Goal: Communication & Community: Answer question/provide support

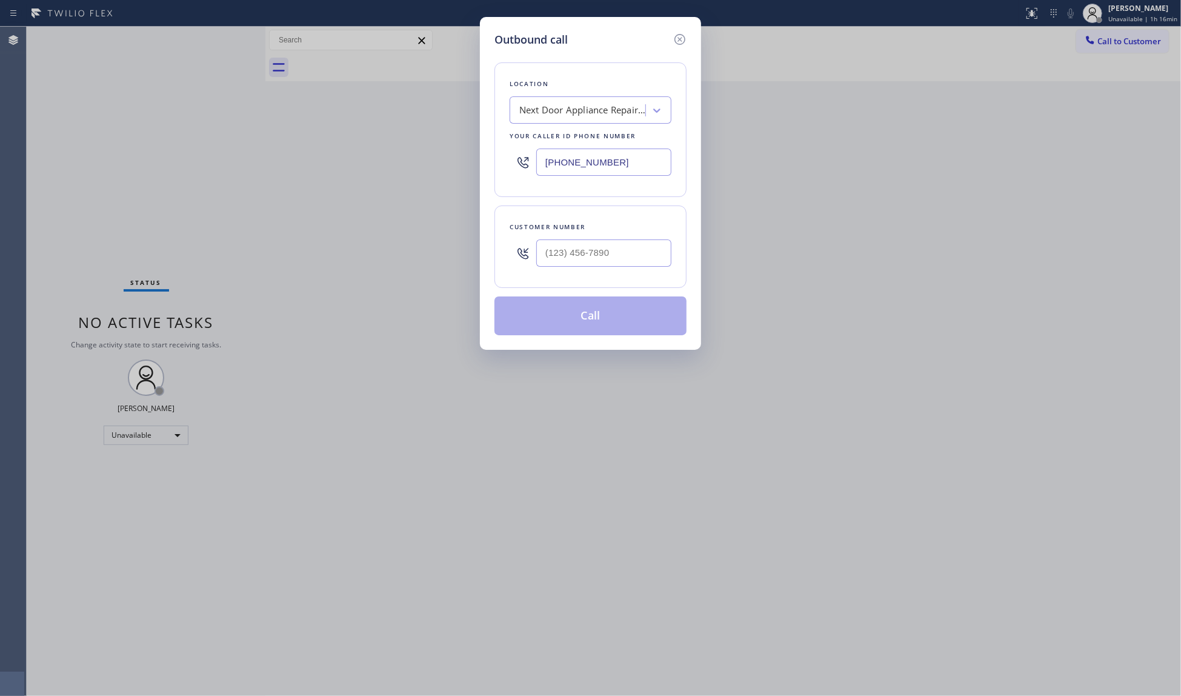
drag, startPoint x: 631, startPoint y: 172, endPoint x: 485, endPoint y: 131, distance: 151.0
click at [487, 141] on div "Outbound call Location Next Door Appliance Repair [GEOGRAPHIC_DATA] Your caller…" at bounding box center [590, 183] width 221 height 333
paste input "text"
type input "[PHONE_NUMBER]"
click at [647, 252] on input "(___) ___-____" at bounding box center [603, 252] width 135 height 27
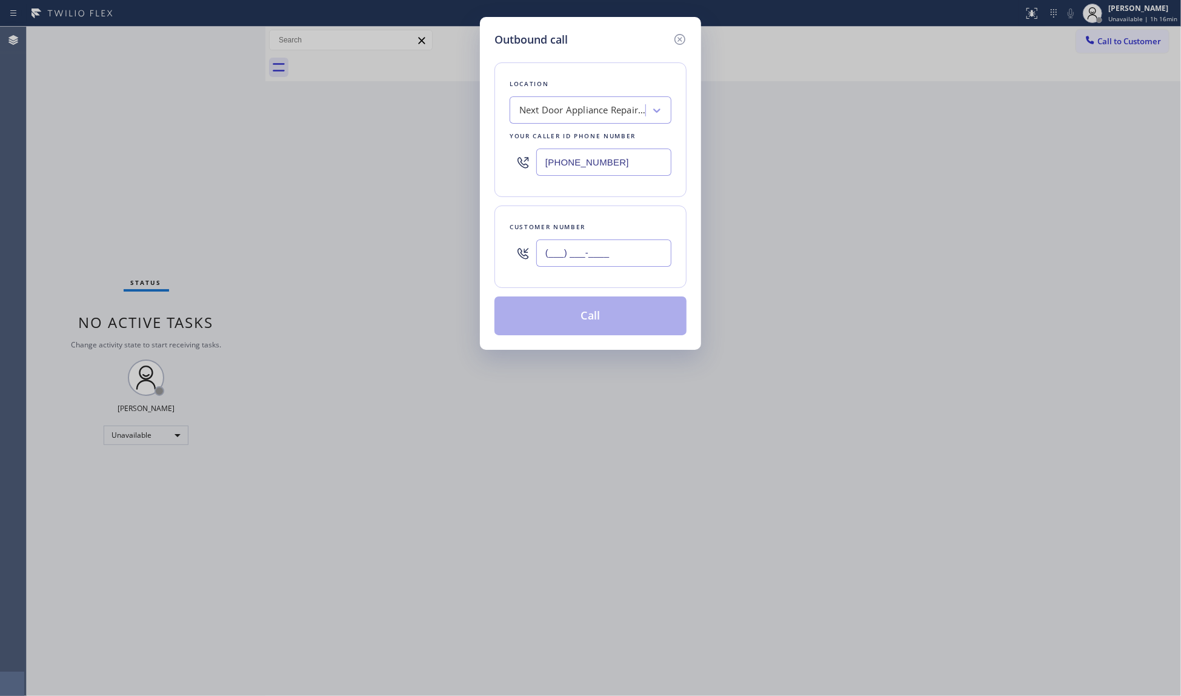
paste input "609) 201-4302"
type input "[PHONE_NUMBER]"
drag, startPoint x: 585, startPoint y: 317, endPoint x: 607, endPoint y: 309, distance: 23.4
click at [585, 316] on button "Call" at bounding box center [590, 315] width 192 height 39
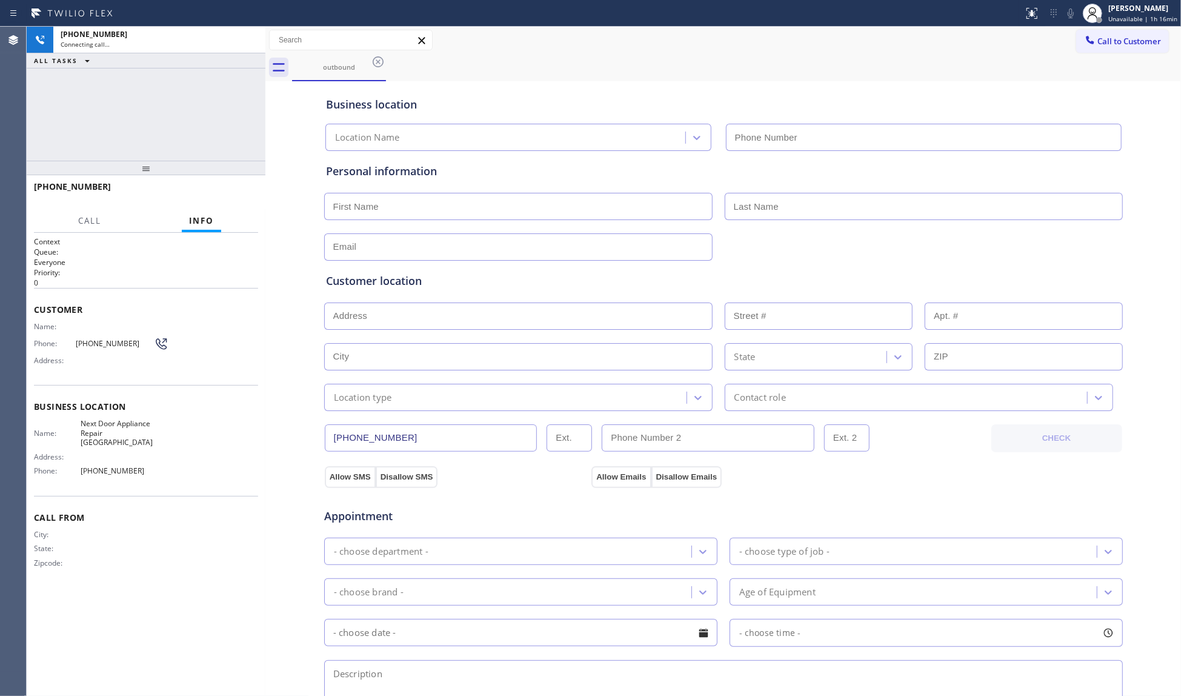
type input "[PHONE_NUMBER]"
click at [765, 52] on div "Call to Customer Outbound call Location Next Door Appliance Repair [GEOGRAPHIC_…" at bounding box center [723, 40] width 916 height 27
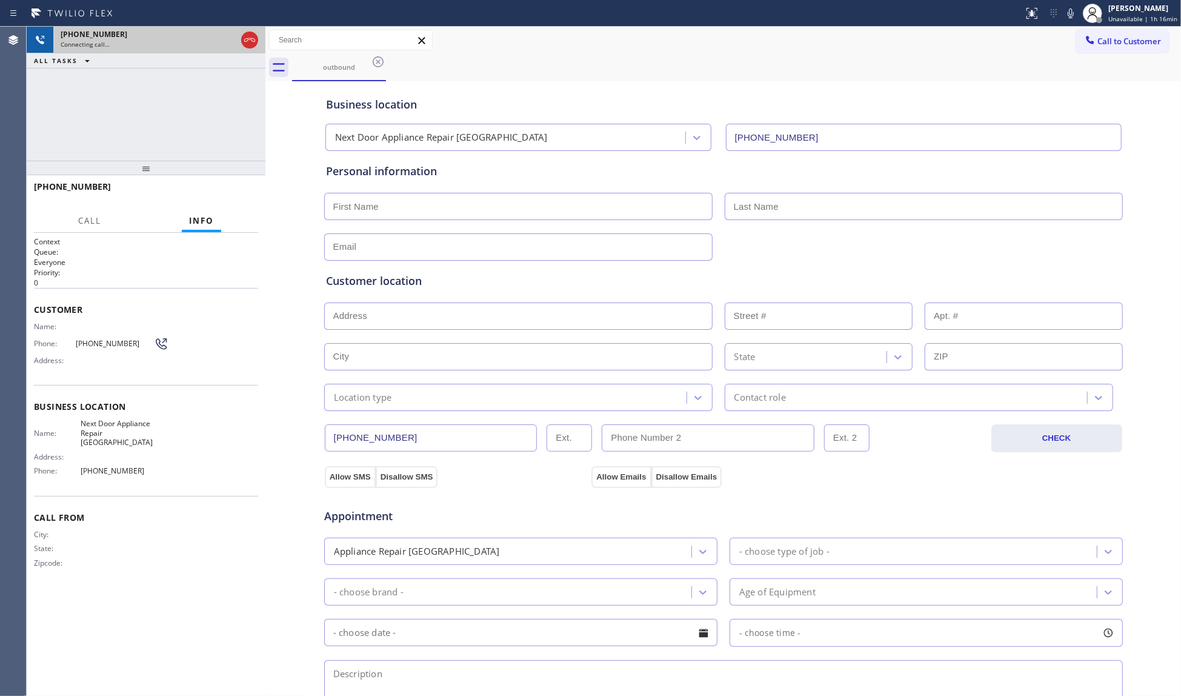
drag, startPoint x: 248, startPoint y: 38, endPoint x: 254, endPoint y: 39, distance: 6.3
click at [250, 39] on icon at bounding box center [249, 40] width 15 height 15
click at [371, 56] on icon at bounding box center [378, 62] width 15 height 15
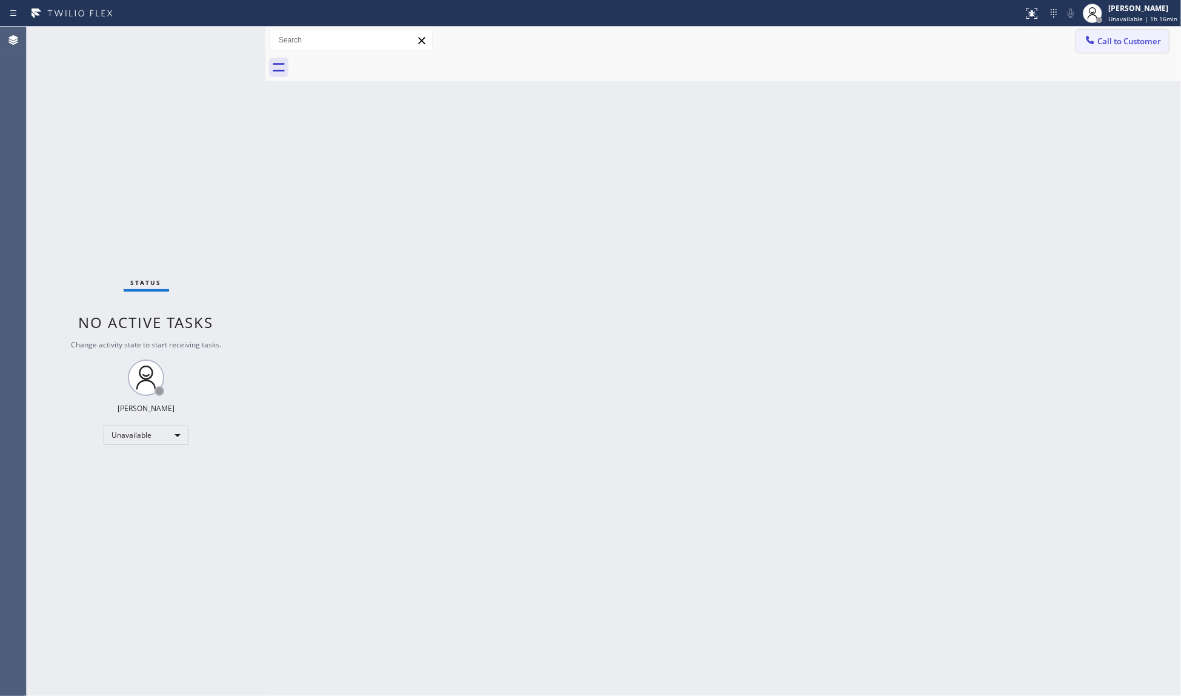
click at [1115, 44] on span "Call to Customer" at bounding box center [1129, 41] width 64 height 11
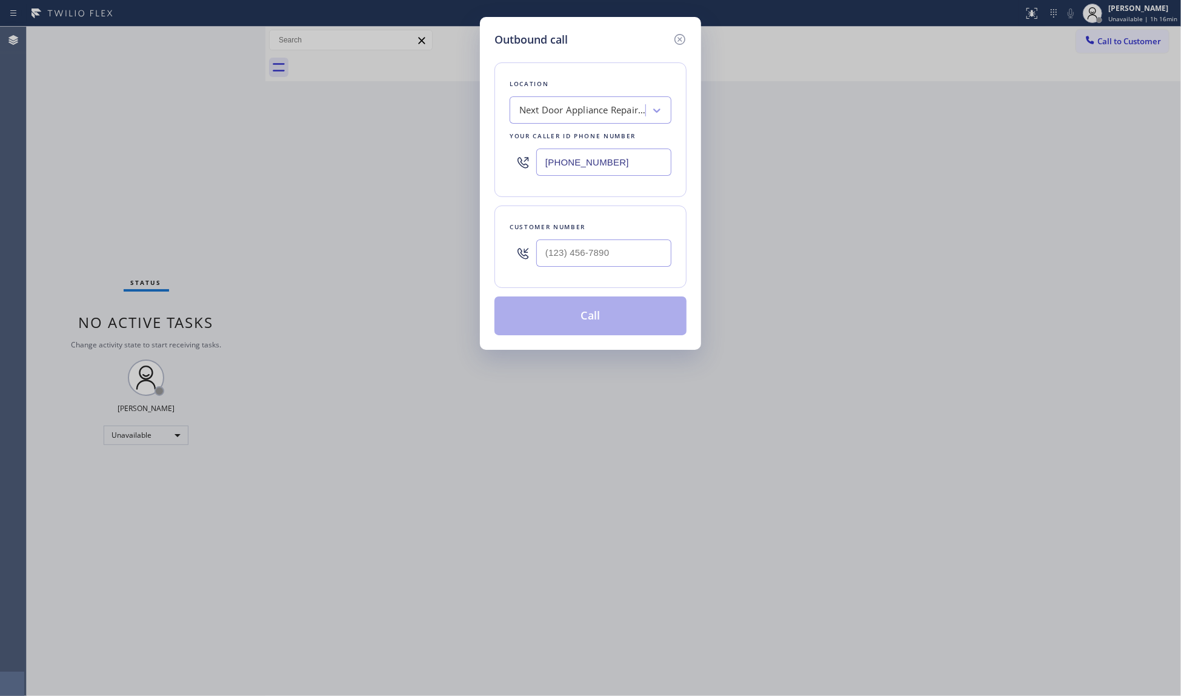
drag, startPoint x: 484, startPoint y: 156, endPoint x: 437, endPoint y: 153, distance: 46.1
click at [437, 153] on div "Outbound call Location Next Door Appliance Repair [GEOGRAPHIC_DATA] Your caller…" at bounding box center [590, 348] width 1181 height 696
paste input "510) 781-9338"
type input "[PHONE_NUMBER]"
click at [648, 236] on div at bounding box center [603, 252] width 135 height 39
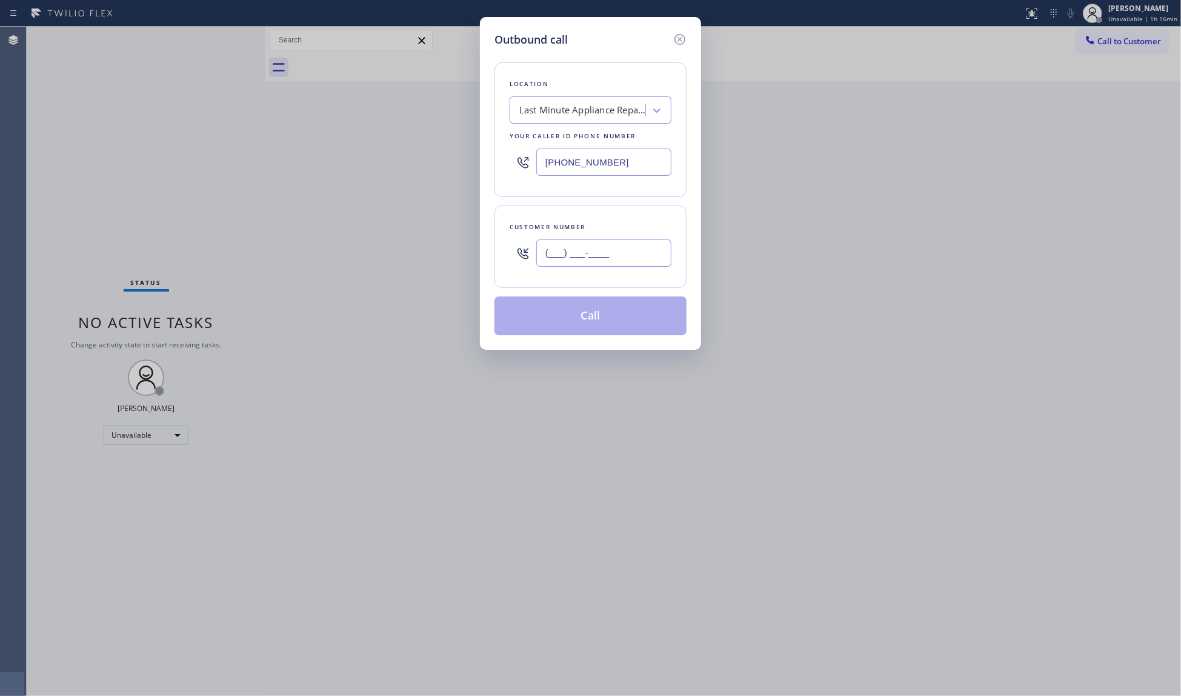
click at [651, 256] on input "(___) ___-____" at bounding box center [603, 252] width 135 height 27
paste input "510) 201-1498"
type input "[PHONE_NUMBER]"
drag, startPoint x: 608, startPoint y: 314, endPoint x: 626, endPoint y: 310, distance: 17.9
click at [609, 313] on button "Call" at bounding box center [590, 315] width 192 height 39
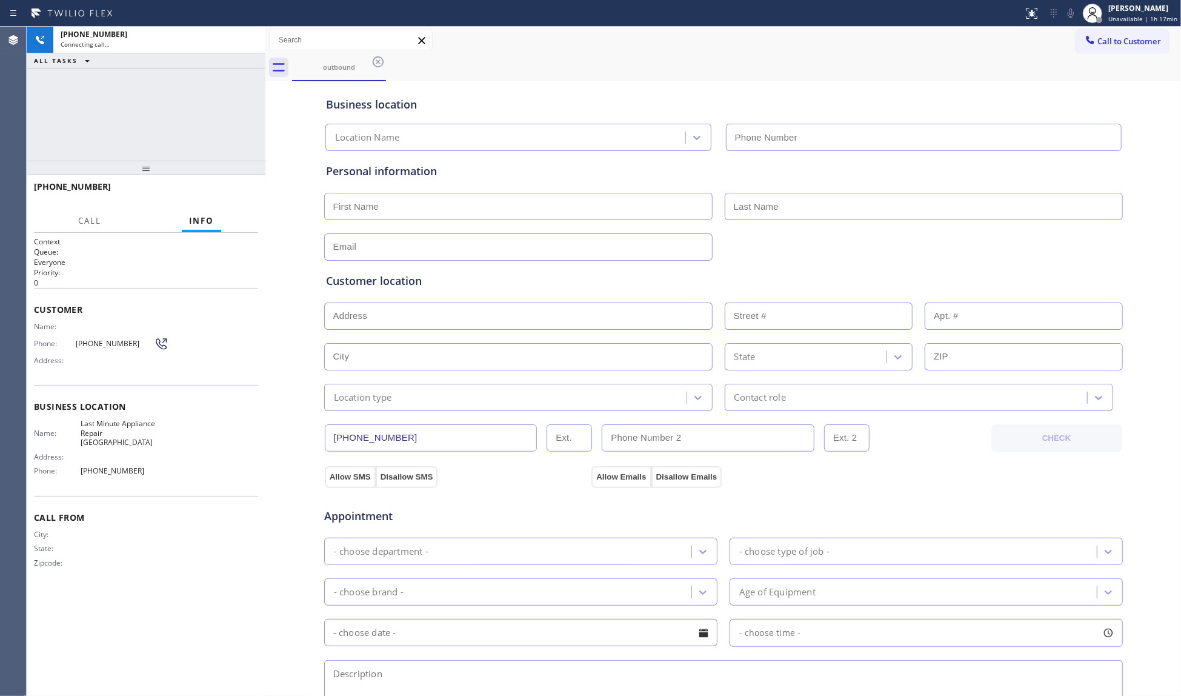
type input "[PHONE_NUMBER]"
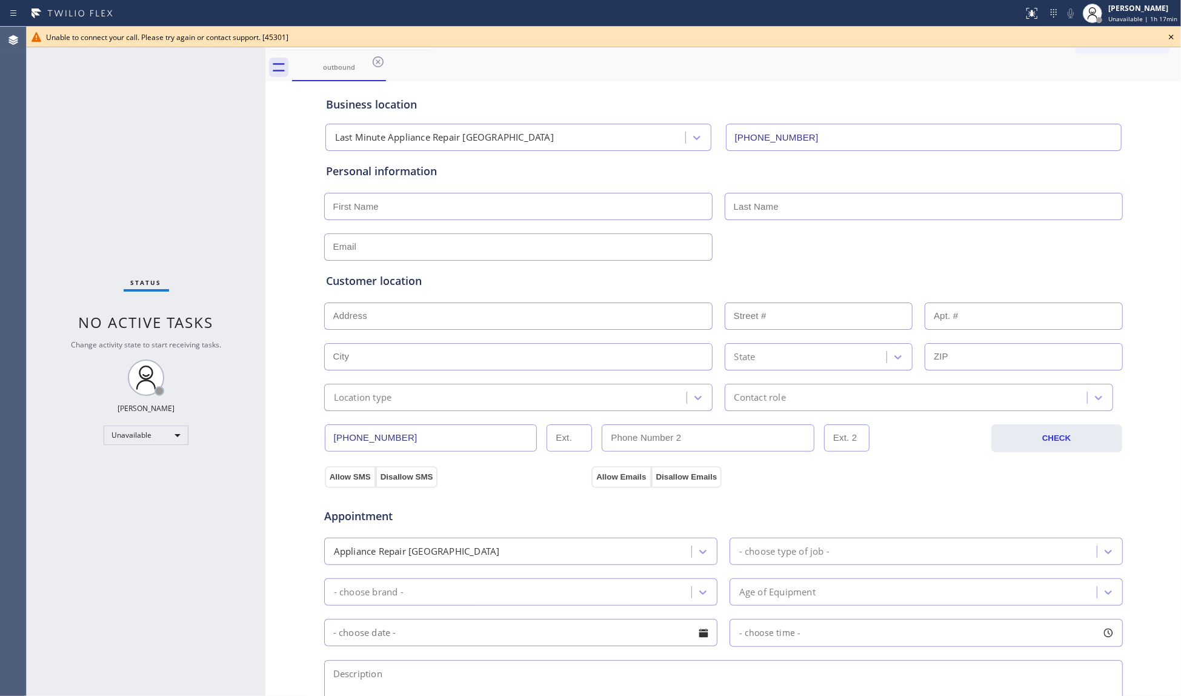
drag, startPoint x: 823, startPoint y: 91, endPoint x: 307, endPoint y: 49, distance: 517.9
click at [817, 85] on div "Business location Last Minute Appliance Repair [GEOGRAPHIC_DATA] [PHONE_NUMBER]" at bounding box center [724, 117] width 800 height 67
click at [374, 64] on icon at bounding box center [378, 62] width 15 height 15
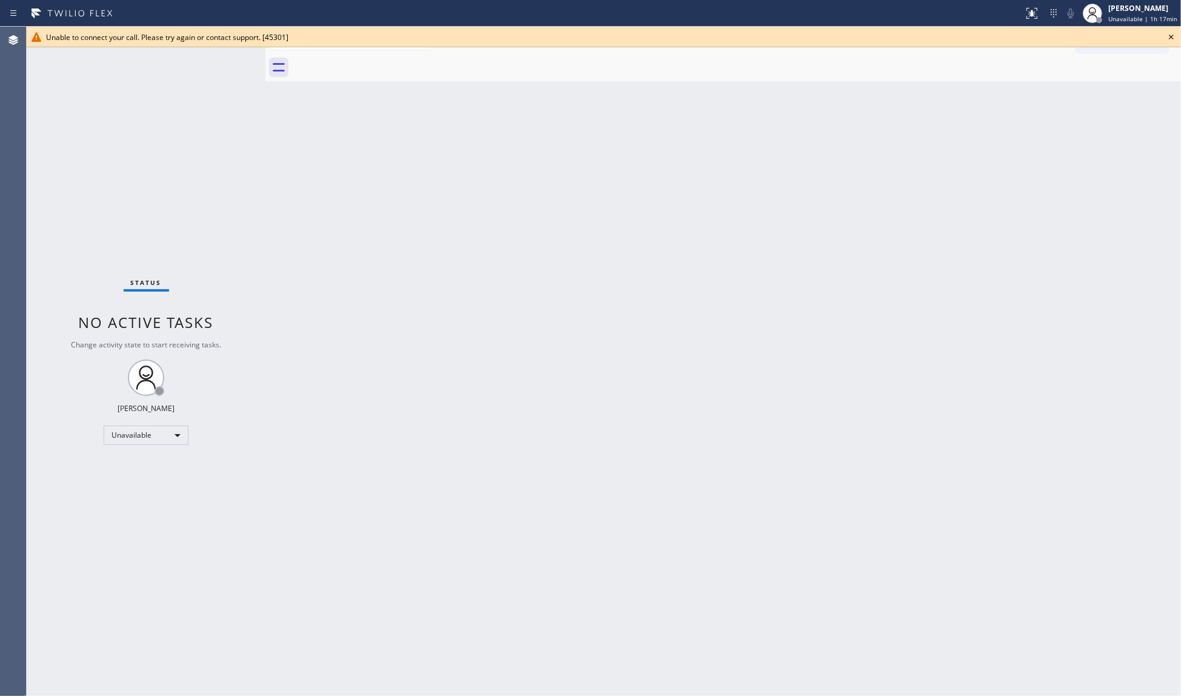
click at [1171, 38] on icon at bounding box center [1171, 37] width 15 height 15
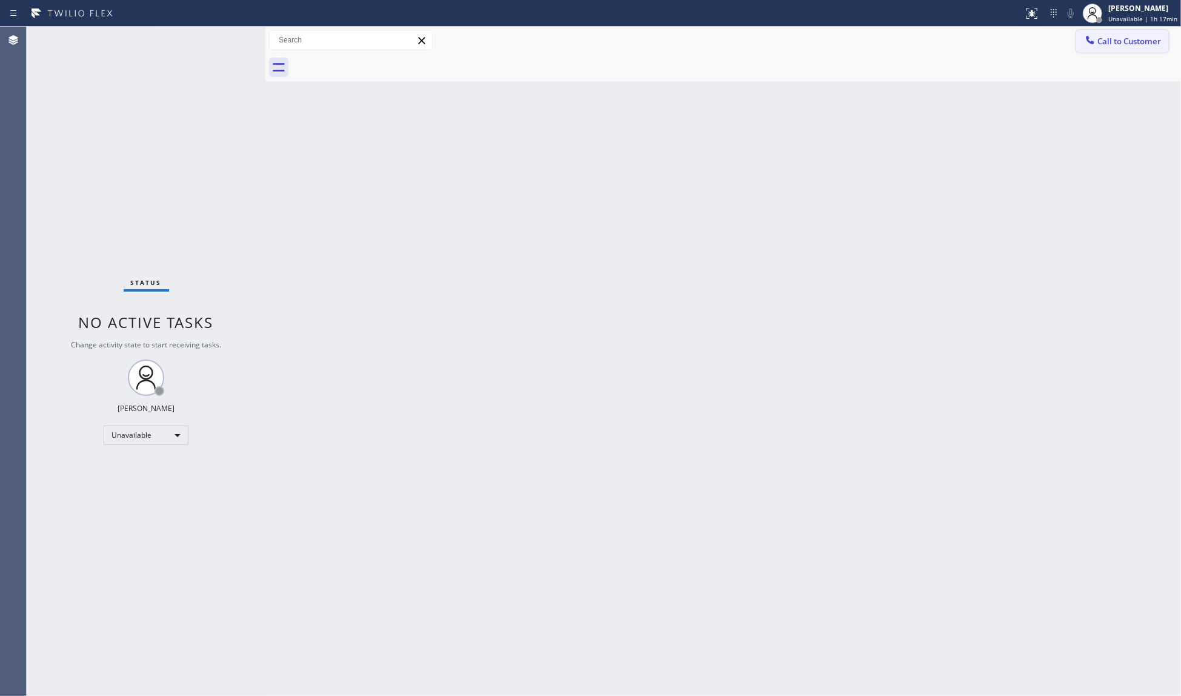
click at [1102, 42] on span "Call to Customer" at bounding box center [1129, 41] width 64 height 11
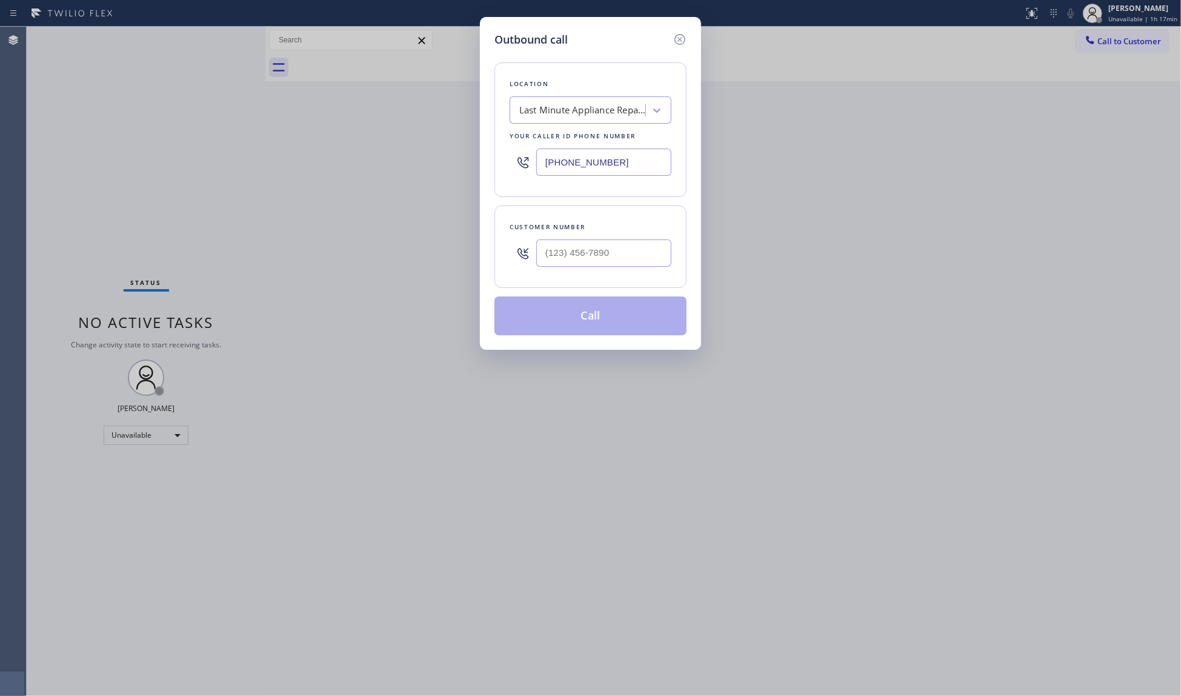
drag, startPoint x: 602, startPoint y: 158, endPoint x: 403, endPoint y: 158, distance: 198.7
click at [413, 158] on div "Outbound call Location Last Minute Appliance Repair [GEOGRAPHIC_DATA] Your call…" at bounding box center [590, 348] width 1181 height 696
paste input "949) 506-2636"
type input "[PHONE_NUMBER]"
click at [643, 248] on input "(___) ___-____" at bounding box center [603, 252] width 135 height 27
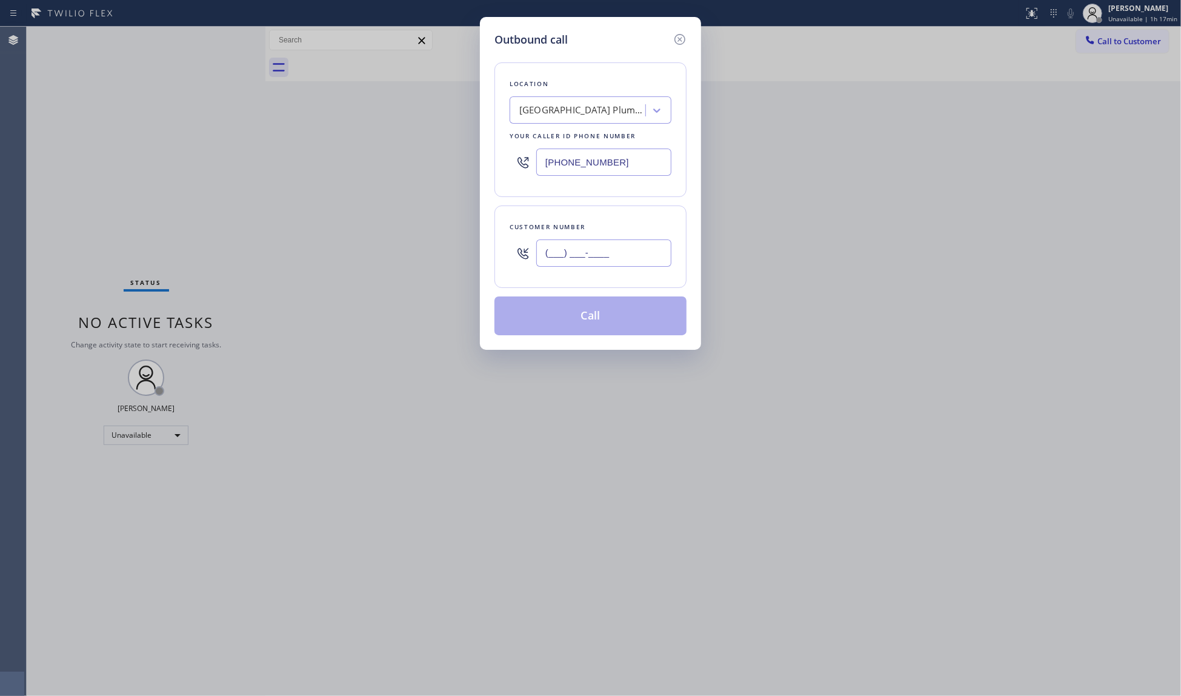
paste input "949) 200-5812"
type input "[PHONE_NUMBER]"
click at [585, 316] on button "Call" at bounding box center [590, 315] width 192 height 39
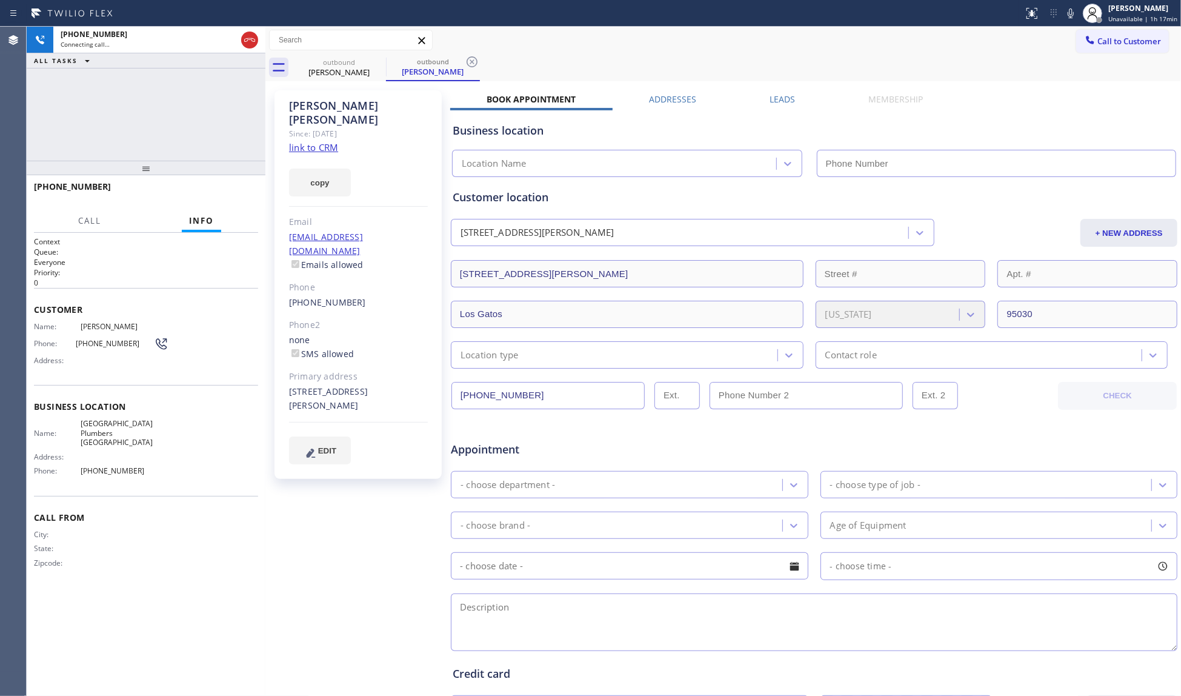
type input "[PHONE_NUMBER]"
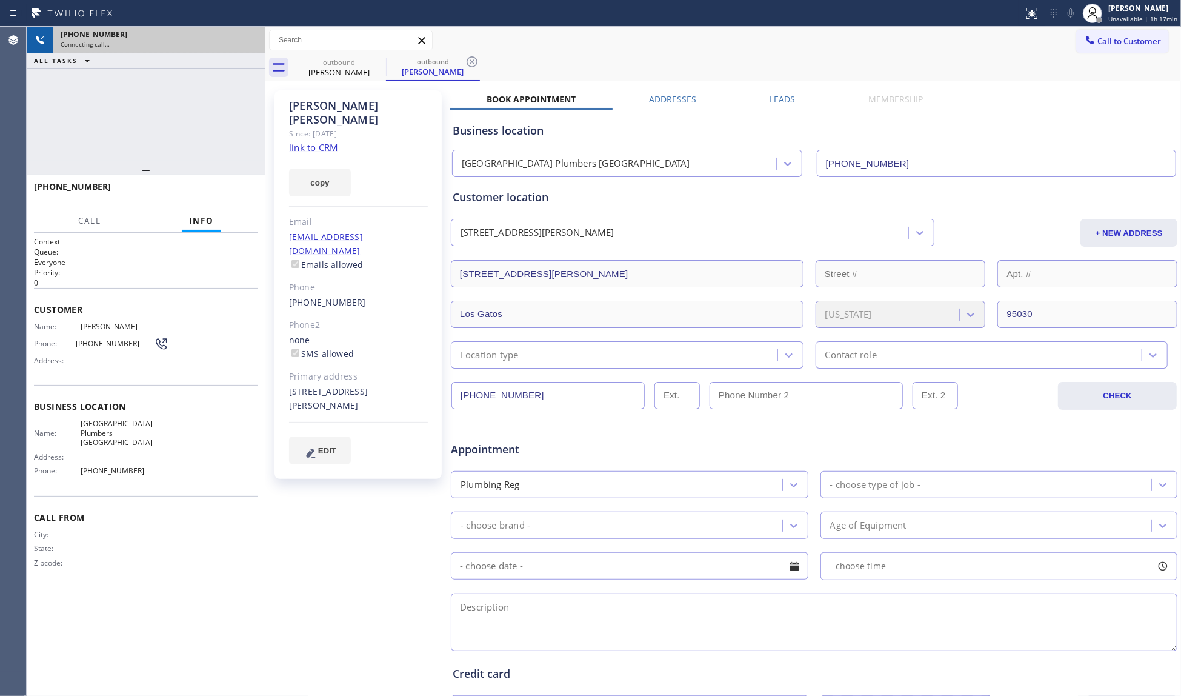
click at [247, 47] on div "Connecting call…" at bounding box center [160, 44] width 198 height 8
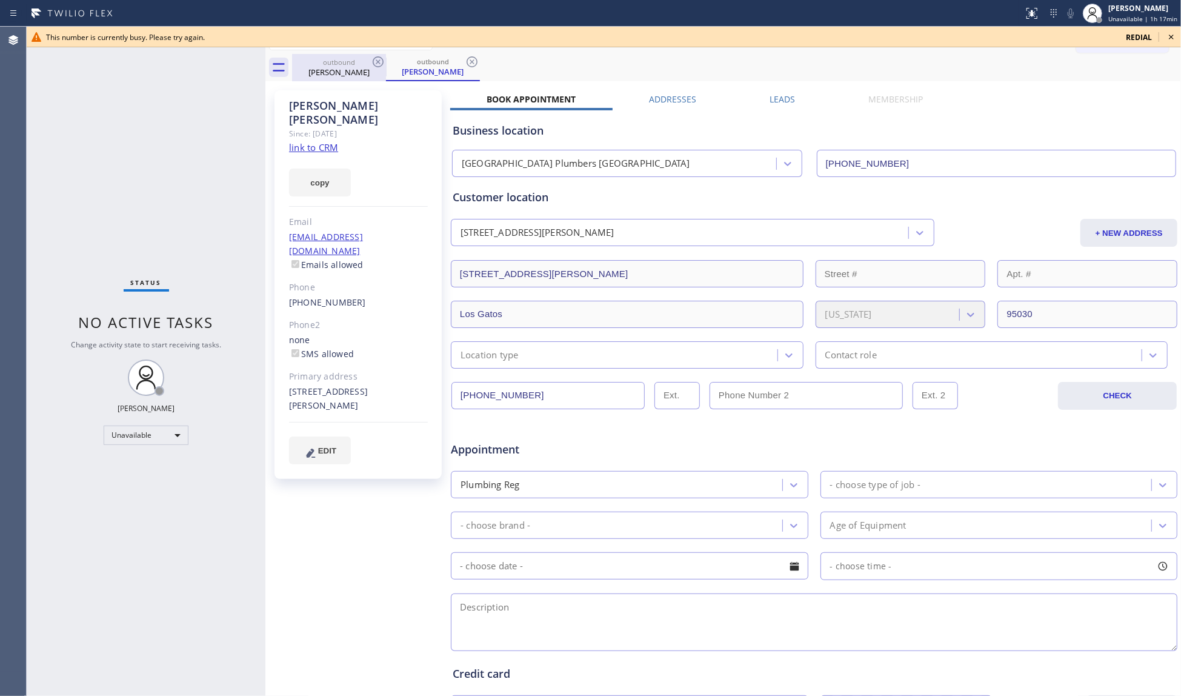
drag, startPoint x: 342, startPoint y: 67, endPoint x: 362, endPoint y: 61, distance: 20.9
click at [347, 67] on div "[PERSON_NAME]" at bounding box center [338, 72] width 91 height 11
click at [373, 61] on icon at bounding box center [378, 61] width 11 height 11
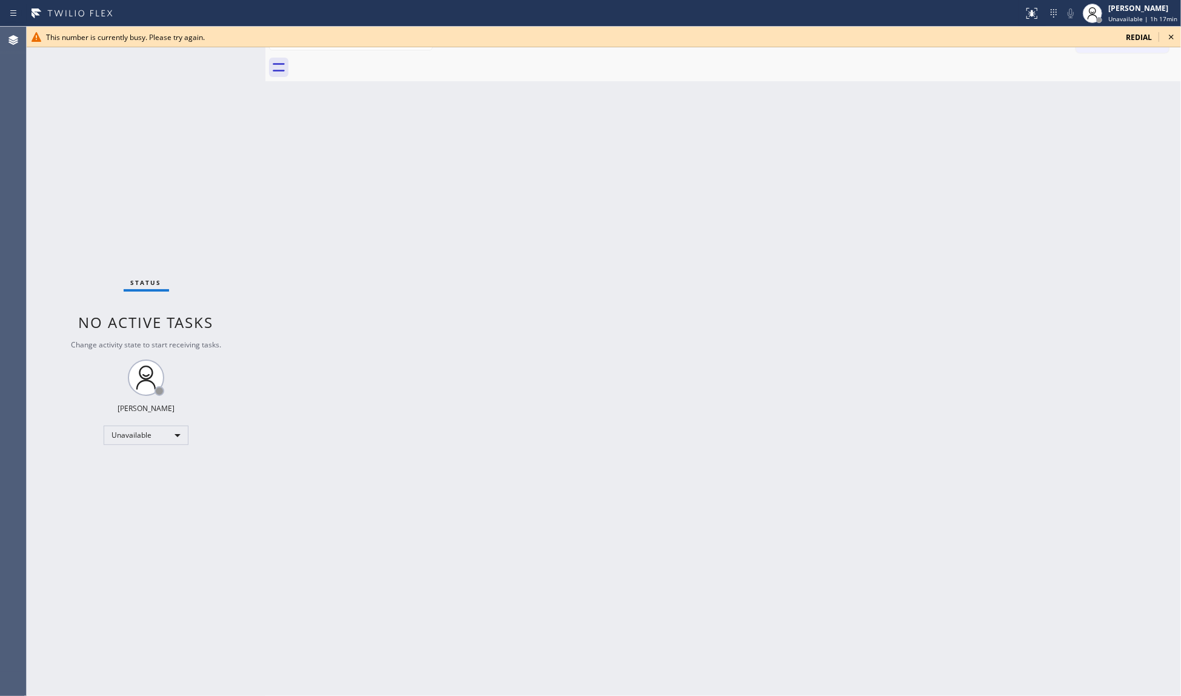
click at [1168, 36] on icon at bounding box center [1171, 37] width 15 height 15
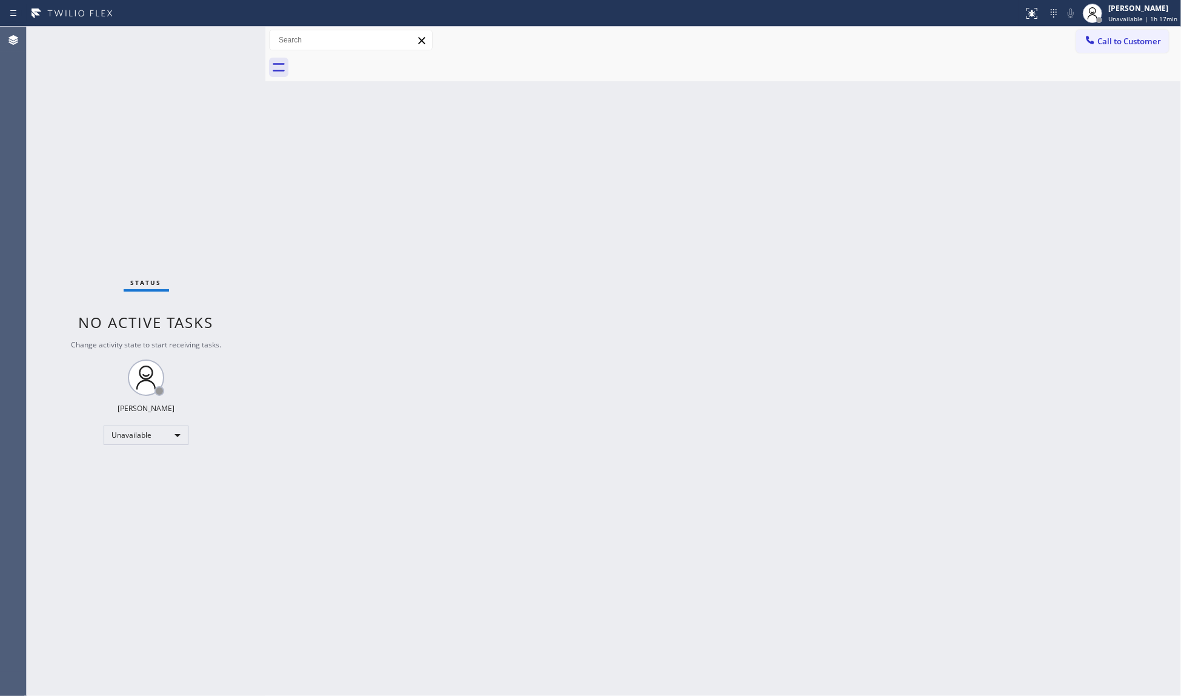
drag, startPoint x: 1018, startPoint y: 65, endPoint x: 1052, endPoint y: 57, distance: 35.0
click at [1019, 65] on div at bounding box center [736, 67] width 889 height 27
click at [1103, 45] on span "Call to Customer" at bounding box center [1129, 41] width 64 height 11
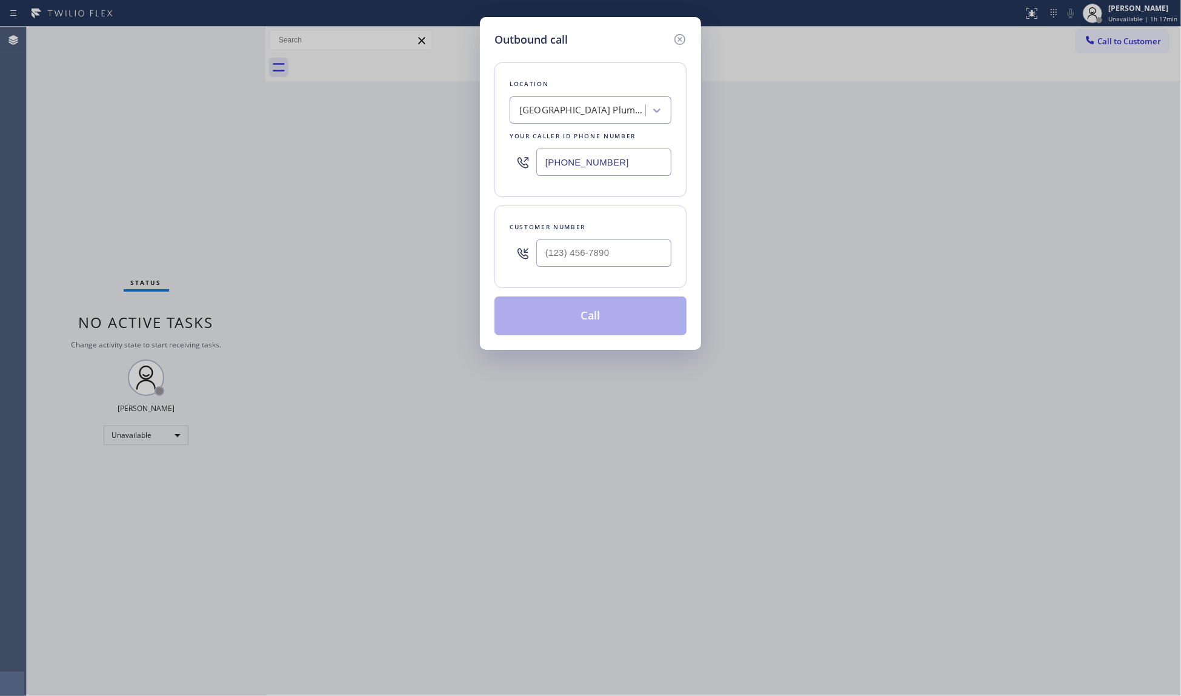
drag, startPoint x: 647, startPoint y: 156, endPoint x: 488, endPoint y: 158, distance: 159.4
click at [490, 160] on div "Outbound call Location [GEOGRAPHIC_DATA] Plumbers [GEOGRAPHIC_DATA] Your caller…" at bounding box center [590, 183] width 221 height 333
paste input "425) 472-4401"
type input "[PHONE_NUMBER]"
click at [642, 262] on input "(___) ___-____" at bounding box center [603, 252] width 135 height 27
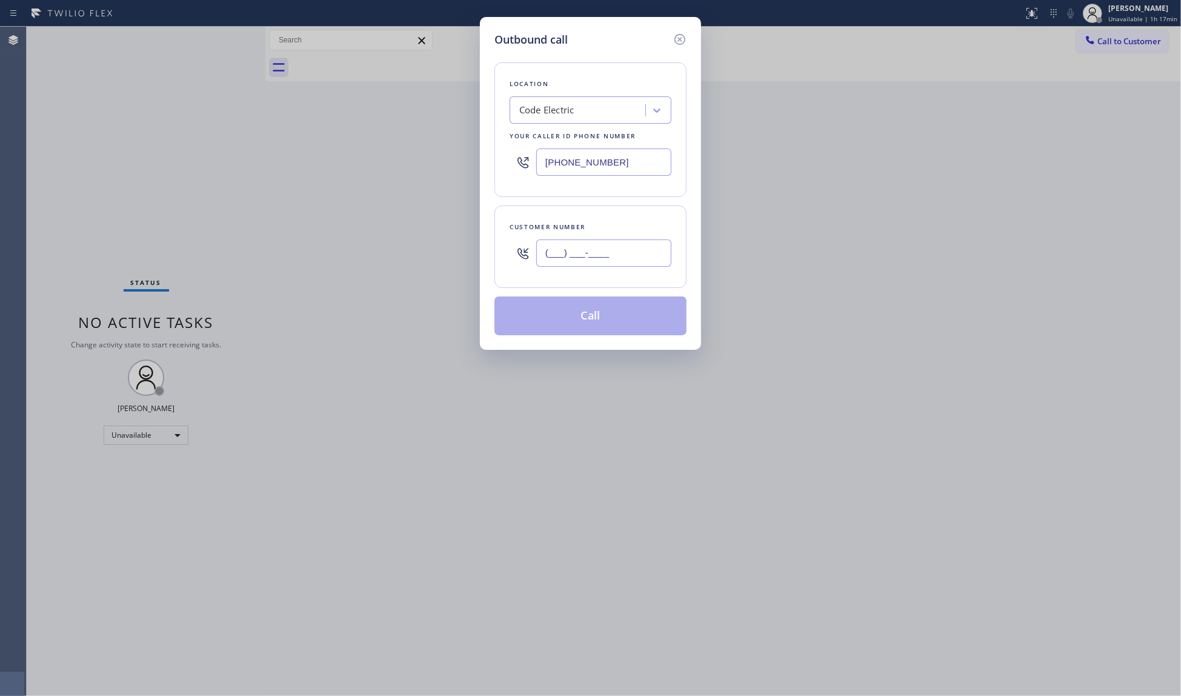
paste input "425) 212-1342"
type input "[PHONE_NUMBER]"
click at [556, 324] on button "Call" at bounding box center [590, 315] width 192 height 39
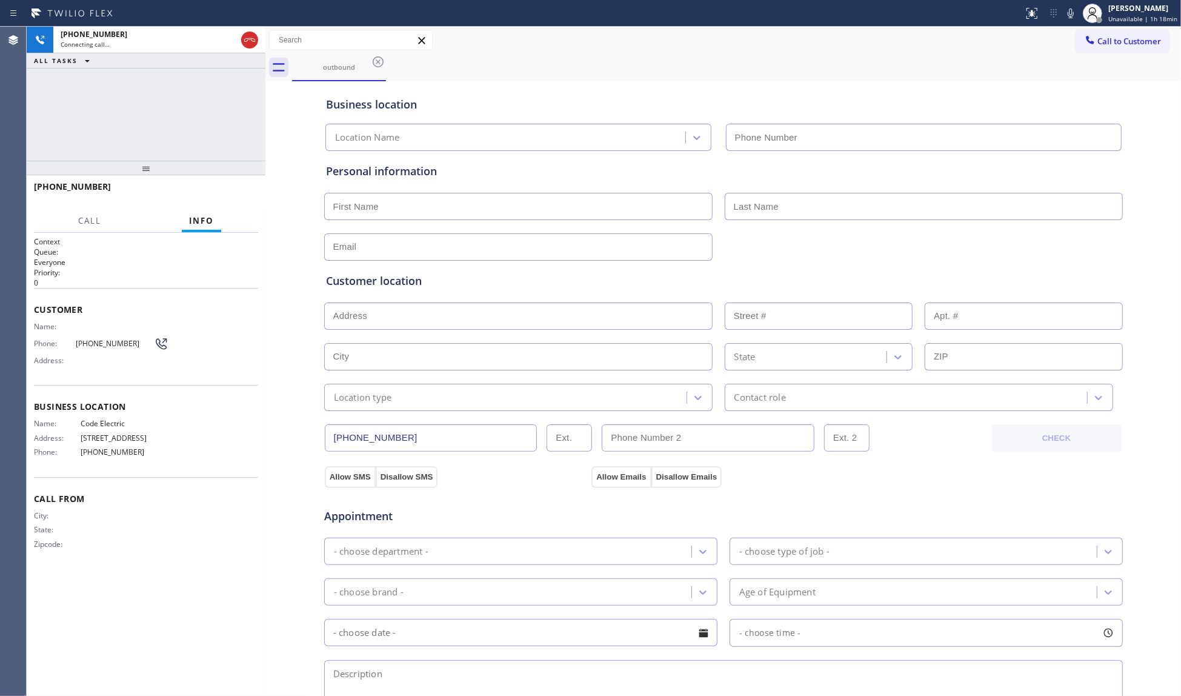
type input "[PHONE_NUMBER]"
click at [233, 190] on span "HANG UP" at bounding box center [229, 192] width 37 height 8
click at [234, 190] on span "HANG UP" at bounding box center [229, 192] width 37 height 8
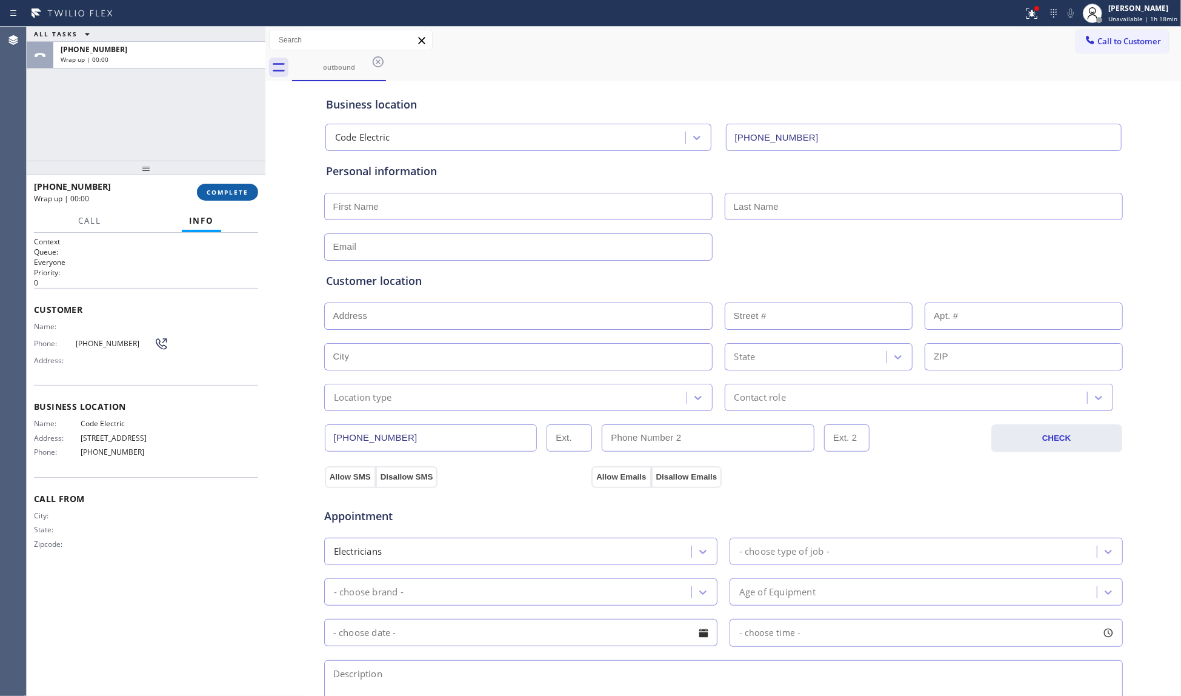
click at [234, 189] on span "COMPLETE" at bounding box center [228, 192] width 42 height 8
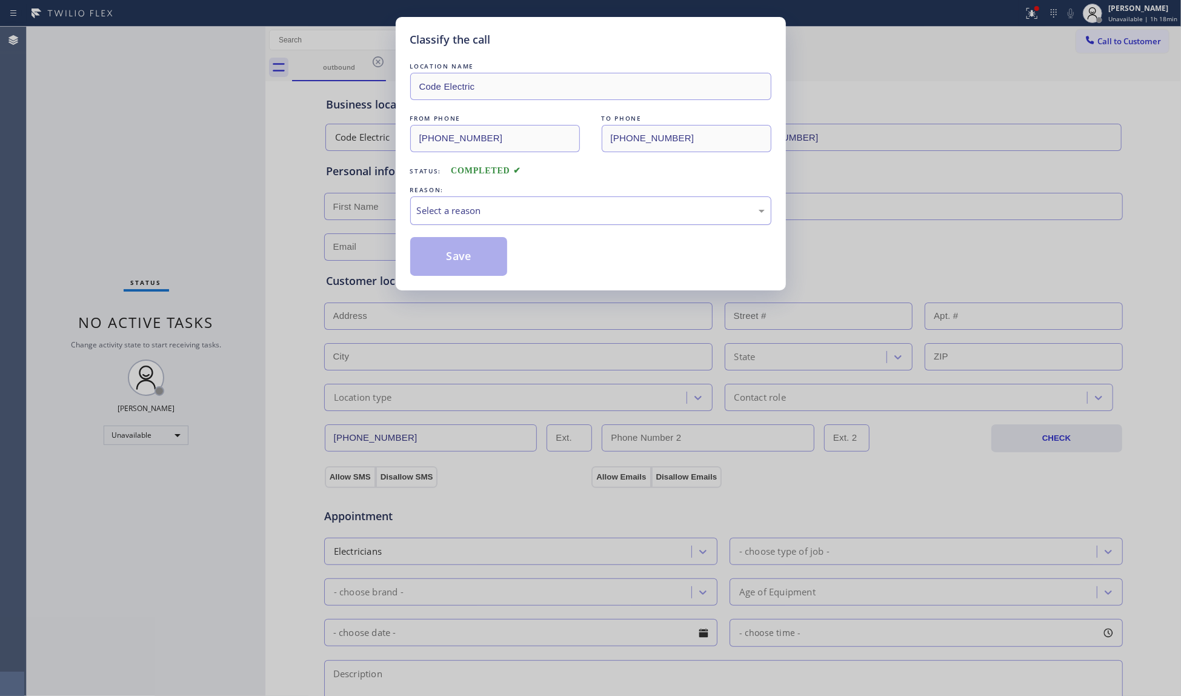
click at [500, 216] on div "Select a reason" at bounding box center [591, 211] width 348 height 14
click at [450, 253] on button "Save" at bounding box center [459, 256] width 98 height 39
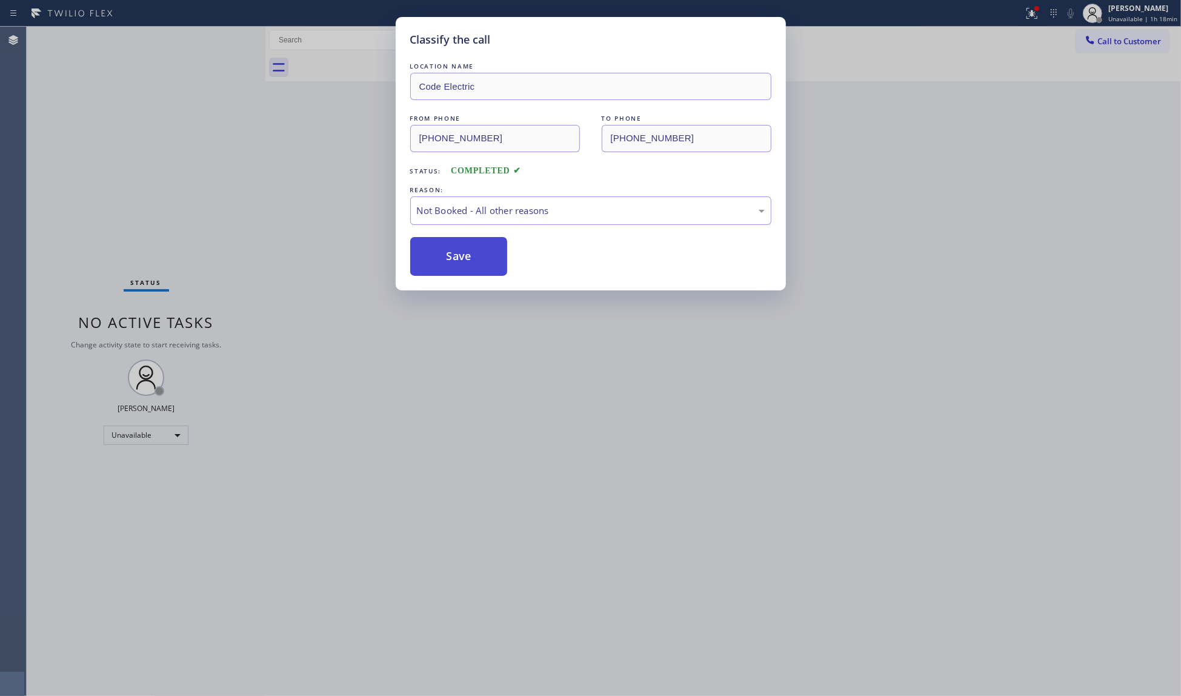
click at [450, 253] on button "Save" at bounding box center [459, 256] width 98 height 39
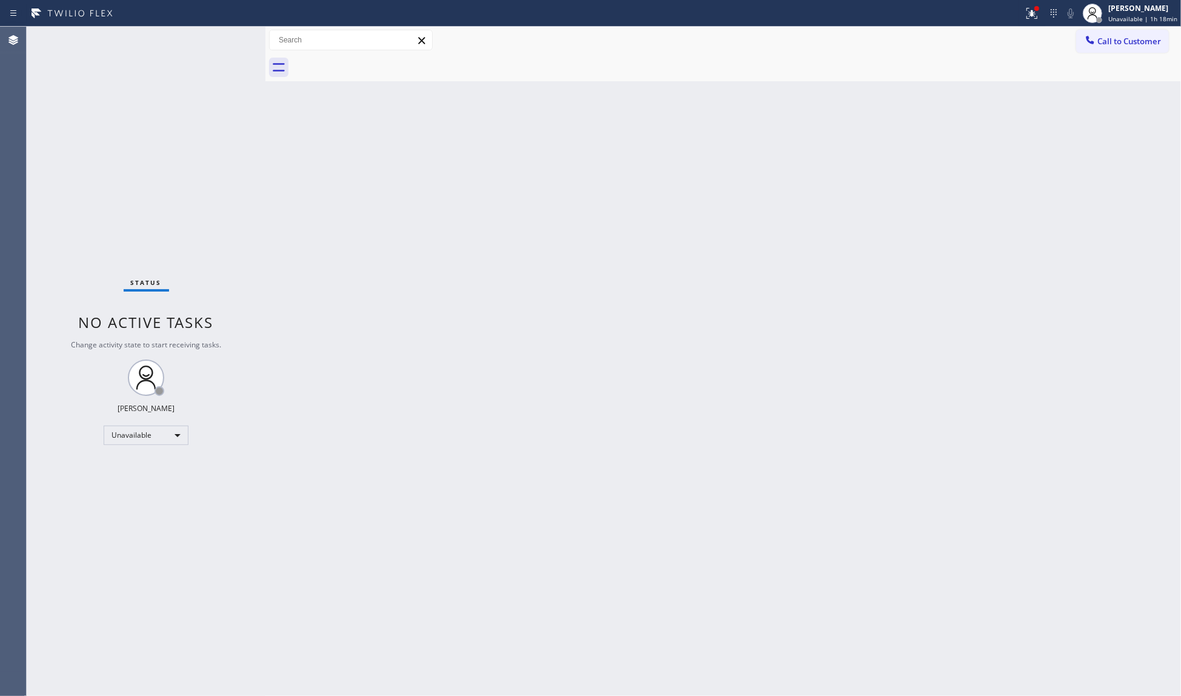
drag, startPoint x: 1026, startPoint y: 10, endPoint x: 1023, endPoint y: 69, distance: 59.5
click at [1026, 17] on div at bounding box center [1032, 13] width 27 height 15
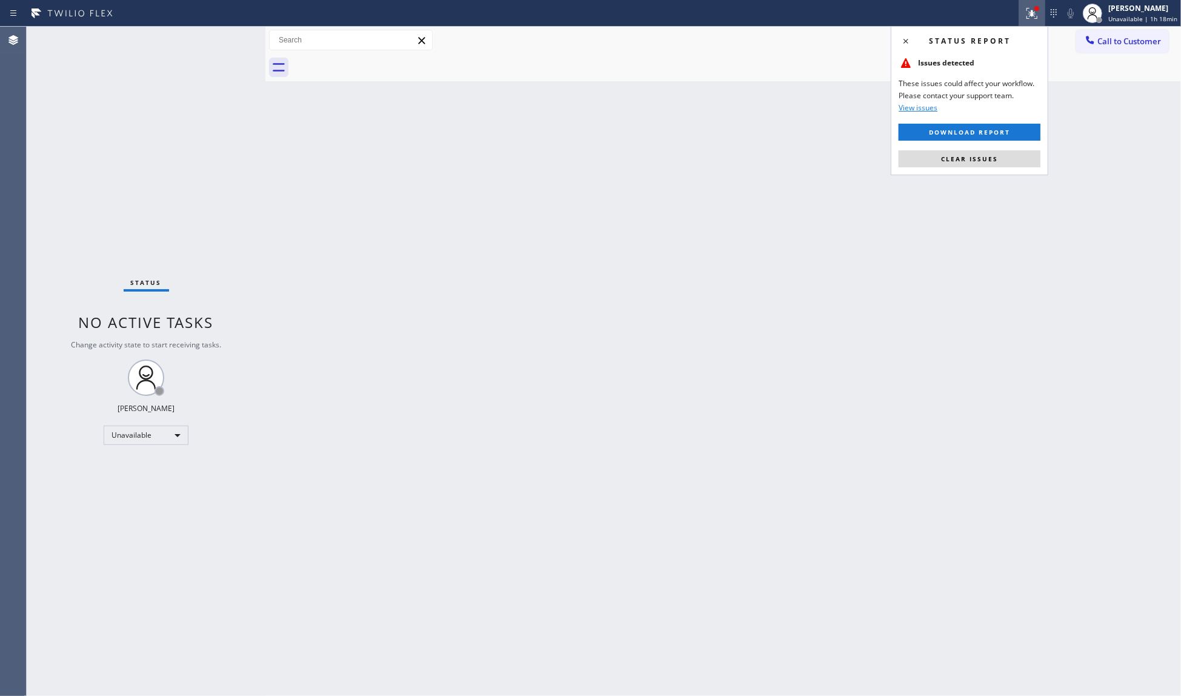
click at [994, 146] on div "Status report Issues detected These issues could affect your workflow. Please c…" at bounding box center [970, 100] width 158 height 149
click at [987, 156] on span "Clear issues" at bounding box center [969, 159] width 57 height 8
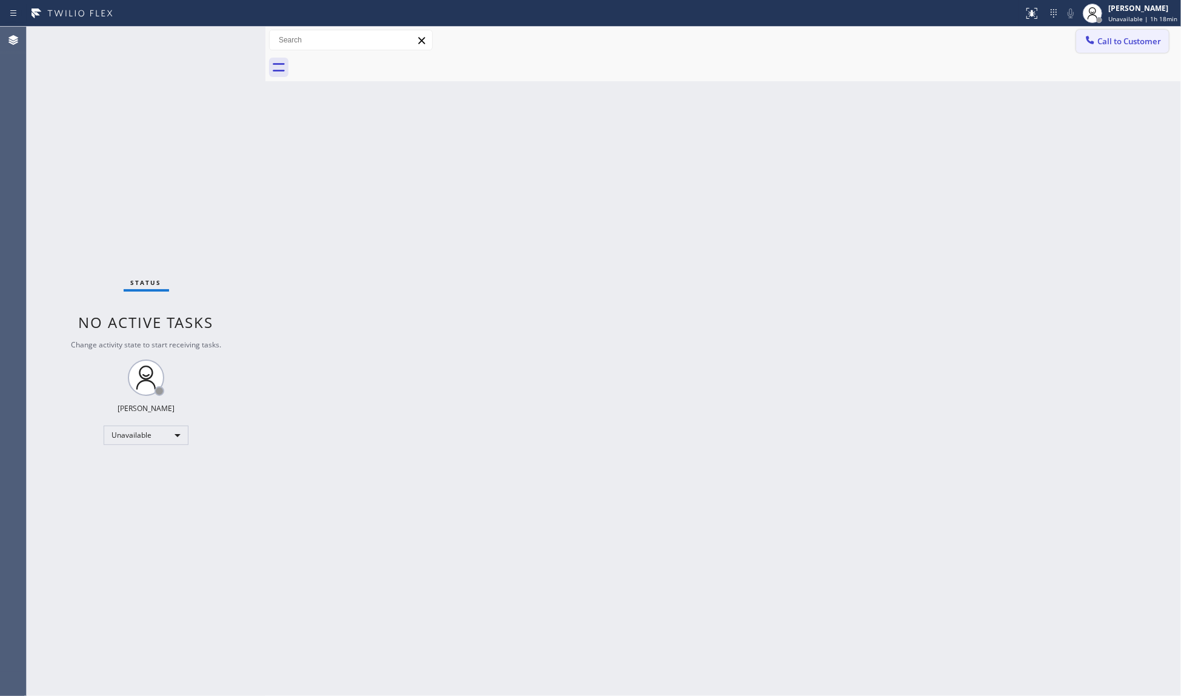
click at [1127, 42] on span "Call to Customer" at bounding box center [1129, 41] width 64 height 11
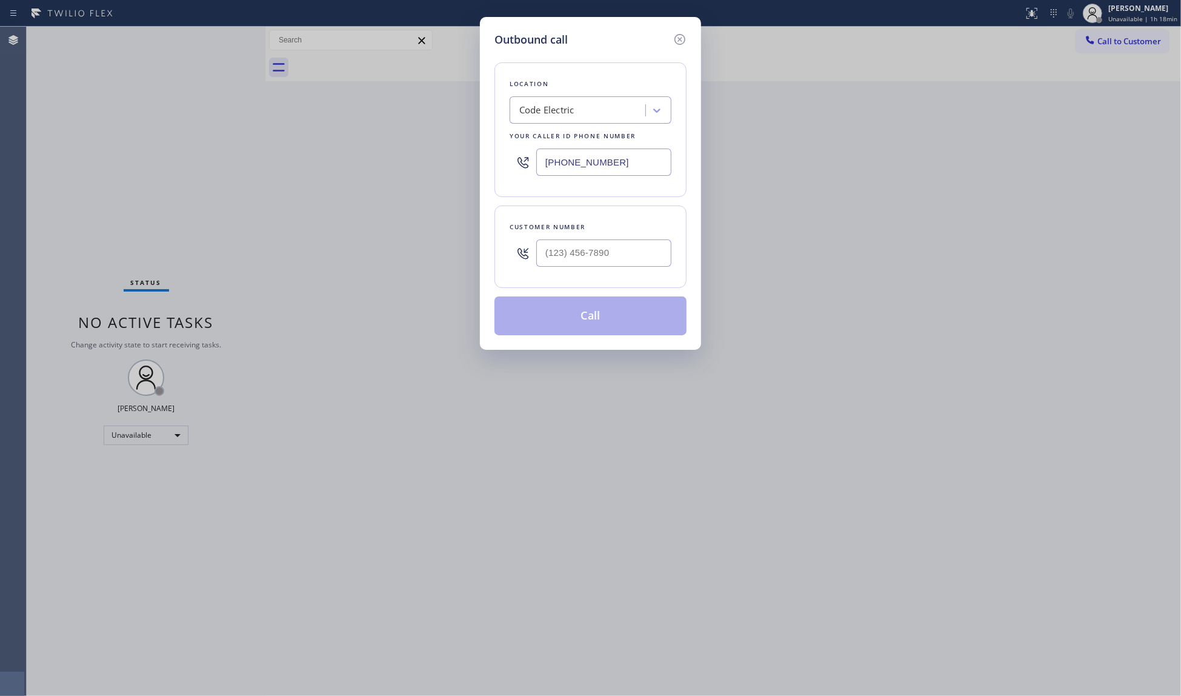
drag, startPoint x: 624, startPoint y: 158, endPoint x: 499, endPoint y: 153, distance: 124.9
click at [499, 154] on div "Location Code Electric Your caller id phone number [PHONE_NUMBER]" at bounding box center [590, 129] width 192 height 135
paste input "877) 899-7707"
type input "[PHONE_NUMBER]"
click at [640, 258] on input "(___) ___-____" at bounding box center [603, 252] width 135 height 27
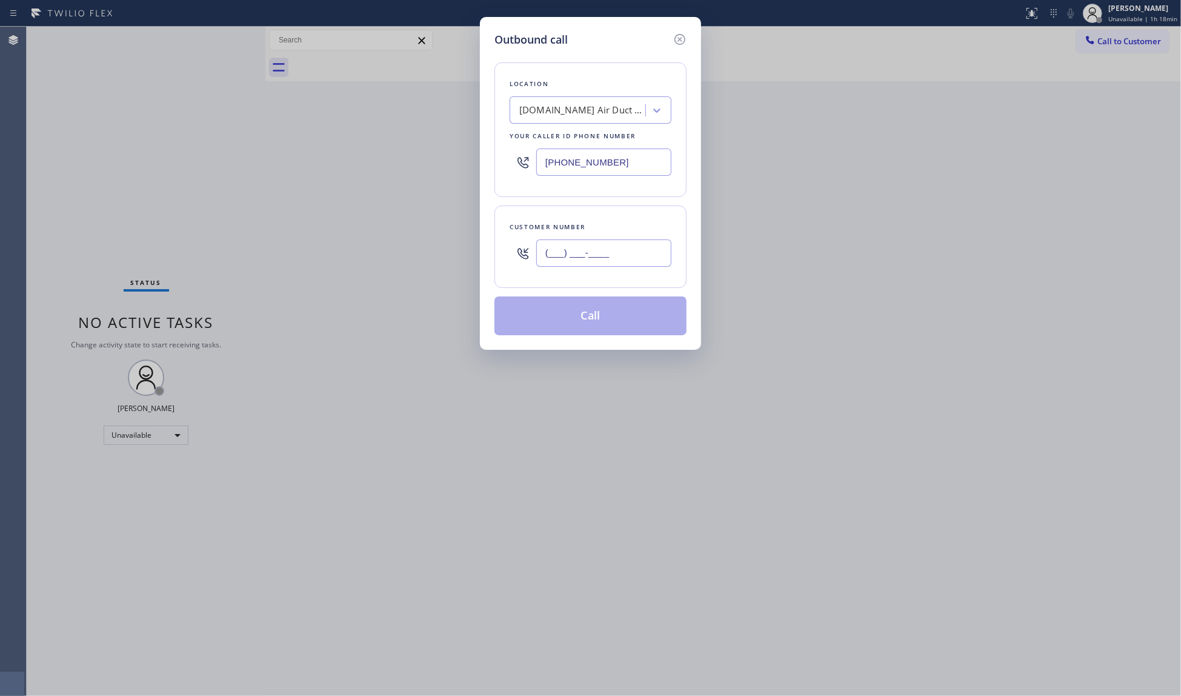
paste input "800) 952-5039"
type input "[PHONE_NUMBER]"
click at [597, 313] on button "Call" at bounding box center [590, 315] width 192 height 39
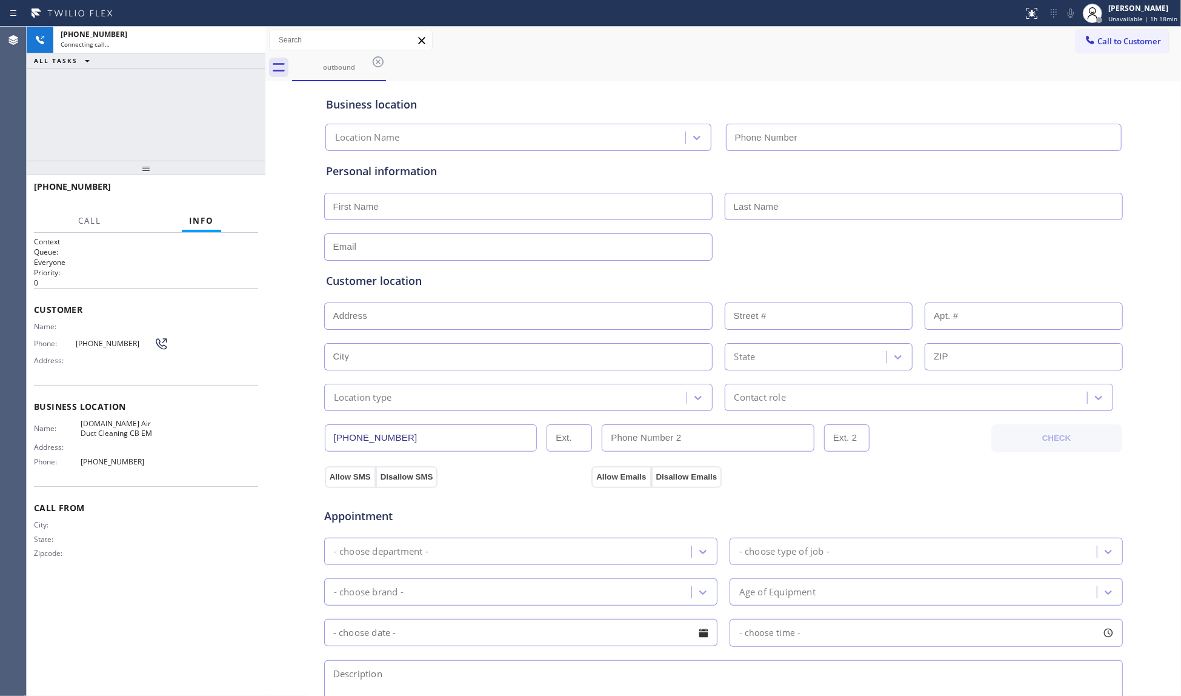
type input "[PHONE_NUMBER]"
click at [222, 188] on span "HANG UP" at bounding box center [229, 192] width 37 height 8
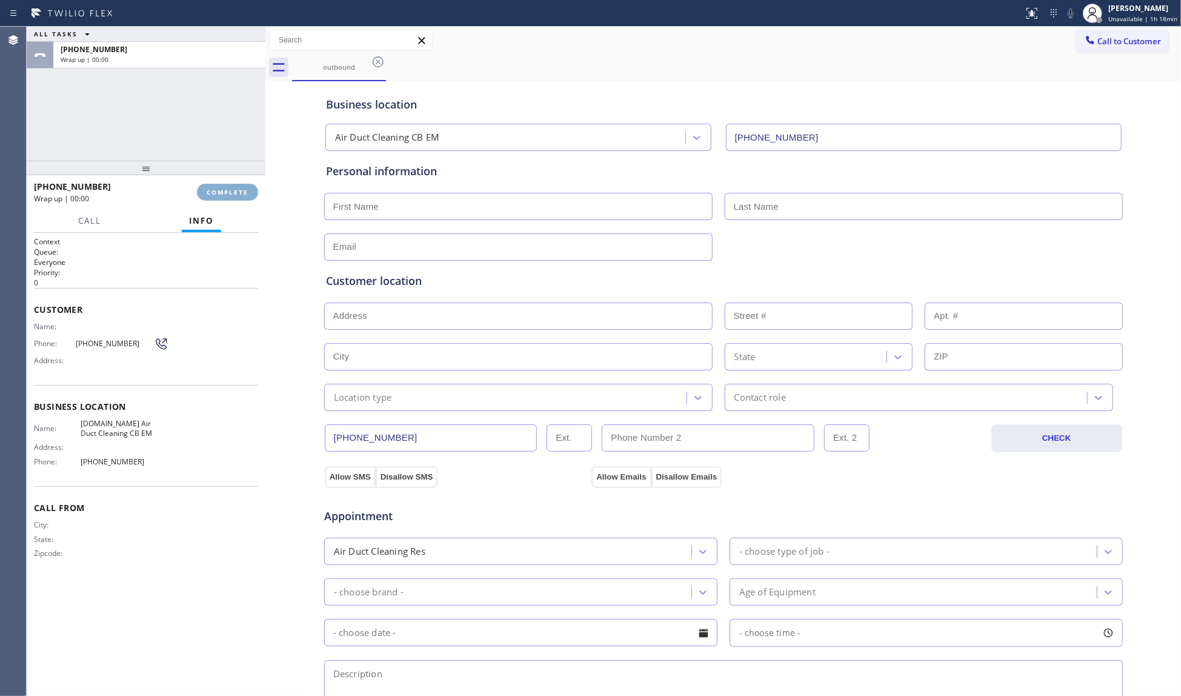
click at [219, 185] on button "COMPLETE" at bounding box center [227, 192] width 61 height 17
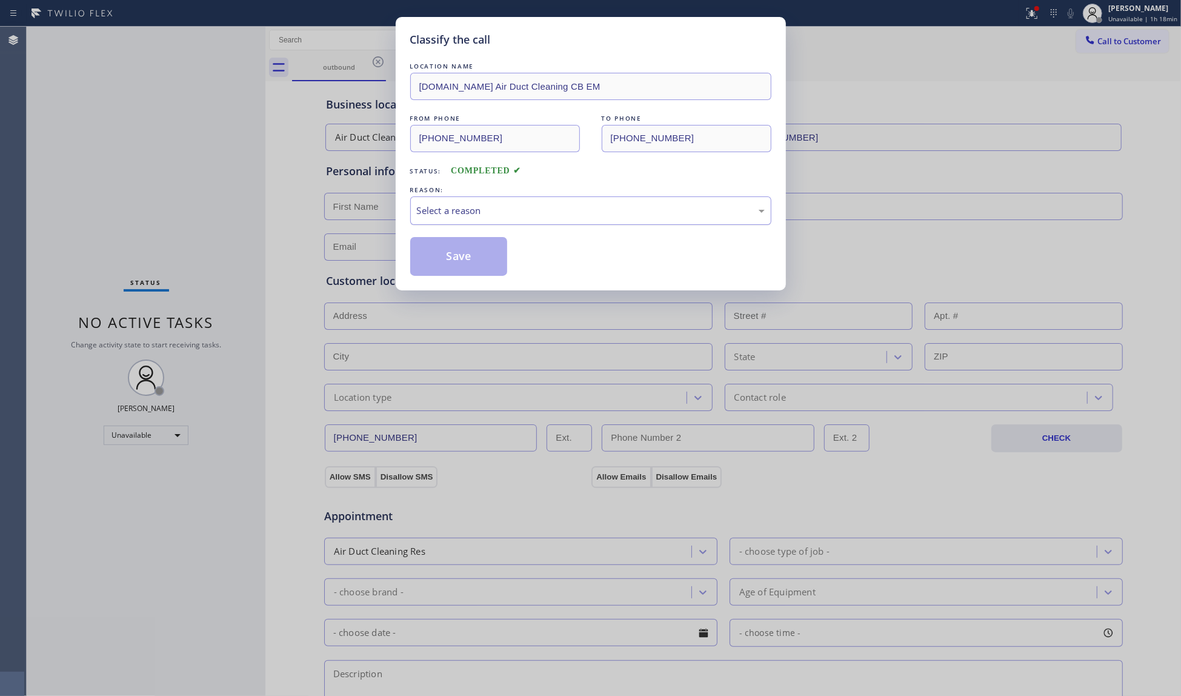
click at [454, 198] on div "Select a reason" at bounding box center [590, 210] width 361 height 28
click at [458, 213] on div "New Customer - Booked" at bounding box center [591, 211] width 348 height 14
click at [464, 271] on button "Save" at bounding box center [459, 256] width 98 height 39
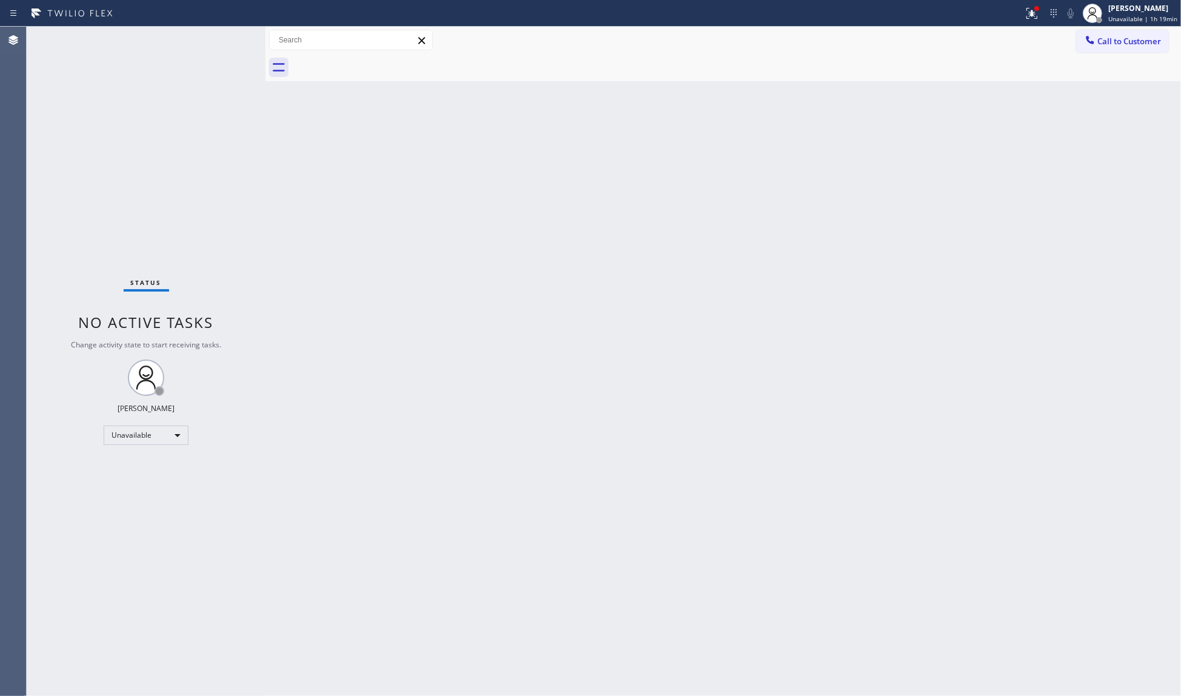
drag, startPoint x: 848, startPoint y: 118, endPoint x: 917, endPoint y: 78, distance: 79.3
click at [863, 105] on div "Back to Dashboard Change Sender ID Customers Technicians Select a contact Outbo…" at bounding box center [723, 361] width 916 height 669
click at [1034, 17] on icon at bounding box center [1032, 13] width 15 height 15
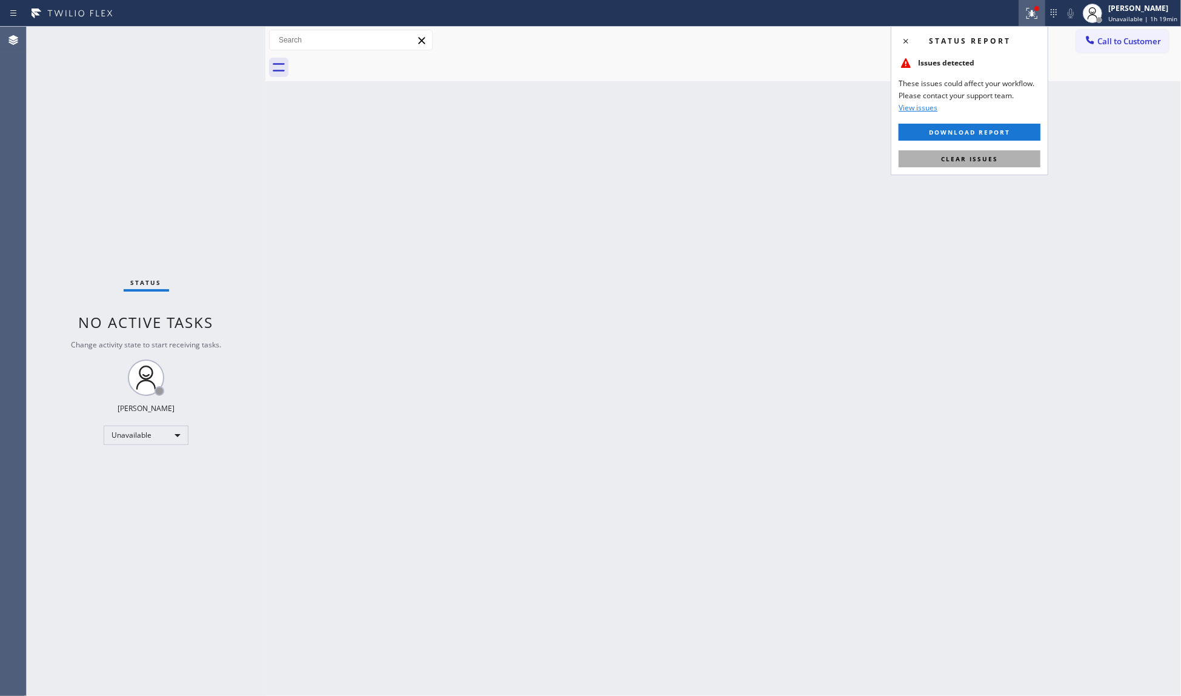
click at [973, 160] on span "Clear issues" at bounding box center [969, 159] width 57 height 8
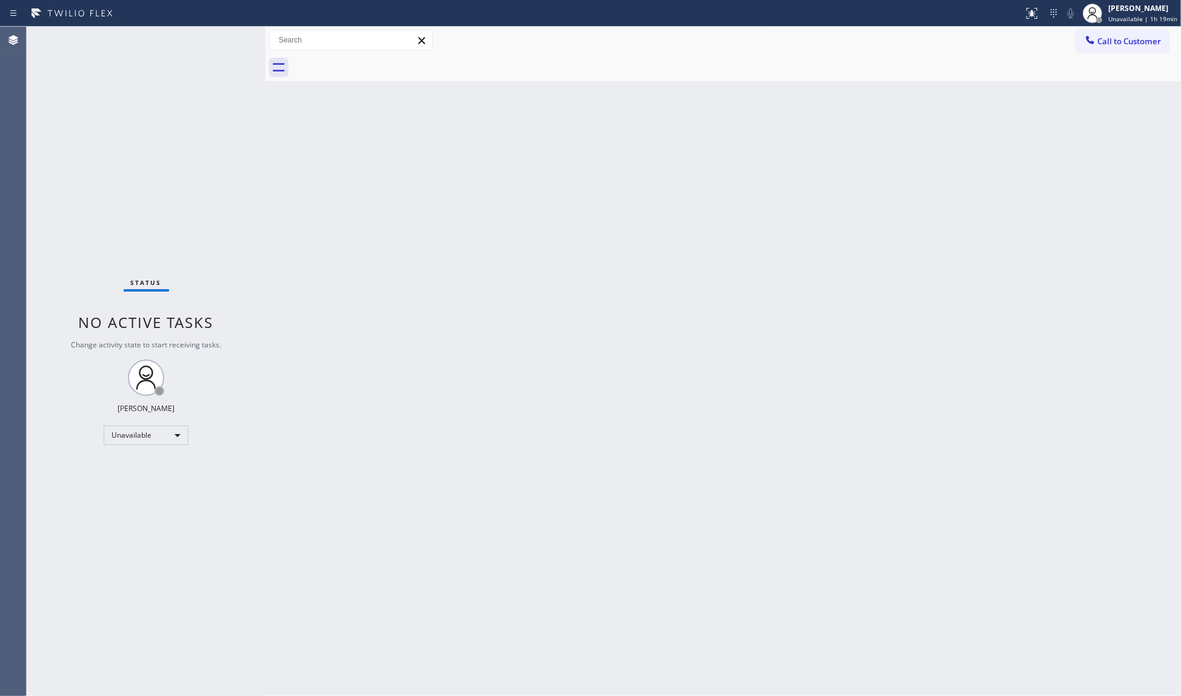
drag, startPoint x: 1135, startPoint y: 34, endPoint x: 1074, endPoint y: 73, distance: 73.0
click at [1134, 37] on button "Call to Customer" at bounding box center [1122, 41] width 93 height 23
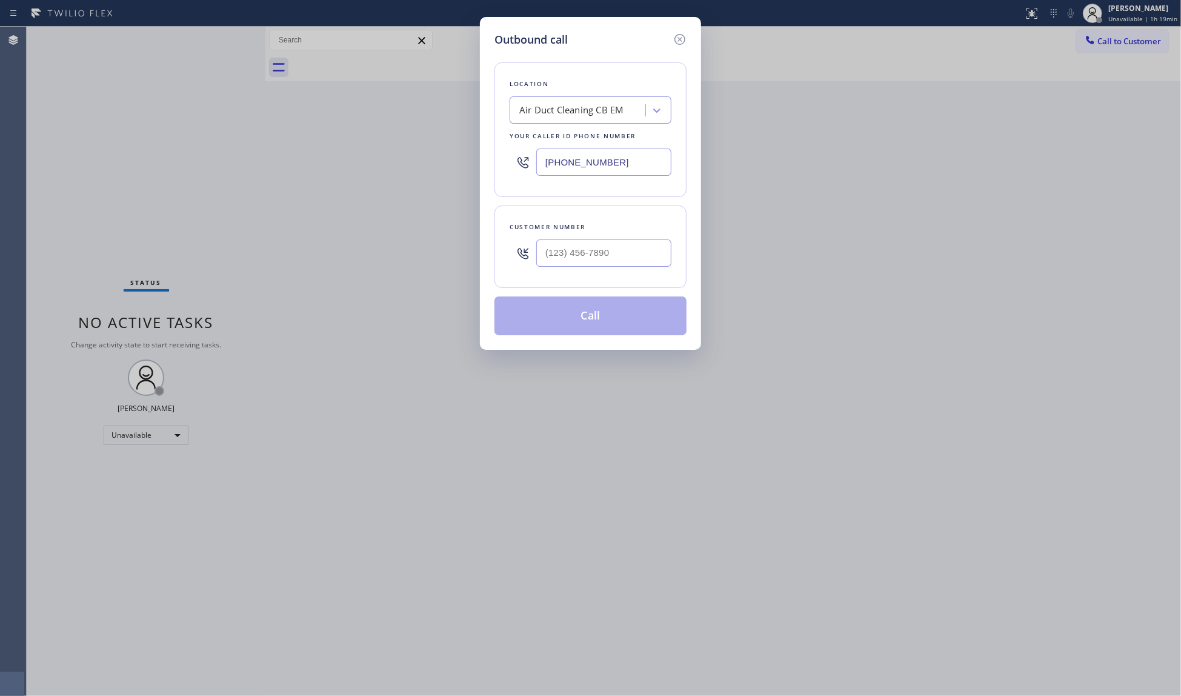
drag, startPoint x: 622, startPoint y: 153, endPoint x: 490, endPoint y: 158, distance: 132.2
click at [500, 160] on div "Location Air Duct Cleaning CB EM Your caller id phone number [PHONE_NUMBER]" at bounding box center [590, 129] width 192 height 135
paste input "760) 313-6331"
type input "[PHONE_NUMBER]"
click at [616, 263] on input "(___) ___-____" at bounding box center [603, 252] width 135 height 27
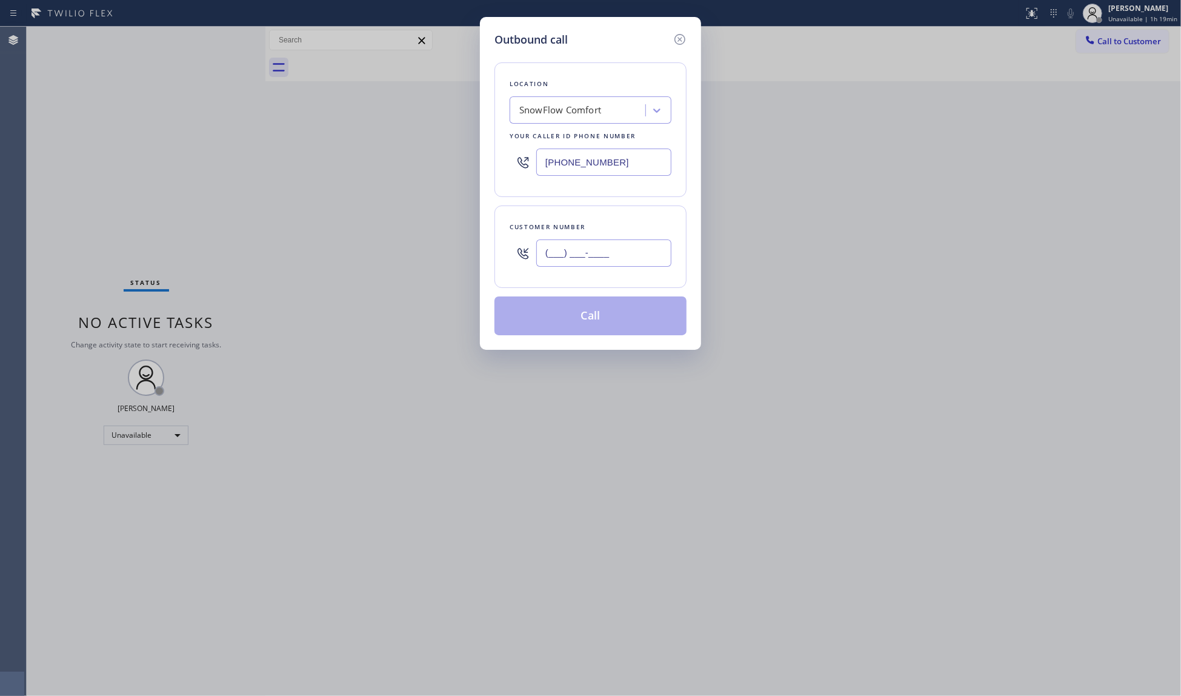
paste input "760) 210-1044"
type input "[PHONE_NUMBER]"
click at [600, 310] on button "Call" at bounding box center [590, 315] width 192 height 39
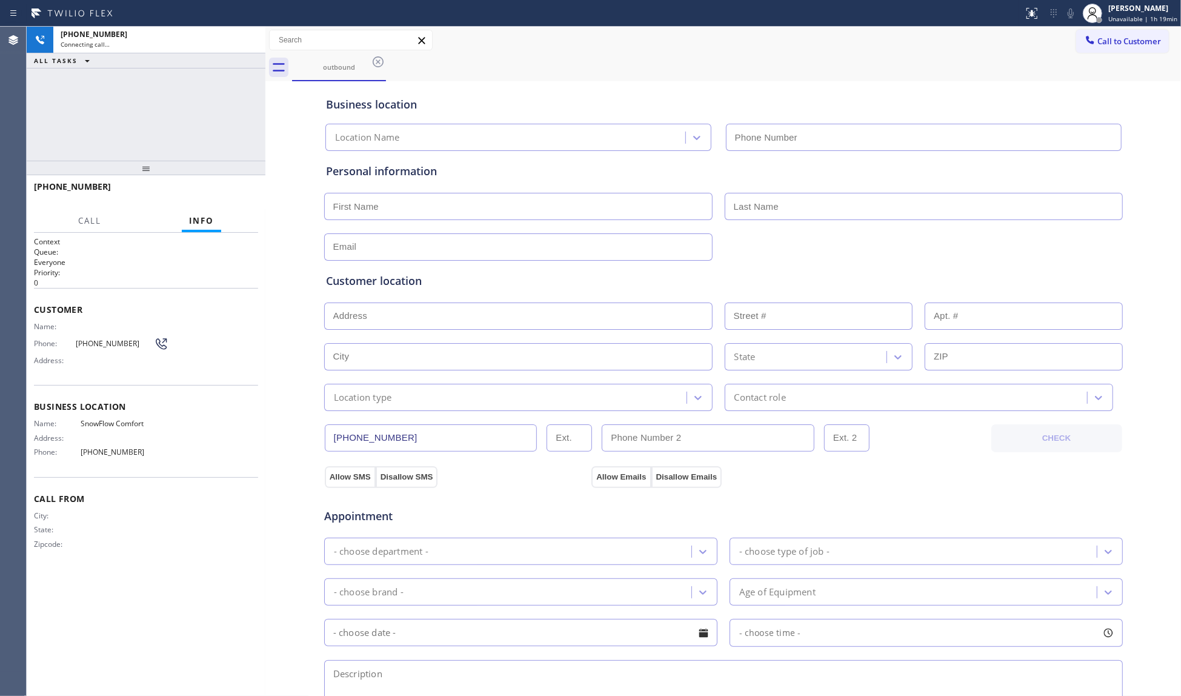
type input "[PHONE_NUMBER]"
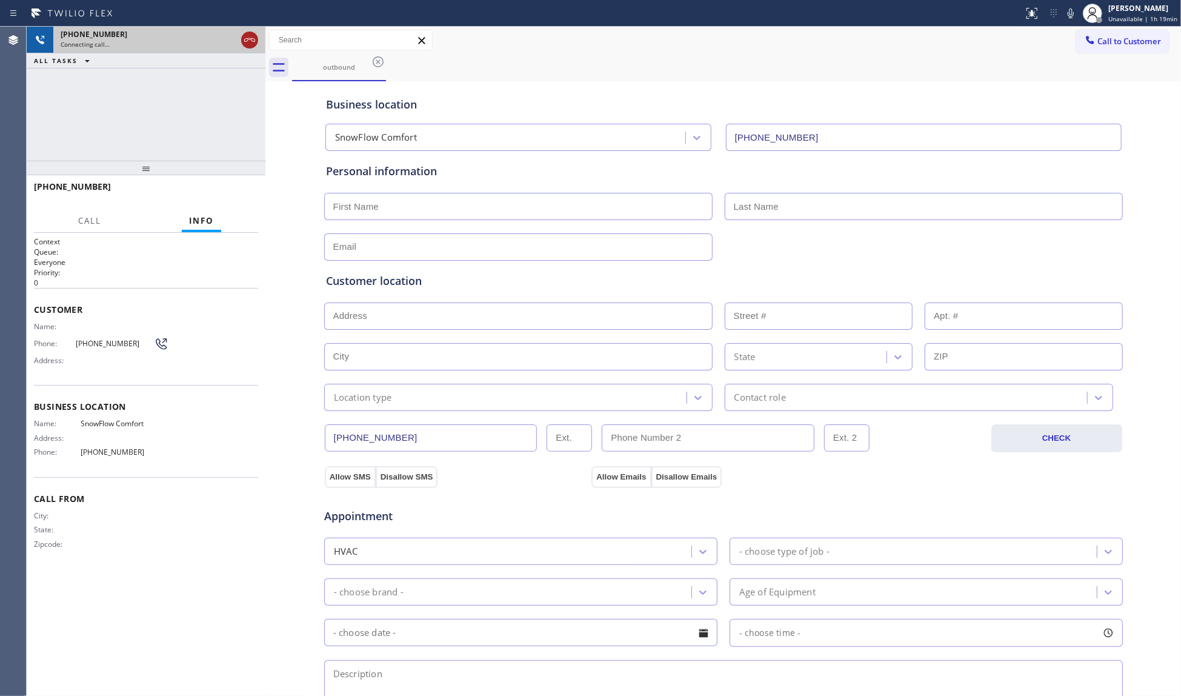
click at [248, 38] on icon at bounding box center [249, 40] width 15 height 15
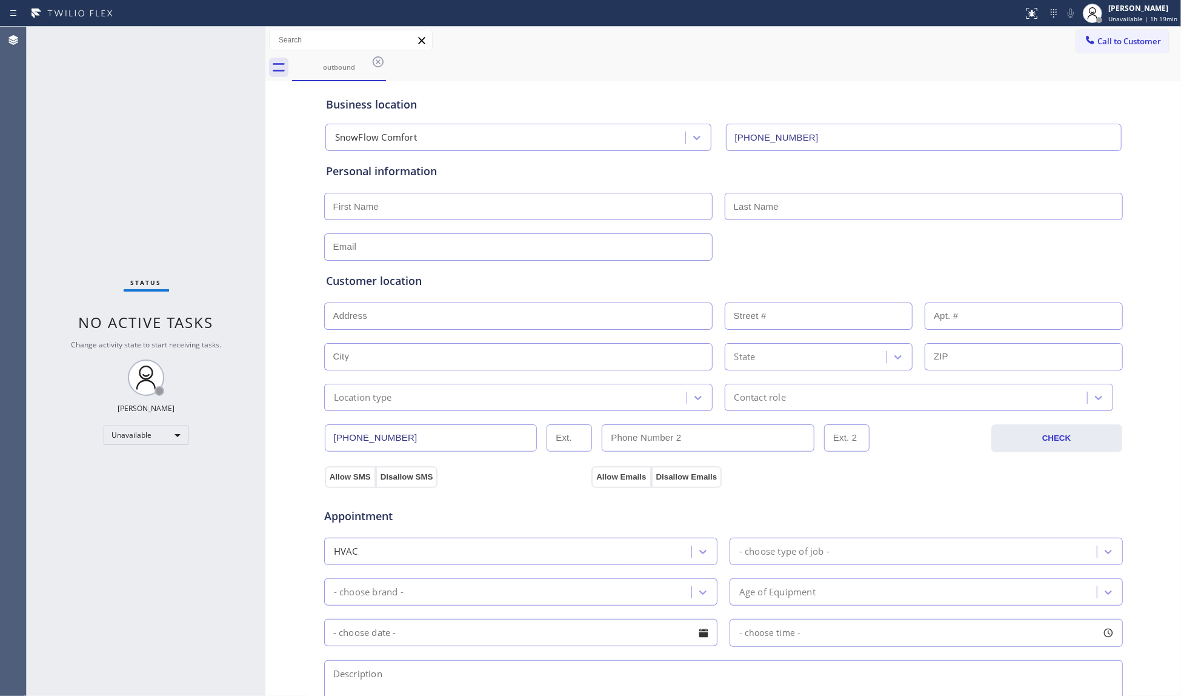
click at [1097, 44] on span "Call to Customer" at bounding box center [1129, 41] width 64 height 11
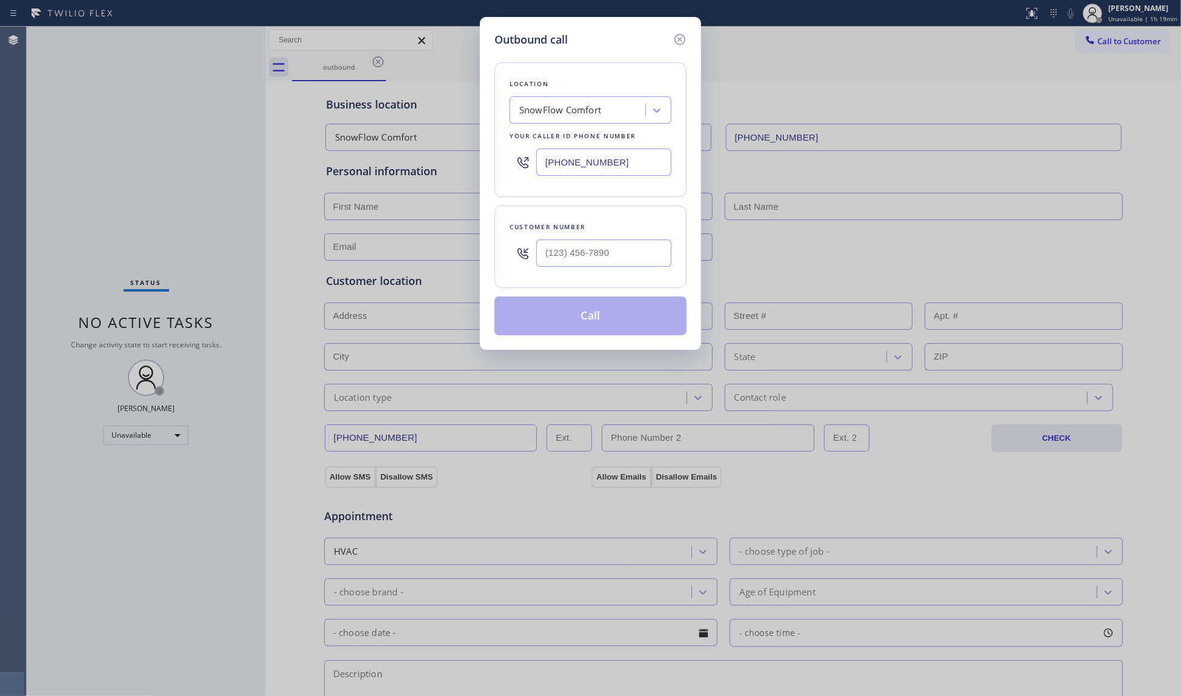
drag, startPoint x: 574, startPoint y: 165, endPoint x: 456, endPoint y: 161, distance: 118.2
click at [452, 161] on div "Outbound call Location SnowFlow Comfort Your caller id phone number [PHONE_NUMB…" at bounding box center [590, 348] width 1181 height 696
paste input "310) 455-8170"
type input "[PHONE_NUMBER]"
click at [648, 258] on input "(___) ___-____" at bounding box center [603, 252] width 135 height 27
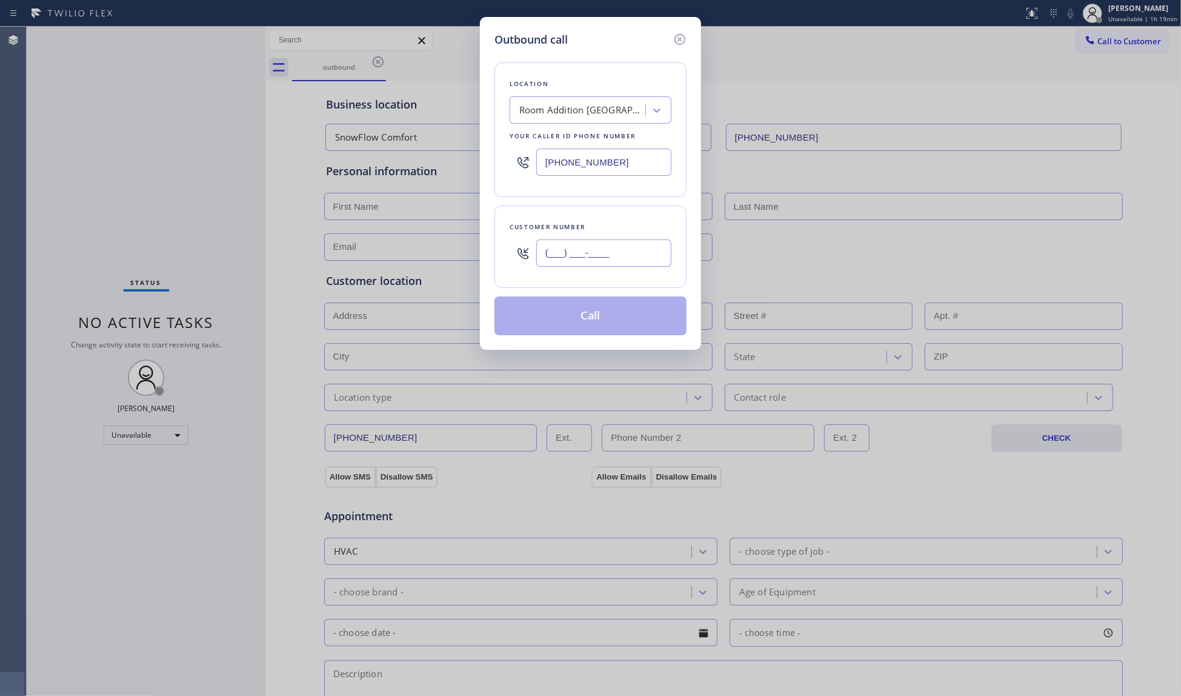
paste input "424) 476-4266"
type input "[PHONE_NUMBER]"
click at [589, 326] on button "Call" at bounding box center [590, 315] width 192 height 39
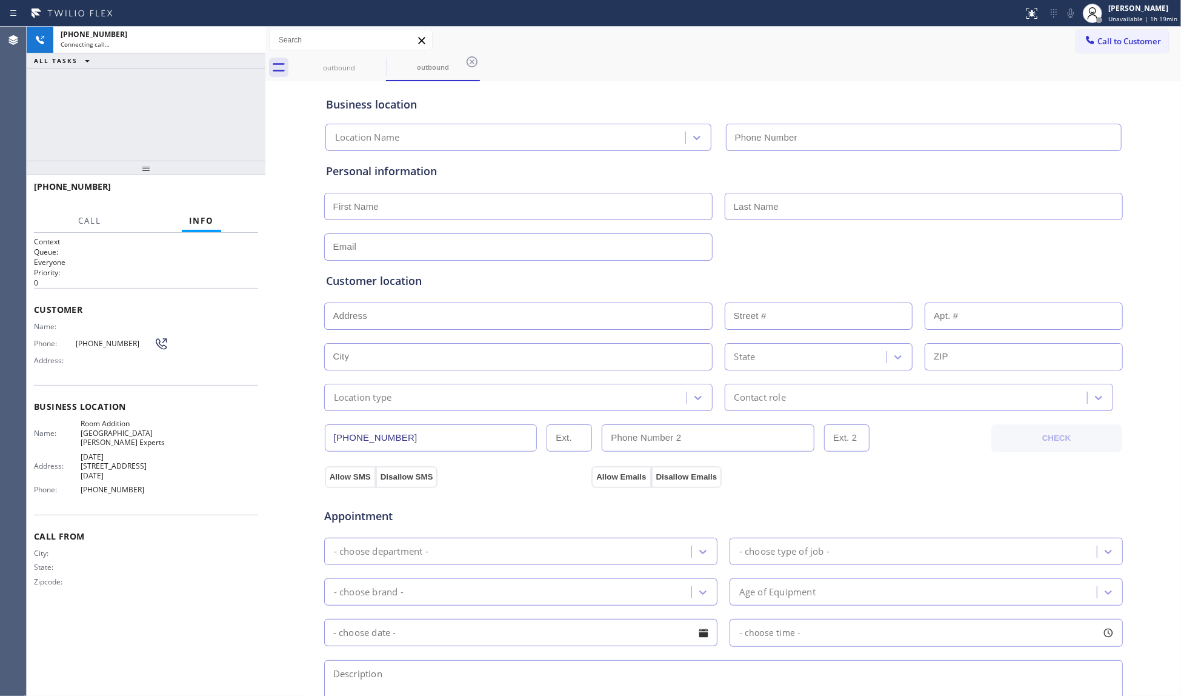
type input "[PHONE_NUMBER]"
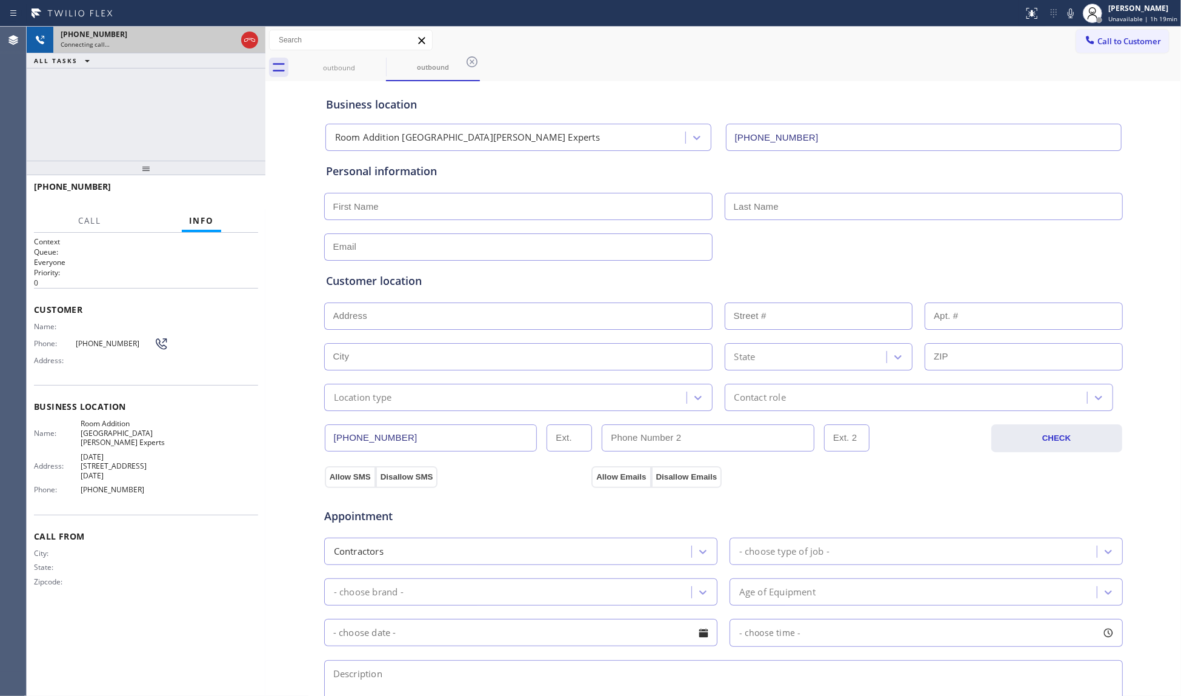
click at [242, 30] on div at bounding box center [250, 40] width 22 height 27
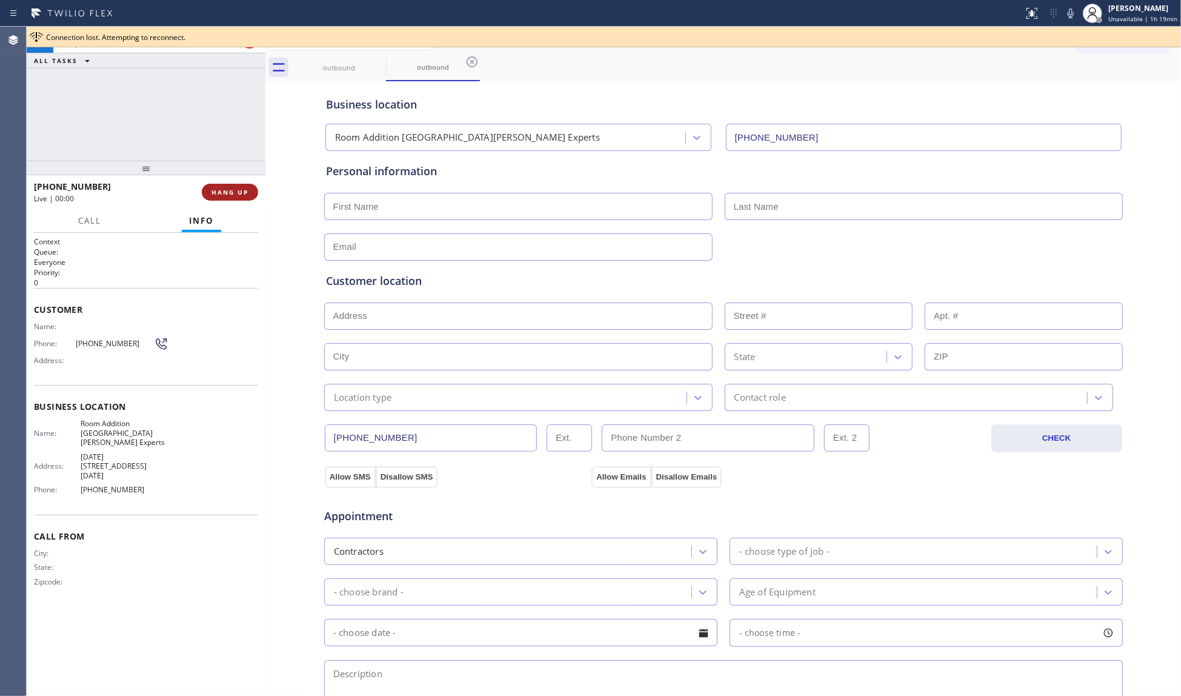
click at [221, 191] on span "HANG UP" at bounding box center [229, 192] width 37 height 8
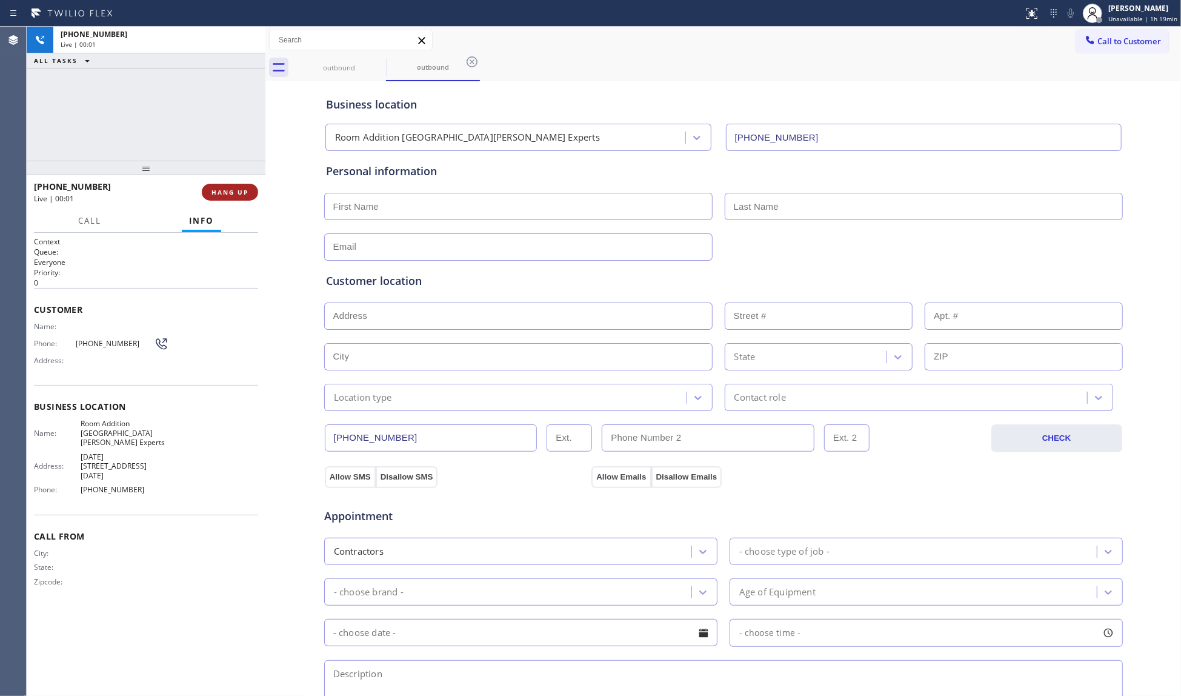
click at [236, 190] on span "HANG UP" at bounding box center [229, 192] width 37 height 8
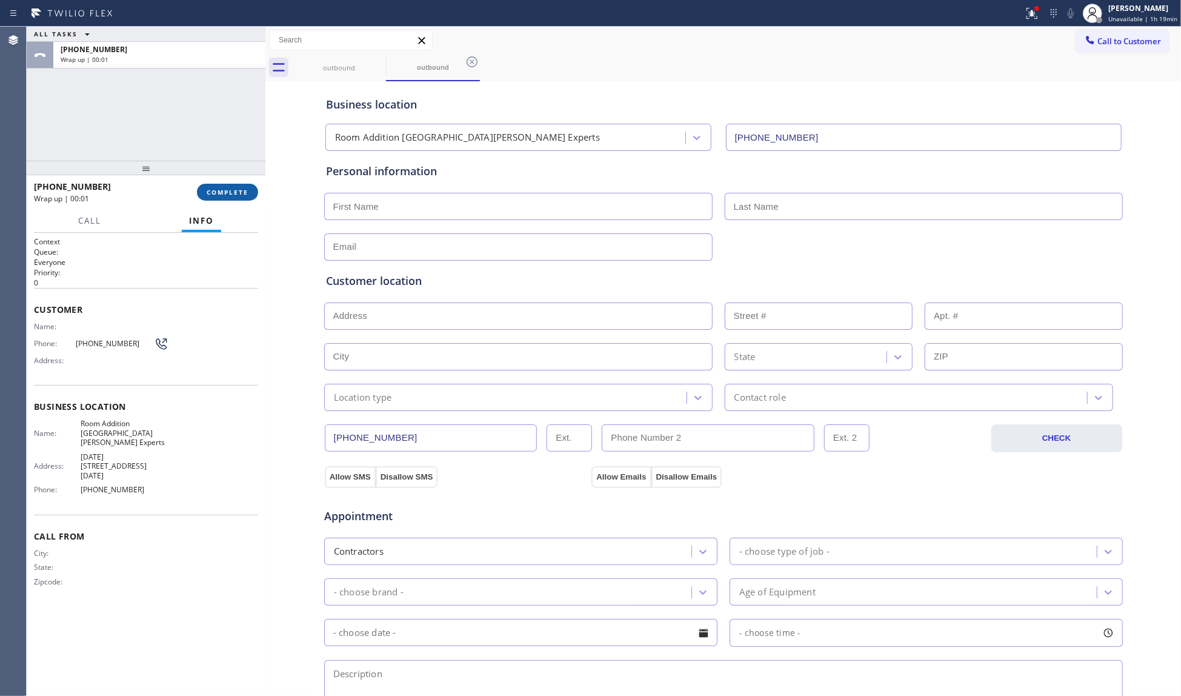
click at [234, 199] on button "COMPLETE" at bounding box center [227, 192] width 61 height 17
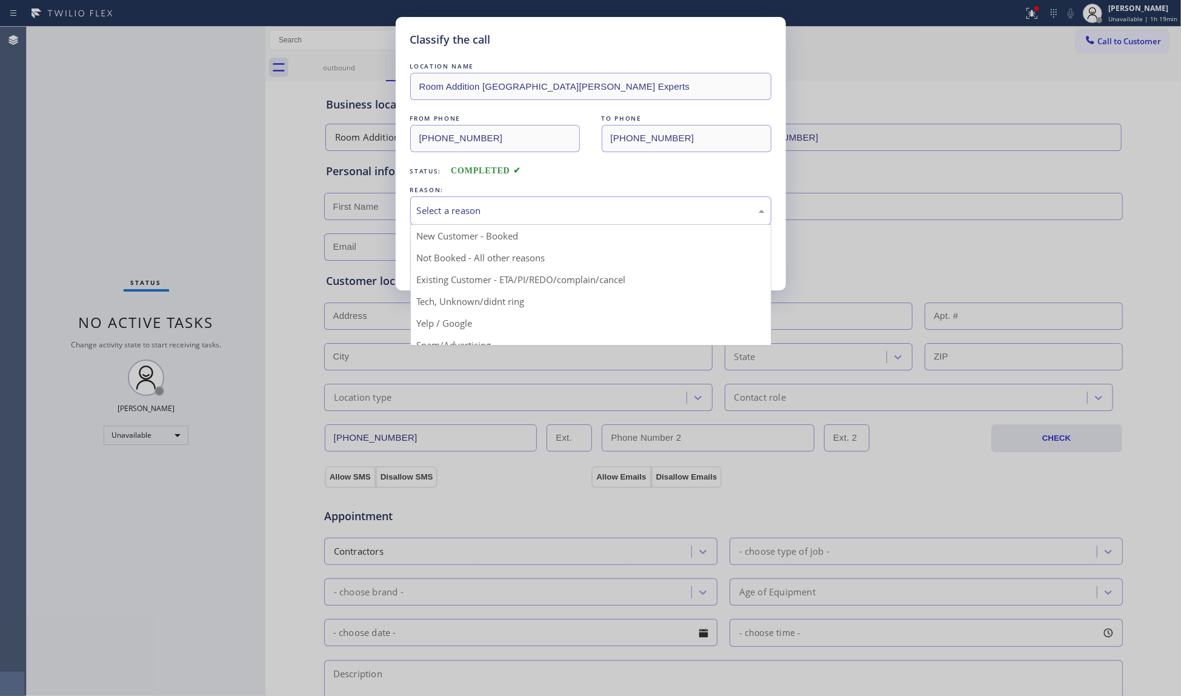
click at [439, 210] on div "Select a reason" at bounding box center [591, 211] width 348 height 14
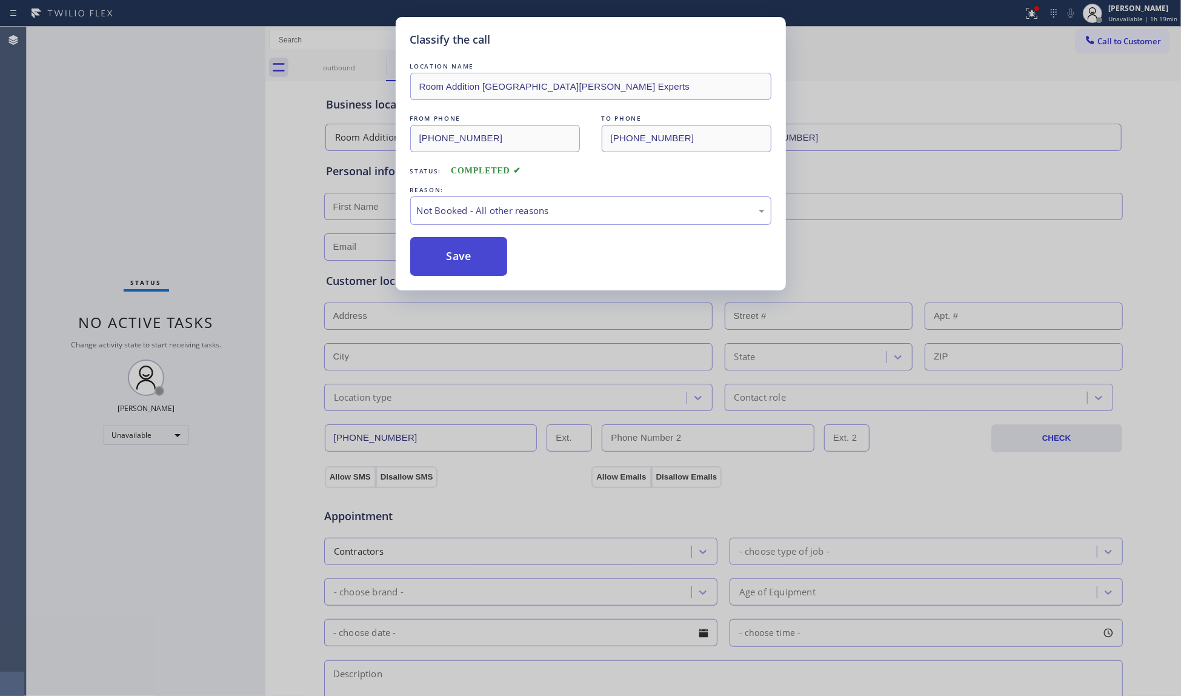
click at [451, 250] on button "Save" at bounding box center [459, 256] width 98 height 39
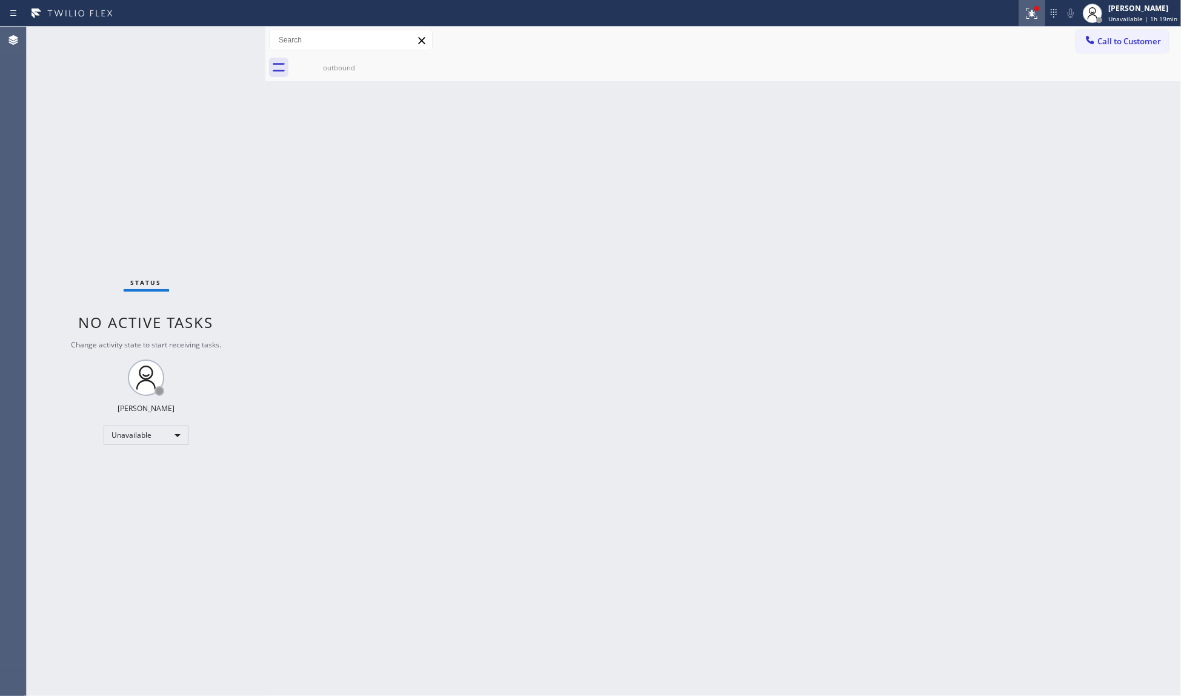
click at [1039, 16] on icon at bounding box center [1032, 13] width 15 height 15
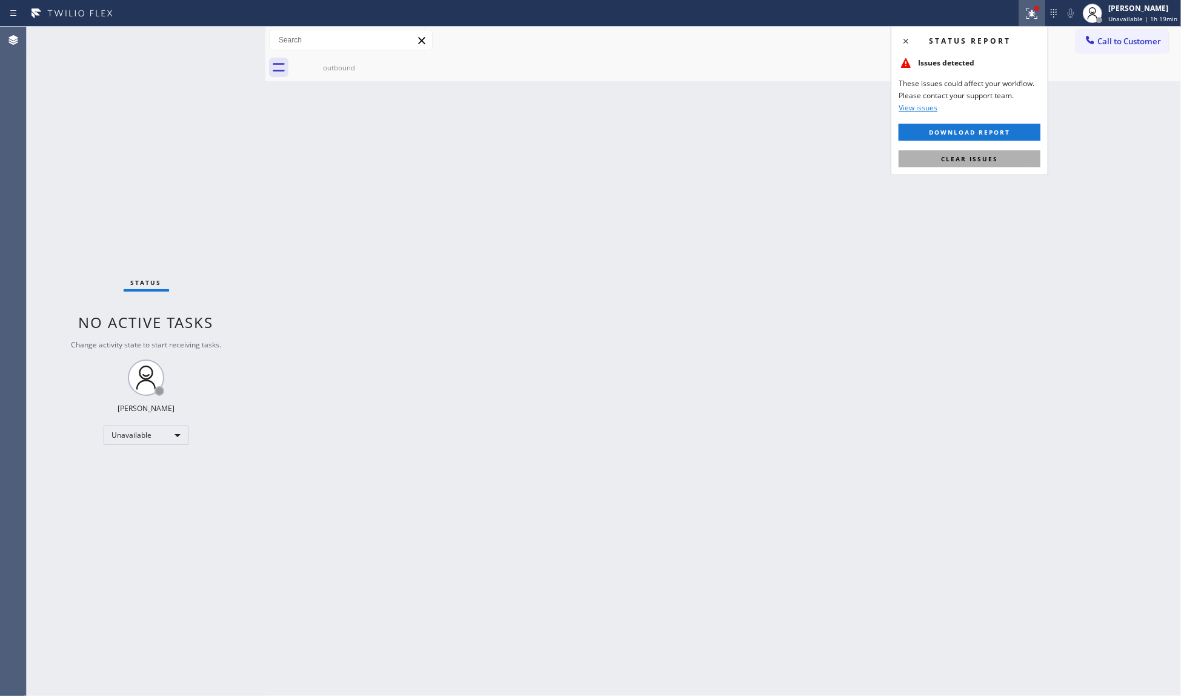
click at [1014, 158] on button "Clear issues" at bounding box center [970, 158] width 142 height 17
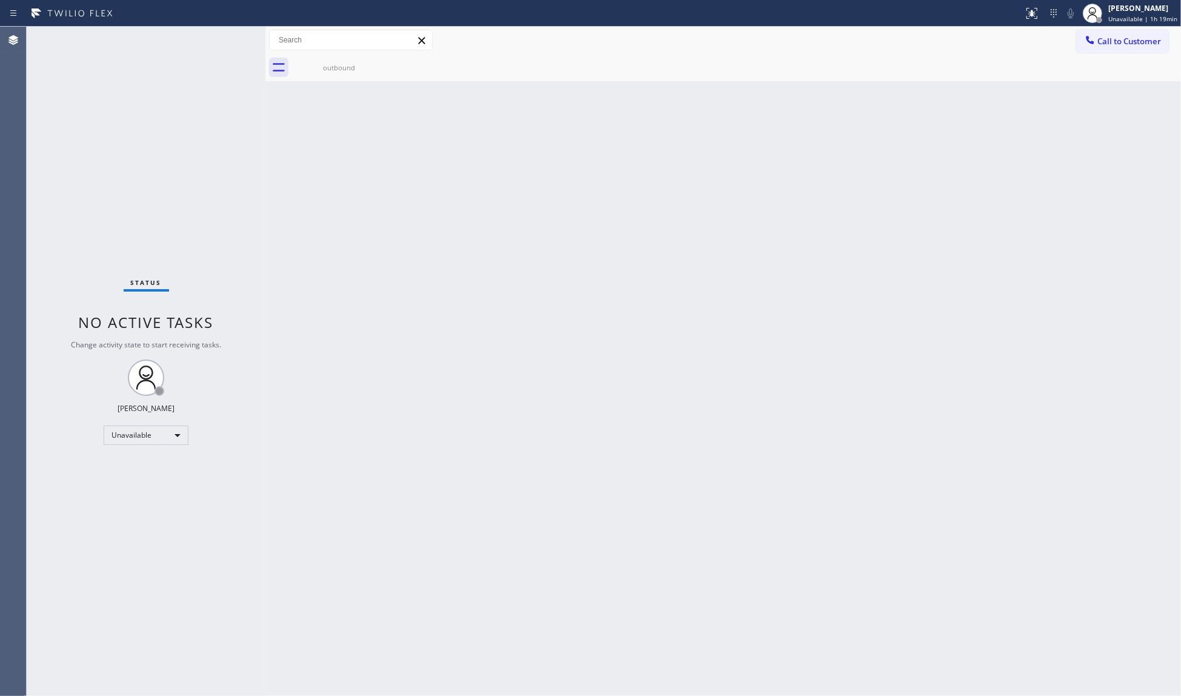
click at [1095, 36] on icon at bounding box center [1090, 40] width 12 height 12
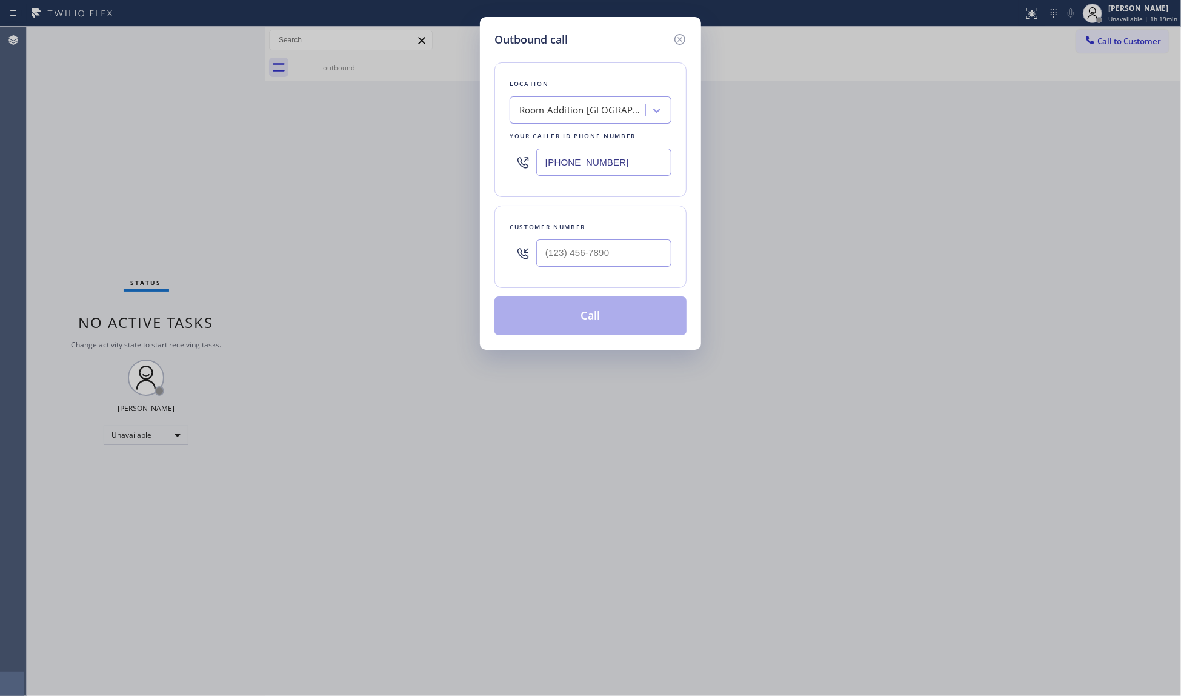
drag, startPoint x: 638, startPoint y: 167, endPoint x: 526, endPoint y: 168, distance: 112.1
click at [502, 170] on div "Location Room Addition [GEOGRAPHIC_DATA][PERSON_NAME] Experts Your caller id ph…" at bounding box center [590, 129] width 192 height 135
paste input "60) 345-3862"
type input "[PHONE_NUMBER]"
click at [643, 245] on input "(___) ___-____" at bounding box center [603, 252] width 135 height 27
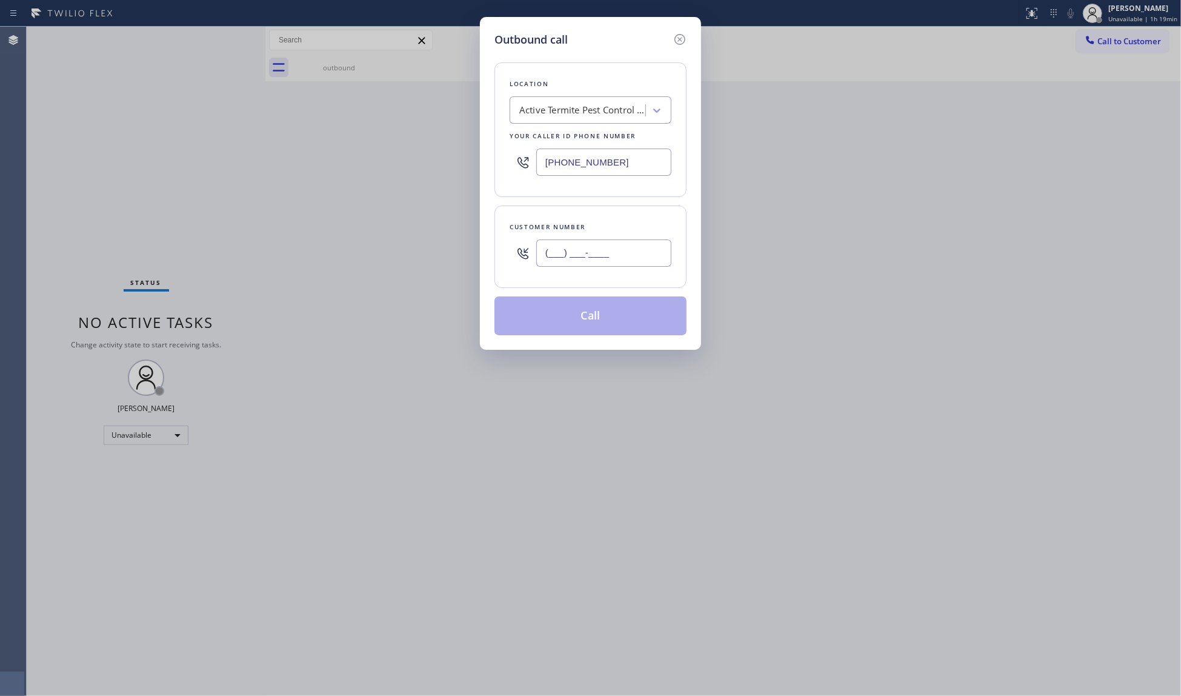
paste input "469) 529-0965"
type input "[PHONE_NUMBER]"
click at [611, 313] on button "Call" at bounding box center [590, 315] width 192 height 39
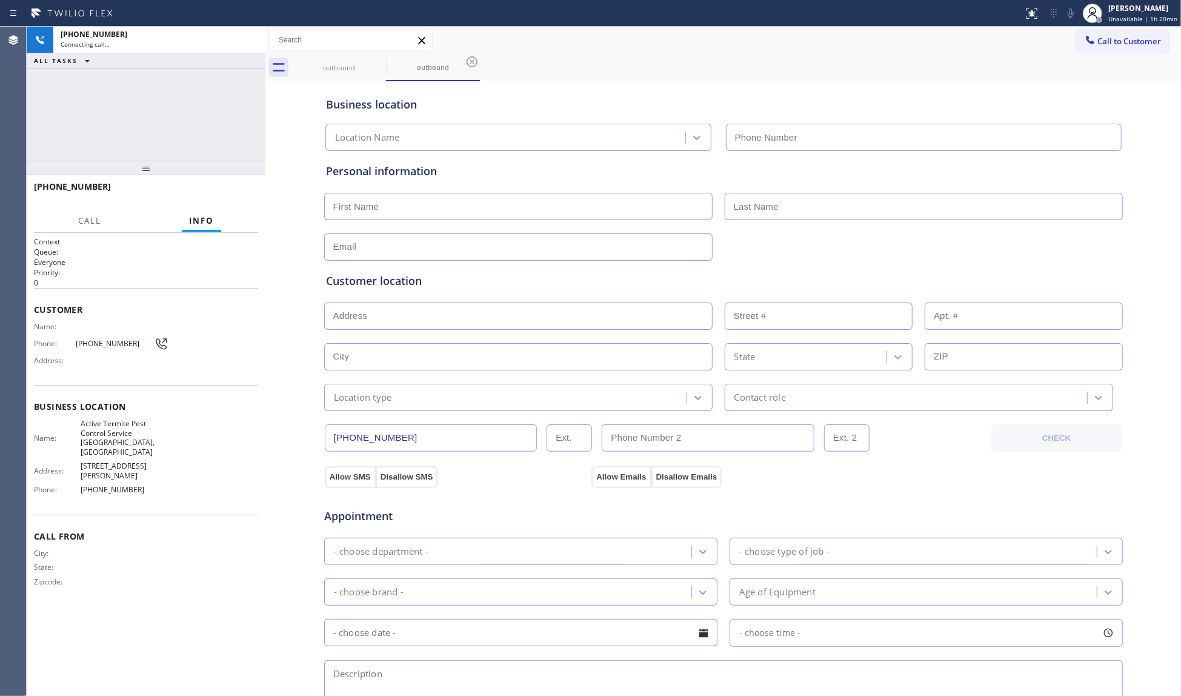
type input "[PHONE_NUMBER]"
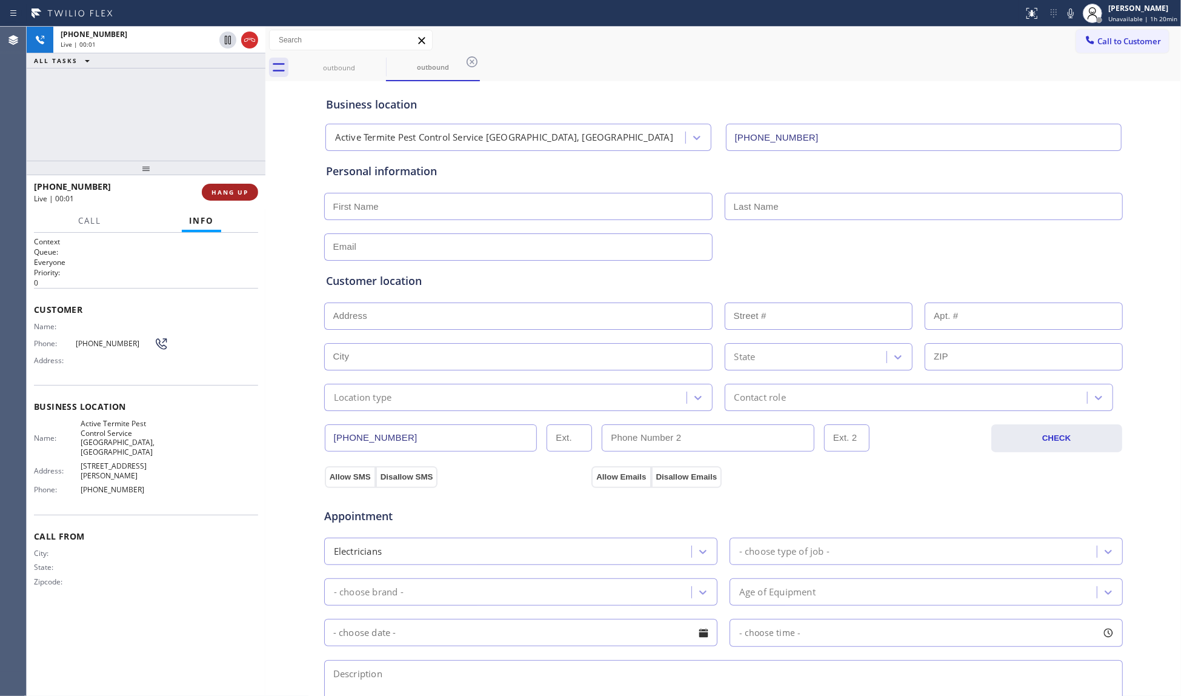
click at [228, 187] on button "HANG UP" at bounding box center [230, 192] width 56 height 17
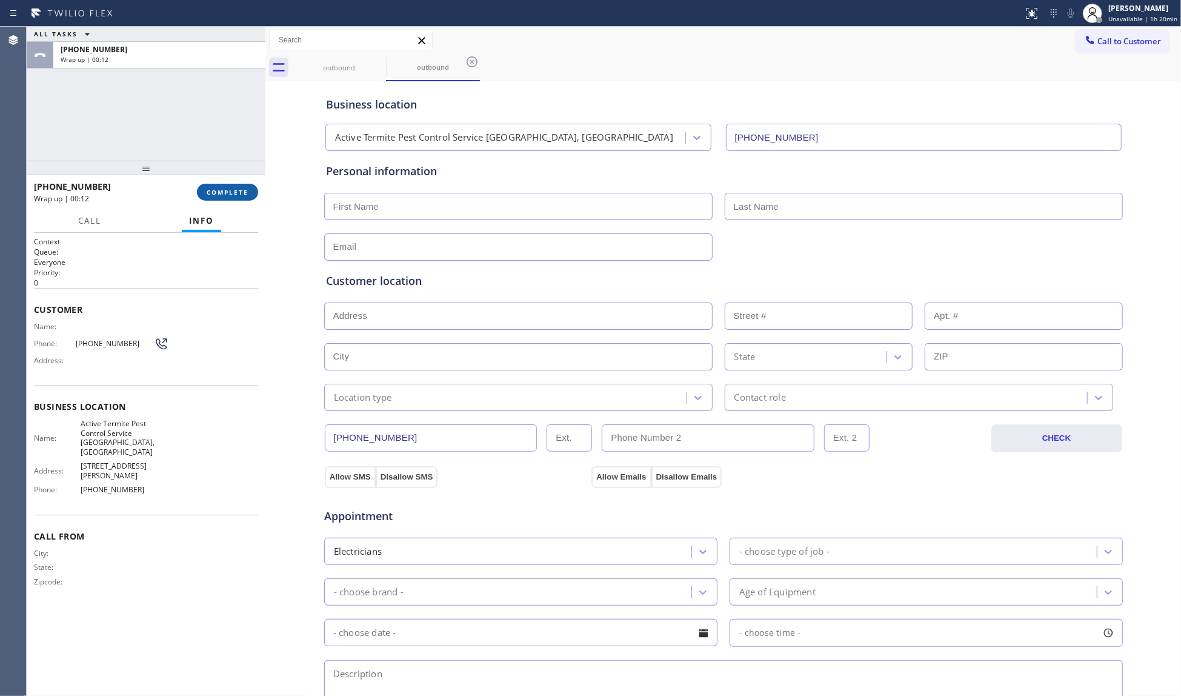
click at [228, 185] on button "COMPLETE" at bounding box center [227, 192] width 61 height 17
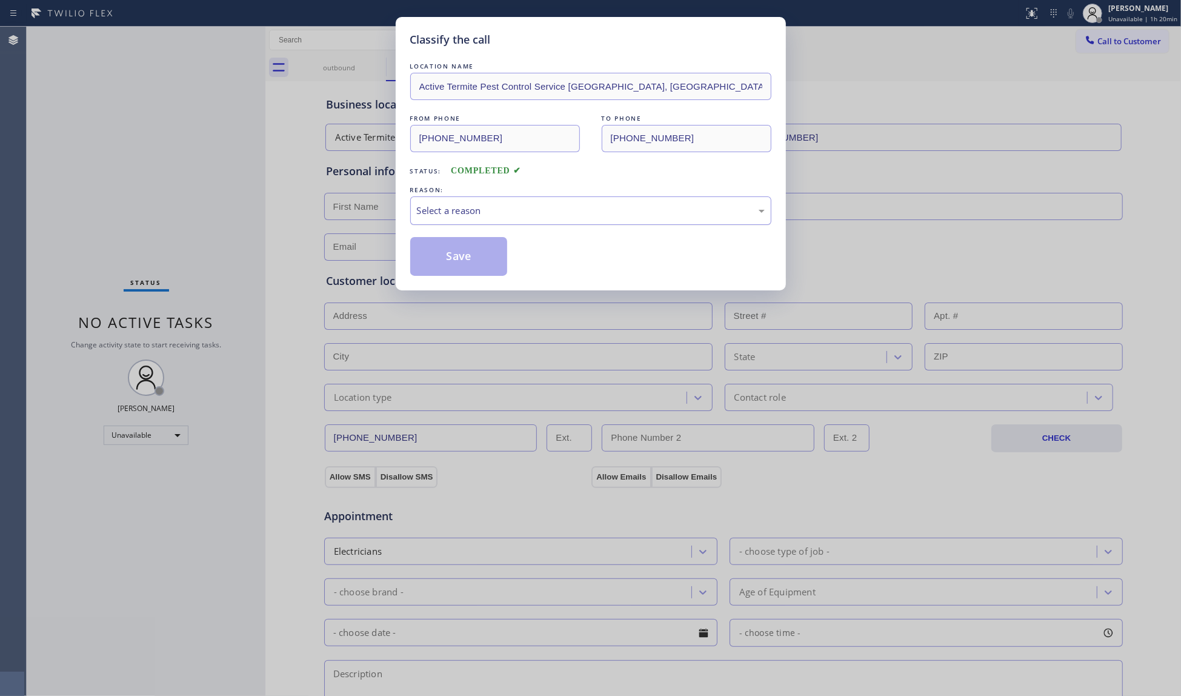
click at [439, 208] on div "Select a reason" at bounding box center [591, 211] width 348 height 14
click at [449, 261] on button "Save" at bounding box center [459, 256] width 98 height 39
click at [450, 261] on button "Save" at bounding box center [459, 256] width 98 height 39
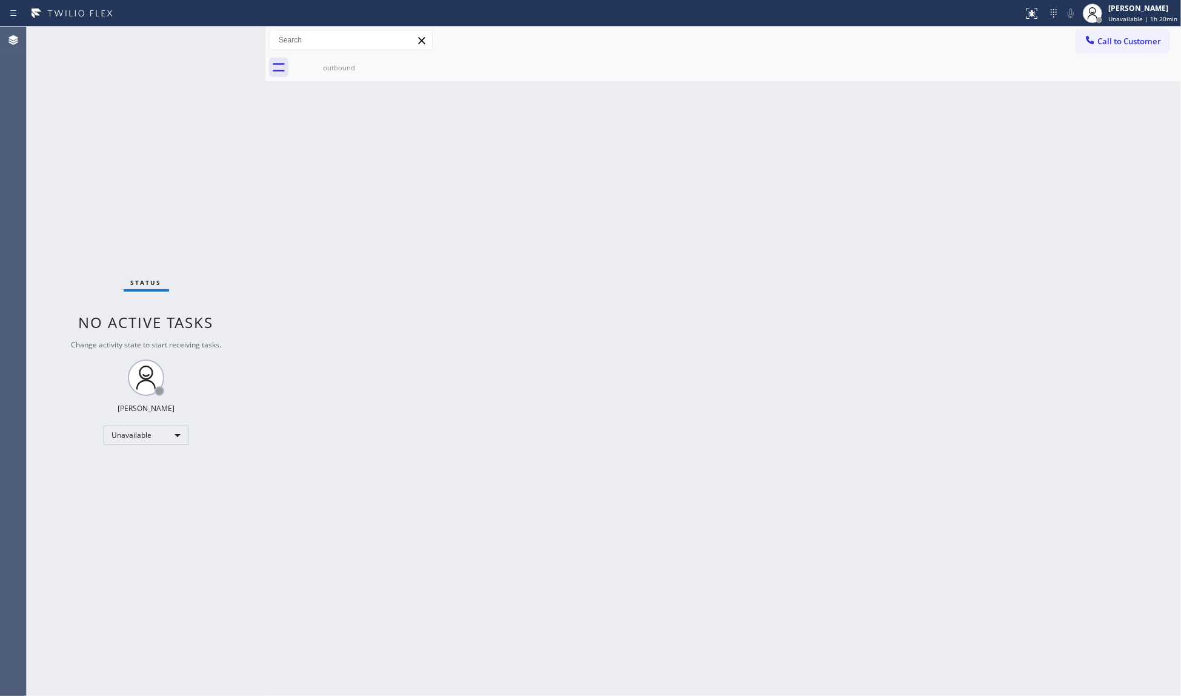
drag, startPoint x: 1125, startPoint y: 46, endPoint x: 986, endPoint y: 173, distance: 187.8
click at [1122, 52] on button "Call to Customer" at bounding box center [1122, 41] width 93 height 23
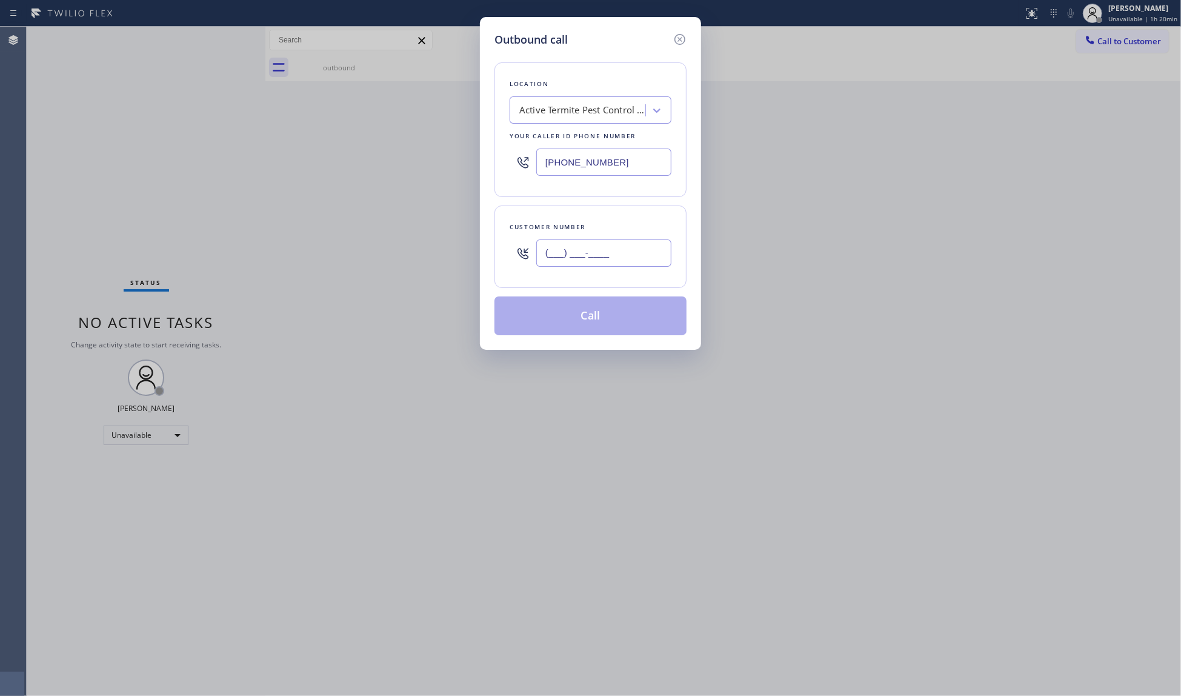
click at [606, 245] on input "(___) ___-____" at bounding box center [603, 252] width 135 height 27
paste input "469) 529-0965"
type input "[PHONE_NUMBER]"
drag, startPoint x: 585, startPoint y: 313, endPoint x: 648, endPoint y: 319, distance: 63.3
click at [585, 313] on button "Call" at bounding box center [590, 315] width 192 height 39
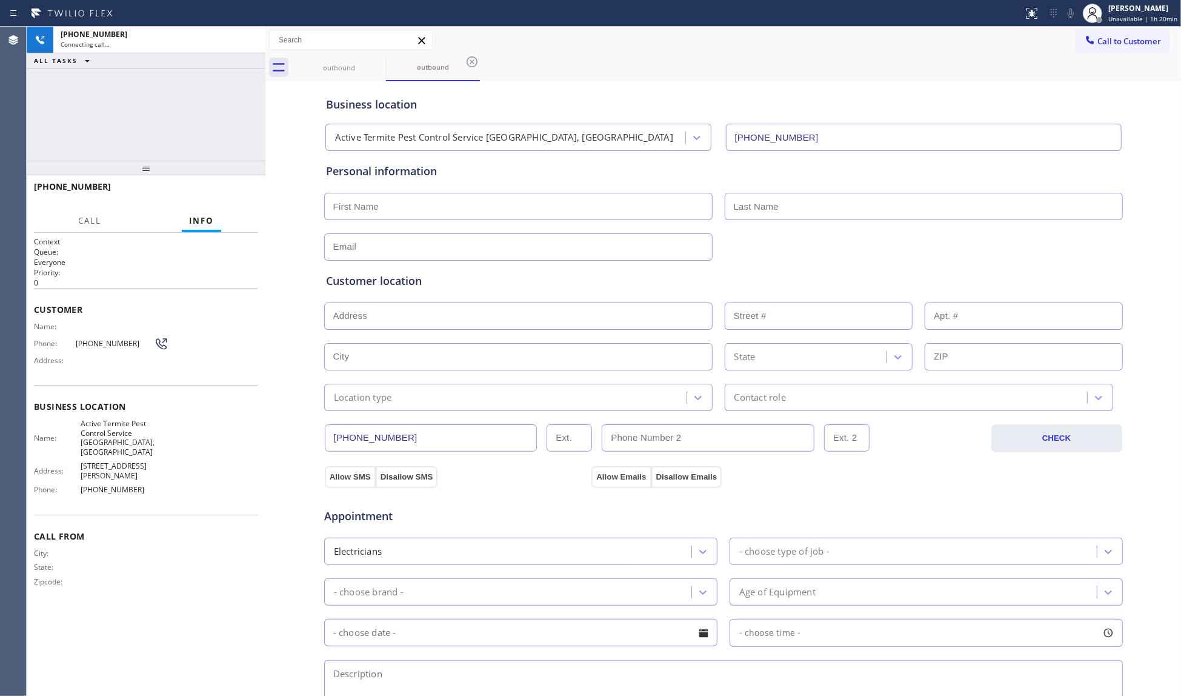
type input "[PHONE_NUMBER]"
click at [212, 185] on button "HANG UP" at bounding box center [230, 192] width 56 height 17
click at [214, 185] on button "HANG UP" at bounding box center [230, 192] width 56 height 17
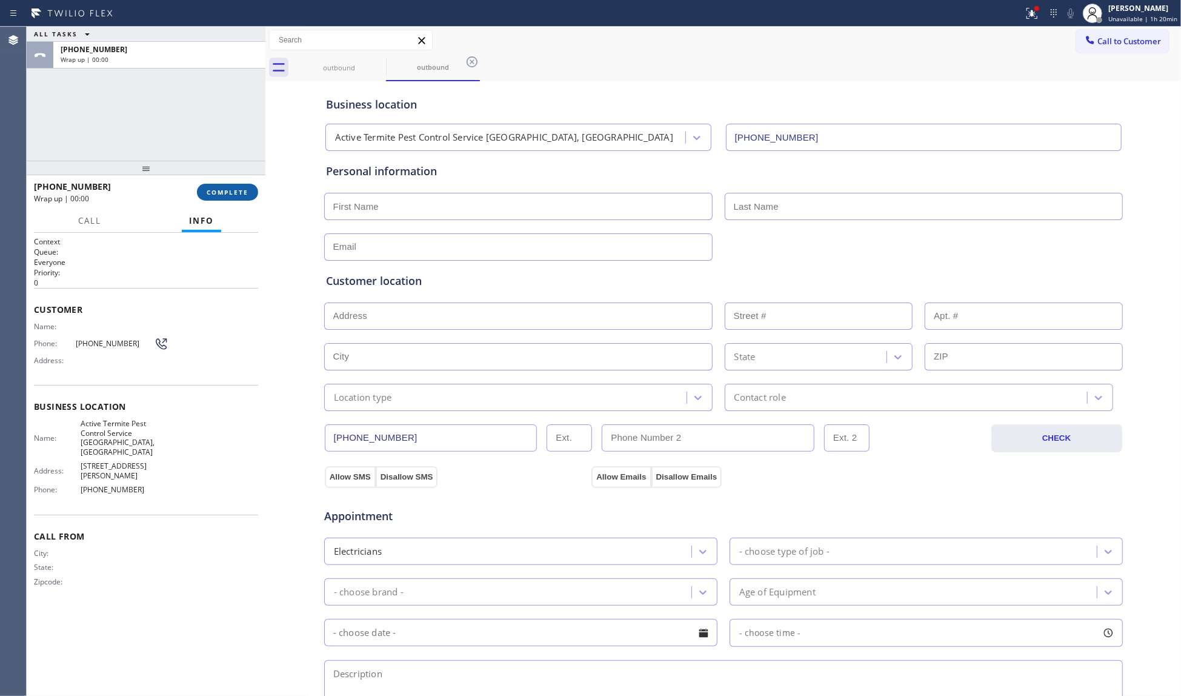
click at [219, 191] on span "COMPLETE" at bounding box center [228, 192] width 42 height 8
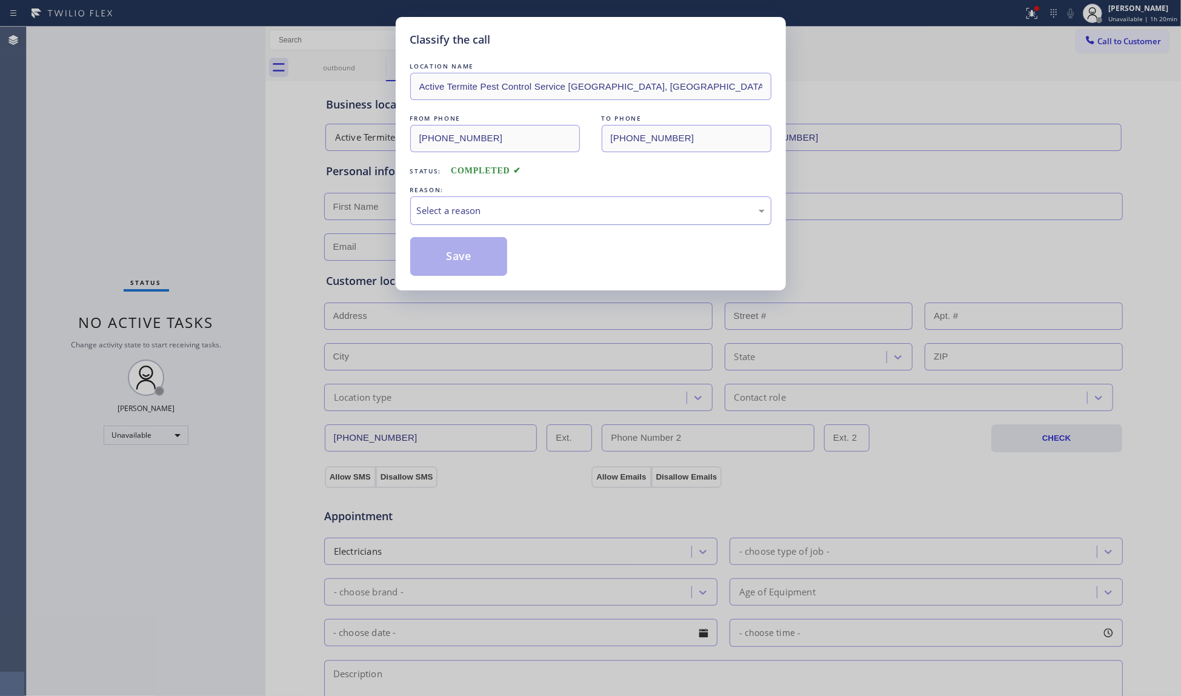
click at [473, 206] on div "Select a reason" at bounding box center [591, 211] width 348 height 14
click at [466, 251] on button "Save" at bounding box center [459, 256] width 98 height 39
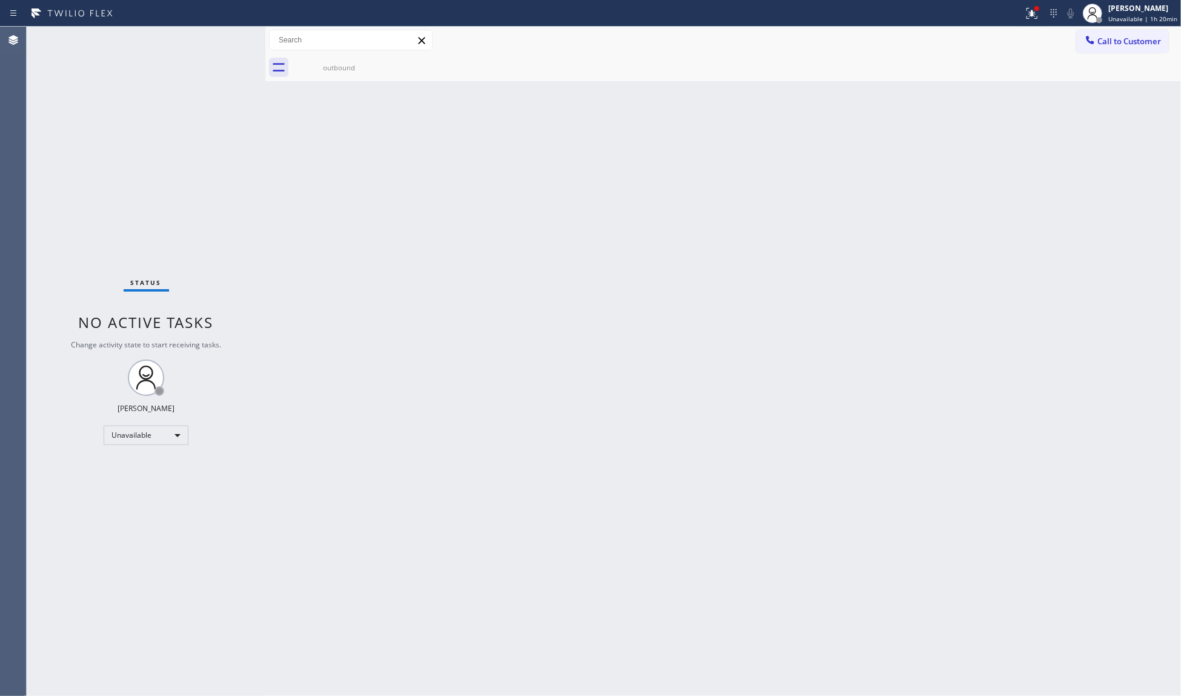
drag, startPoint x: 965, startPoint y: 315, endPoint x: 1040, endPoint y: 212, distance: 127.5
click at [972, 308] on div "Back to Dashboard Change Sender ID Customers Technicians Select a contact Outbo…" at bounding box center [723, 361] width 916 height 669
click at [1096, 44] on div at bounding box center [1090, 41] width 15 height 15
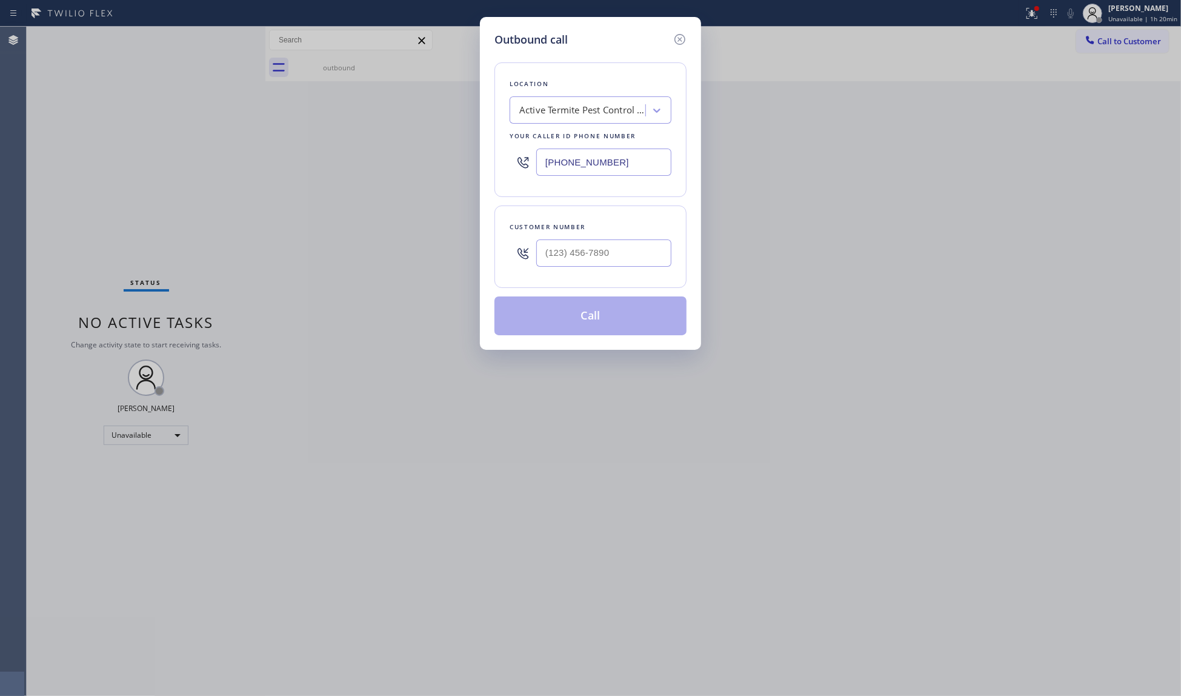
drag, startPoint x: 645, startPoint y: 163, endPoint x: 367, endPoint y: 148, distance: 278.5
click at [369, 150] on div "Outbound call Location Active Termite Pest Control Service [GEOGRAPHIC_DATA], […" at bounding box center [590, 348] width 1181 height 696
paste input "214) 206-4269"
type input "[PHONE_NUMBER]"
click at [601, 246] on input "(___) ___-____" at bounding box center [603, 252] width 135 height 27
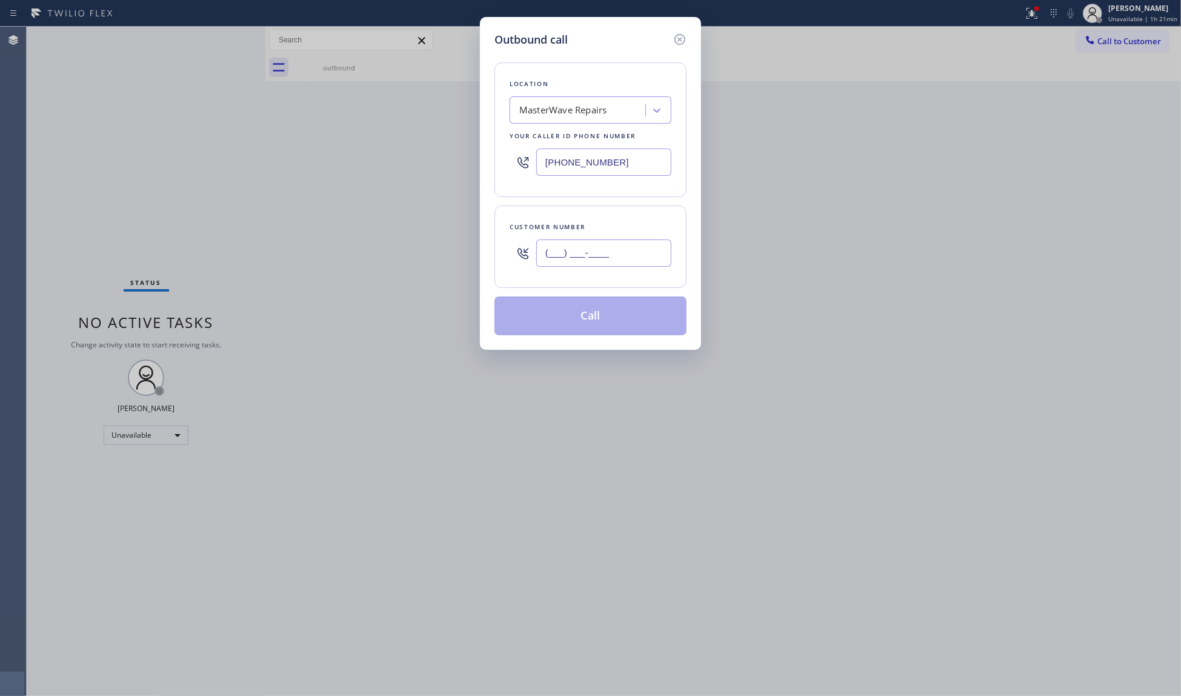
paste input "214) 878-3483"
type input "[PHONE_NUMBER]"
click at [603, 335] on button "Call" at bounding box center [590, 315] width 192 height 39
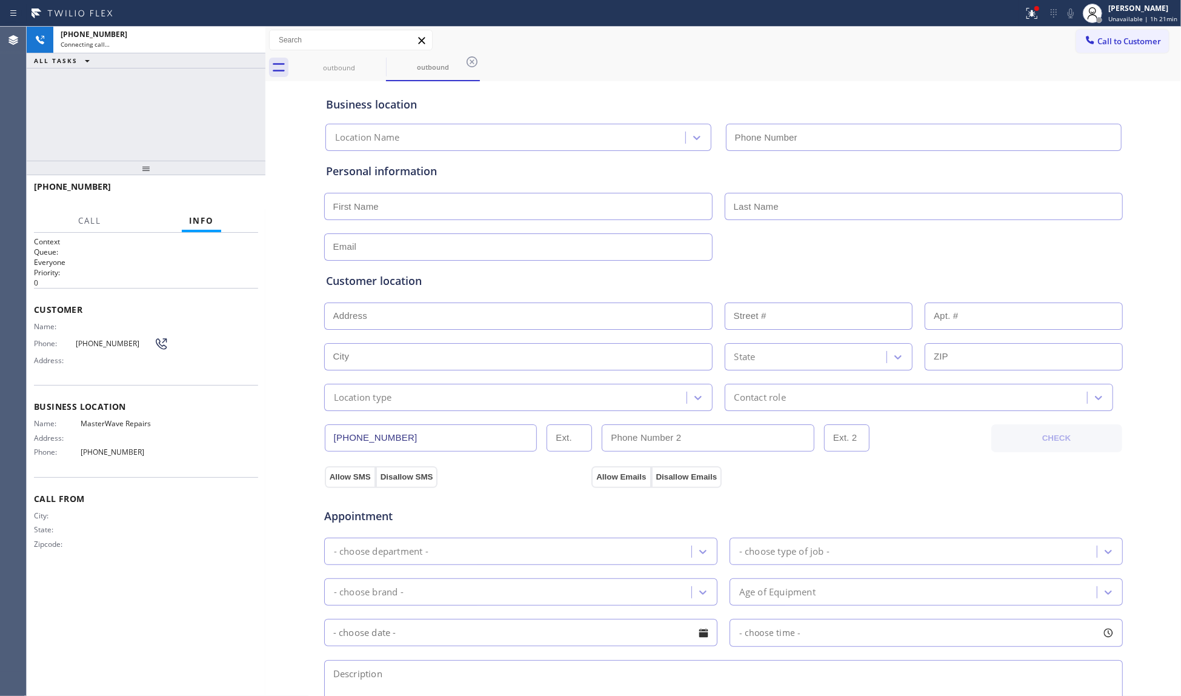
type input "[PHONE_NUMBER]"
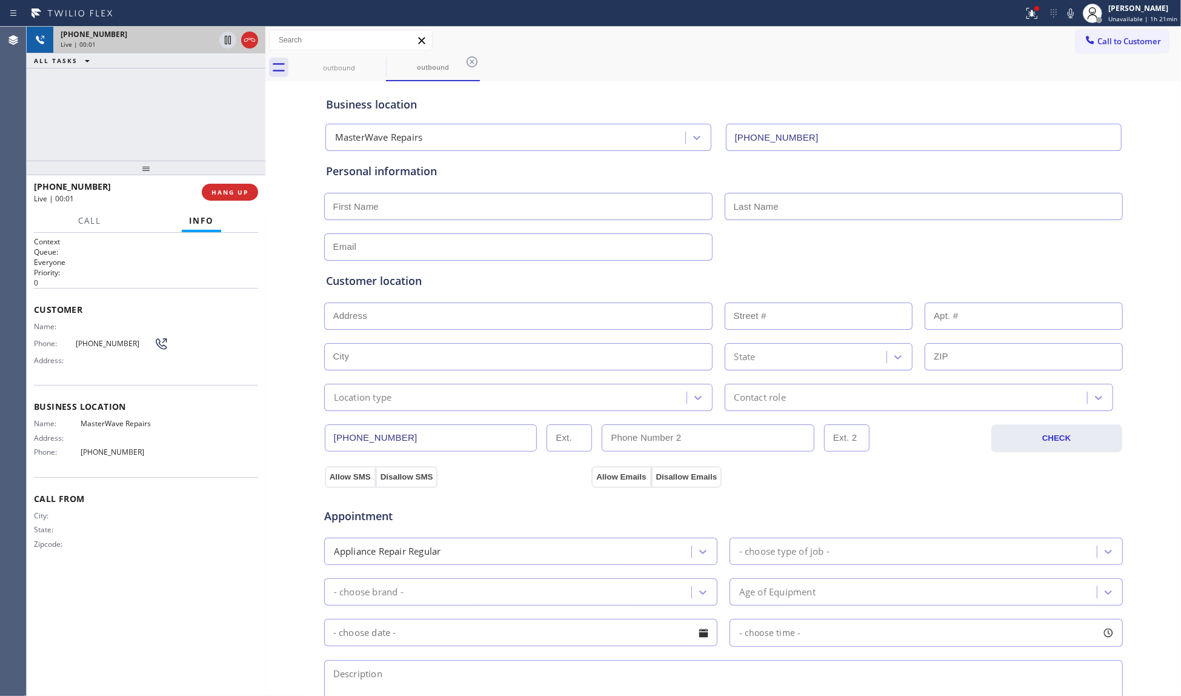
click at [255, 38] on icon at bounding box center [249, 40] width 15 height 15
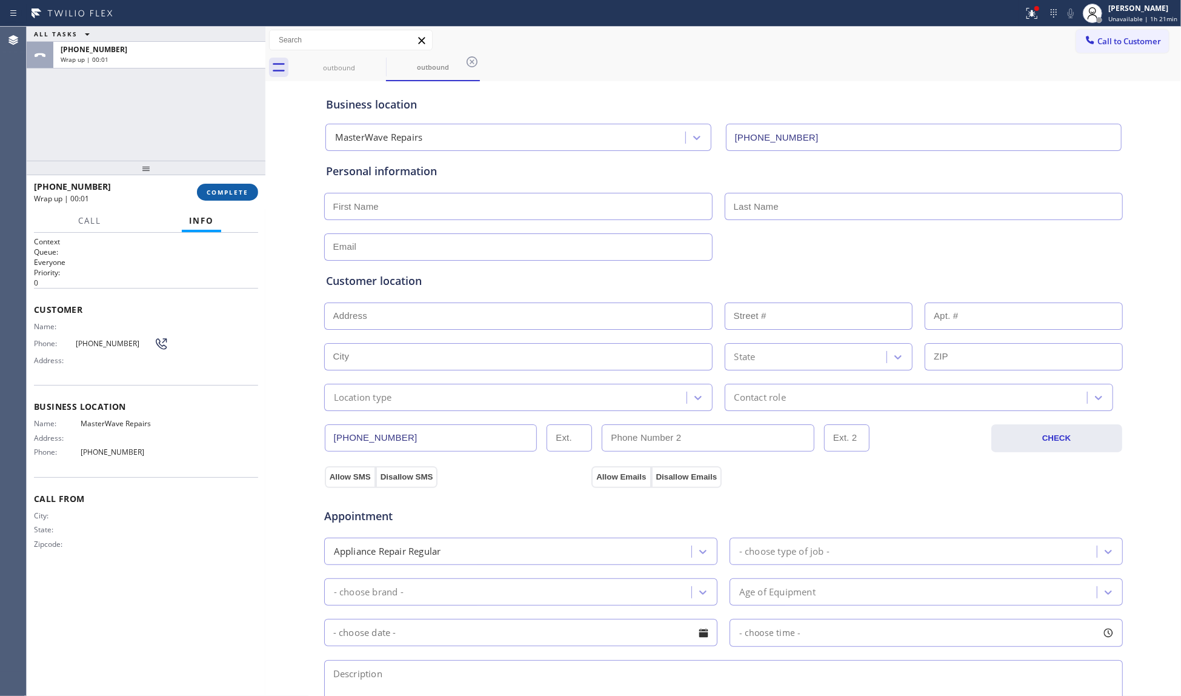
click at [233, 196] on button "COMPLETE" at bounding box center [227, 192] width 61 height 17
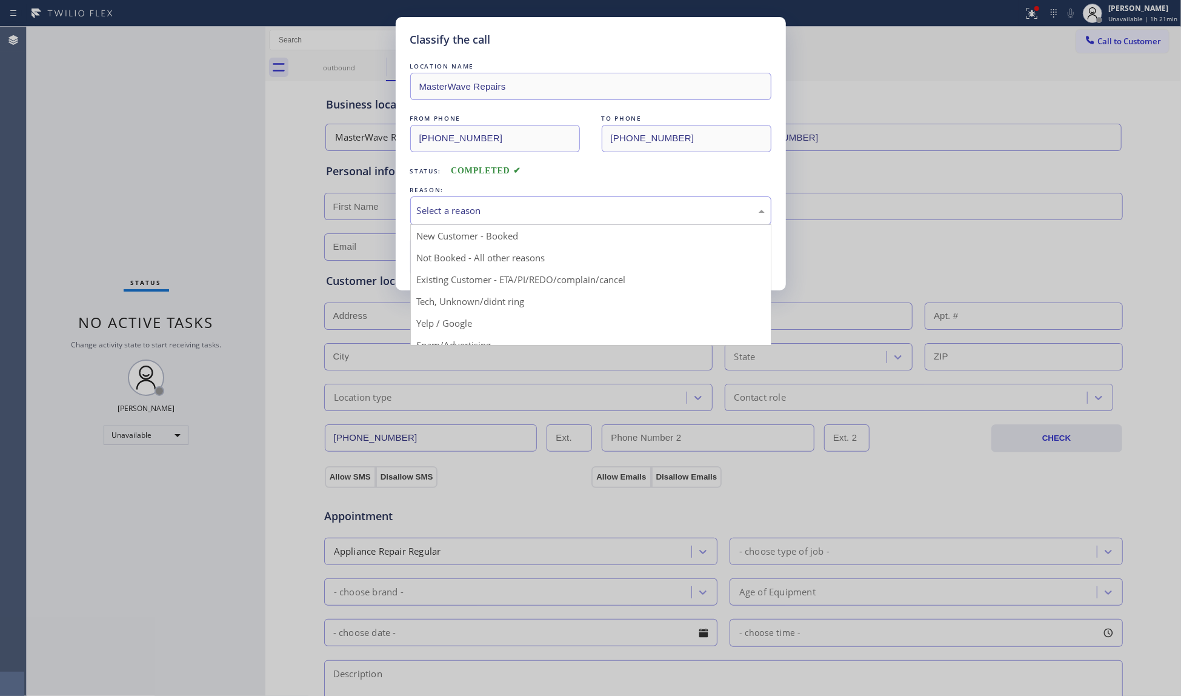
click at [473, 216] on div "Select a reason" at bounding box center [591, 211] width 348 height 14
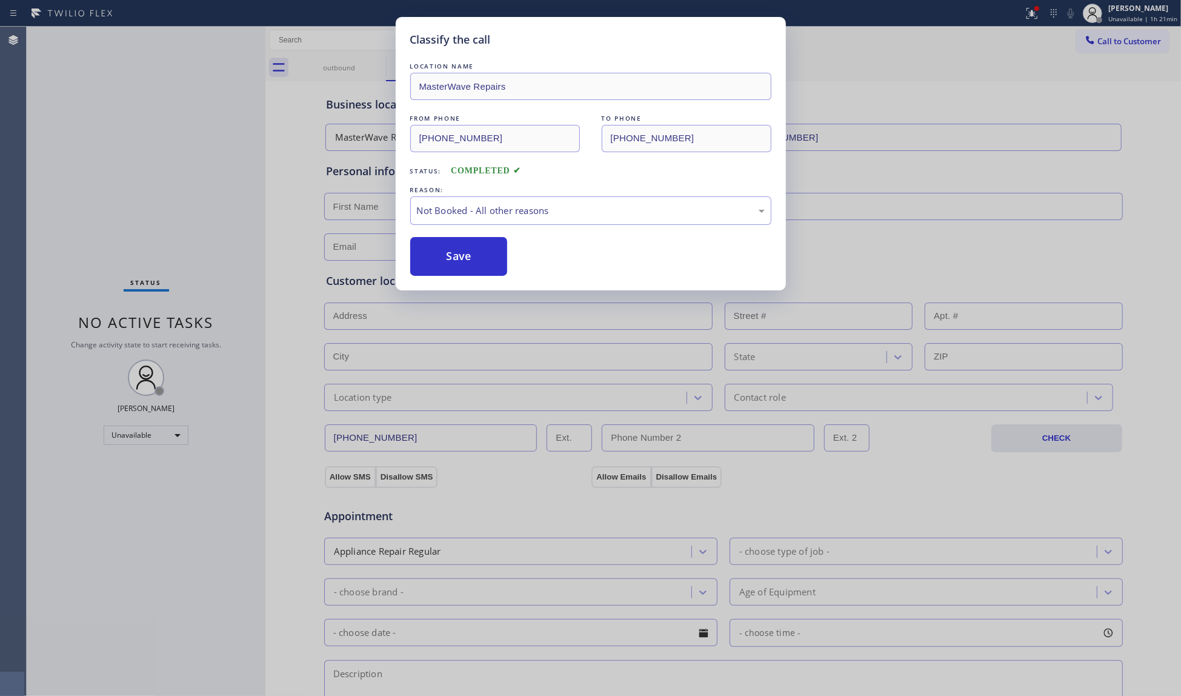
click at [425, 250] on button "Save" at bounding box center [459, 256] width 98 height 39
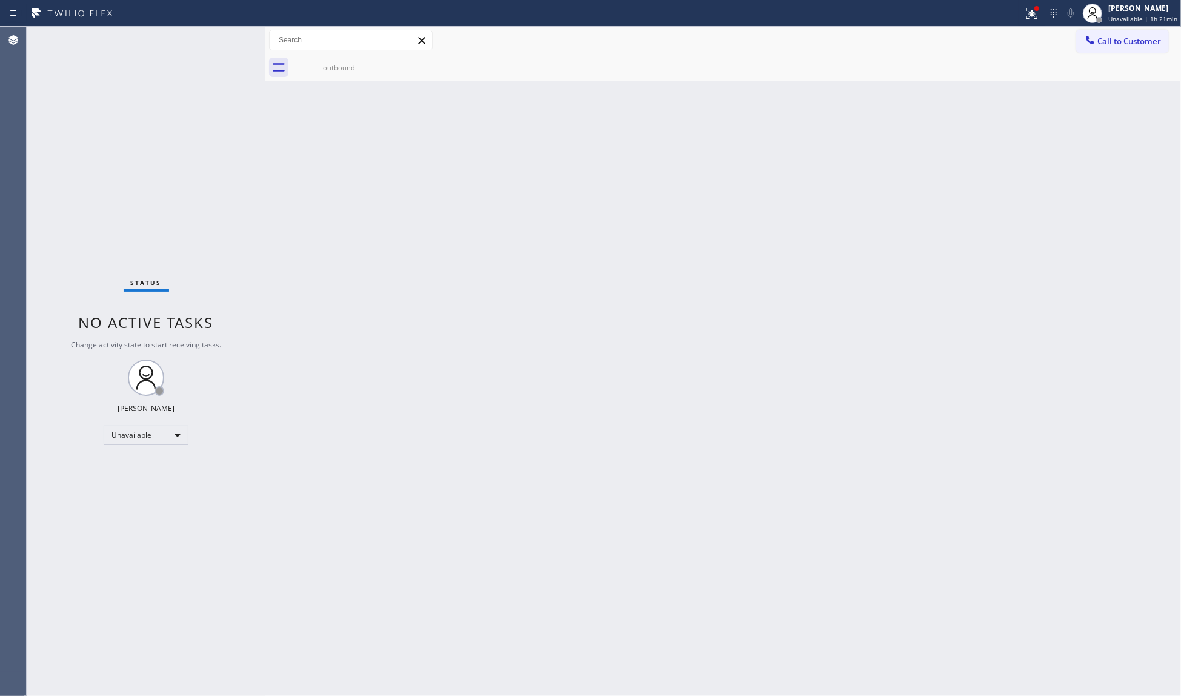
drag, startPoint x: 1032, startPoint y: 8, endPoint x: 1031, endPoint y: 36, distance: 28.5
click at [1032, 10] on div "Status report Issues detected These issues could affect your workflow. Please c…" at bounding box center [590, 348] width 1181 height 696
drag, startPoint x: 1028, startPoint y: 8, endPoint x: 1007, endPoint y: 115, distance: 109.3
click at [1028, 10] on icon at bounding box center [1032, 13] width 15 height 15
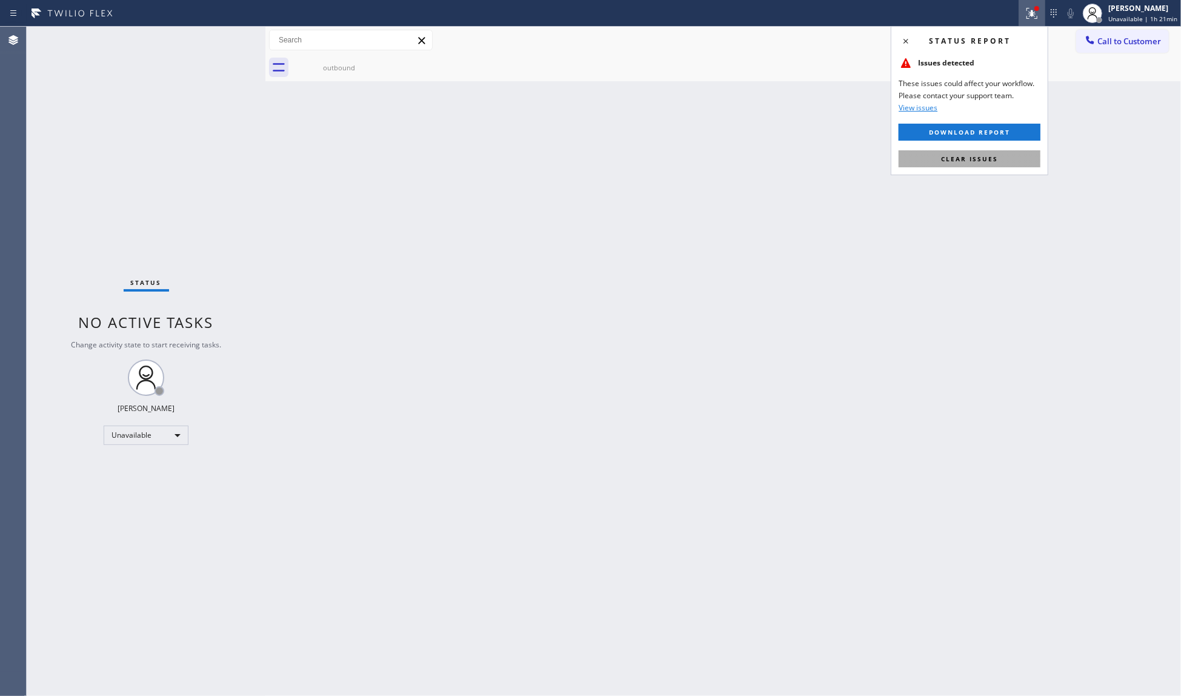
click at [968, 153] on button "Clear issues" at bounding box center [970, 158] width 142 height 17
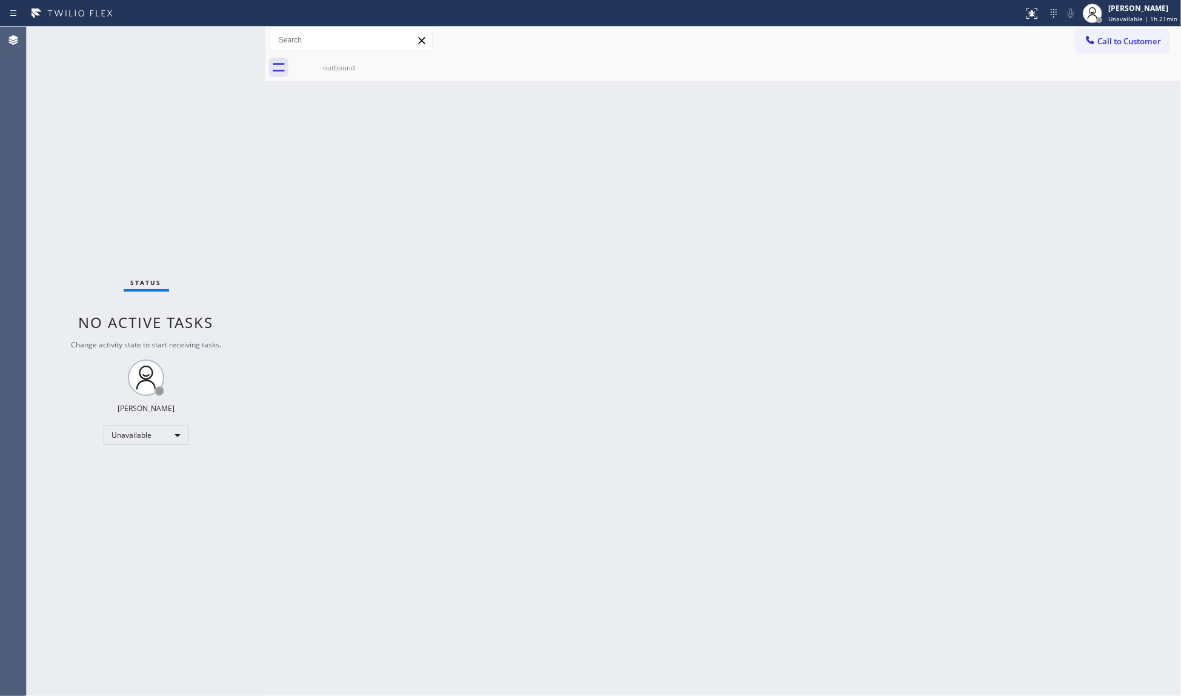
drag, startPoint x: 1109, startPoint y: 44, endPoint x: 1011, endPoint y: 124, distance: 126.1
click at [1109, 44] on span "Call to Customer" at bounding box center [1129, 41] width 64 height 11
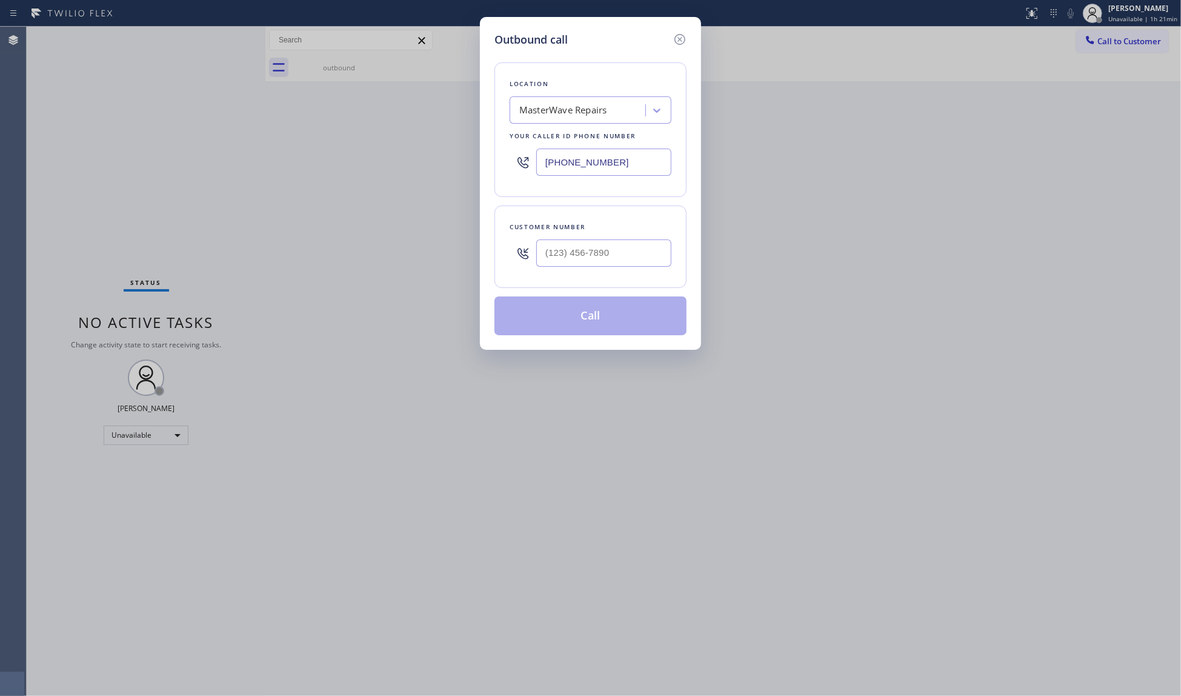
drag, startPoint x: 642, startPoint y: 156, endPoint x: 543, endPoint y: 159, distance: 99.4
click at [502, 156] on div "Location MasterWave Repairs Your caller id phone number [PHONE_NUMBER]" at bounding box center [590, 129] width 192 height 135
paste input "678) 661-3321"
type input "[PHONE_NUMBER]"
click at [618, 260] on input "(___) ___-____" at bounding box center [603, 252] width 135 height 27
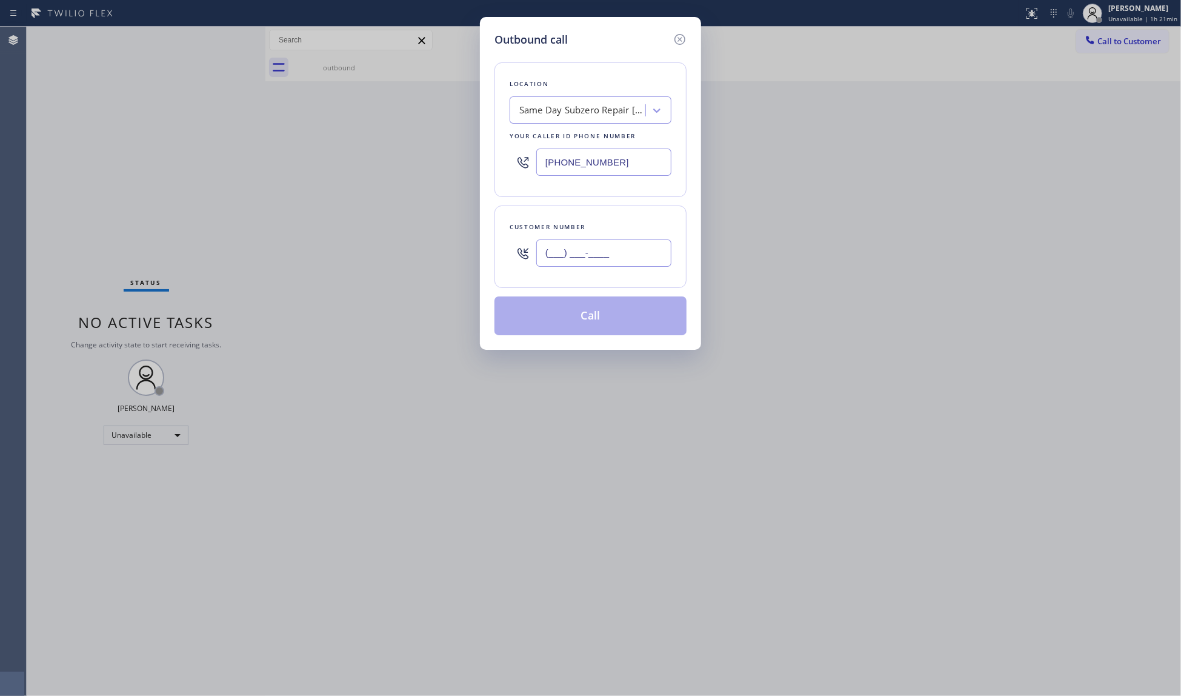
paste input "229) 509-2509"
type input "[PHONE_NUMBER]"
click at [619, 308] on button "Call" at bounding box center [590, 315] width 192 height 39
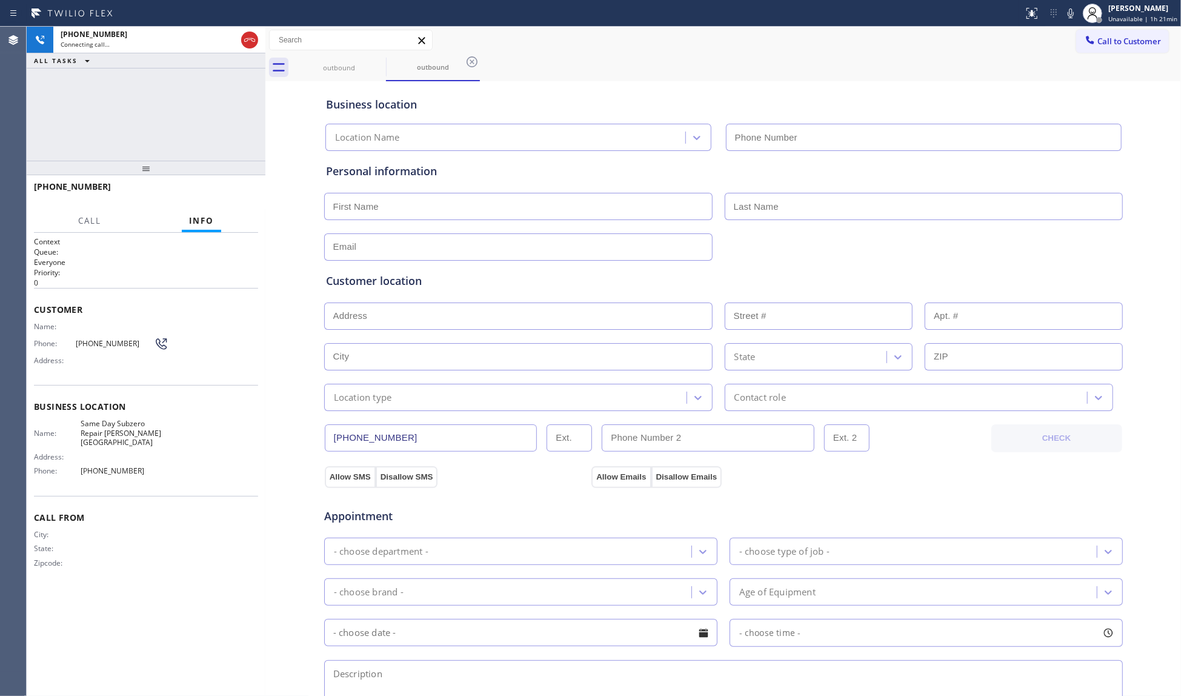
type input "[PHONE_NUMBER]"
click at [547, 38] on div "Call to Customer Outbound call Location Same Day Subzero Repair [PERSON_NAME][G…" at bounding box center [723, 40] width 916 height 21
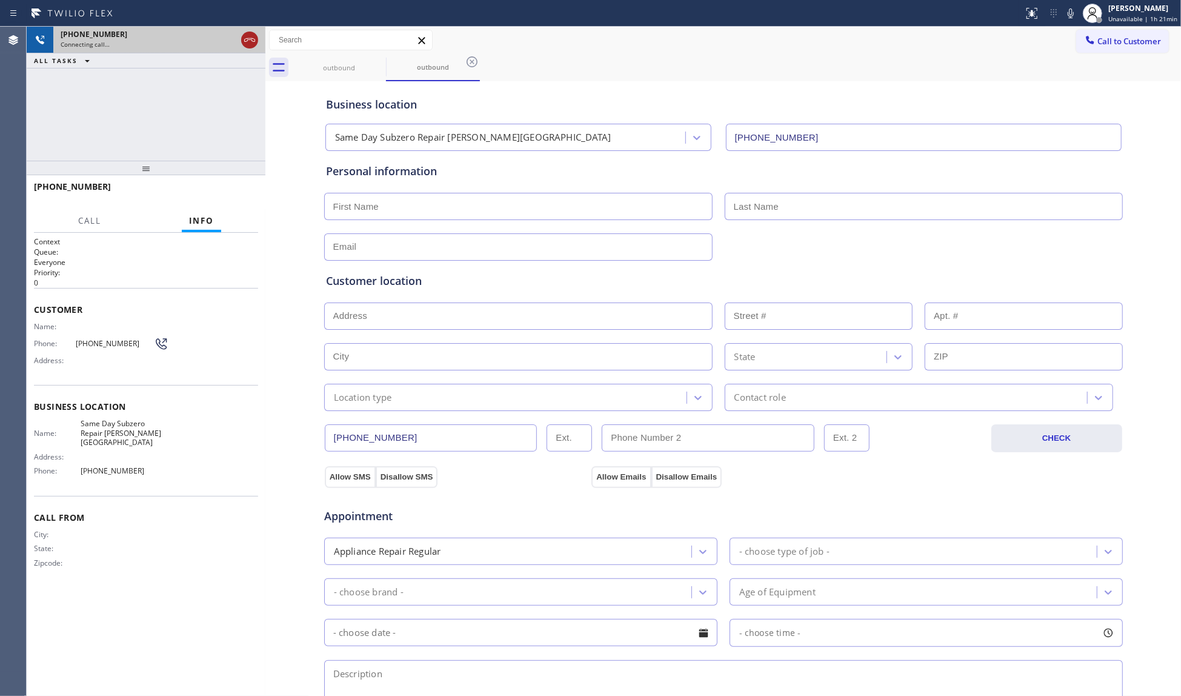
click at [253, 38] on icon at bounding box center [249, 40] width 15 height 15
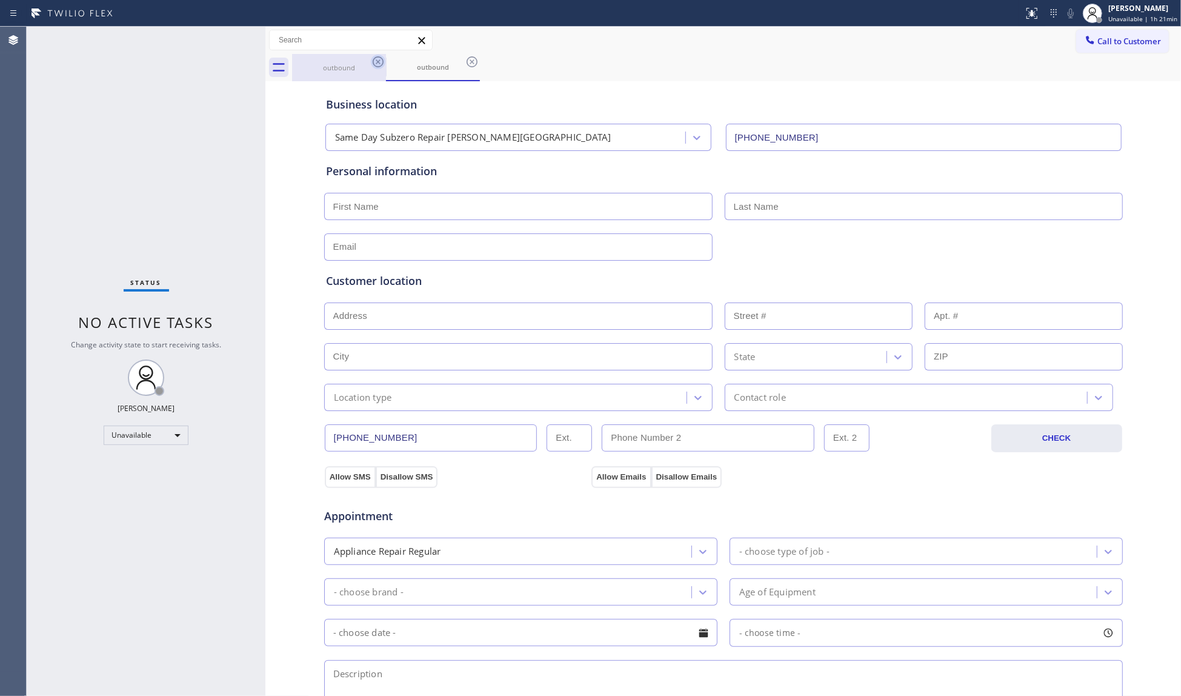
click at [379, 59] on icon at bounding box center [378, 61] width 11 height 11
click at [379, 61] on icon at bounding box center [378, 61] width 11 height 11
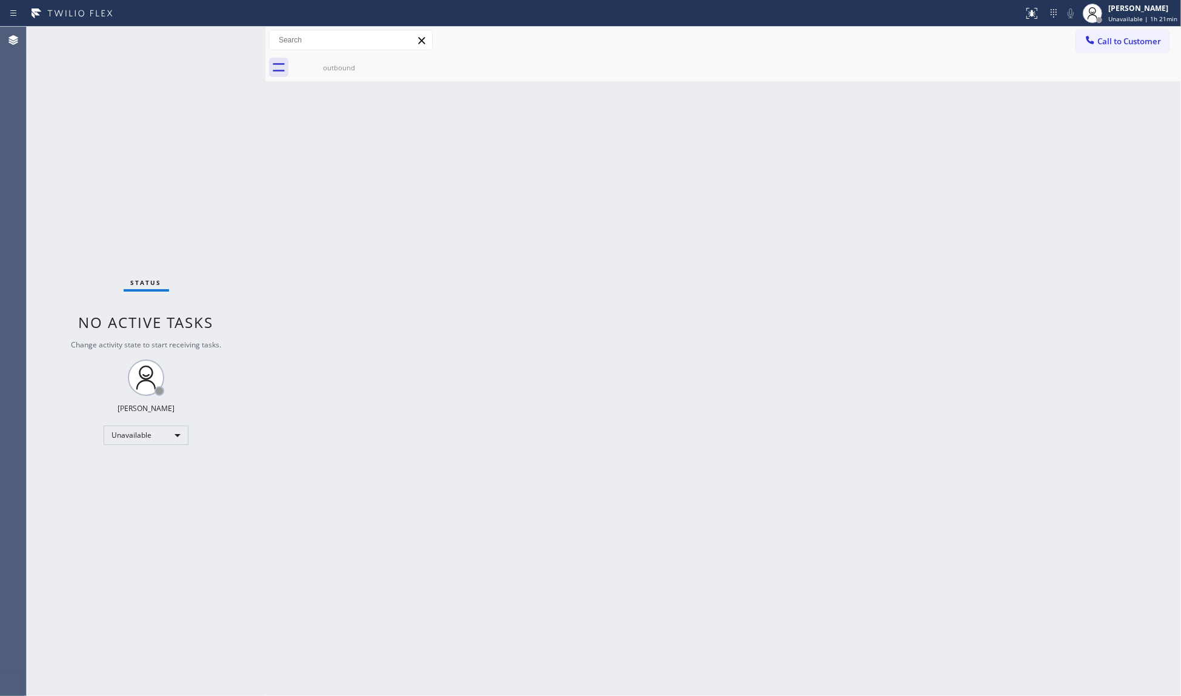
click at [0, 0] on icon at bounding box center [0, 0] width 0 height 0
click at [351, 76] on div "outbound" at bounding box center [338, 67] width 91 height 27
click at [1125, 42] on span "Call to Customer" at bounding box center [1129, 41] width 64 height 11
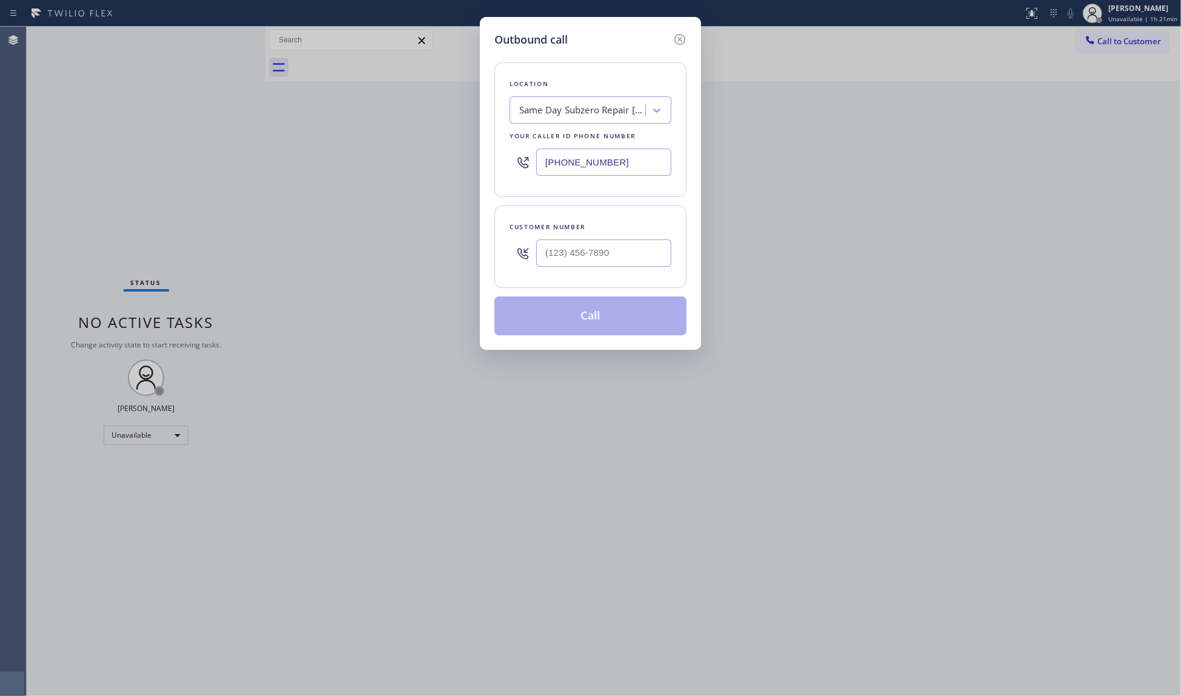
drag, startPoint x: 623, startPoint y: 168, endPoint x: 522, endPoint y: 149, distance: 103.0
click at [507, 159] on div "Location Same Day Subzero Repair [PERSON_NAME][GEOGRAPHIC_DATA] Your caller id …" at bounding box center [590, 129] width 192 height 135
paste input "361) 203-2870"
type input "[PHONE_NUMBER]"
click at [626, 261] on input "(___) ___-____" at bounding box center [603, 252] width 135 height 27
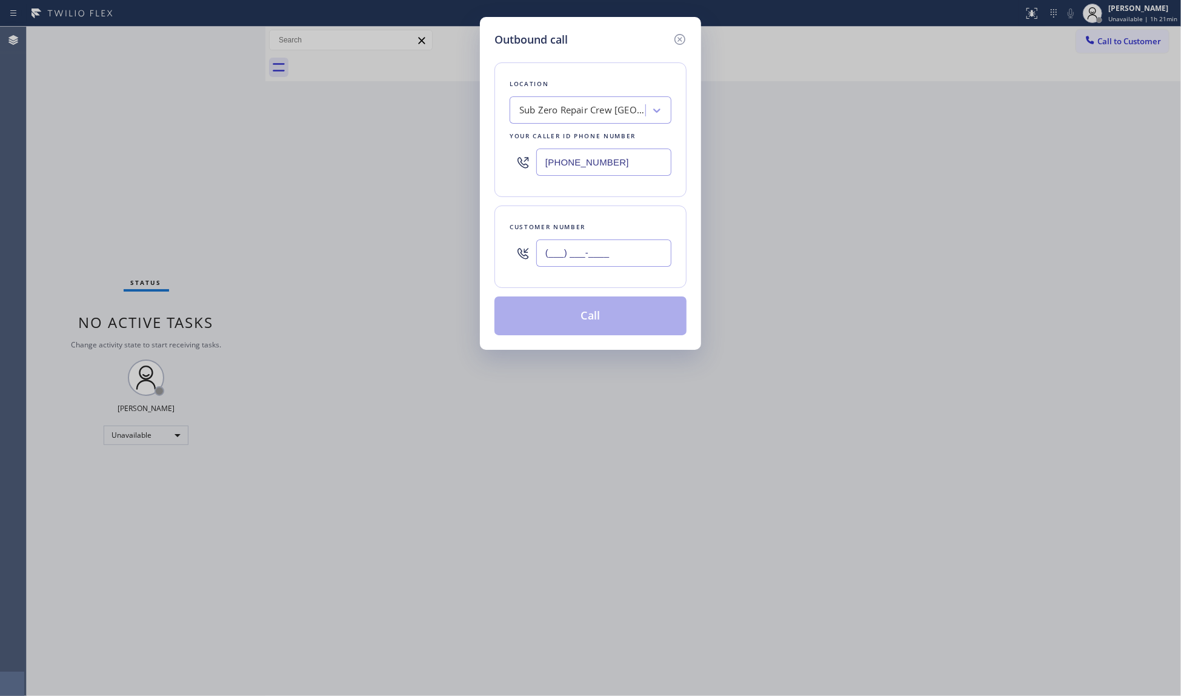
paste input "361) 303-3770"
type input "[PHONE_NUMBER]"
click at [599, 317] on button "Call" at bounding box center [590, 315] width 192 height 39
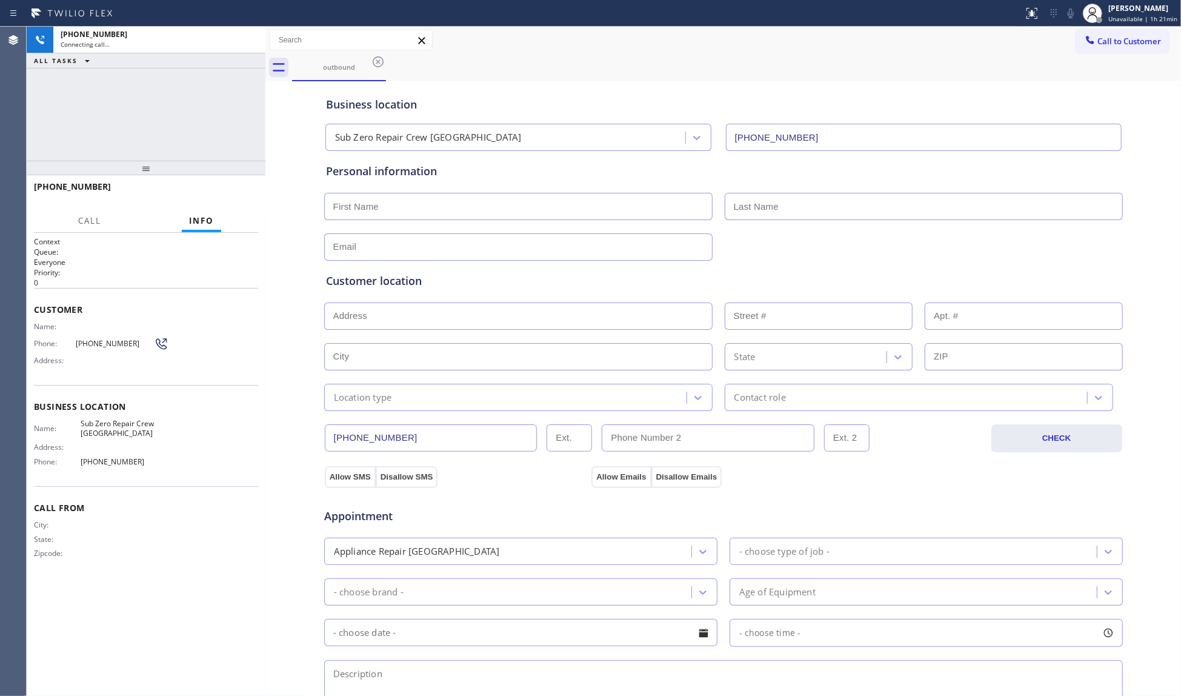
type input "[PHONE_NUMBER]"
click at [243, 33] on icon at bounding box center [249, 40] width 15 height 15
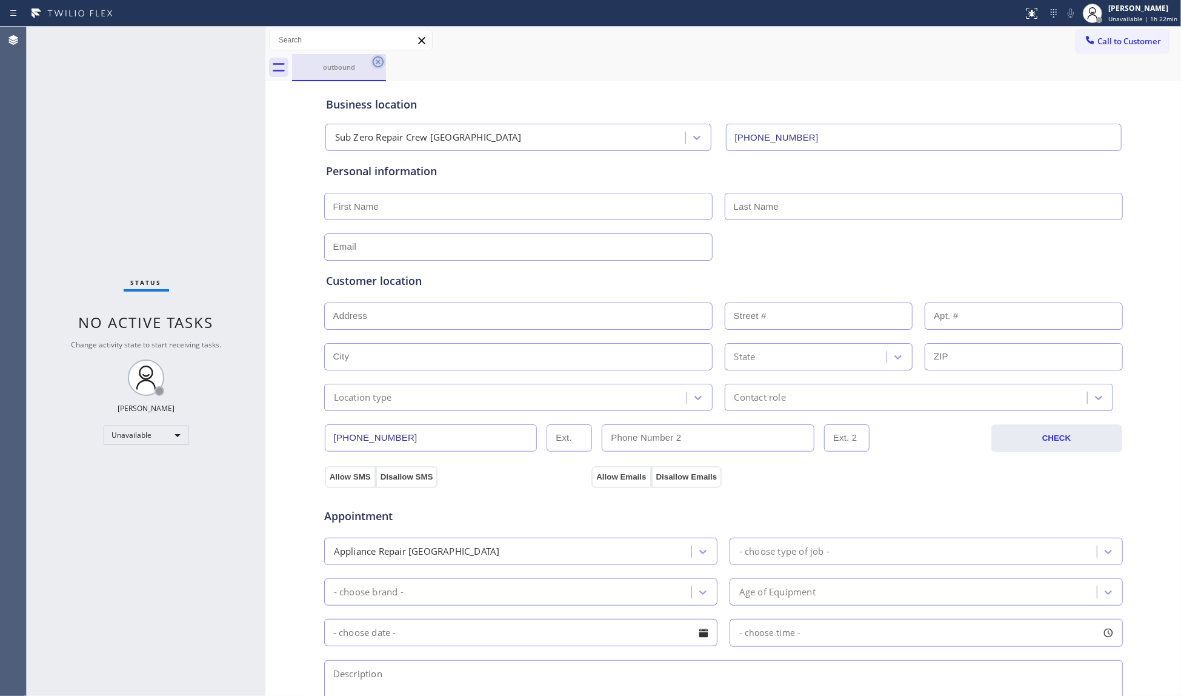
click at [381, 61] on icon at bounding box center [378, 62] width 15 height 15
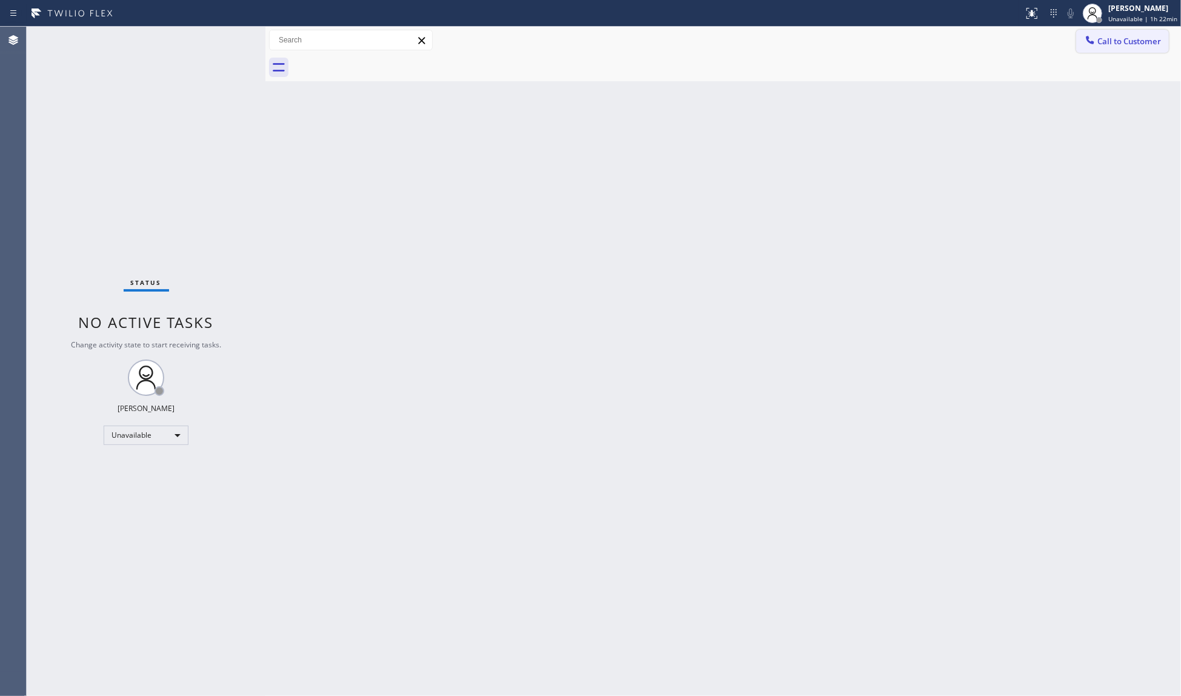
click at [1106, 41] on span "Call to Customer" at bounding box center [1129, 41] width 64 height 11
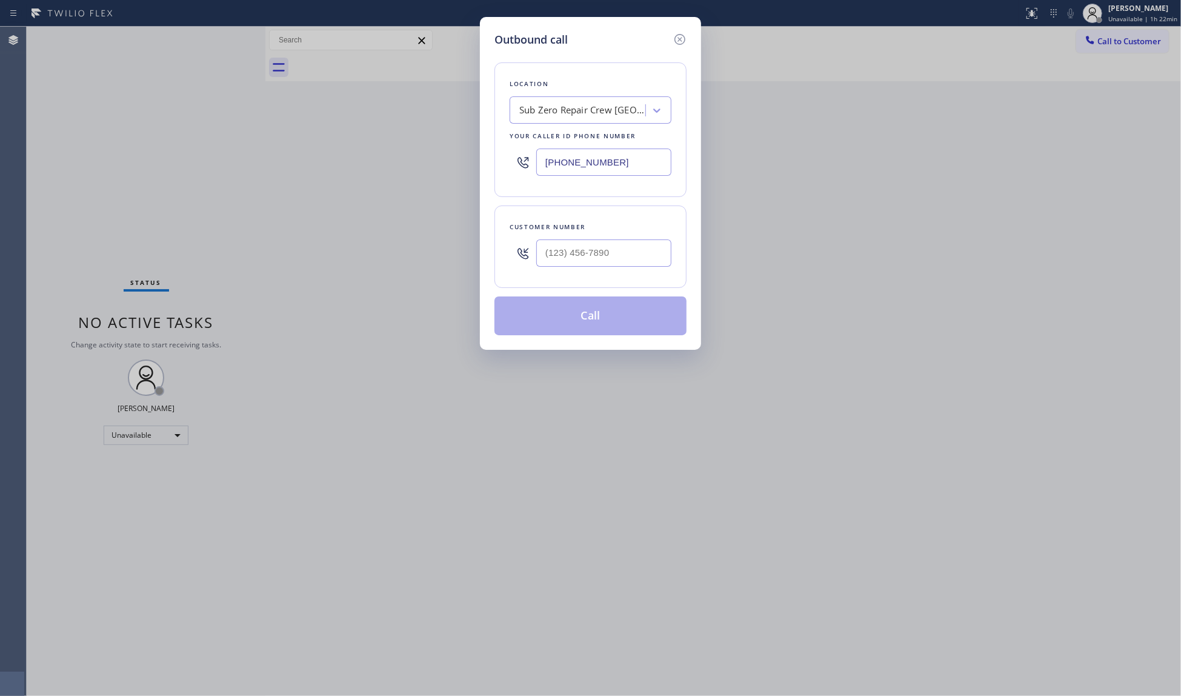
drag, startPoint x: 519, startPoint y: 158, endPoint x: 467, endPoint y: 155, distance: 52.8
click at [467, 155] on div "Outbound call Location Sub Zero Repair Crew [GEOGRAPHIC_DATA] Your caller id ph…" at bounding box center [590, 348] width 1181 height 696
paste input "954) 289-6766"
type input "[PHONE_NUMBER]"
click at [645, 258] on input "(___) ___-____" at bounding box center [603, 252] width 135 height 27
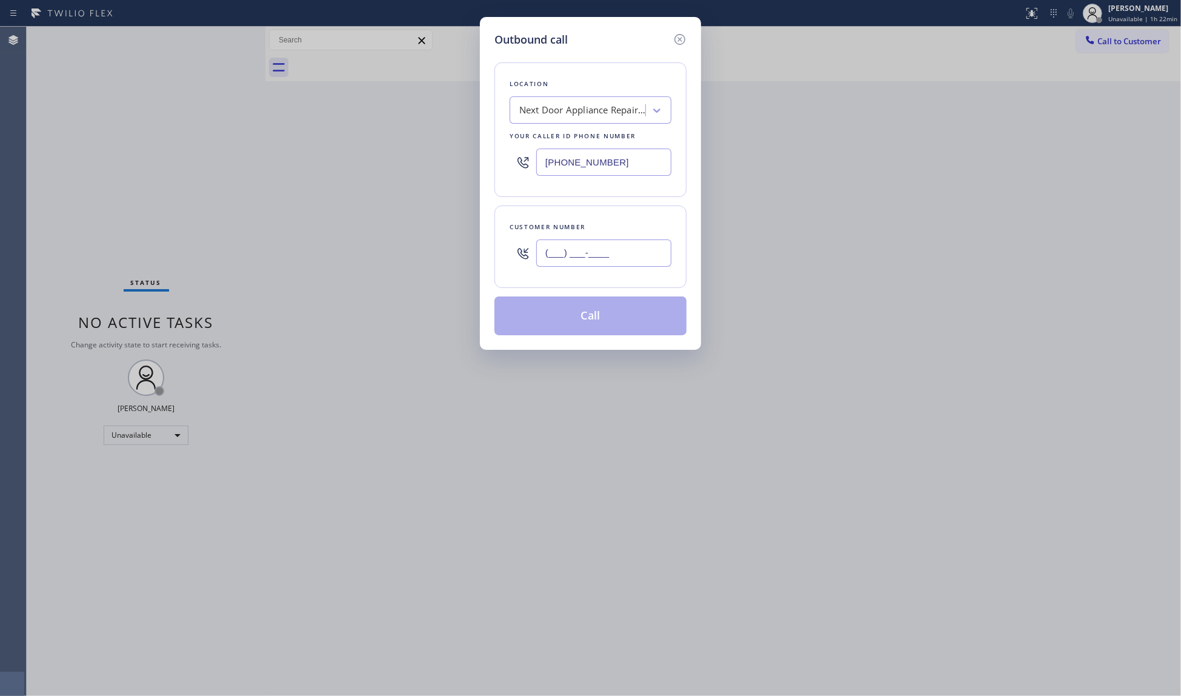
paste input "954) 204-0237"
type input "[PHONE_NUMBER]"
click at [595, 317] on button "Call" at bounding box center [590, 315] width 192 height 39
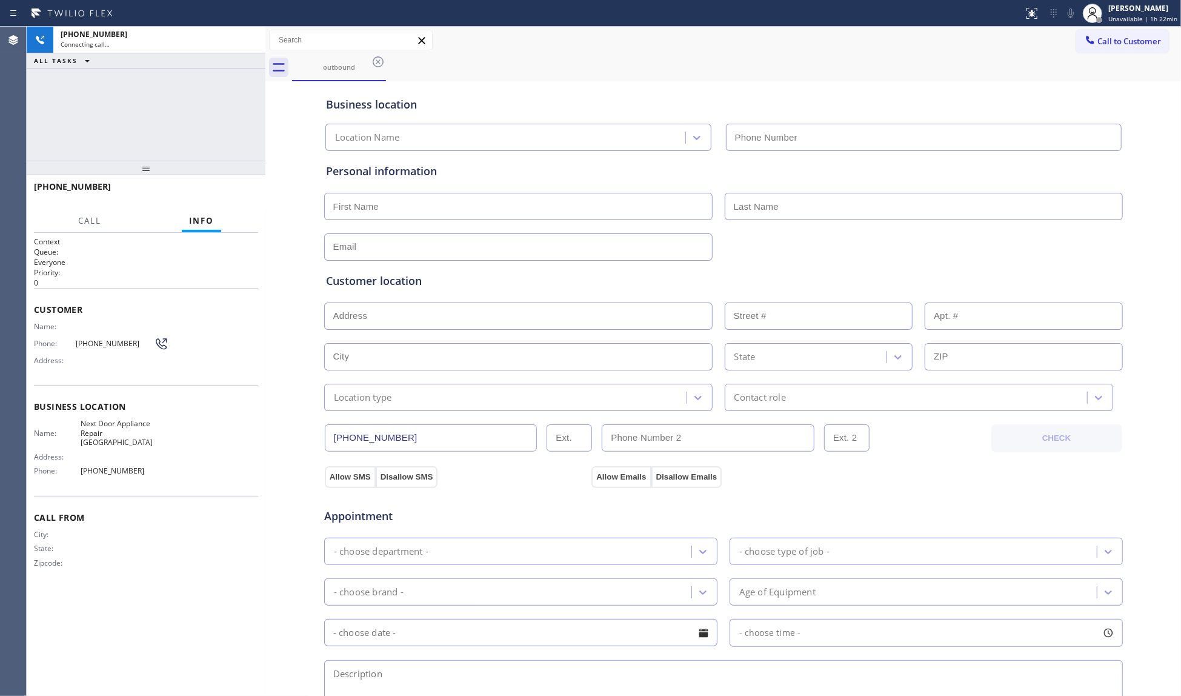
type input "[PHONE_NUMBER]"
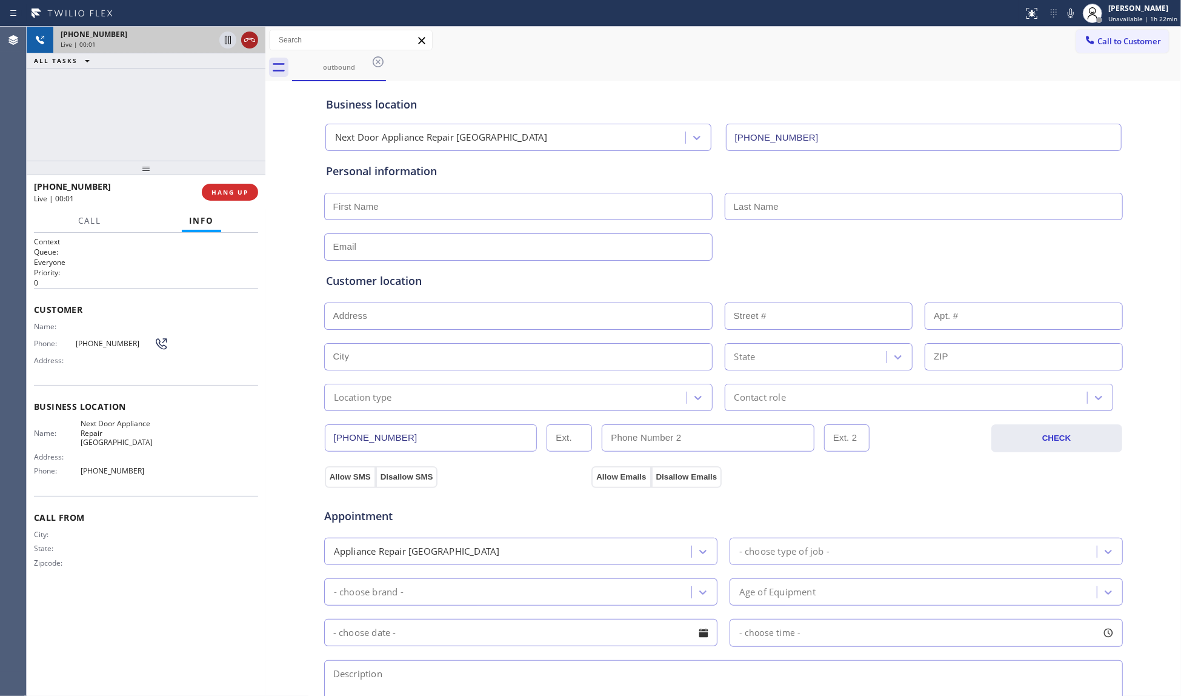
click at [250, 42] on icon at bounding box center [249, 40] width 15 height 15
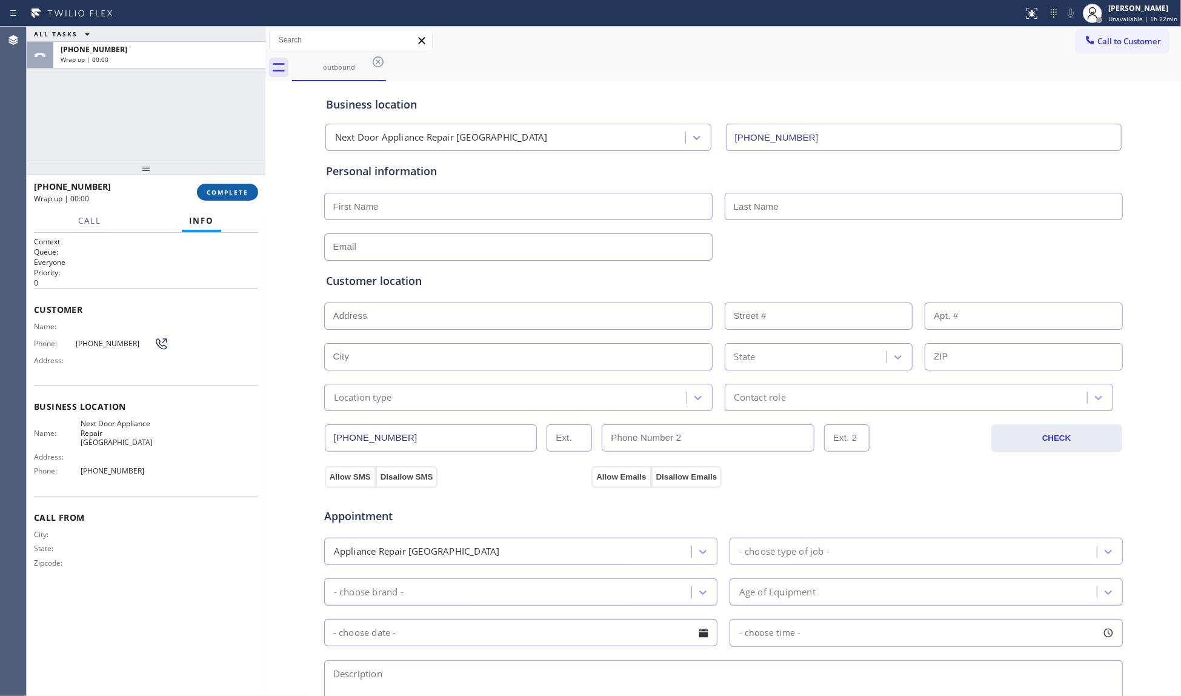
drag, startPoint x: 251, startPoint y: 180, endPoint x: 227, endPoint y: 193, distance: 27.4
click at [250, 180] on div "[PHONE_NUMBER] Wrap up | 00:00 COMPLETE" at bounding box center [146, 192] width 224 height 32
click at [227, 193] on span "COMPLETE" at bounding box center [228, 192] width 42 height 8
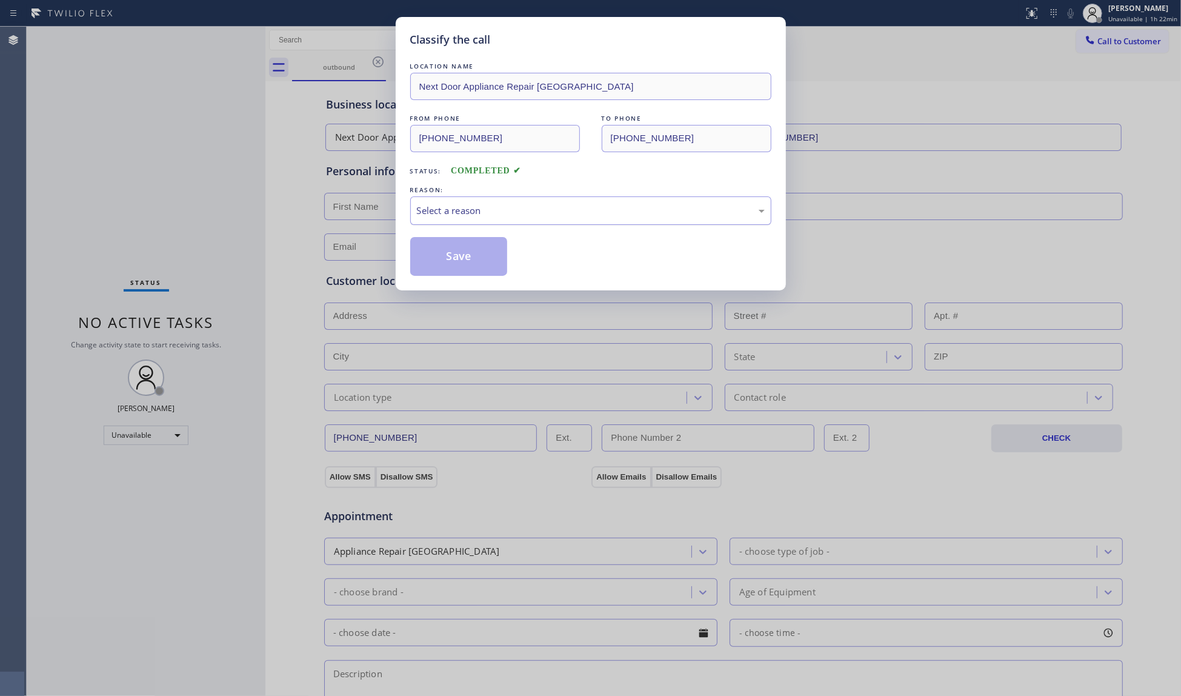
click at [444, 214] on div "Select a reason" at bounding box center [591, 211] width 348 height 14
click at [456, 256] on button "Save" at bounding box center [459, 256] width 98 height 39
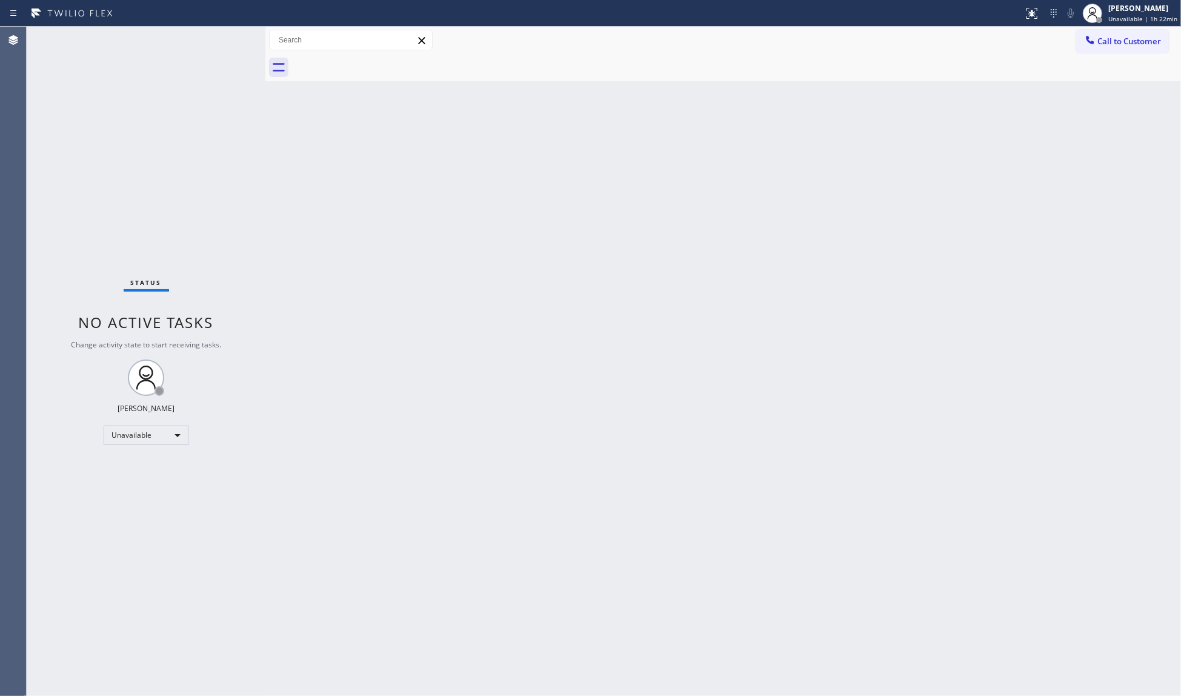
drag, startPoint x: 902, startPoint y: 110, endPoint x: 945, endPoint y: 73, distance: 56.7
click at [908, 105] on div "Back to Dashboard Change Sender ID Customers Technicians Select a contact Outbo…" at bounding box center [723, 361] width 916 height 669
drag, startPoint x: 1112, startPoint y: 35, endPoint x: 893, endPoint y: 88, distance: 226.2
click at [1106, 39] on span "Call to Customer" at bounding box center [1129, 41] width 64 height 11
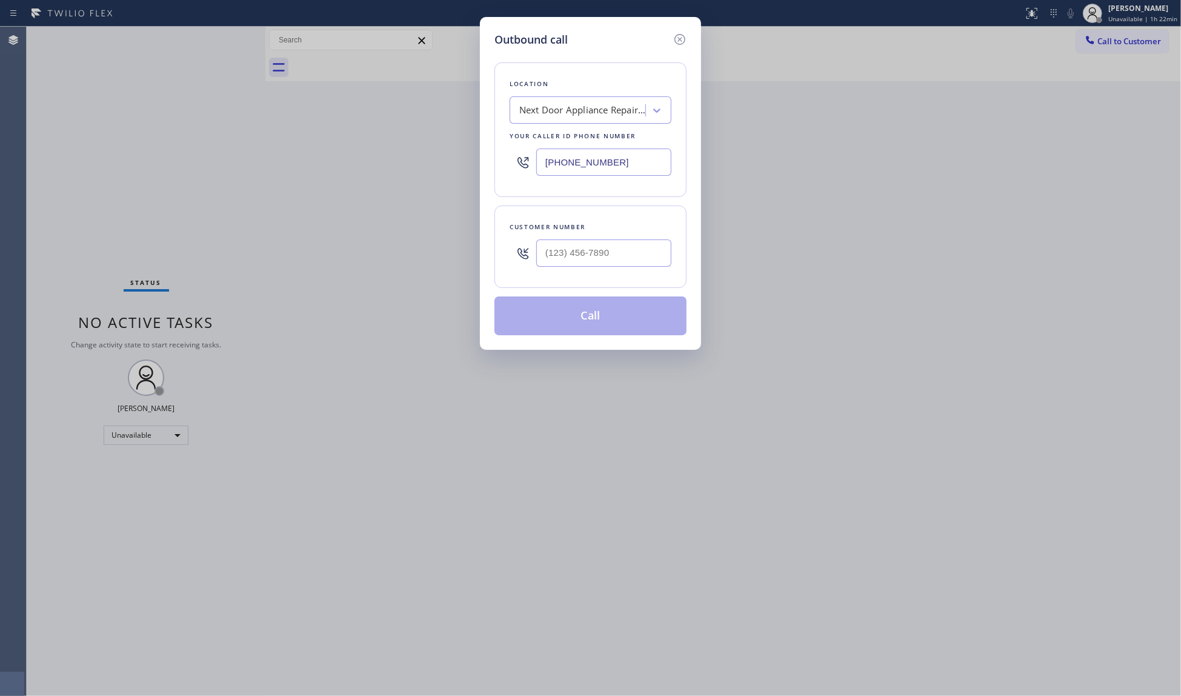
drag, startPoint x: 628, startPoint y: 159, endPoint x: 494, endPoint y: 161, distance: 133.9
click at [473, 163] on div "Outbound call Location Next Door Appliance Repair [GEOGRAPHIC_DATA] Your caller…" at bounding box center [590, 348] width 1181 height 696
paste input "727) 758-4303"
type input "[PHONE_NUMBER]"
click at [617, 253] on input "(___) ___-____" at bounding box center [603, 252] width 135 height 27
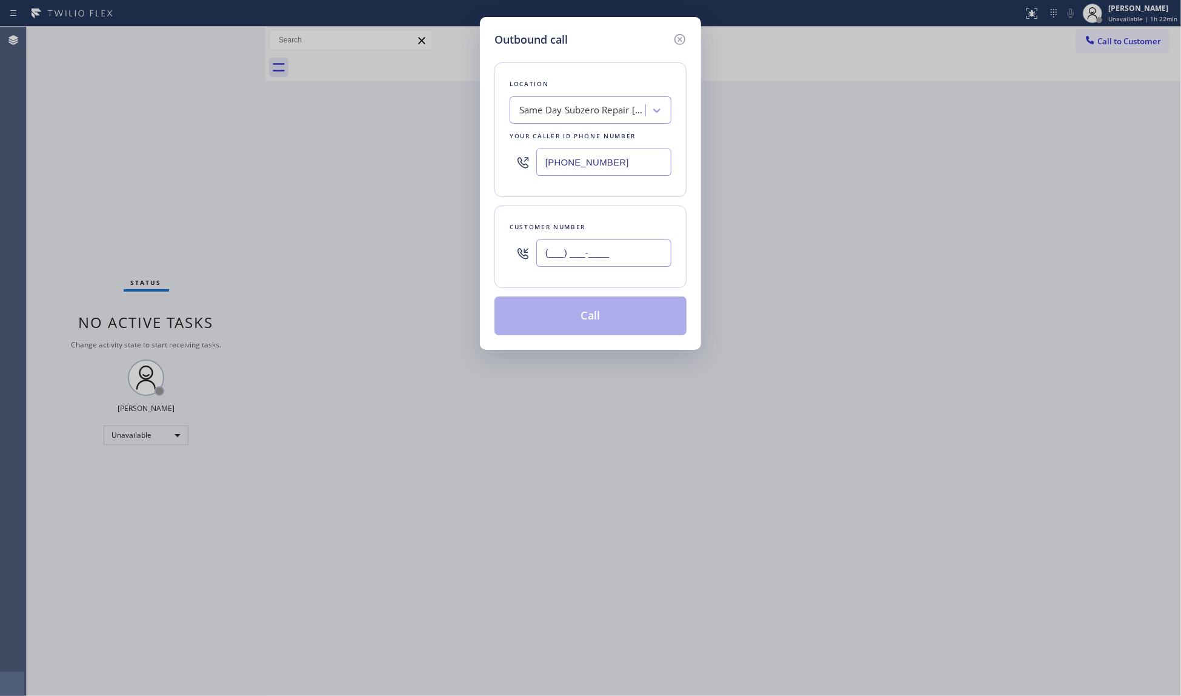
paste input "727) 205-5082"
type input "[PHONE_NUMBER]"
click at [603, 308] on button "Call" at bounding box center [590, 315] width 192 height 39
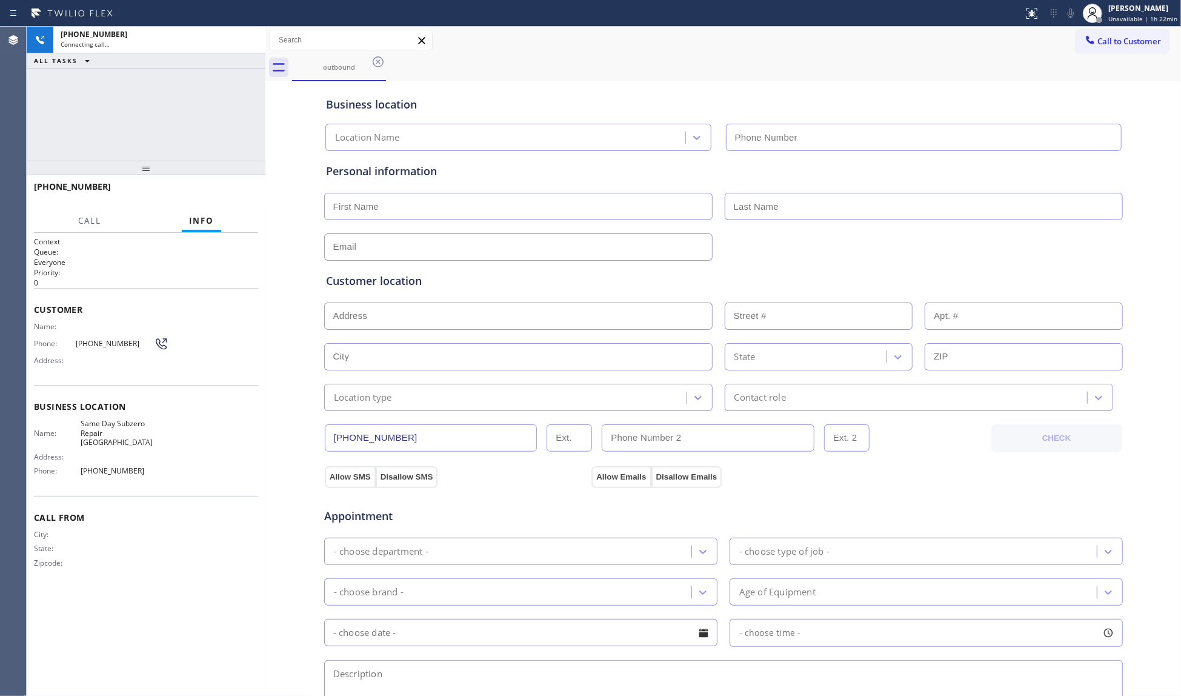
type input "[PHONE_NUMBER]"
click at [699, 30] on div "Call to Customer Outbound call Location Same Day Subzero Repair [GEOGRAPHIC_DAT…" at bounding box center [723, 40] width 916 height 21
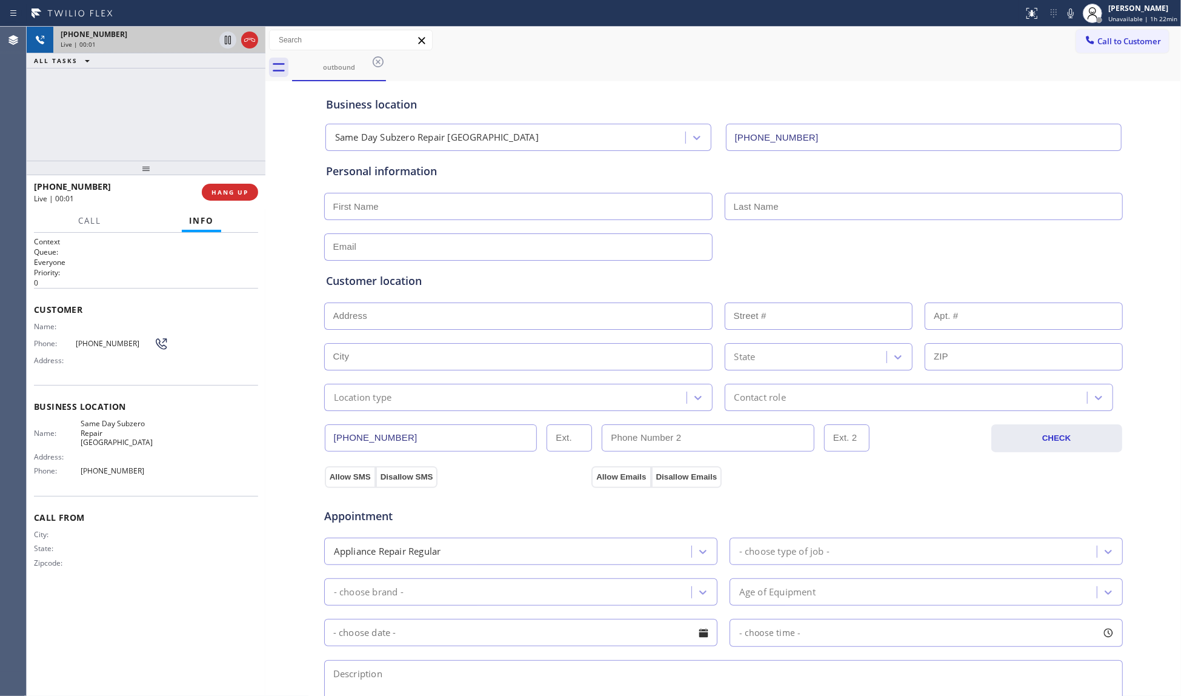
click at [255, 45] on icon at bounding box center [249, 40] width 15 height 15
click at [234, 188] on span "HANG UP" at bounding box center [229, 192] width 37 height 8
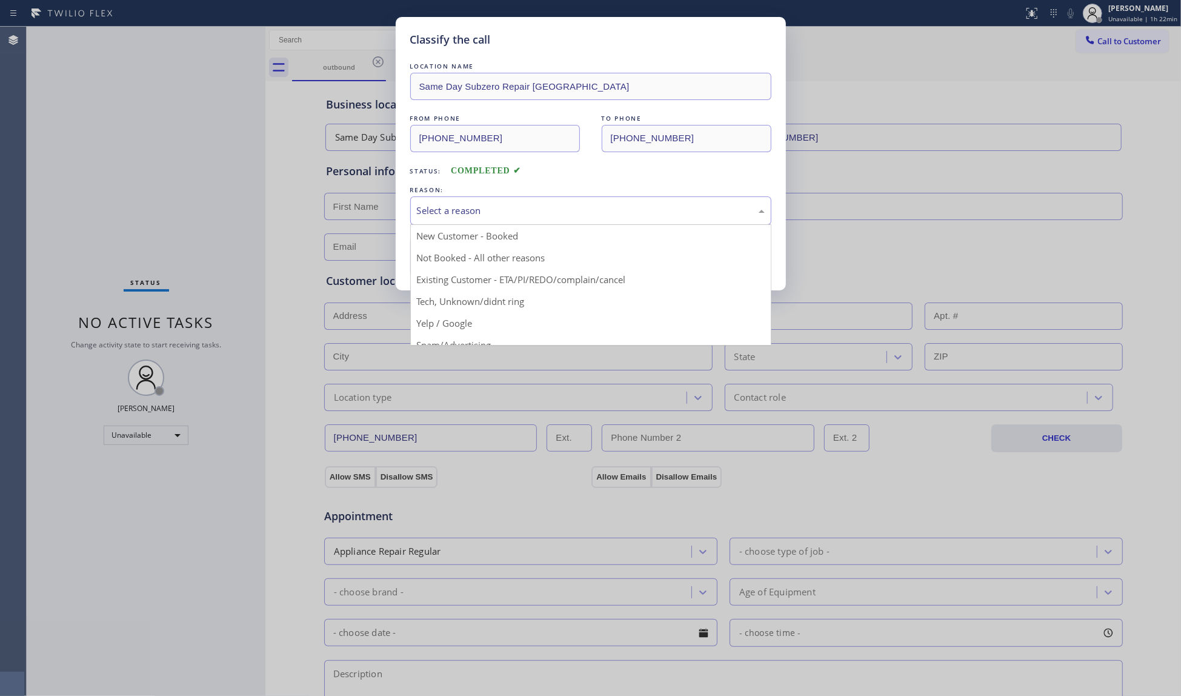
click at [481, 224] on div "Select a reason New Customer - Booked Not Booked - All other reasons Existing C…" at bounding box center [590, 210] width 361 height 28
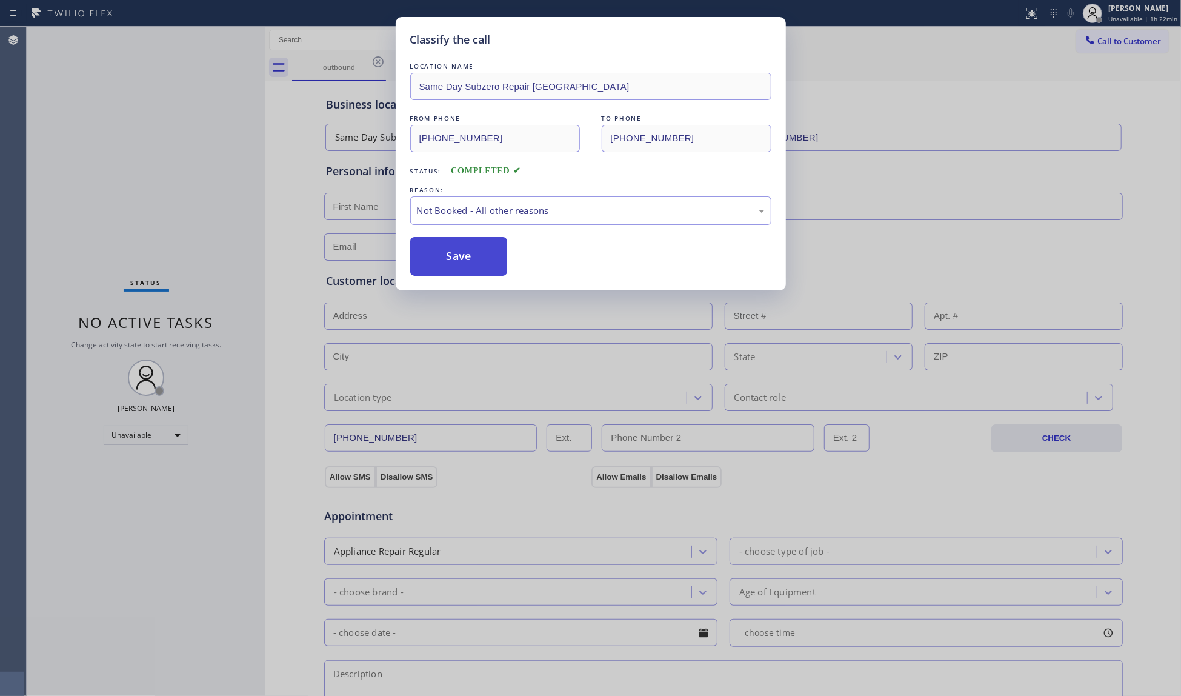
drag, startPoint x: 434, startPoint y: 265, endPoint x: 442, endPoint y: 264, distance: 8.6
click at [435, 265] on button "Save" at bounding box center [459, 256] width 98 height 39
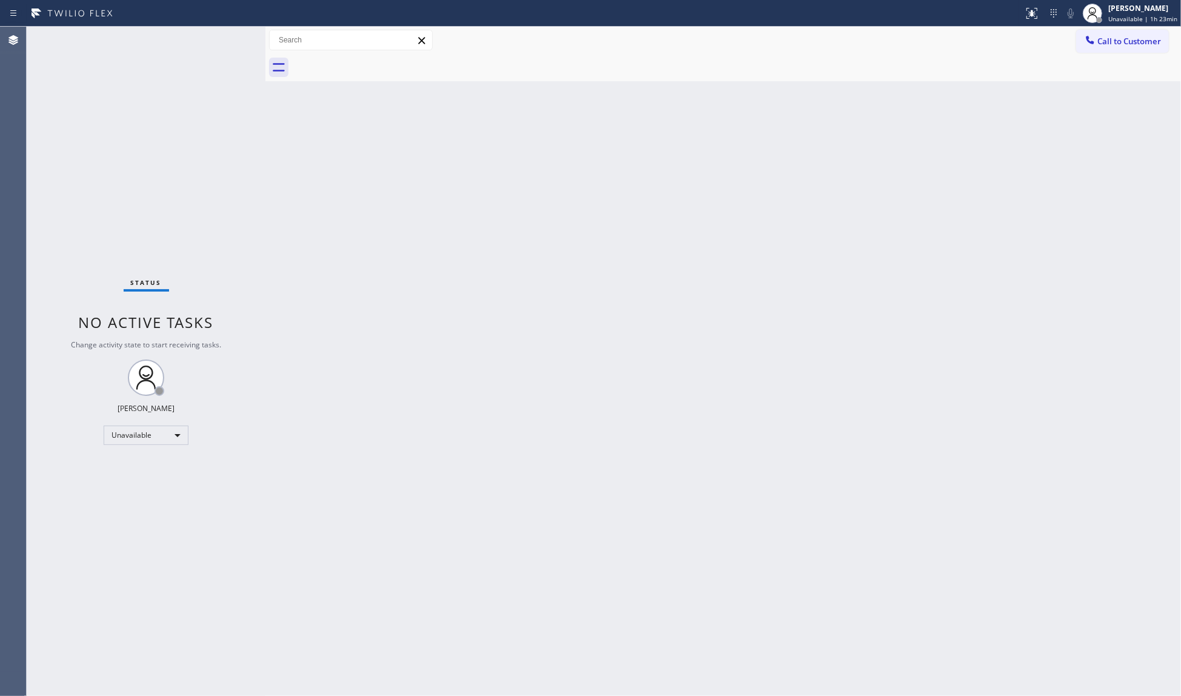
click at [1120, 25] on div "Status report No issues detected If you experience an issue, please download th…" at bounding box center [590, 13] width 1181 height 27
click at [1115, 48] on button "Call to Customer" at bounding box center [1122, 41] width 93 height 23
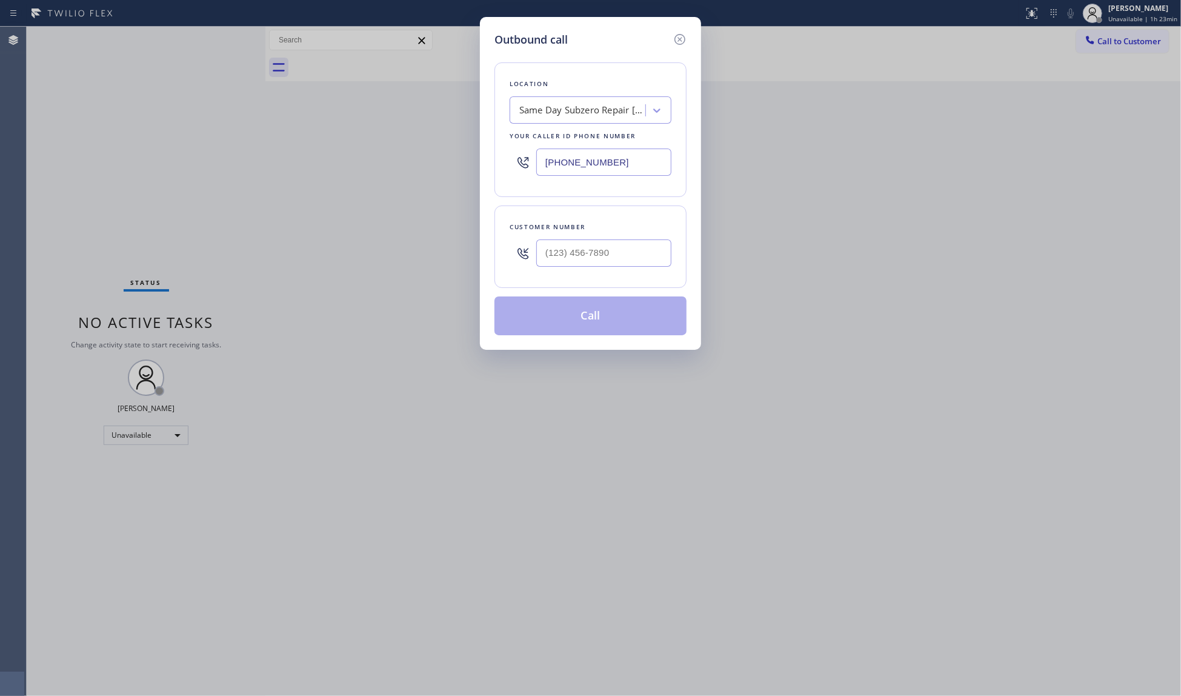
drag, startPoint x: 652, startPoint y: 166, endPoint x: 511, endPoint y: 156, distance: 140.9
click at [534, 161] on div "[PHONE_NUMBER]" at bounding box center [591, 161] width 162 height 39
paste input "08) 616-0809"
type input "[PHONE_NUMBER]"
paste input "217) 388-5013"
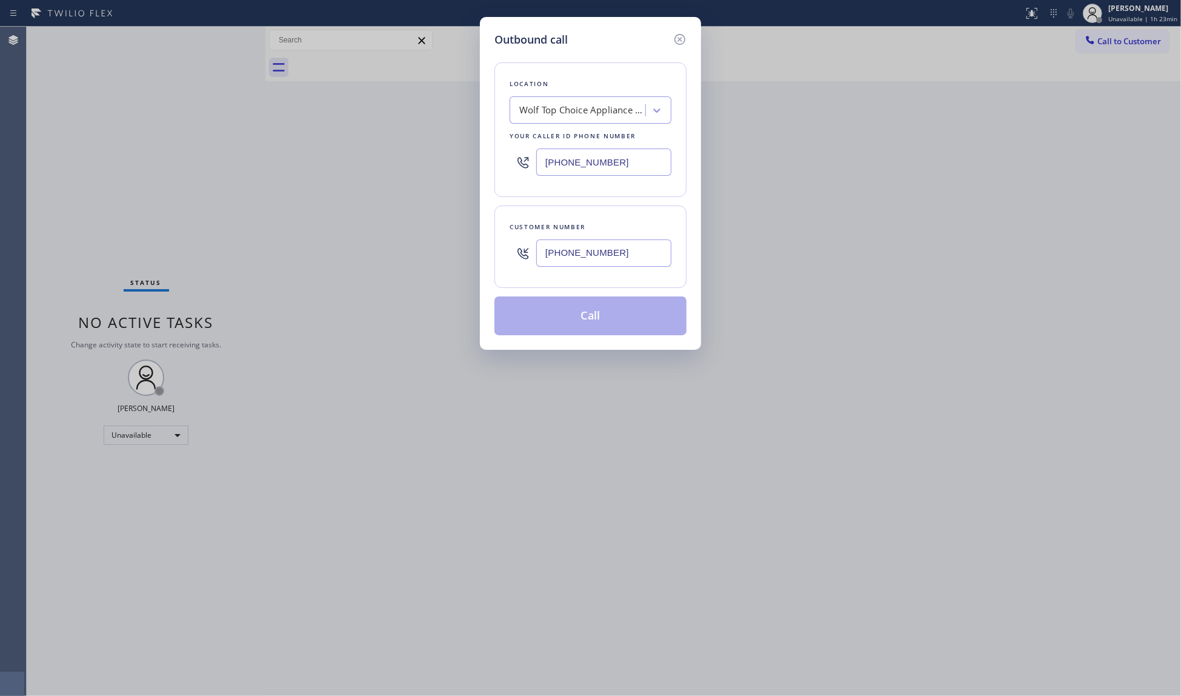
click at [593, 250] on input "[PHONE_NUMBER]" at bounding box center [603, 252] width 135 height 27
type input "[PHONE_NUMBER]"
click at [604, 308] on button "Call" at bounding box center [590, 315] width 192 height 39
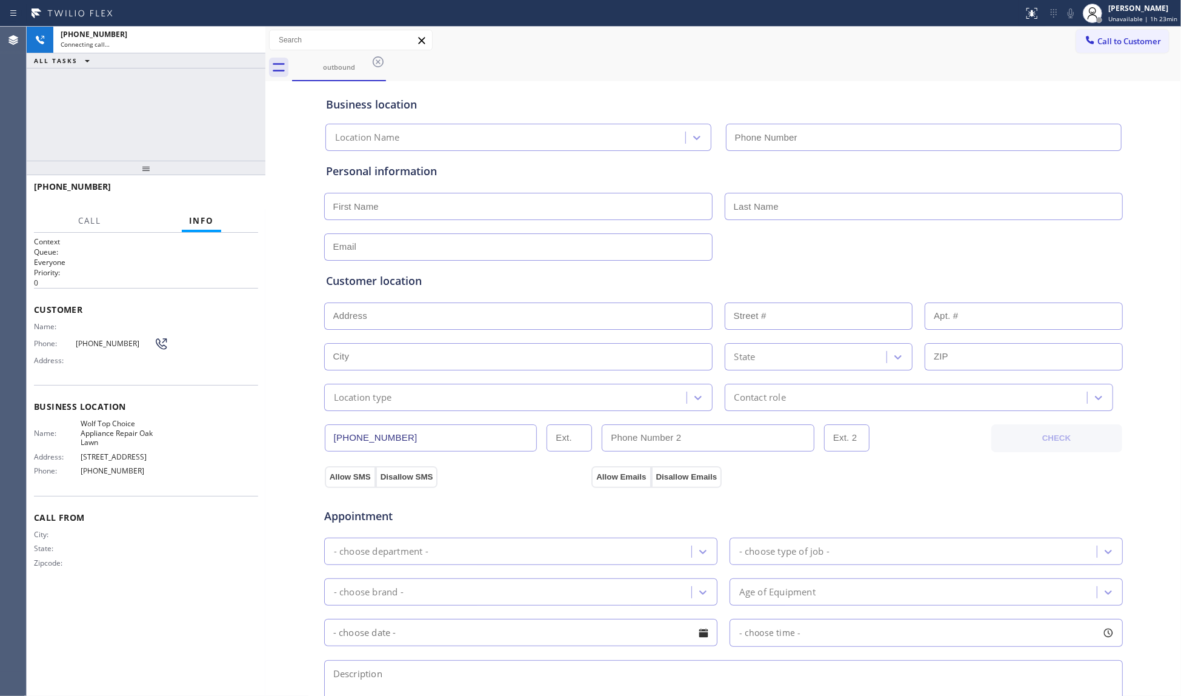
type input "[PHONE_NUMBER]"
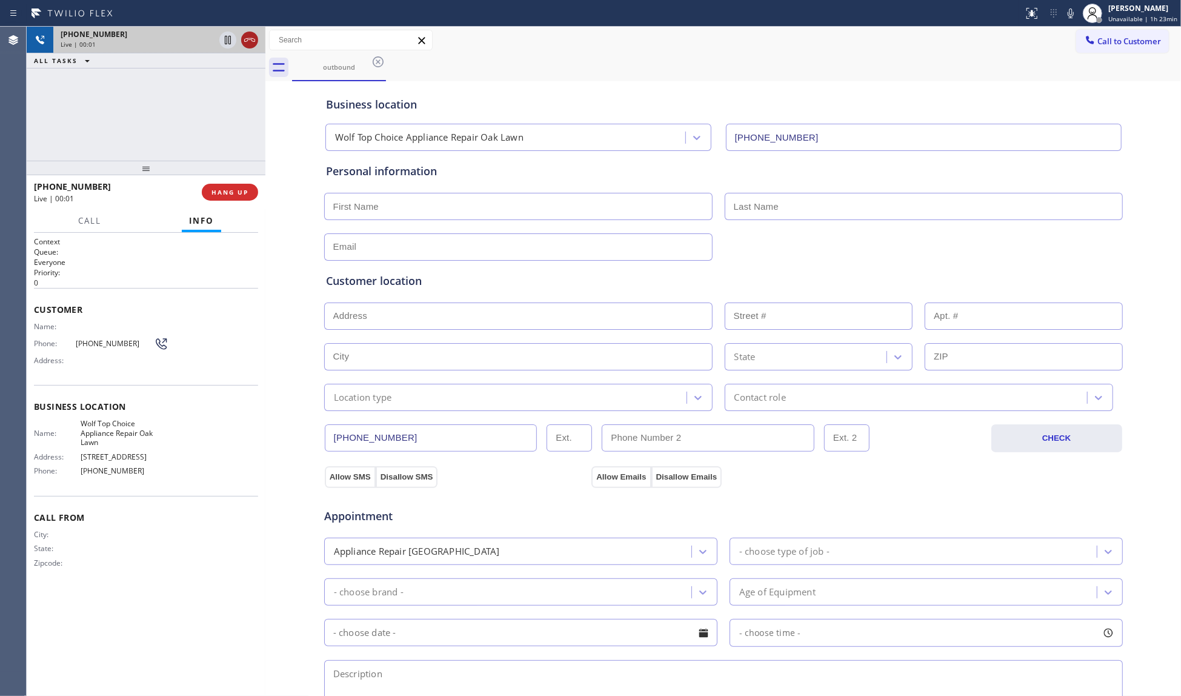
click at [248, 37] on icon at bounding box center [249, 40] width 15 height 15
click at [231, 184] on button "COMPLETE" at bounding box center [227, 192] width 61 height 17
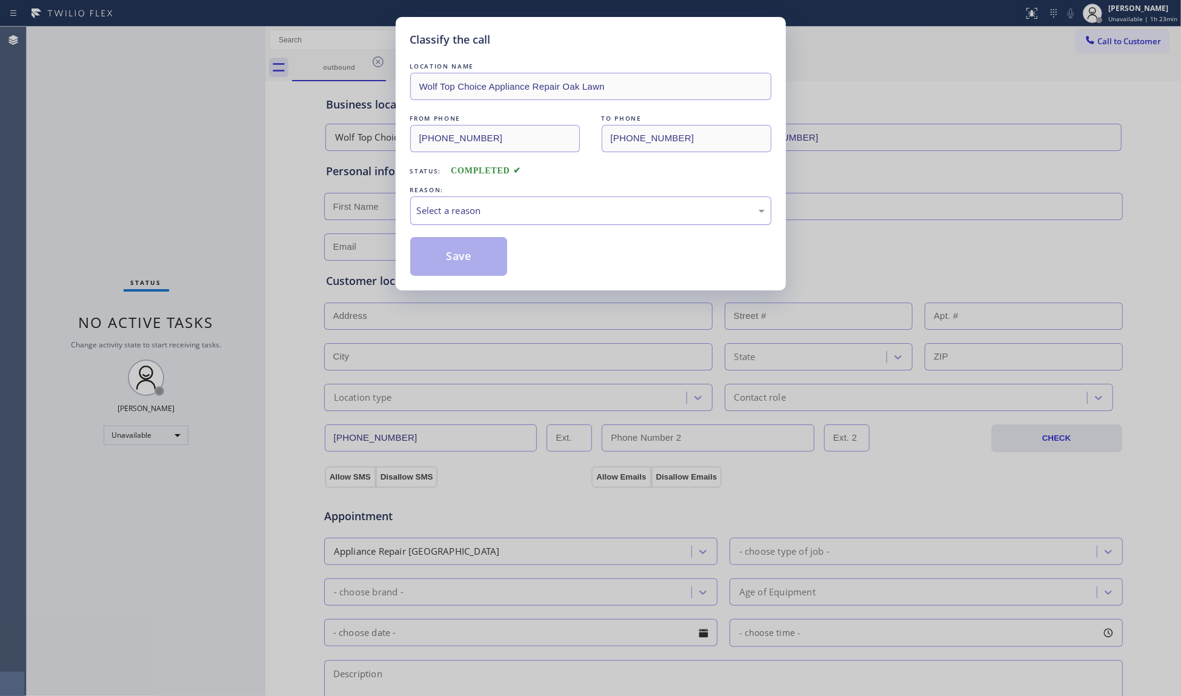
click at [483, 213] on div "Select a reason" at bounding box center [591, 211] width 348 height 14
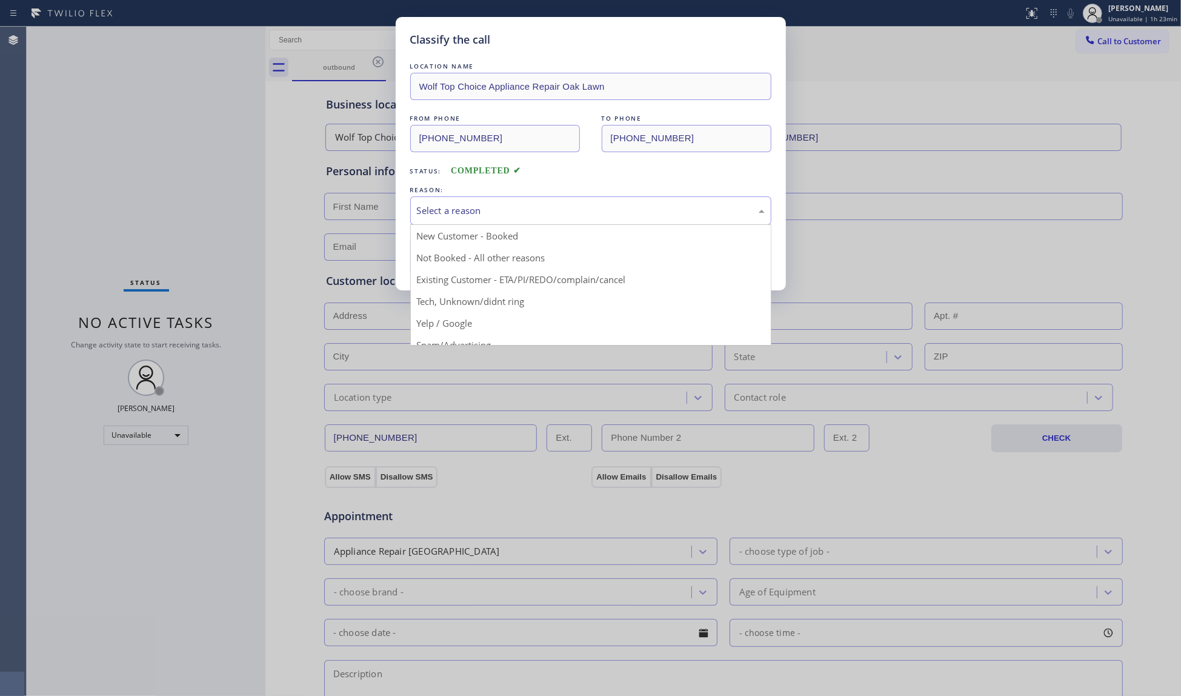
click at [446, 261] on button "Save" at bounding box center [459, 256] width 98 height 39
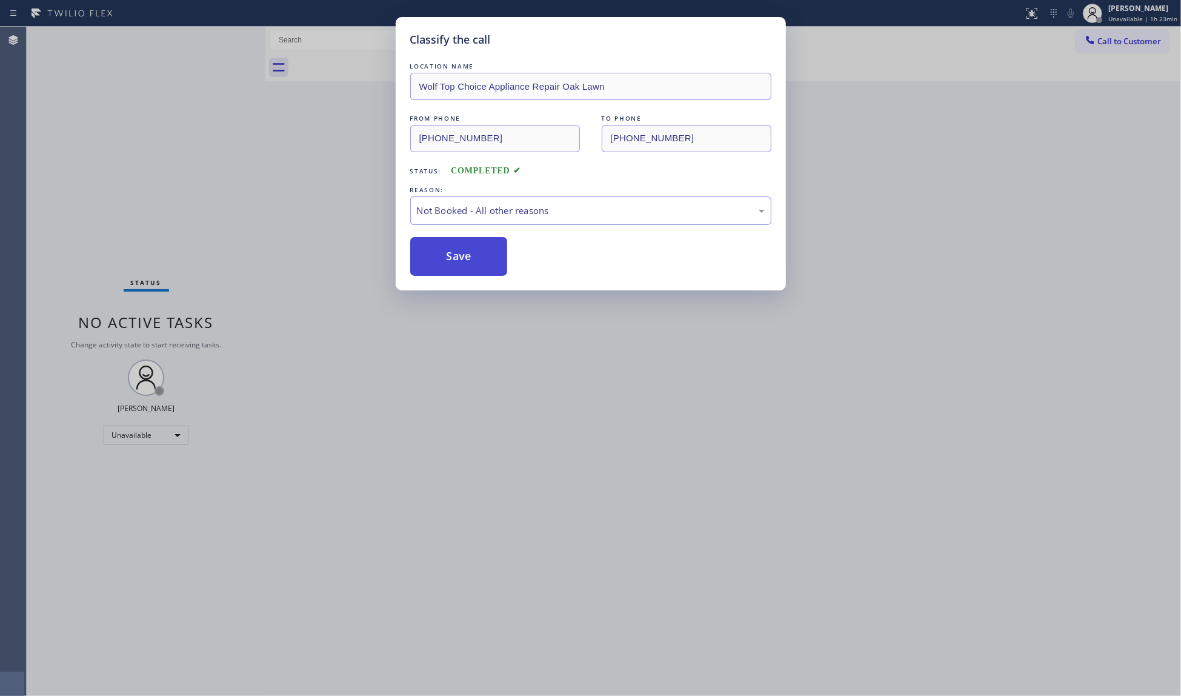
click at [447, 261] on button "Save" at bounding box center [459, 256] width 98 height 39
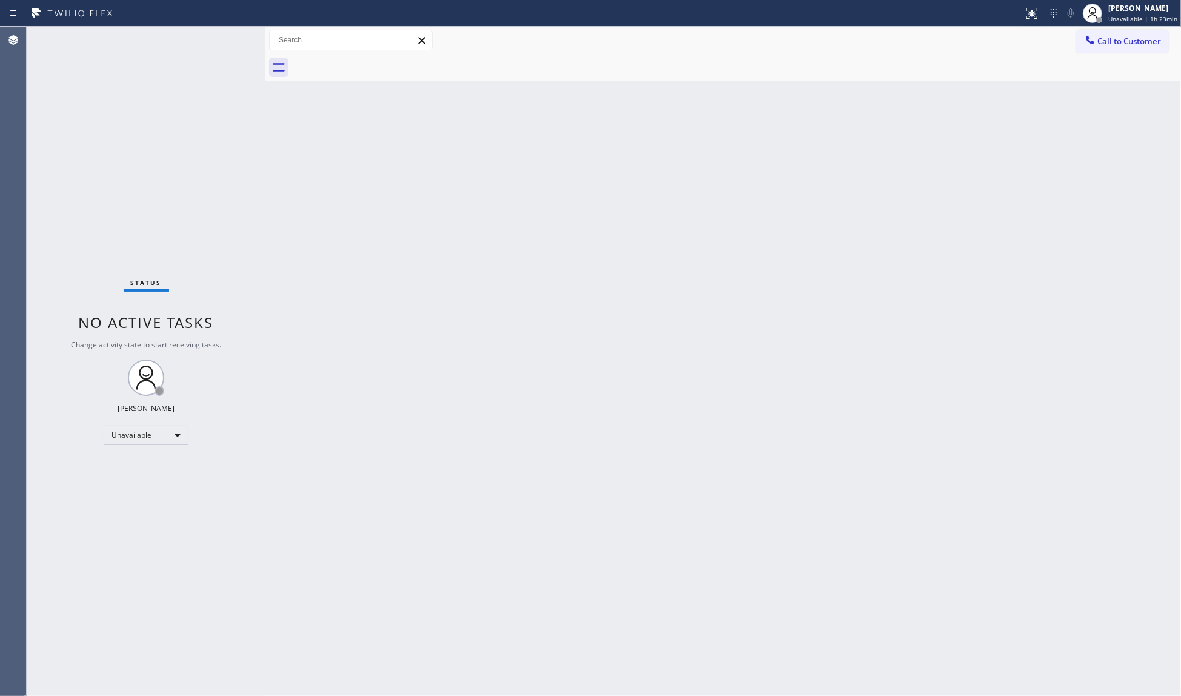
drag, startPoint x: 989, startPoint y: 127, endPoint x: 999, endPoint y: 119, distance: 12.9
click at [994, 126] on div "Back to Dashboard Change Sender ID Customers Technicians Select a contact Outbo…" at bounding box center [723, 361] width 916 height 669
click at [1103, 47] on button "Call to Customer" at bounding box center [1122, 41] width 93 height 23
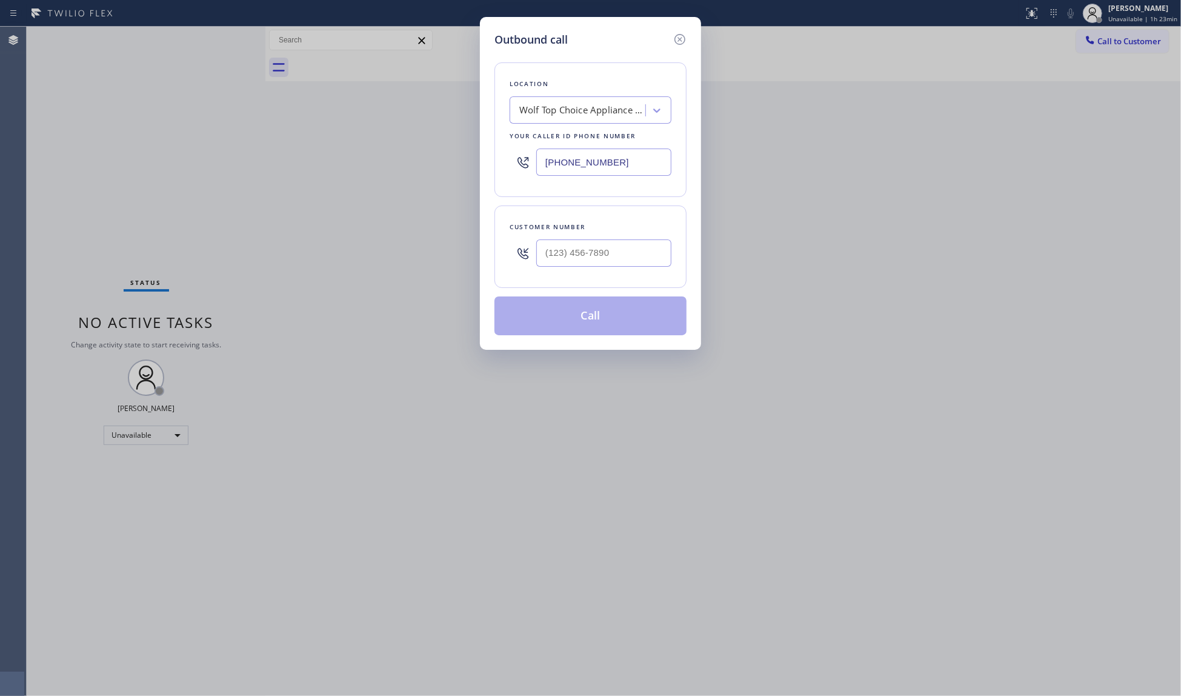
drag, startPoint x: 620, startPoint y: 173, endPoint x: 538, endPoint y: 161, distance: 83.2
click at [538, 161] on div "[PHONE_NUMBER]" at bounding box center [591, 161] width 162 height 39
click at [643, 160] on input "[PHONE_NUMBER]" at bounding box center [603, 161] width 135 height 27
paste input "text"
drag, startPoint x: 616, startPoint y: 166, endPoint x: 497, endPoint y: 155, distance: 118.7
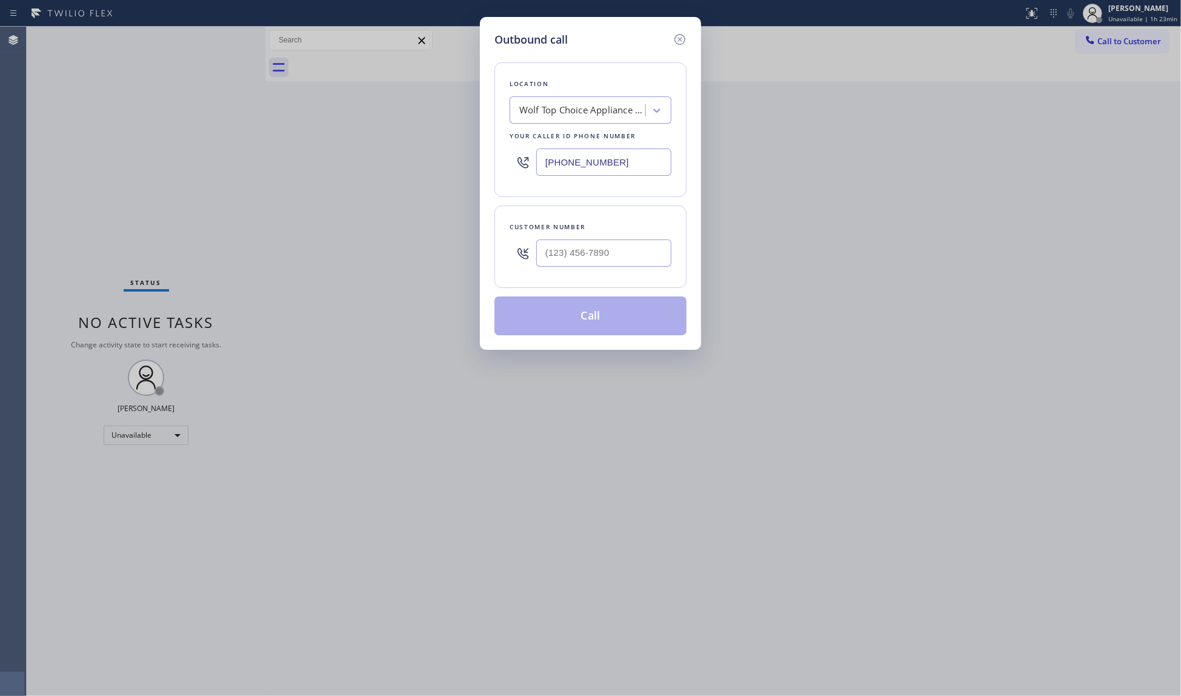
click at [481, 156] on div "Outbound call Location Wolf Top Choice Appliance Repair Oak Lawn Your caller id…" at bounding box center [590, 183] width 221 height 333
paste input "86) 917-2923"
type input "[PHONE_NUMBER]"
click at [628, 246] on input "(___) ___-____" at bounding box center [603, 252] width 135 height 27
paste input "805) 505-4364"
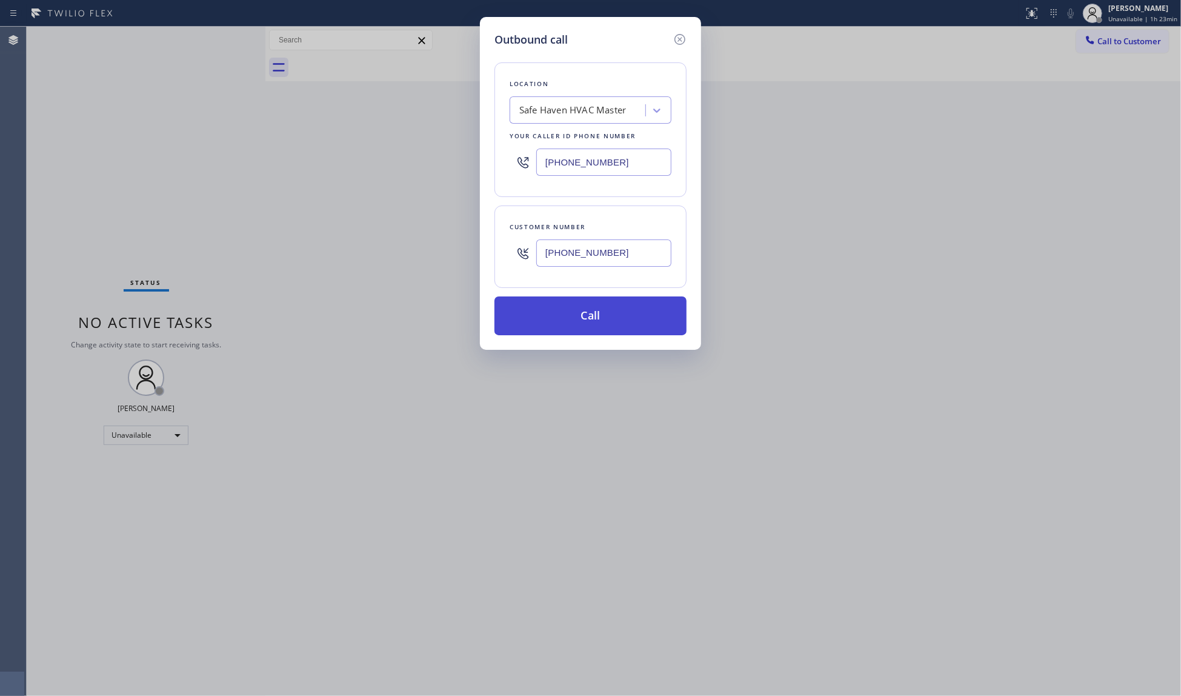
type input "[PHONE_NUMBER]"
click at [584, 321] on button "Call" at bounding box center [590, 315] width 192 height 39
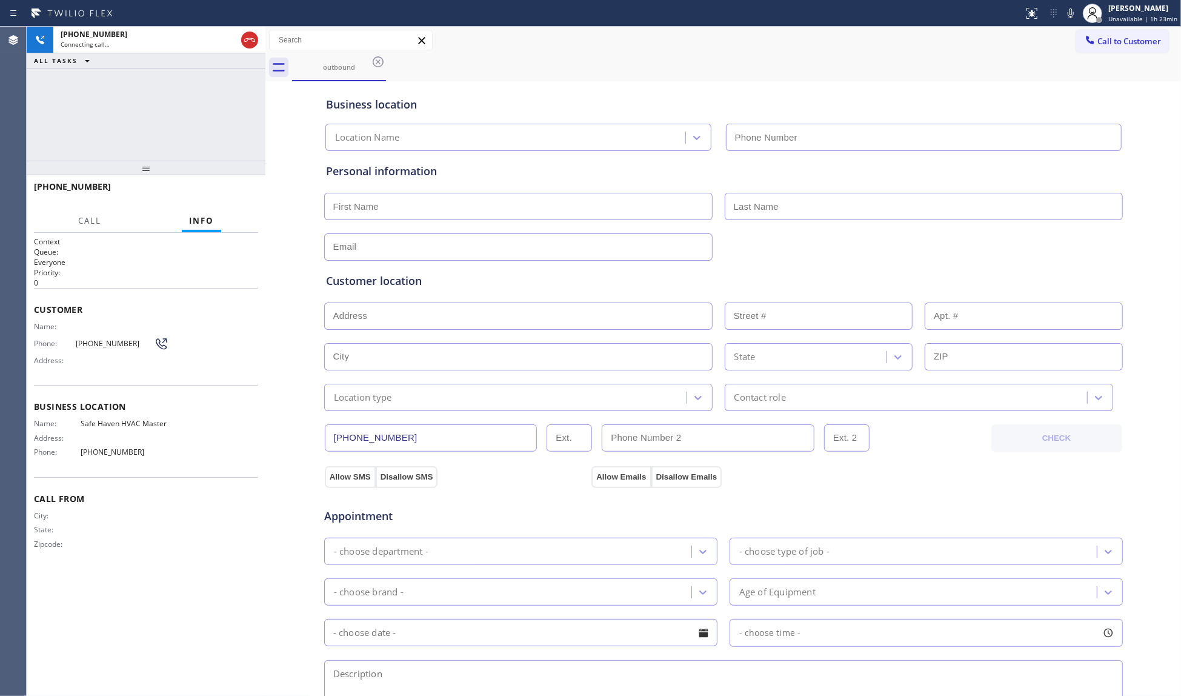
type input "[PHONE_NUMBER]"
click at [239, 191] on span "HANG UP" at bounding box center [229, 192] width 37 height 8
click at [250, 194] on button "HANG UP" at bounding box center [230, 192] width 56 height 17
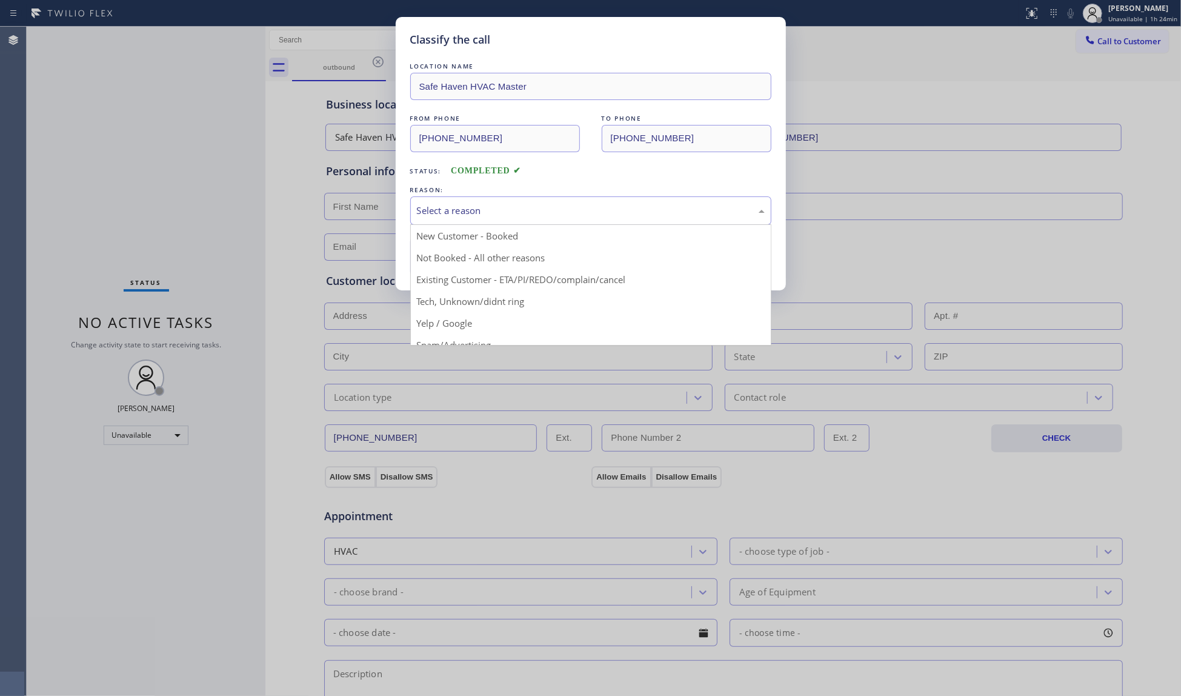
click at [491, 214] on div "Select a reason" at bounding box center [591, 211] width 348 height 14
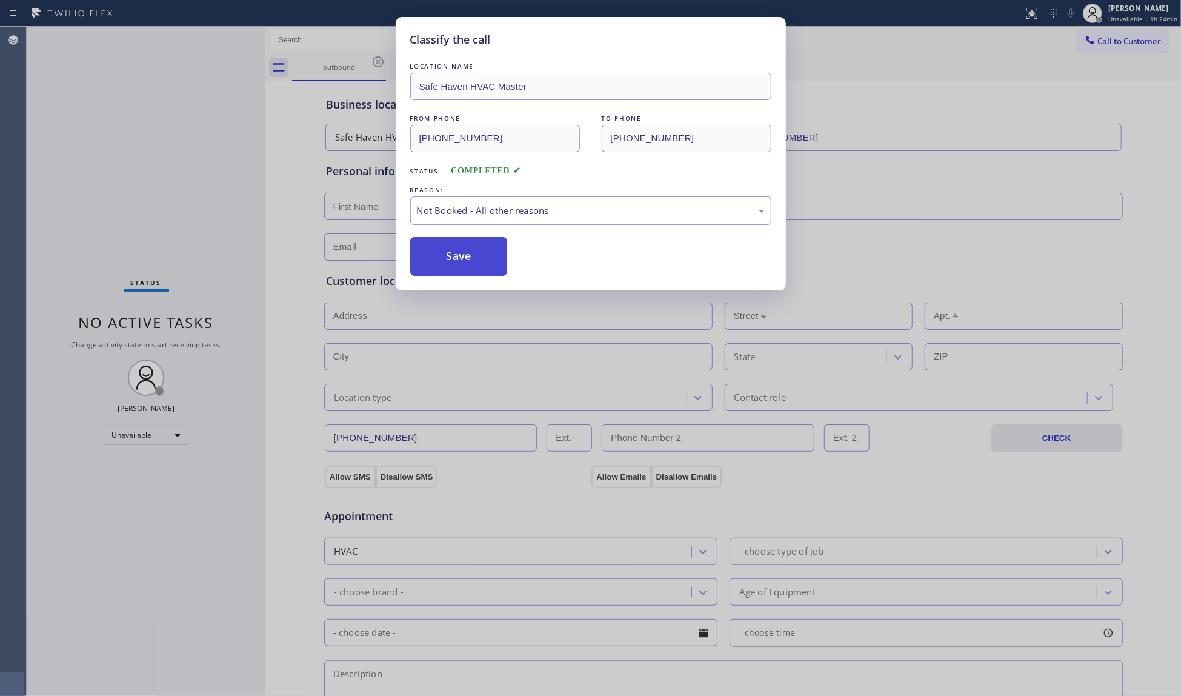
drag, startPoint x: 451, startPoint y: 258, endPoint x: 458, endPoint y: 255, distance: 7.1
click at [451, 256] on button "Save" at bounding box center [459, 256] width 98 height 39
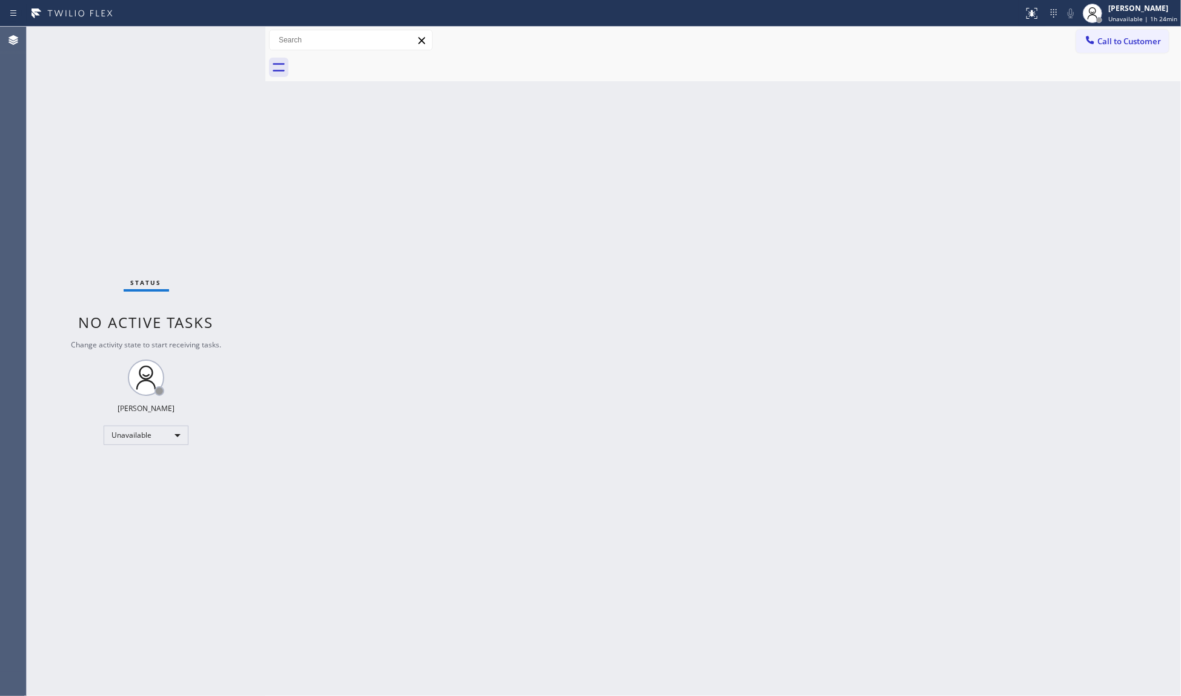
drag, startPoint x: 1108, startPoint y: 37, endPoint x: 963, endPoint y: 103, distance: 159.2
click at [1106, 39] on span "Call to Customer" at bounding box center [1129, 41] width 64 height 11
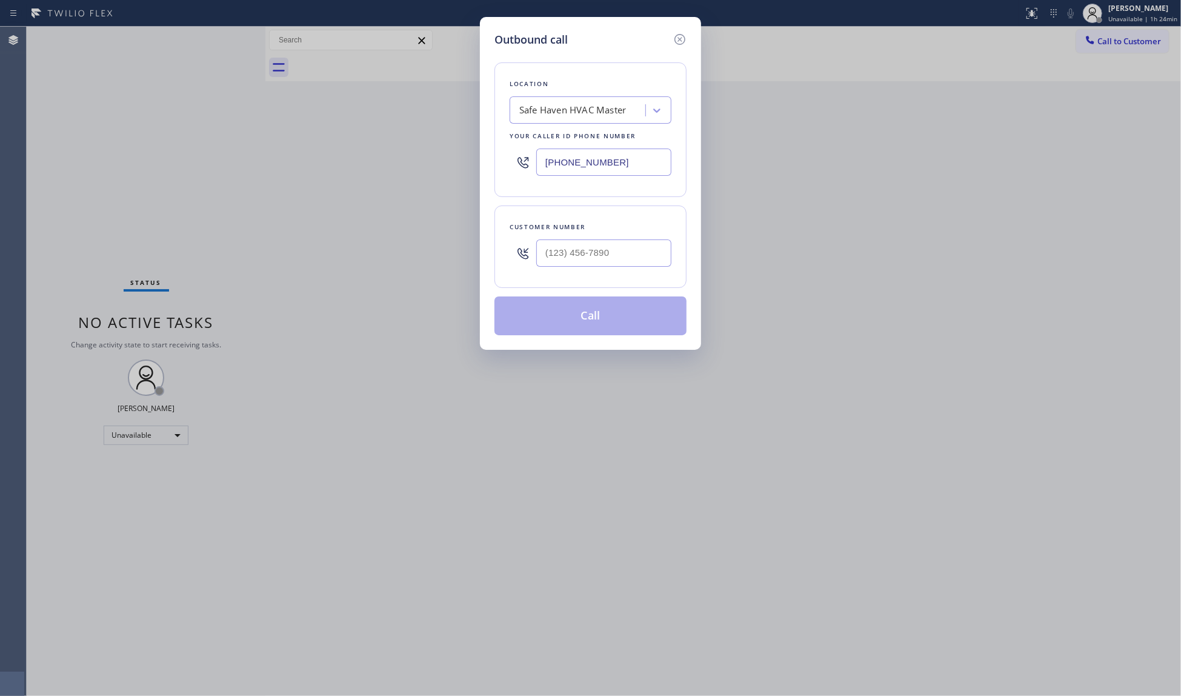
drag, startPoint x: 626, startPoint y: 163, endPoint x: 487, endPoint y: 153, distance: 139.1
click at [467, 155] on div "Outbound call Location Safe Haven HVAC Master Your caller id phone number [PHON…" at bounding box center [590, 348] width 1181 height 696
paste input "847) 250-4838"
type input "[PHONE_NUMBER]"
click at [640, 253] on input "(___) ___-____" at bounding box center [603, 252] width 135 height 27
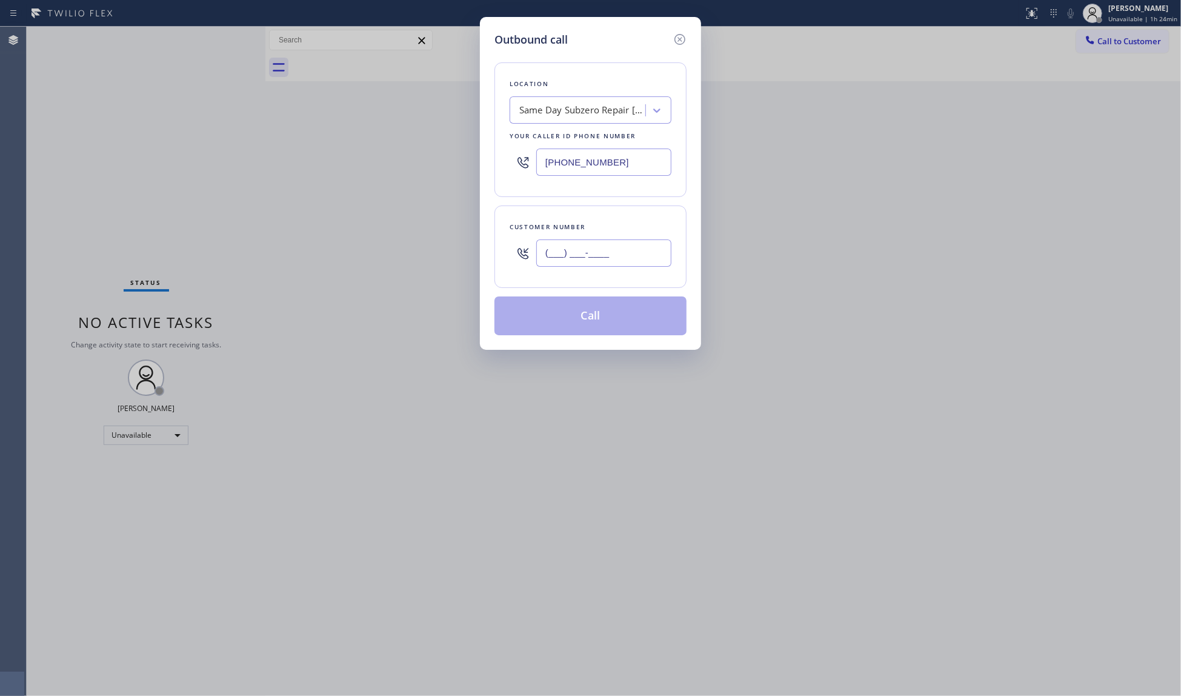
paste input "331) 200-4689"
type input "[PHONE_NUMBER]"
click at [588, 318] on button "Call" at bounding box center [590, 315] width 192 height 39
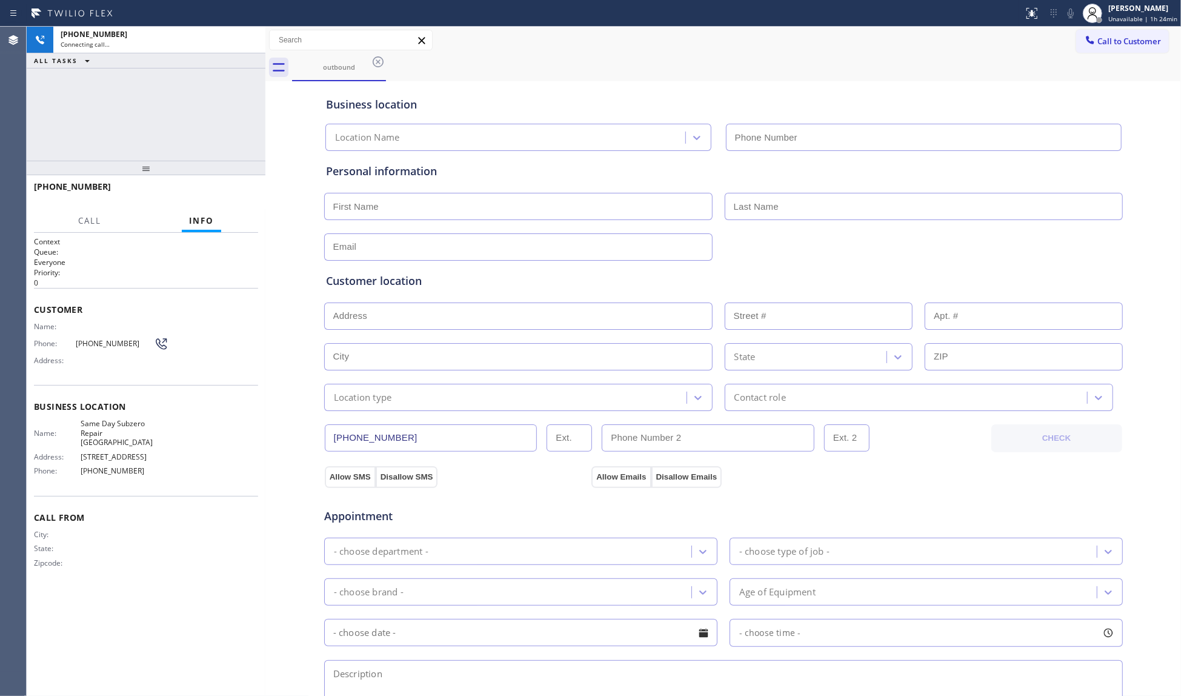
type input "[PHONE_NUMBER]"
drag, startPoint x: 721, startPoint y: 64, endPoint x: 654, endPoint y: 64, distance: 66.7
click at [721, 64] on div "outbound" at bounding box center [736, 67] width 889 height 27
click at [217, 97] on div "[PHONE_NUMBER] Connecting call… ALL TASKS ALL TASKS ACTIVE TASKS TASKS IN WRAP …" at bounding box center [146, 94] width 239 height 134
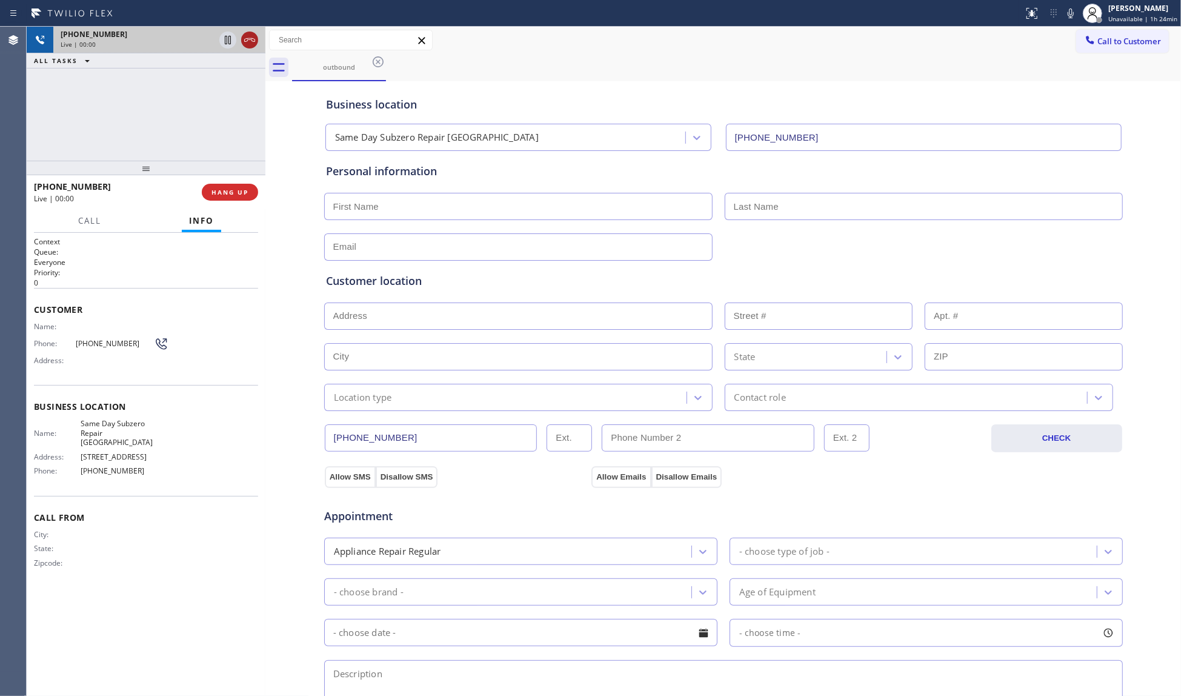
click at [243, 36] on icon at bounding box center [249, 40] width 15 height 15
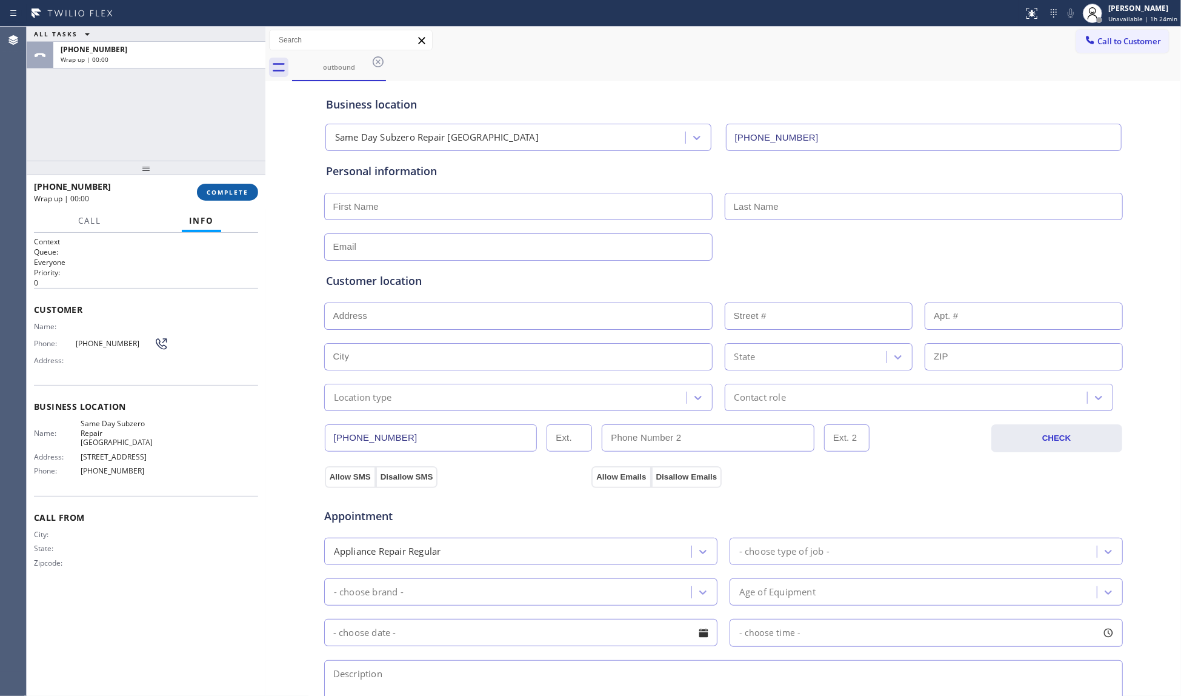
click at [228, 197] on button "COMPLETE" at bounding box center [227, 192] width 61 height 17
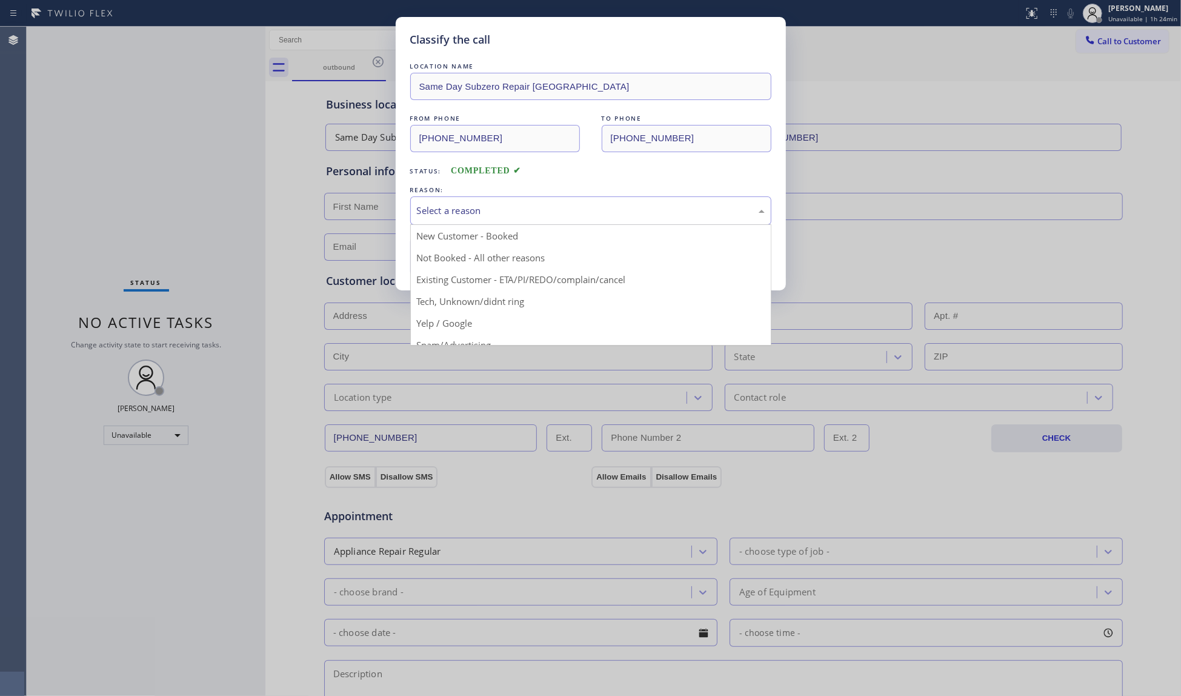
click at [487, 218] on div "Select a reason" at bounding box center [591, 211] width 348 height 14
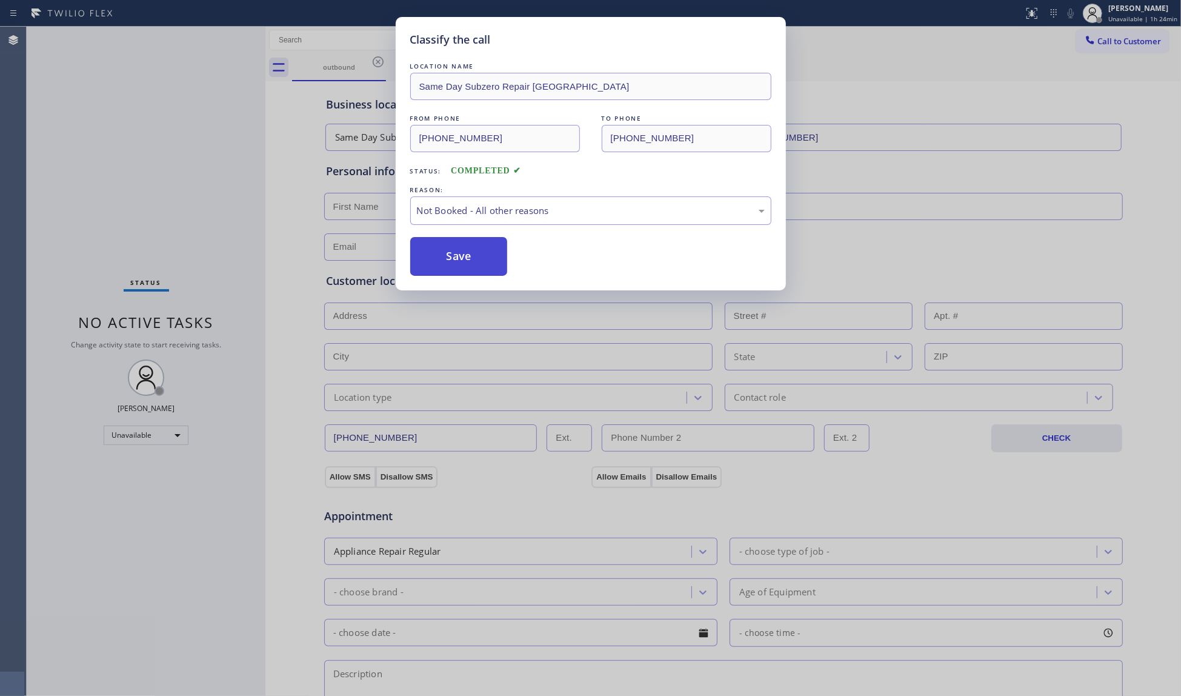
click at [463, 261] on button "Save" at bounding box center [459, 256] width 98 height 39
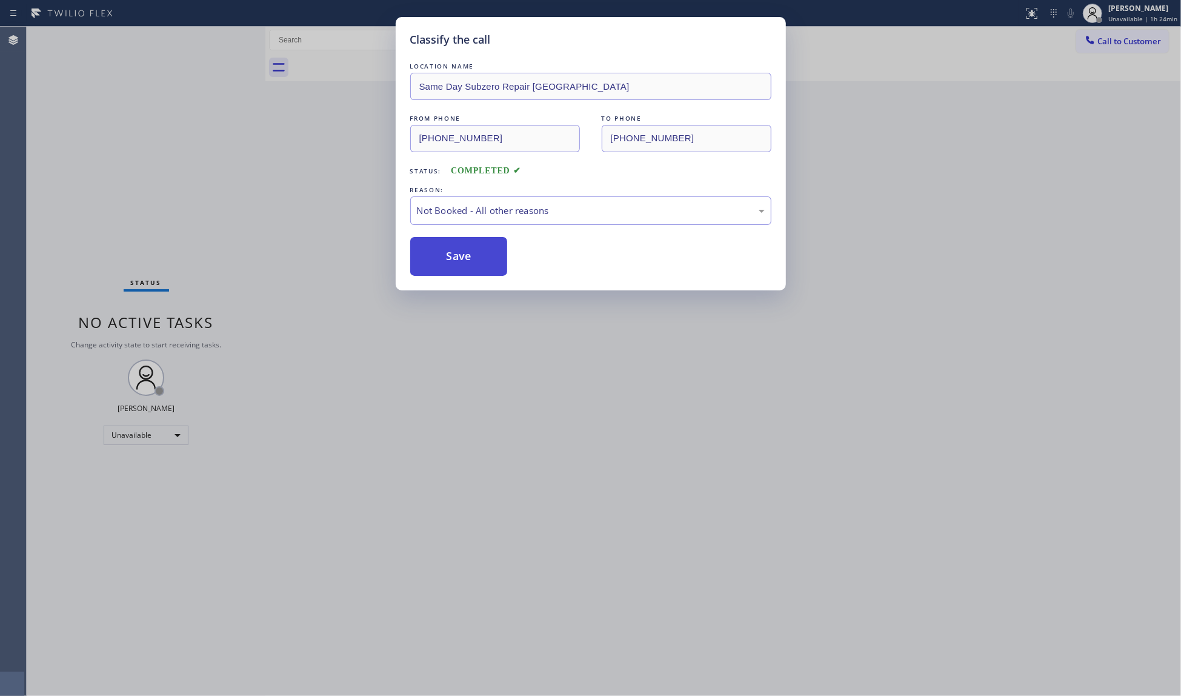
click at [464, 260] on button "Save" at bounding box center [459, 256] width 98 height 39
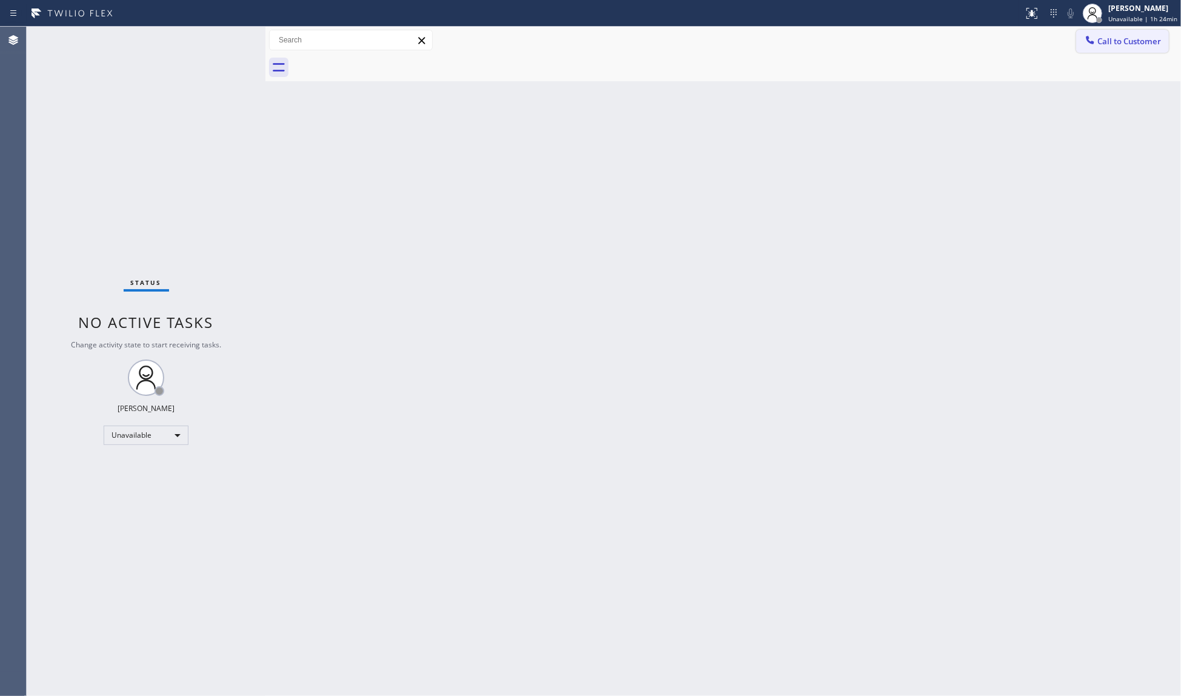
click at [1104, 47] on button "Call to Customer" at bounding box center [1122, 41] width 93 height 23
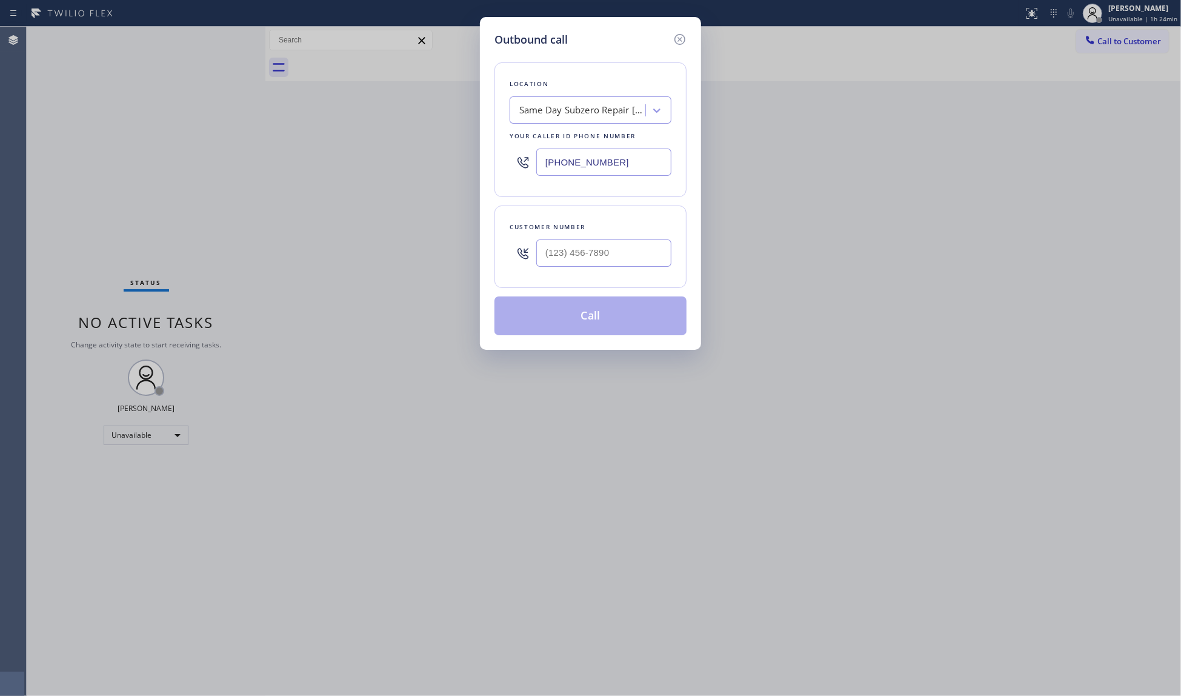
drag, startPoint x: 628, startPoint y: 158, endPoint x: 418, endPoint y: 148, distance: 209.9
click at [418, 148] on div "Outbound call Location Same Day Subzero Repair [GEOGRAPHIC_DATA] Your caller id…" at bounding box center [590, 348] width 1181 height 696
paste input "786) 650-1750"
type input "[PHONE_NUMBER]"
click at [611, 262] on input "(___) ___-____" at bounding box center [603, 252] width 135 height 27
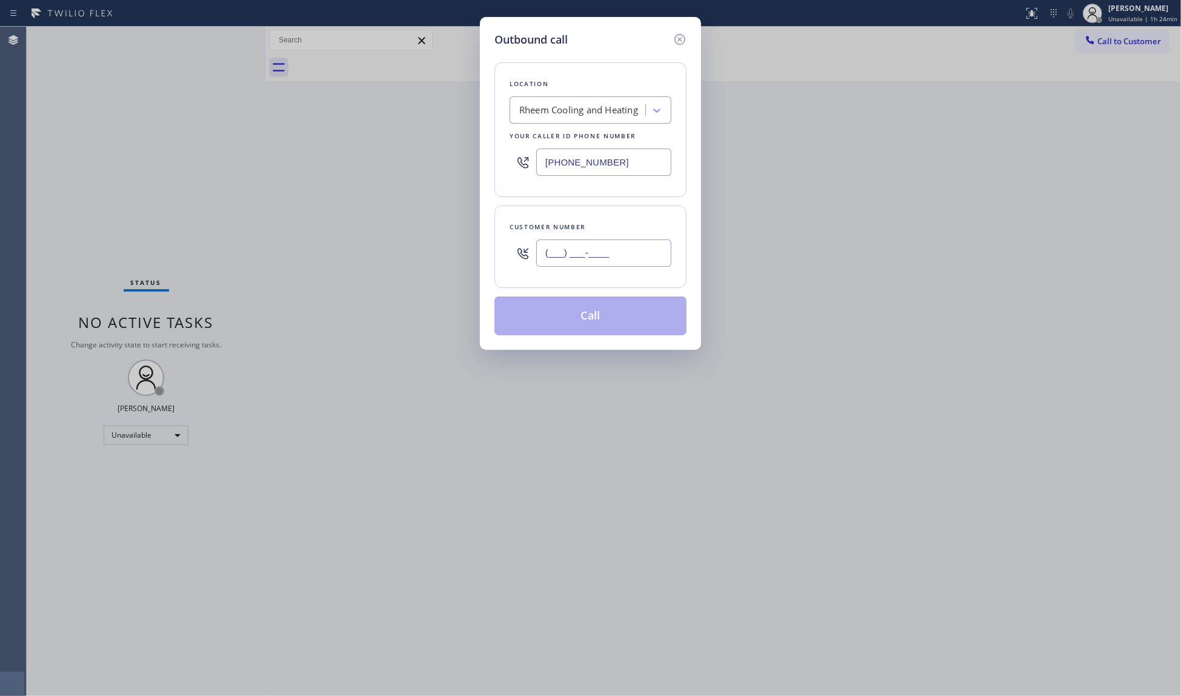
paste input "305) 539-8227"
type input "[PHONE_NUMBER]"
click at [593, 316] on button "Call" at bounding box center [590, 315] width 192 height 39
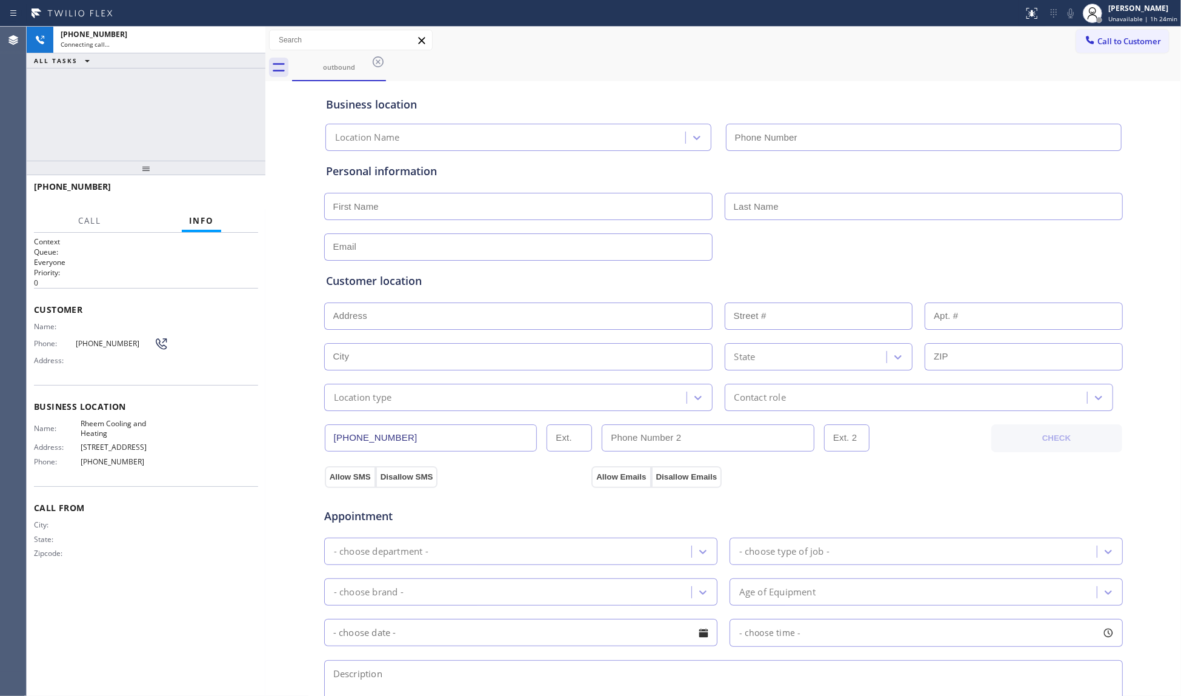
type input "[PHONE_NUMBER]"
click at [692, 68] on div "outbound" at bounding box center [736, 67] width 889 height 27
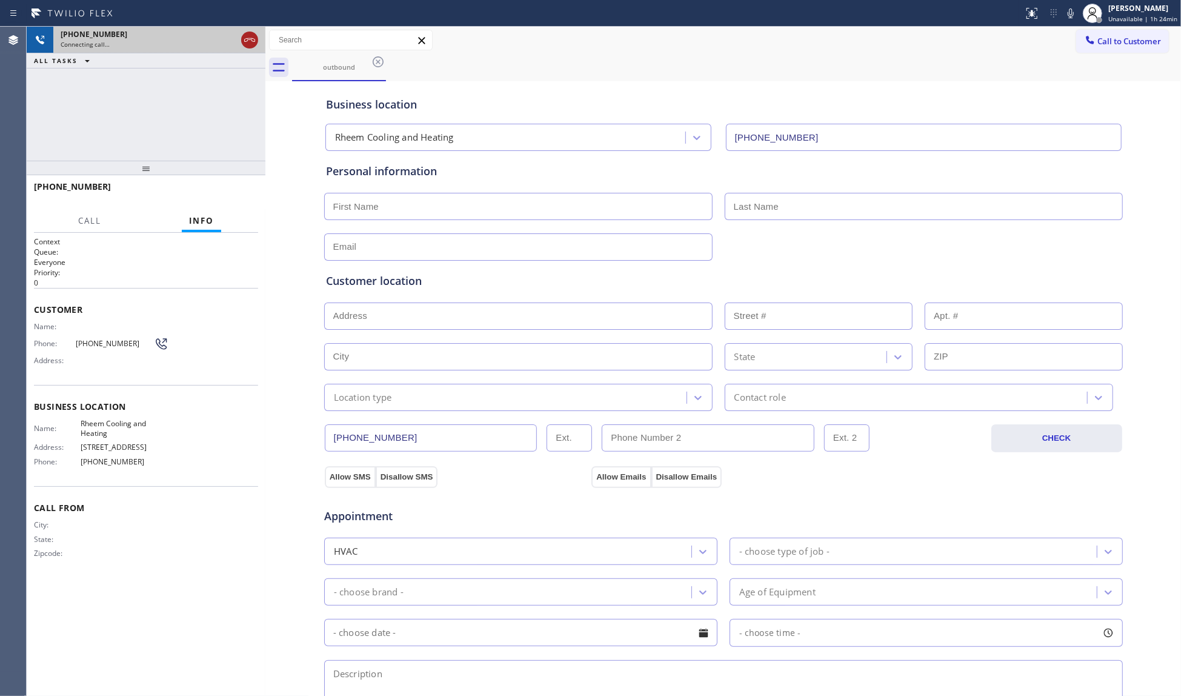
click at [256, 40] on icon at bounding box center [249, 40] width 15 height 15
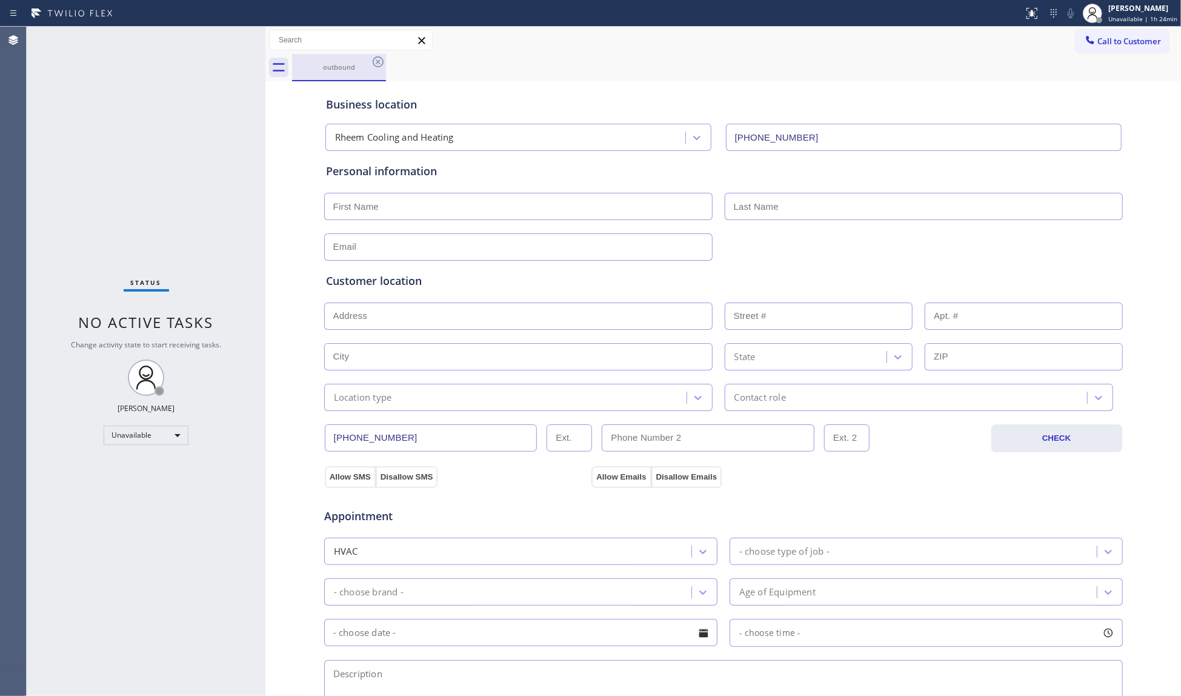
drag, startPoint x: 364, startPoint y: 57, endPoint x: 370, endPoint y: 61, distance: 6.9
click at [367, 59] on div "outbound" at bounding box center [338, 67] width 91 height 26
click at [373, 61] on icon at bounding box center [378, 61] width 11 height 11
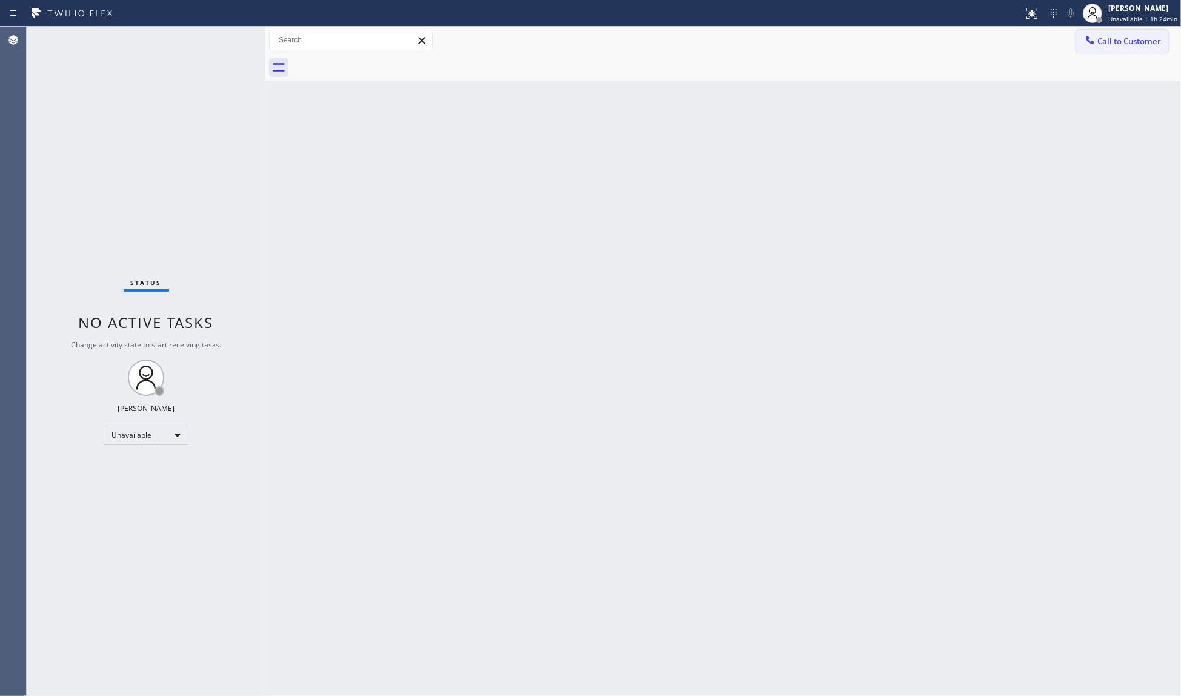
click at [1099, 34] on button "Call to Customer" at bounding box center [1122, 41] width 93 height 23
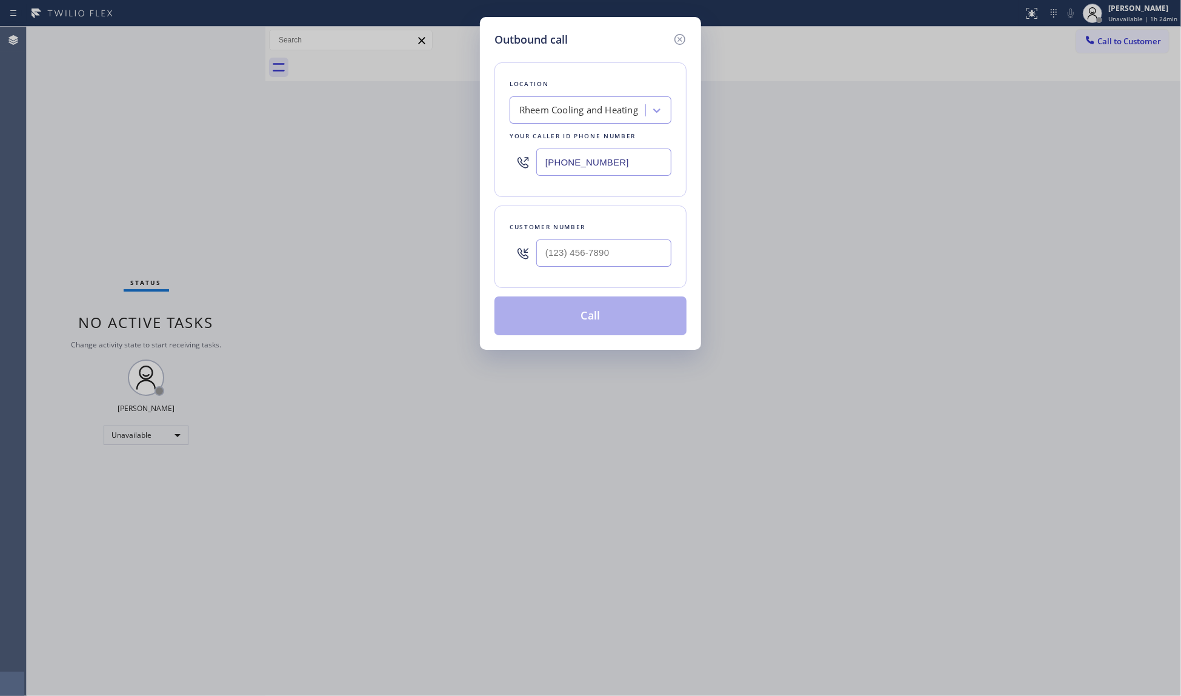
drag, startPoint x: 656, startPoint y: 164, endPoint x: 519, endPoint y: 150, distance: 137.6
click at [519, 150] on div "[PHONE_NUMBER]" at bounding box center [591, 161] width 162 height 39
paste input "954) 835-4535"
type input "[PHONE_NUMBER]"
click at [651, 260] on input "(___) ___-____" at bounding box center [603, 252] width 135 height 27
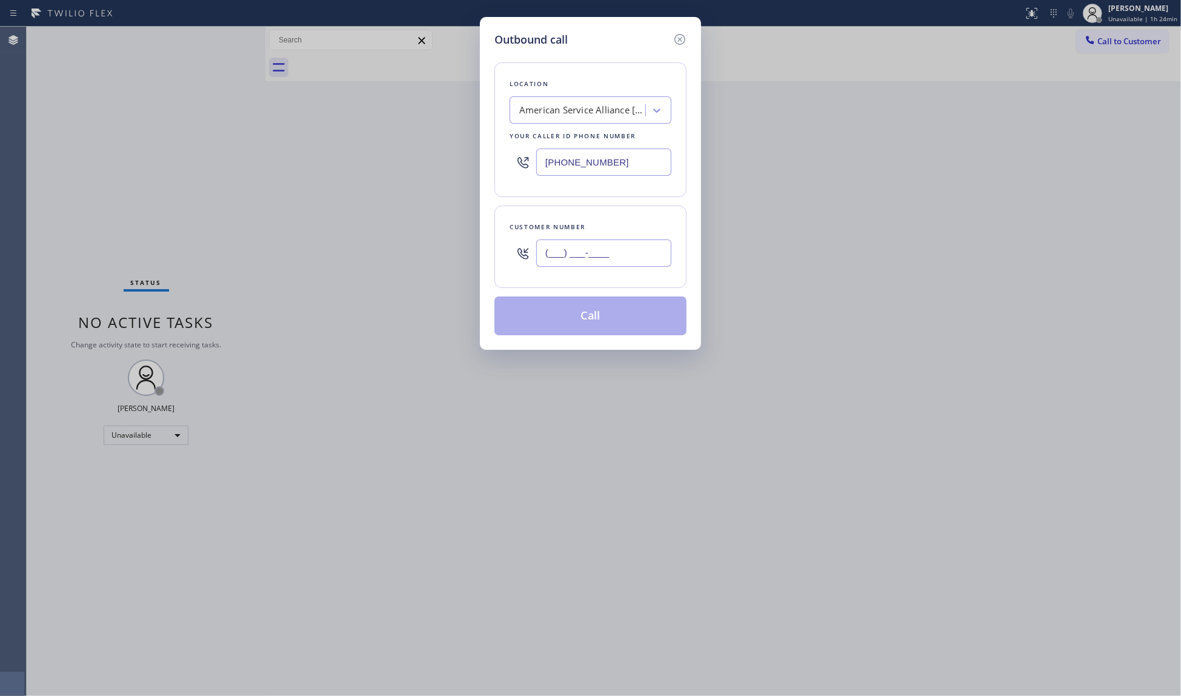
paste input "386) 381-0189"
type input "[PHONE_NUMBER]"
click at [604, 297] on div "Location American Service Alliance [GEOGRAPHIC_DATA] Your caller id phone numbe…" at bounding box center [590, 191] width 192 height 287
click at [599, 316] on button "Call" at bounding box center [590, 315] width 192 height 39
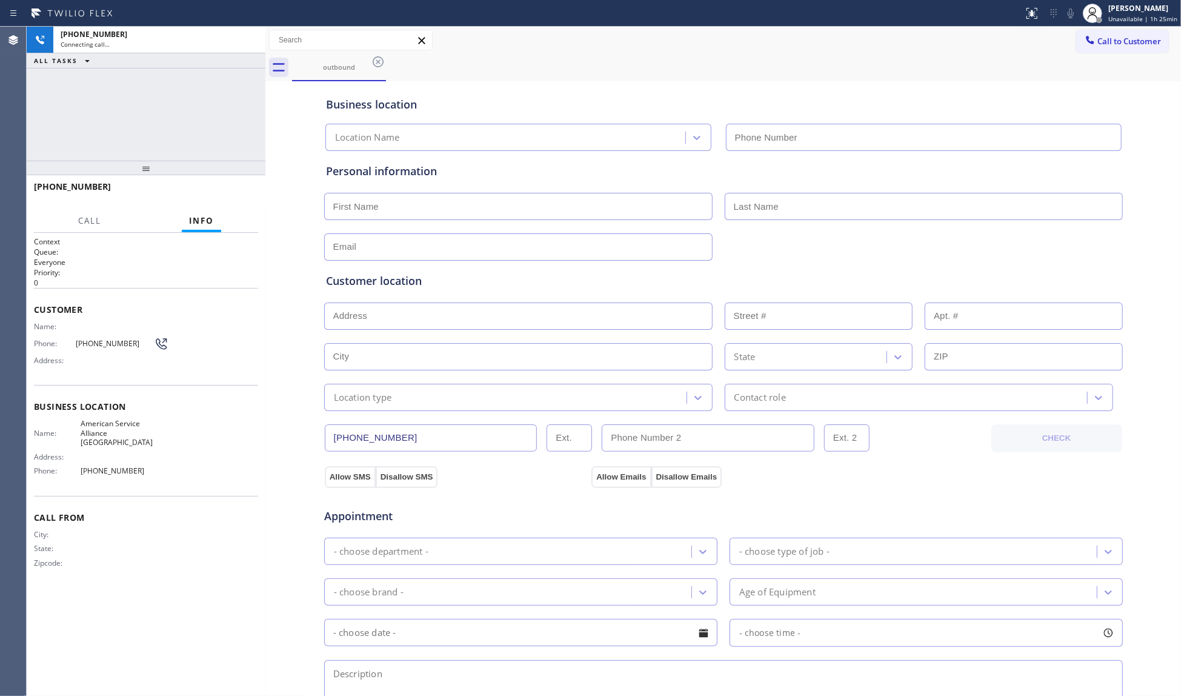
type input "[PHONE_NUMBER]"
drag, startPoint x: 647, startPoint y: 97, endPoint x: 599, endPoint y: 87, distance: 48.8
click at [620, 92] on div "Business location American Service Alliance [GEOGRAPHIC_DATA] [PHONE_NUMBER]" at bounding box center [724, 117] width 800 height 67
click at [223, 80] on div "[PHONE_NUMBER] Connecting call… ALL TASKS ALL TASKS ACTIVE TASKS TASKS IN WRAP …" at bounding box center [146, 94] width 239 height 134
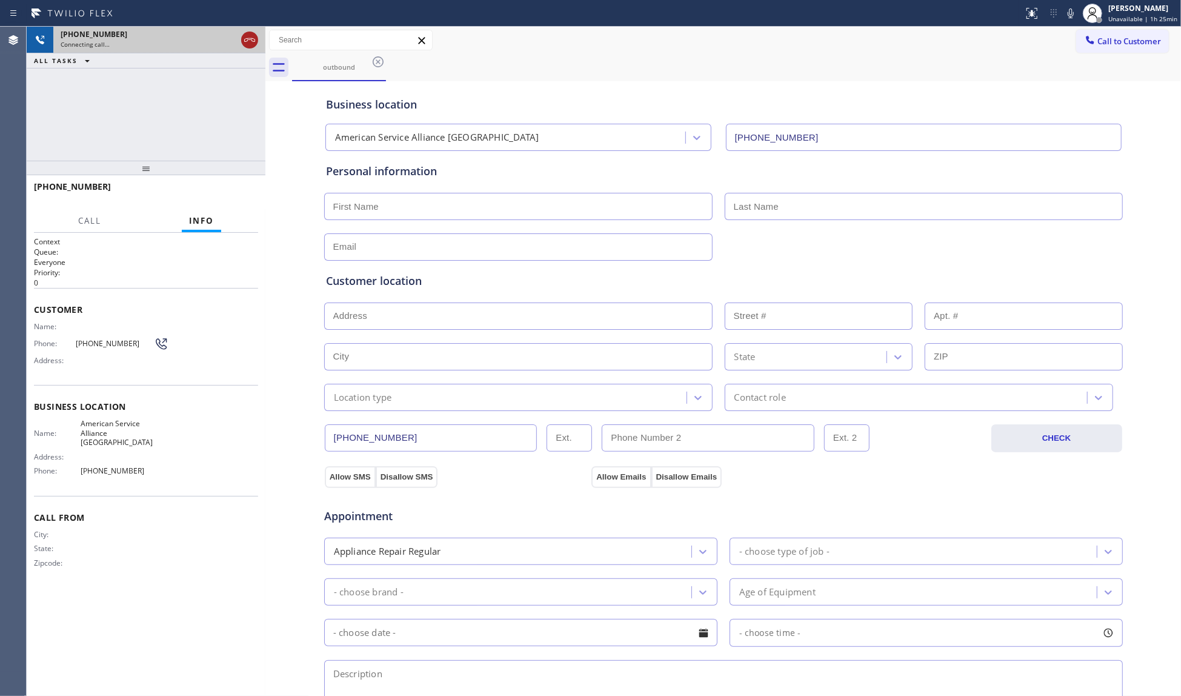
click at [250, 36] on icon at bounding box center [249, 40] width 15 height 15
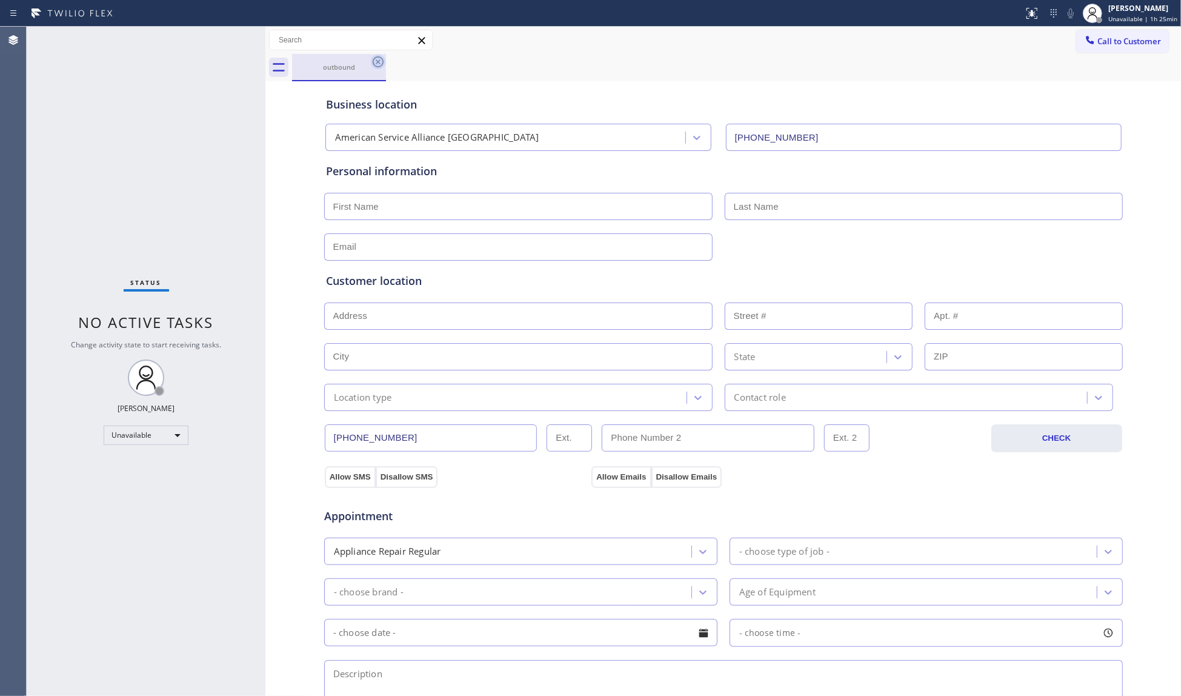
click at [382, 64] on icon at bounding box center [378, 61] width 11 height 11
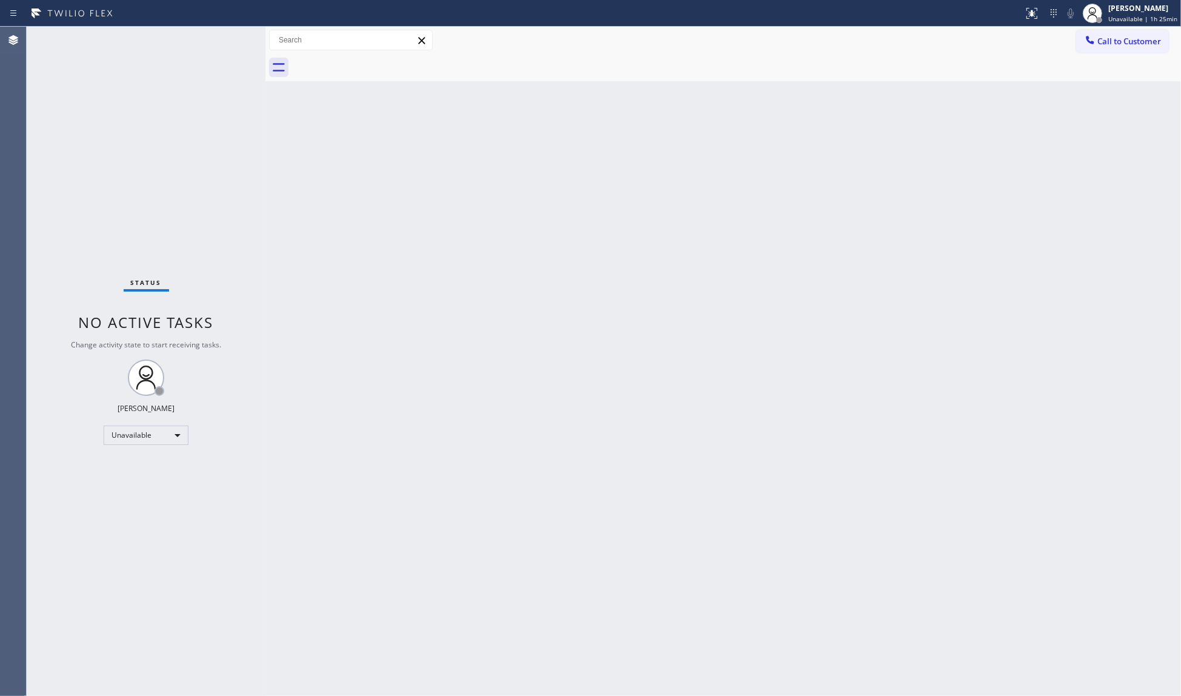
click at [1110, 46] on span "Call to Customer" at bounding box center [1129, 41] width 64 height 11
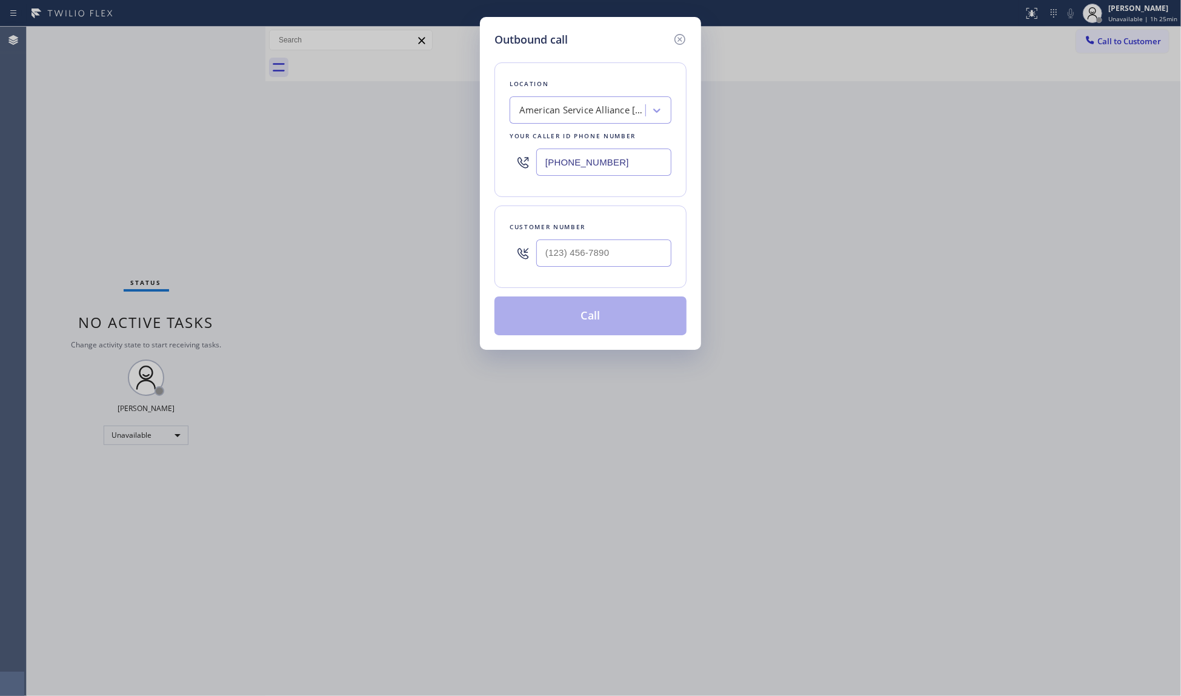
click at [626, 151] on input "[PHONE_NUMBER]" at bounding box center [603, 161] width 135 height 27
drag, startPoint x: 624, startPoint y: 156, endPoint x: 511, endPoint y: 165, distance: 113.1
click at [510, 166] on div "[PHONE_NUMBER]" at bounding box center [591, 161] width 162 height 39
paste input "718) 682-7364"
type input "[PHONE_NUMBER]"
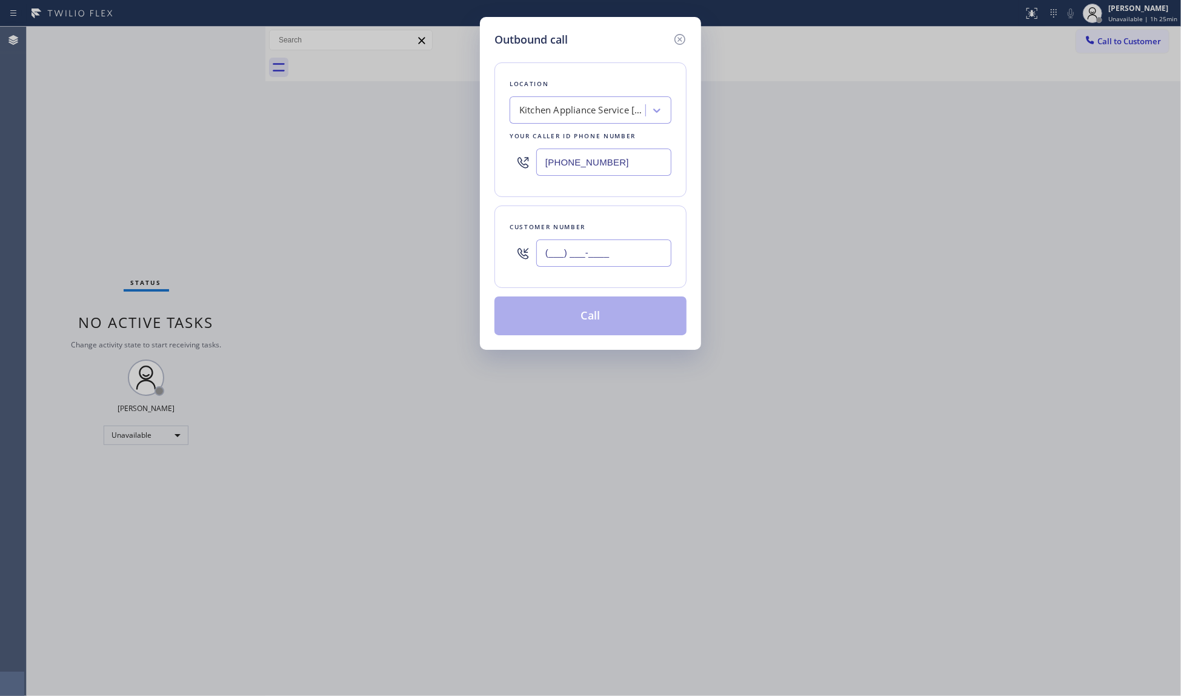
paste input "917) 517-0479"
click at [580, 250] on input "(___) ___-____" at bounding box center [603, 252] width 135 height 27
type input "[PHONE_NUMBER]"
click at [590, 310] on button "Call" at bounding box center [590, 315] width 192 height 39
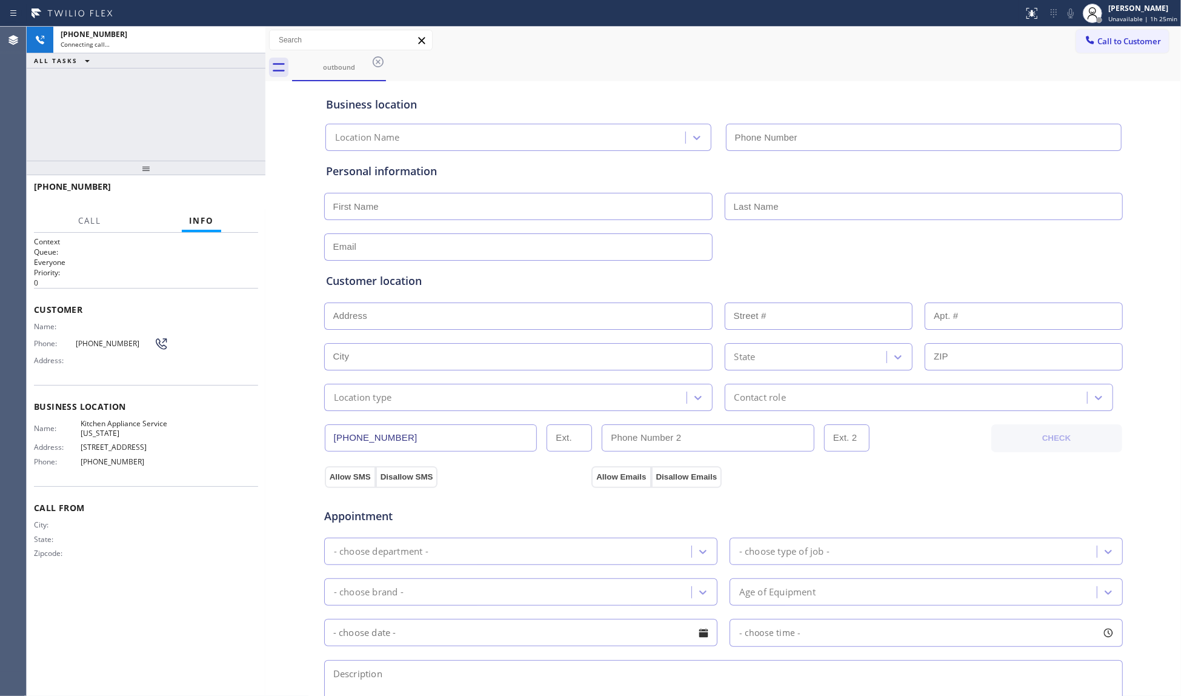
type input "[PHONE_NUMBER]"
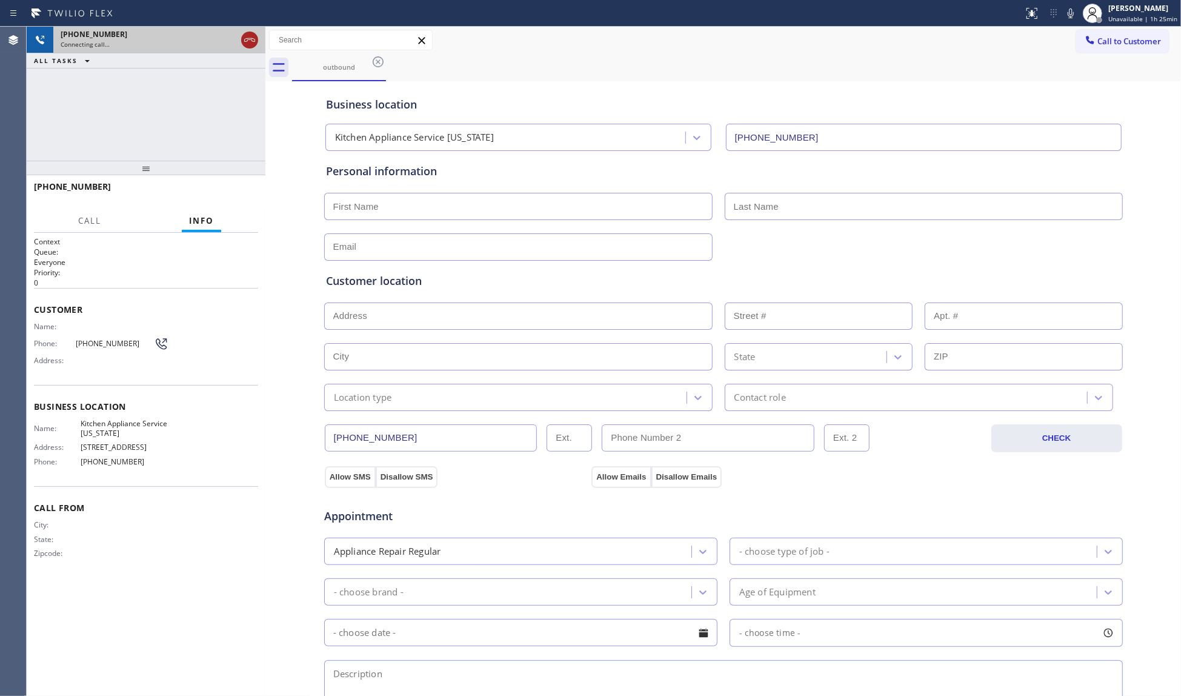
click at [251, 42] on icon at bounding box center [249, 40] width 15 height 15
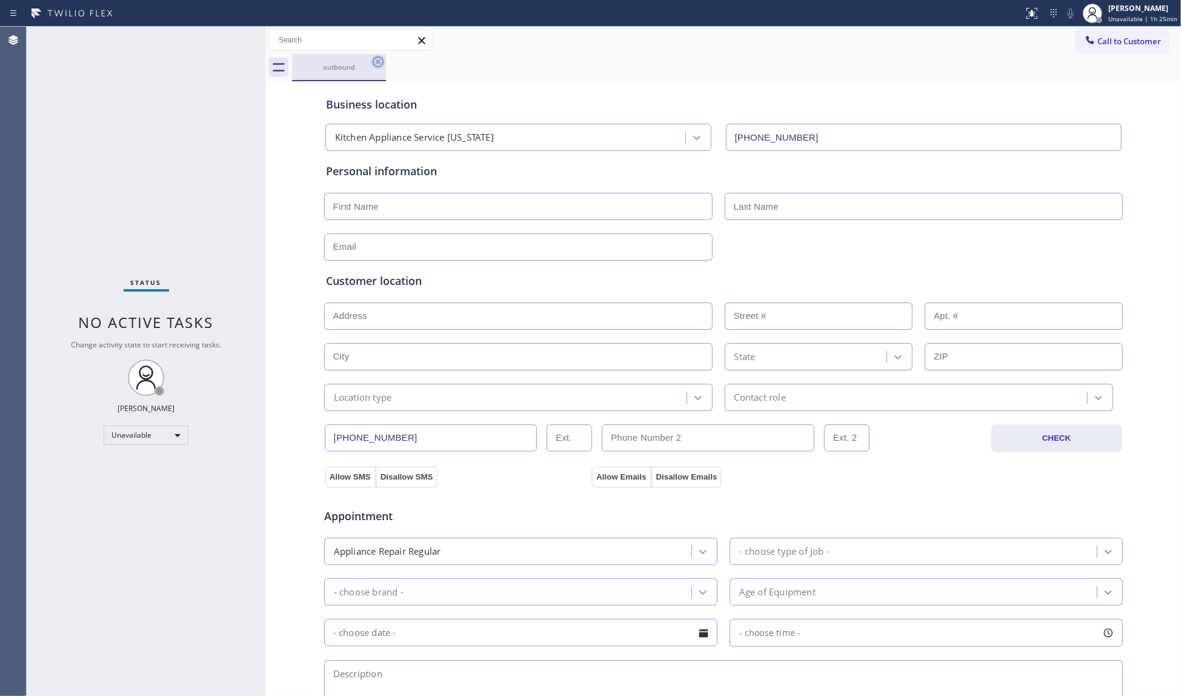
click at [384, 66] on icon at bounding box center [378, 62] width 15 height 15
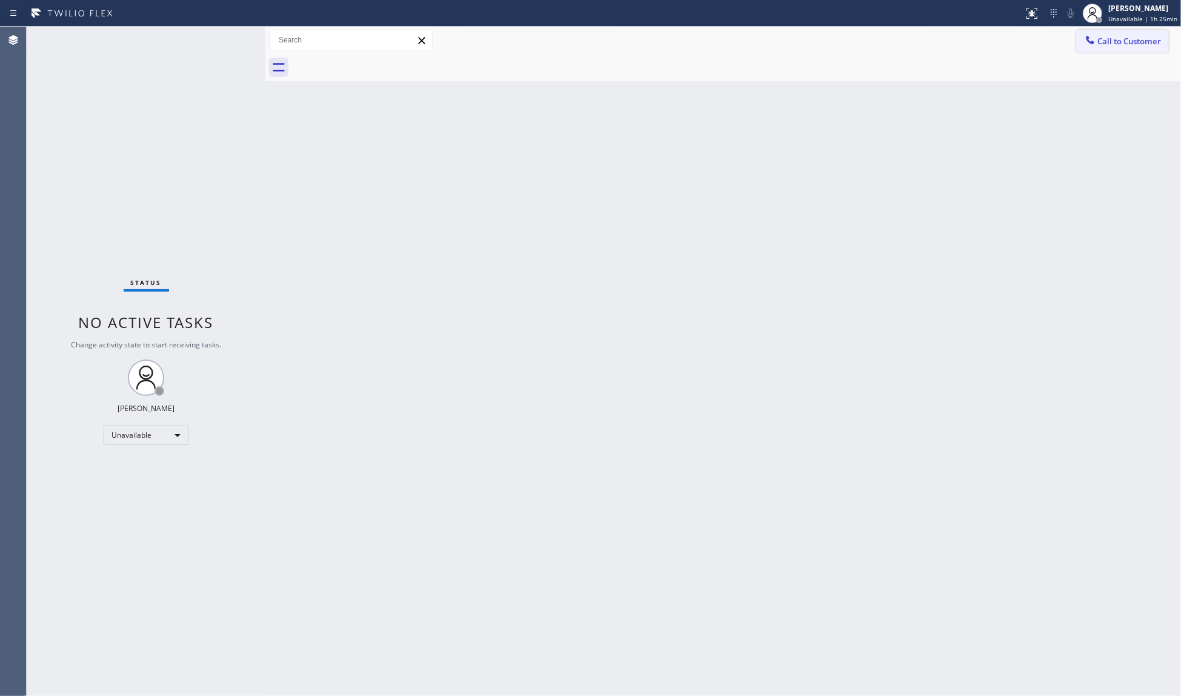
drag, startPoint x: 1101, startPoint y: 44, endPoint x: 977, endPoint y: 73, distance: 127.6
click at [1101, 44] on span "Call to Customer" at bounding box center [1129, 41] width 64 height 11
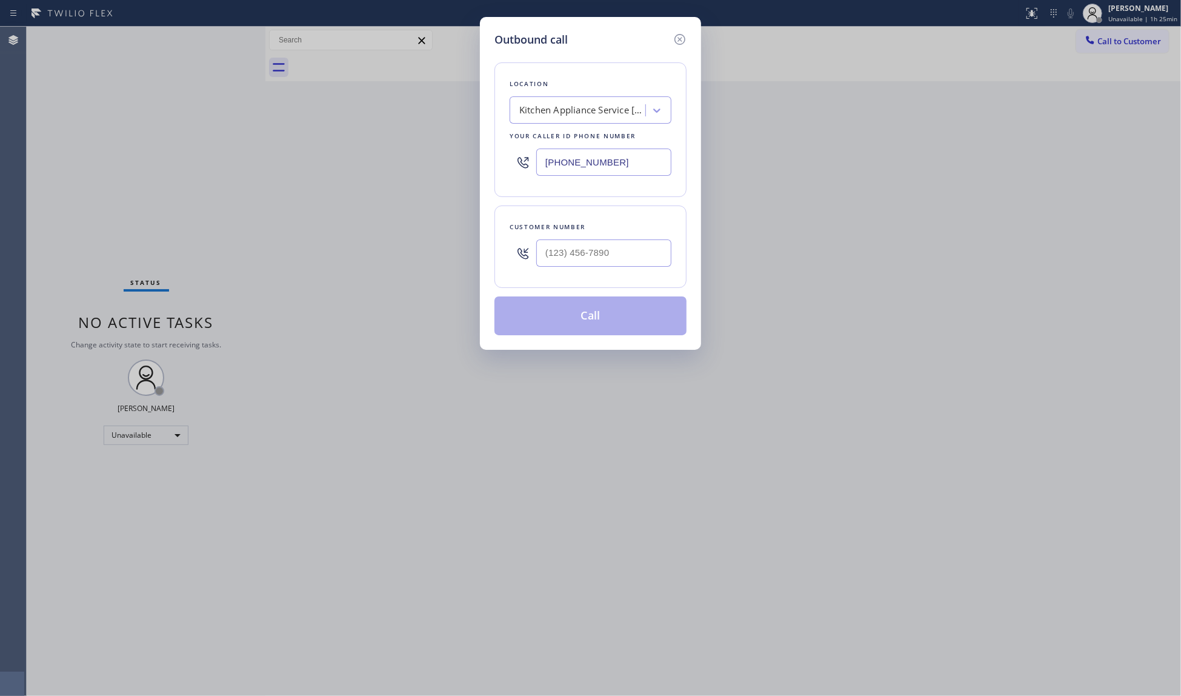
drag, startPoint x: 610, startPoint y: 171, endPoint x: 497, endPoint y: 166, distance: 112.8
click at [468, 168] on div "Outbound call Location Kitchen Appliance Service [US_STATE] Your caller id phon…" at bounding box center [590, 348] width 1181 height 696
paste input "855) 999-4417"
type input "[PHONE_NUMBER]"
click at [637, 253] on input "(___) ___-____" at bounding box center [603, 252] width 135 height 27
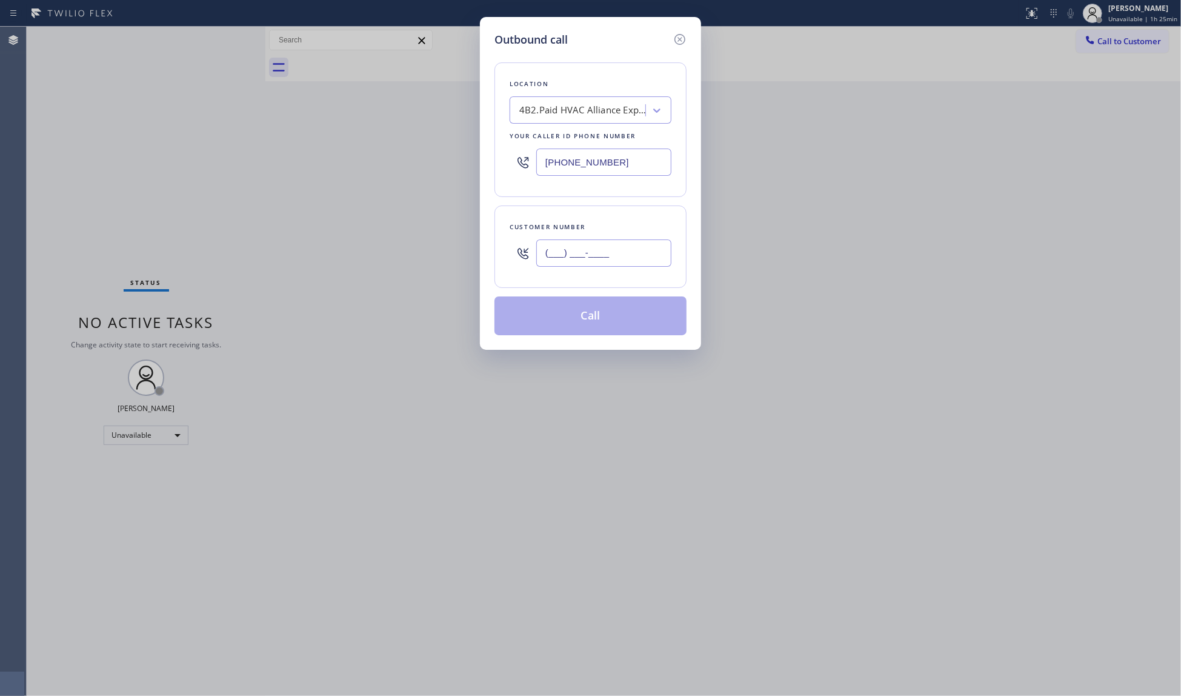
paste input "818) 966-0396"
type input "[PHONE_NUMBER]"
click at [606, 328] on button "Call" at bounding box center [590, 315] width 192 height 39
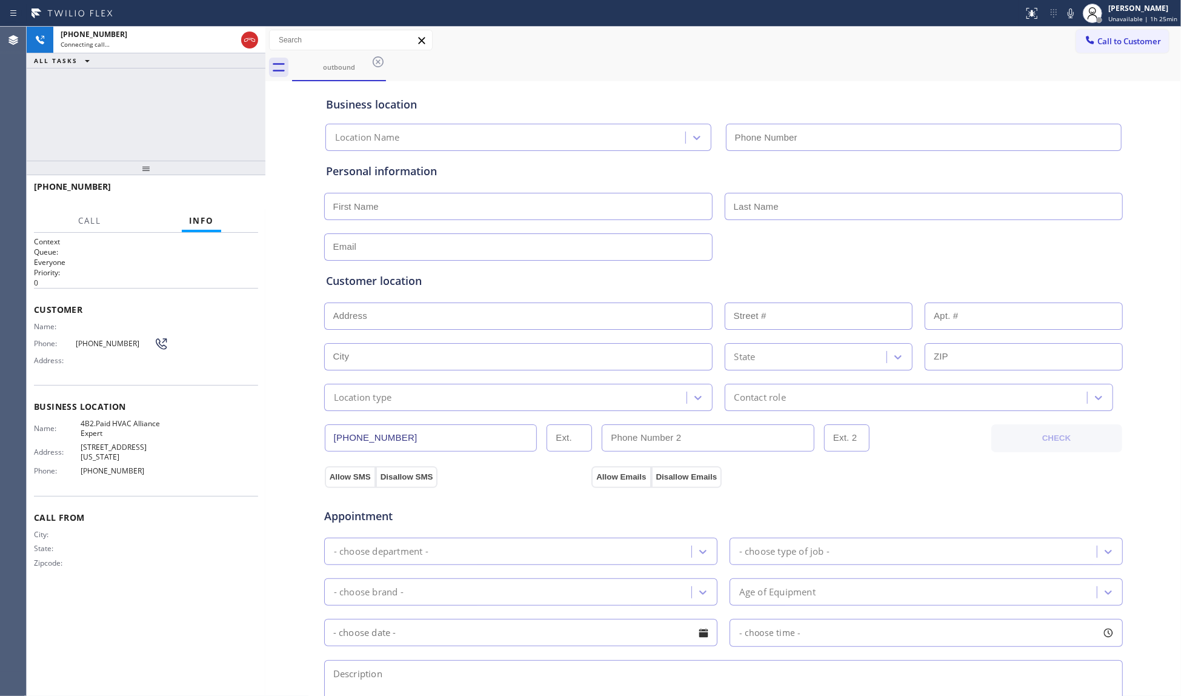
type input "[PHONE_NUMBER]"
click at [742, 35] on div "Call to Customer Outbound call Location HVAC Alliance Expert Your caller id pho…" at bounding box center [723, 40] width 916 height 21
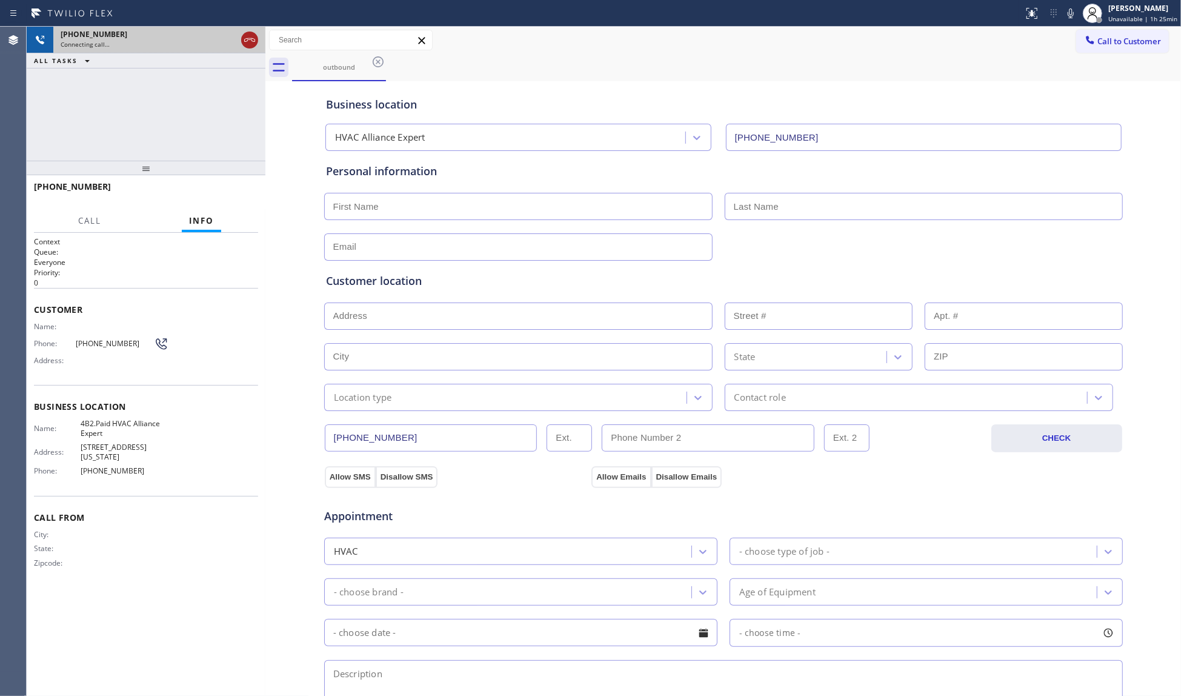
click at [247, 39] on icon at bounding box center [249, 40] width 15 height 15
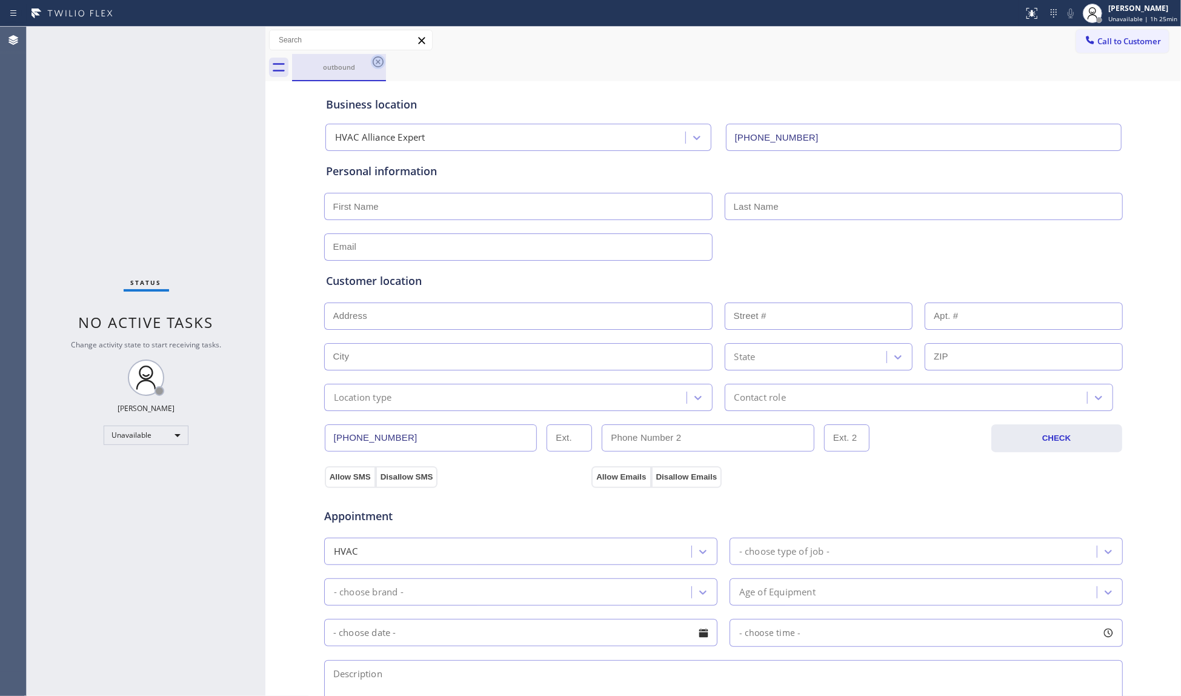
click at [377, 56] on icon at bounding box center [378, 62] width 15 height 15
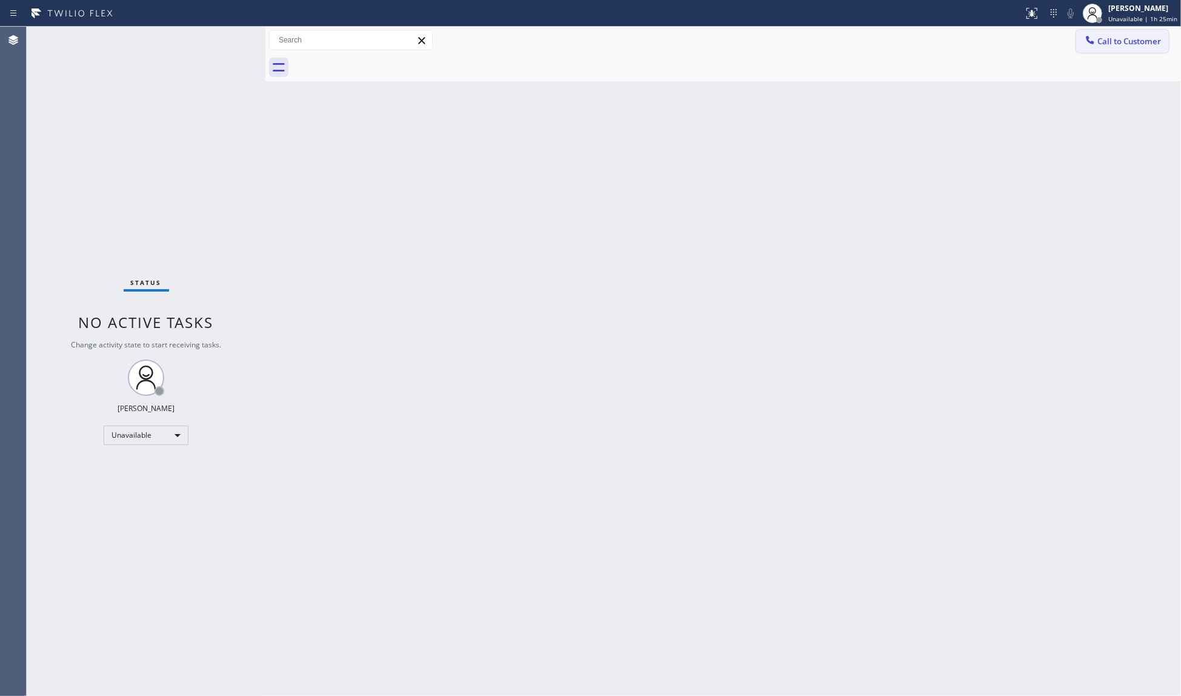
click at [1125, 44] on span "Call to Customer" at bounding box center [1129, 41] width 64 height 11
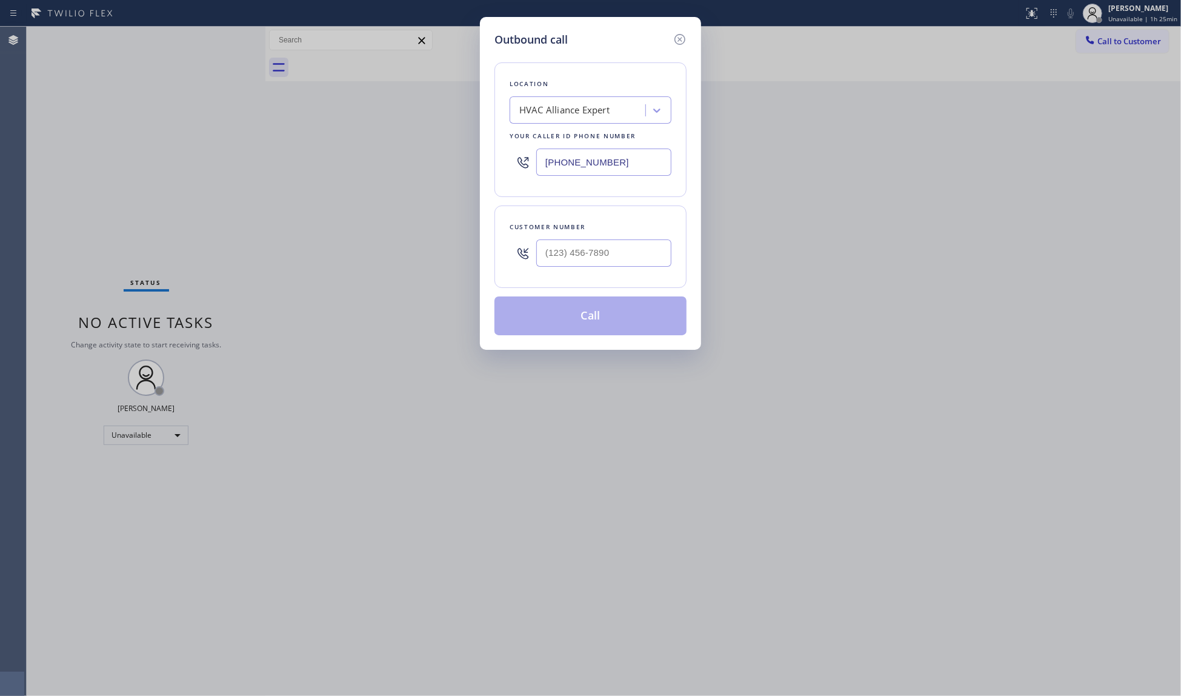
drag, startPoint x: 667, startPoint y: 165, endPoint x: 524, endPoint y: 151, distance: 143.7
click at [510, 161] on div "[PHONE_NUMBER]" at bounding box center [591, 161] width 162 height 39
paste input "213) 423-4958"
type input "[PHONE_NUMBER]"
paste input "818) 690-9343"
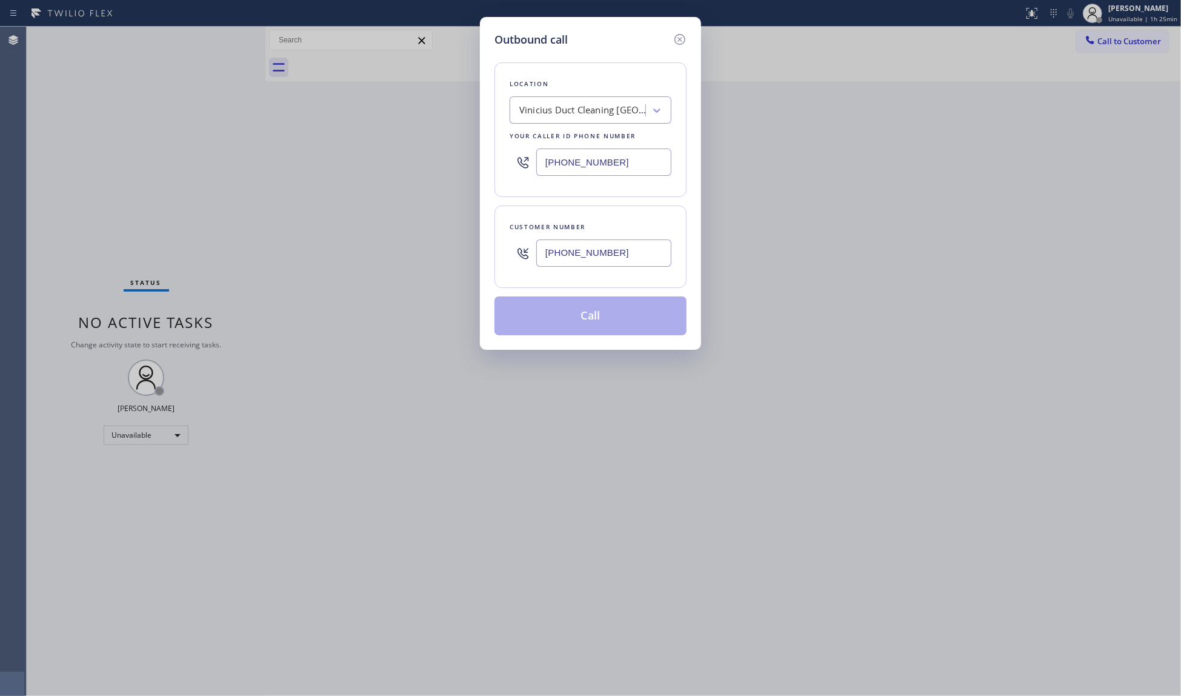
click at [587, 263] on input "[PHONE_NUMBER]" at bounding box center [603, 252] width 135 height 27
drag, startPoint x: 614, startPoint y: 260, endPoint x: 500, endPoint y: 262, distance: 113.9
click at [500, 262] on div "Customer number [PHONE_NUMBER]" at bounding box center [590, 246] width 192 height 82
paste input "text"
type input "[PHONE_NUMBER]"
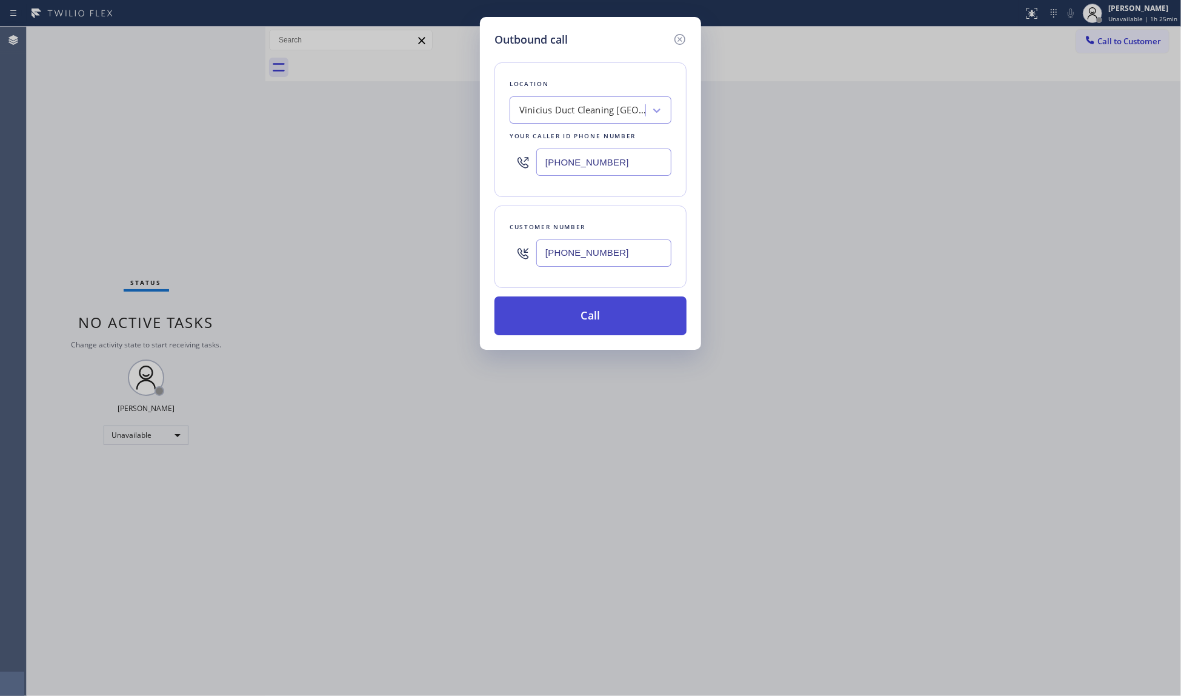
click at [603, 316] on button "Call" at bounding box center [590, 315] width 192 height 39
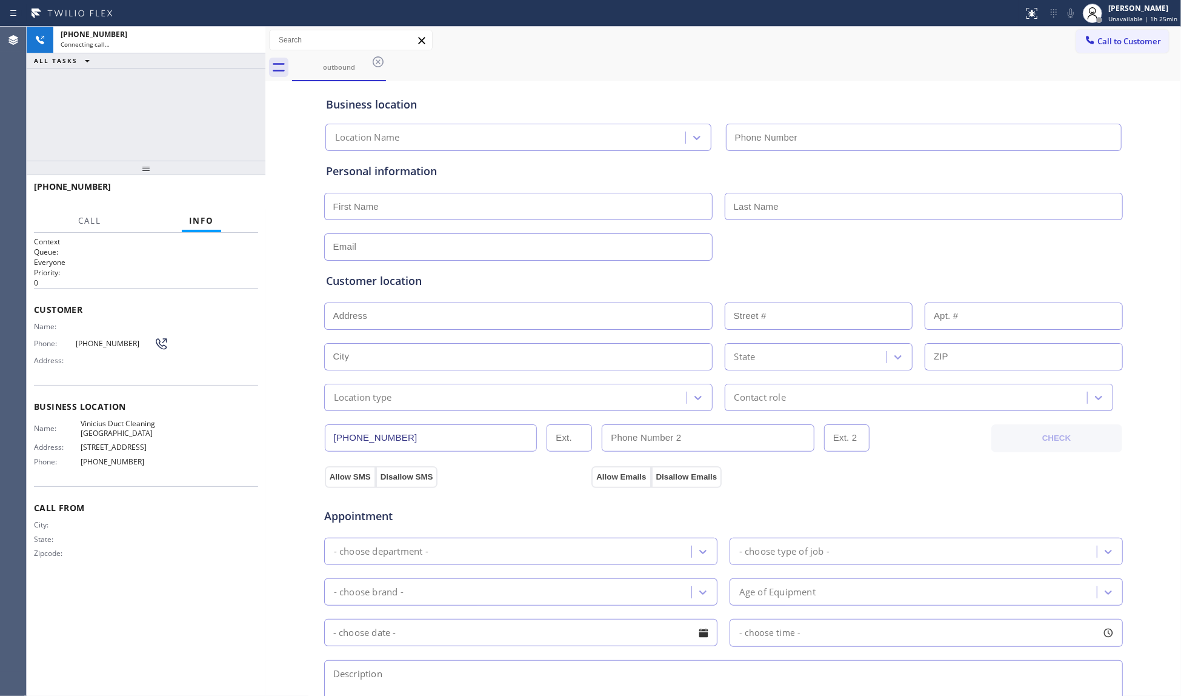
type input "[PHONE_NUMBER]"
drag, startPoint x: 912, startPoint y: 98, endPoint x: 919, endPoint y: 101, distance: 6.5
click at [912, 98] on div "Business location" at bounding box center [723, 104] width 795 height 16
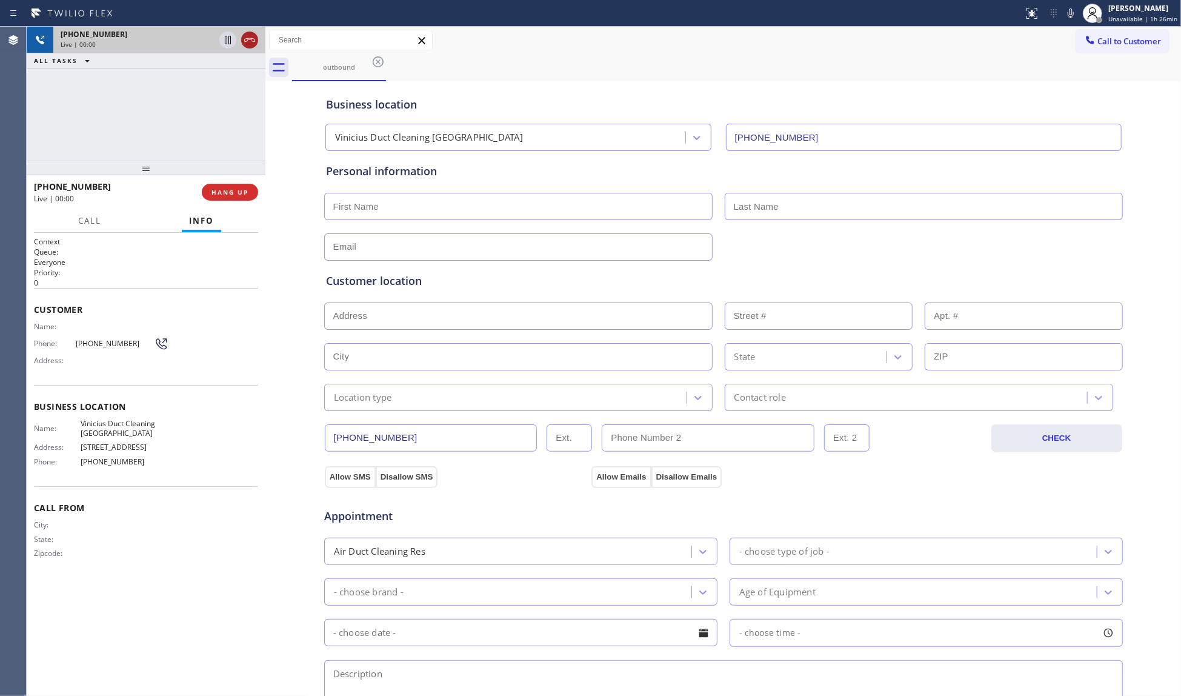
click at [250, 39] on icon at bounding box center [249, 40] width 15 height 15
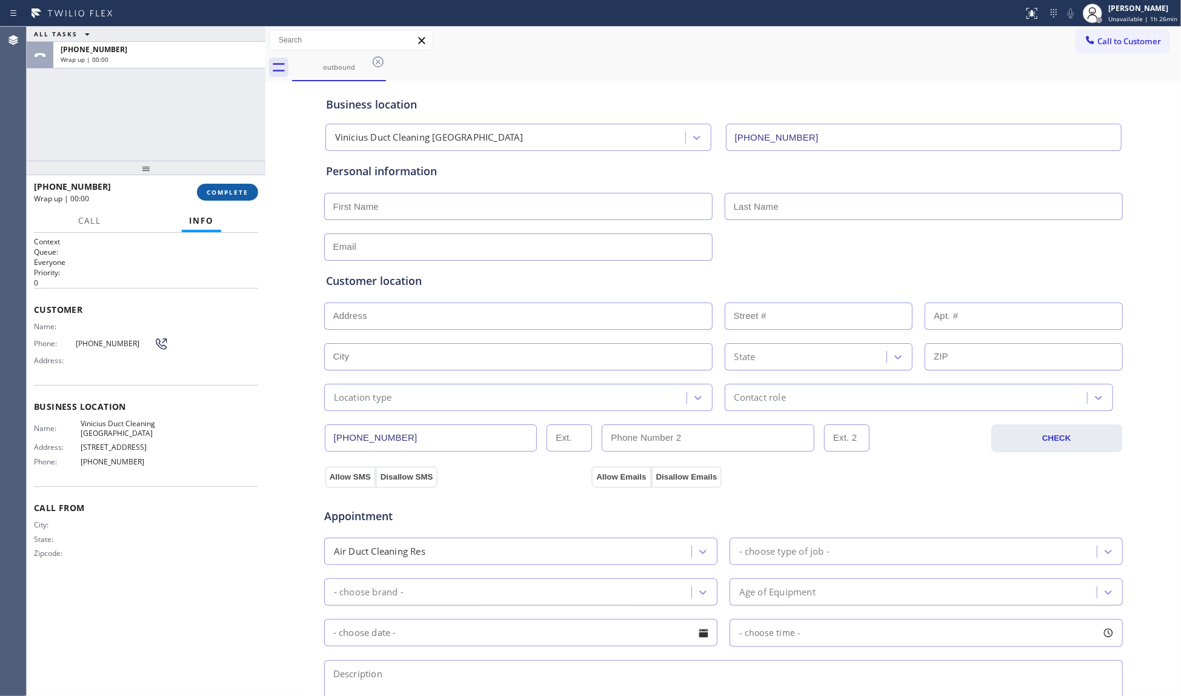
click at [251, 194] on button "COMPLETE" at bounding box center [227, 192] width 61 height 17
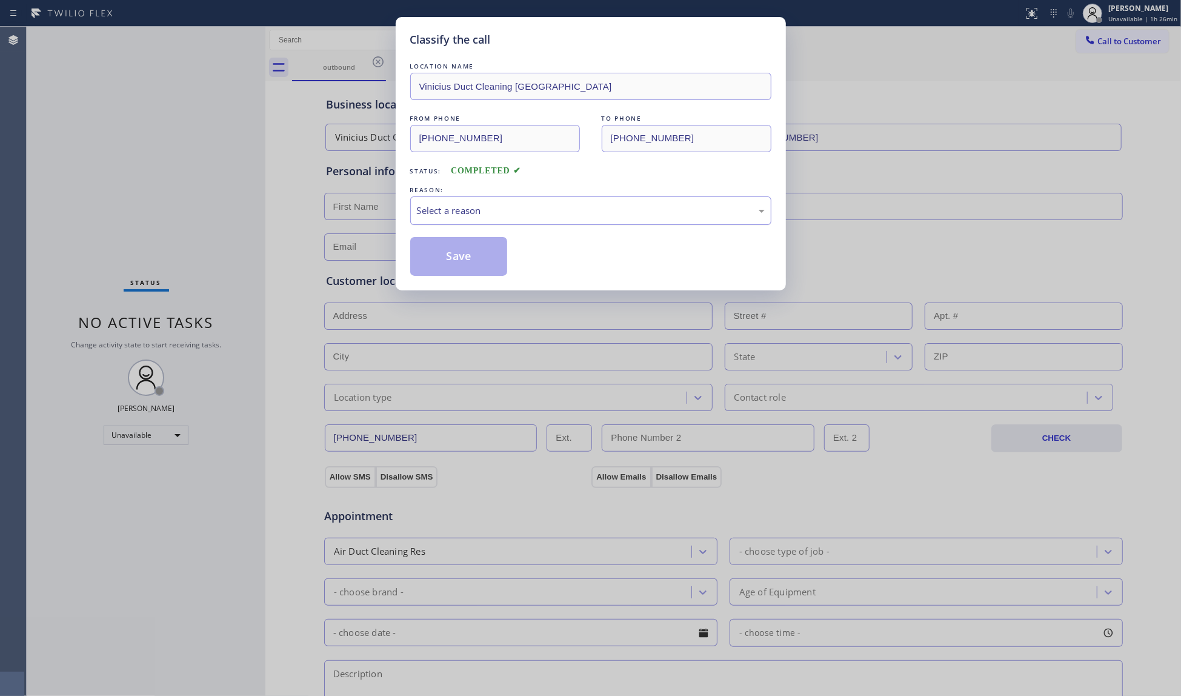
click at [493, 219] on div "Select a reason" at bounding box center [590, 210] width 361 height 28
click at [458, 267] on button "Save" at bounding box center [459, 256] width 98 height 39
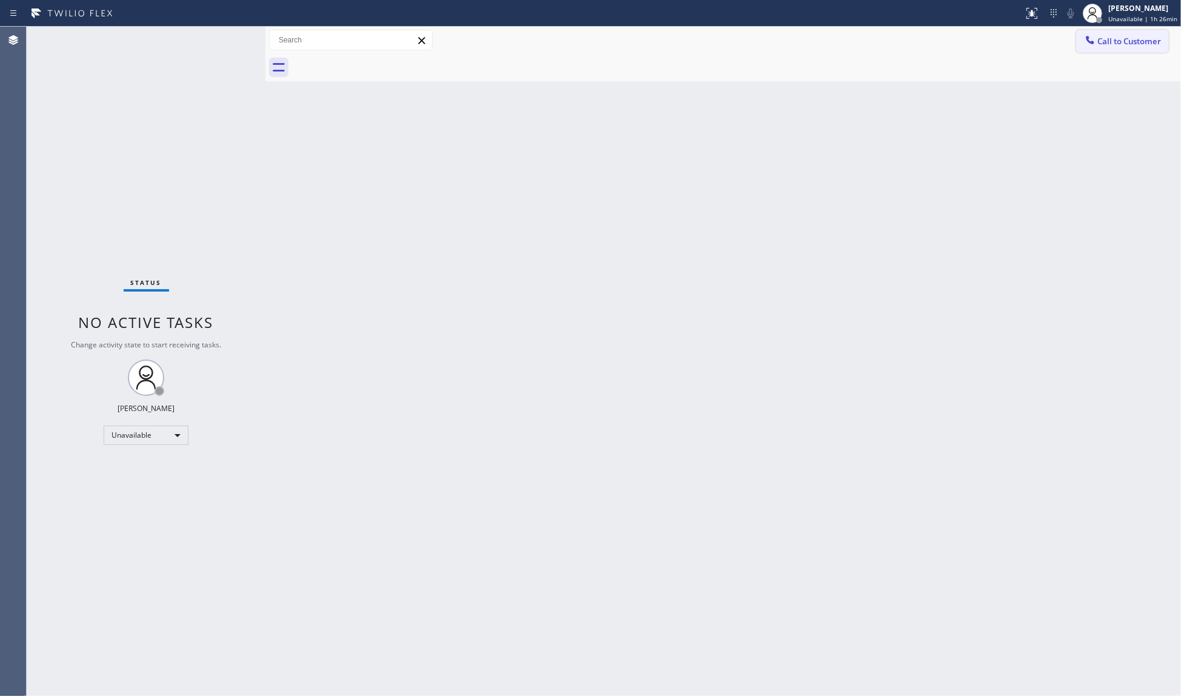
click at [1129, 38] on span "Call to Customer" at bounding box center [1129, 41] width 64 height 11
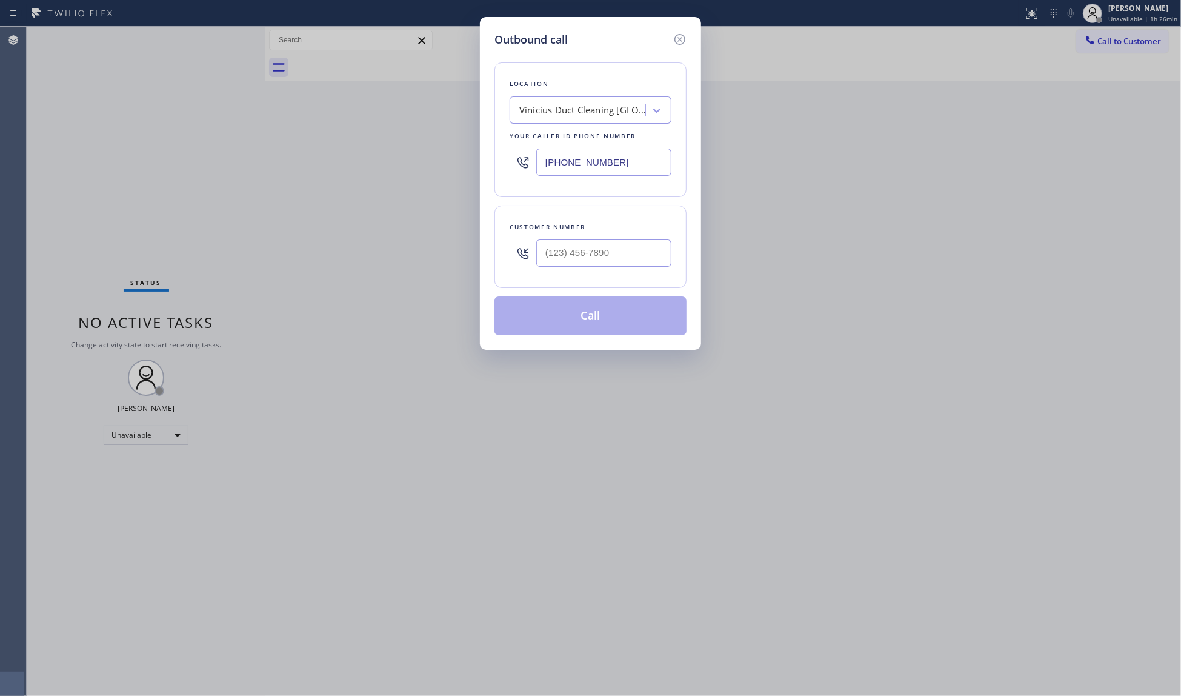
drag, startPoint x: 633, startPoint y: 162, endPoint x: 465, endPoint y: 161, distance: 167.2
click at [468, 161] on div "Outbound call Location Vinicius Duct Cleaning [GEOGRAPHIC_DATA] Your caller id …" at bounding box center [590, 348] width 1181 height 696
paste input "818) 616-7532"
type input "[PHONE_NUMBER]"
click at [616, 247] on input "(___) ___-____" at bounding box center [603, 252] width 135 height 27
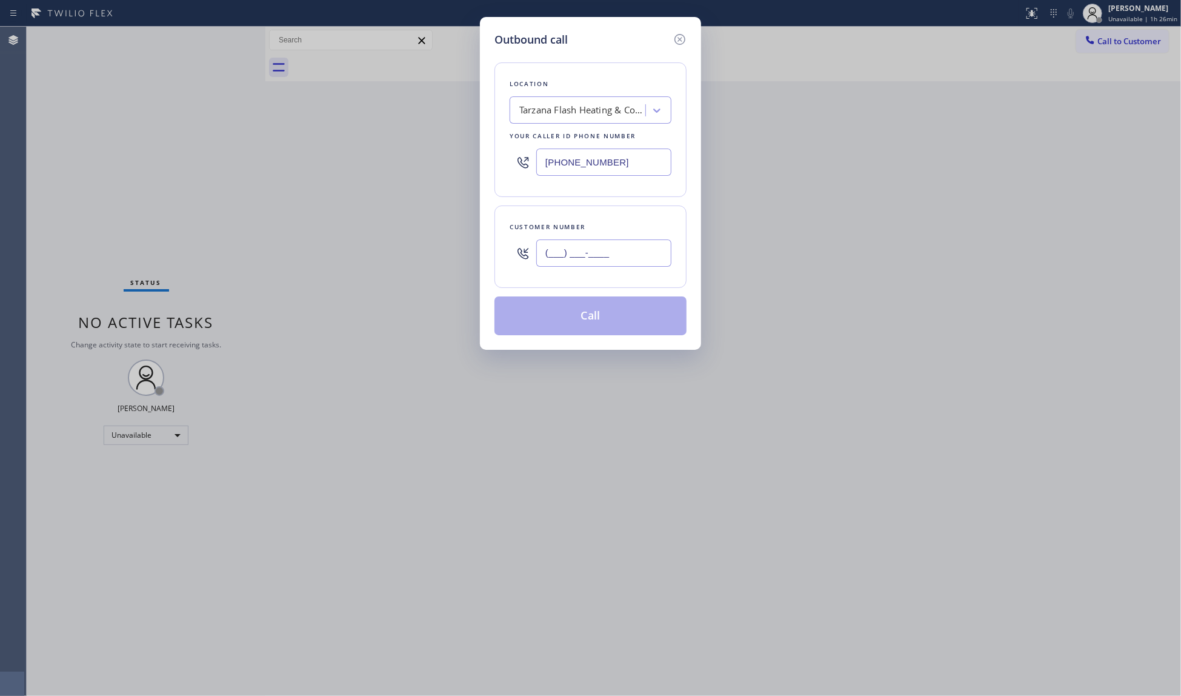
paste input "818) 445-3523"
type input "[PHONE_NUMBER]"
click at [590, 327] on button "Call" at bounding box center [590, 315] width 192 height 39
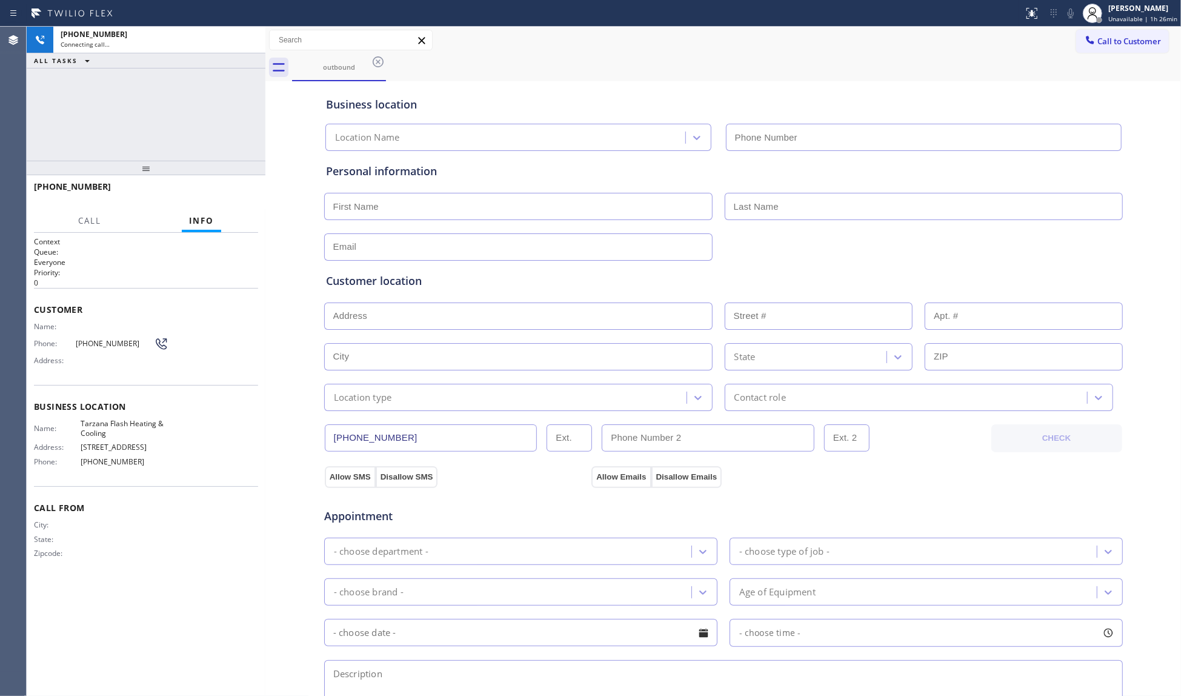
type input "[PHONE_NUMBER]"
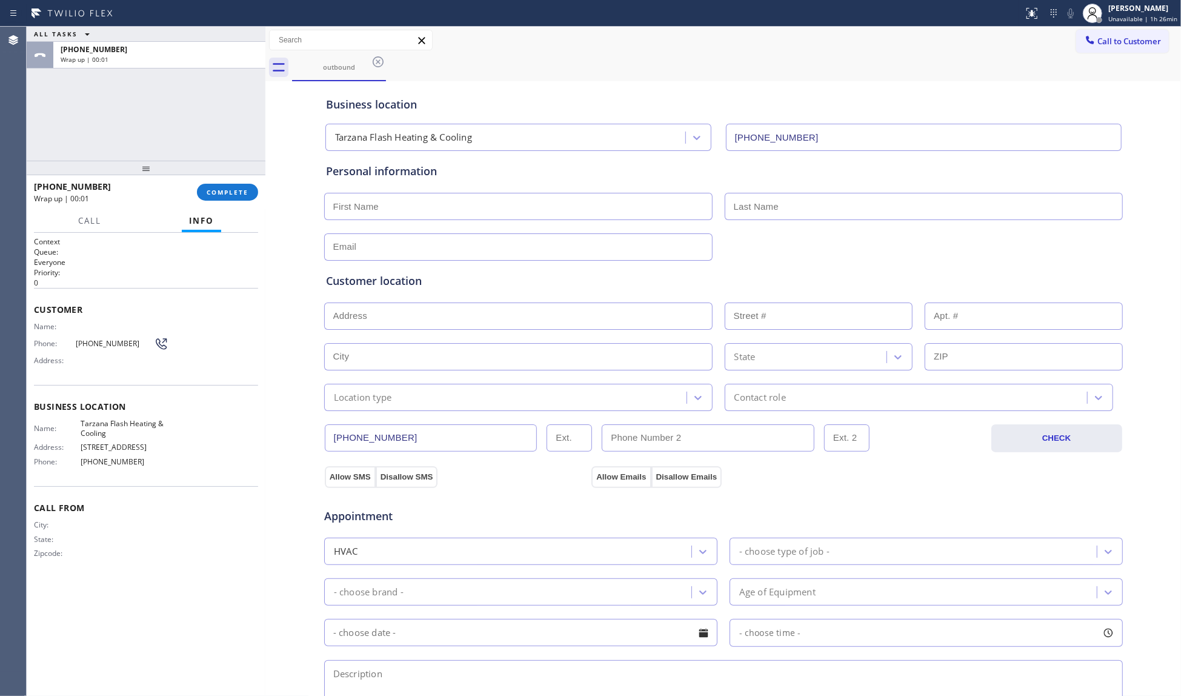
click at [231, 204] on div "[PHONE_NUMBER] Wrap up | 00:01 COMPLETE" at bounding box center [146, 192] width 224 height 32
click at [227, 193] on span "COMPLETE" at bounding box center [228, 192] width 42 height 8
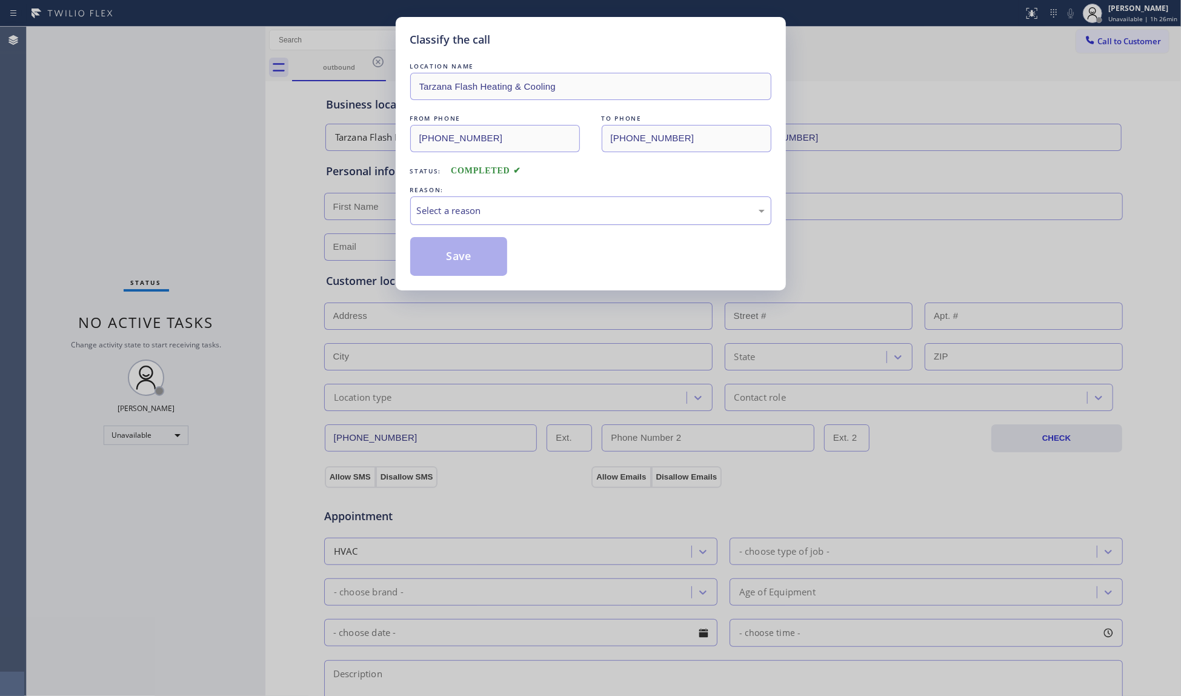
drag, startPoint x: 432, startPoint y: 211, endPoint x: 434, endPoint y: 224, distance: 12.4
click at [432, 212] on div "Select a reason" at bounding box center [591, 211] width 348 height 14
click at [440, 251] on button "Save" at bounding box center [459, 256] width 98 height 39
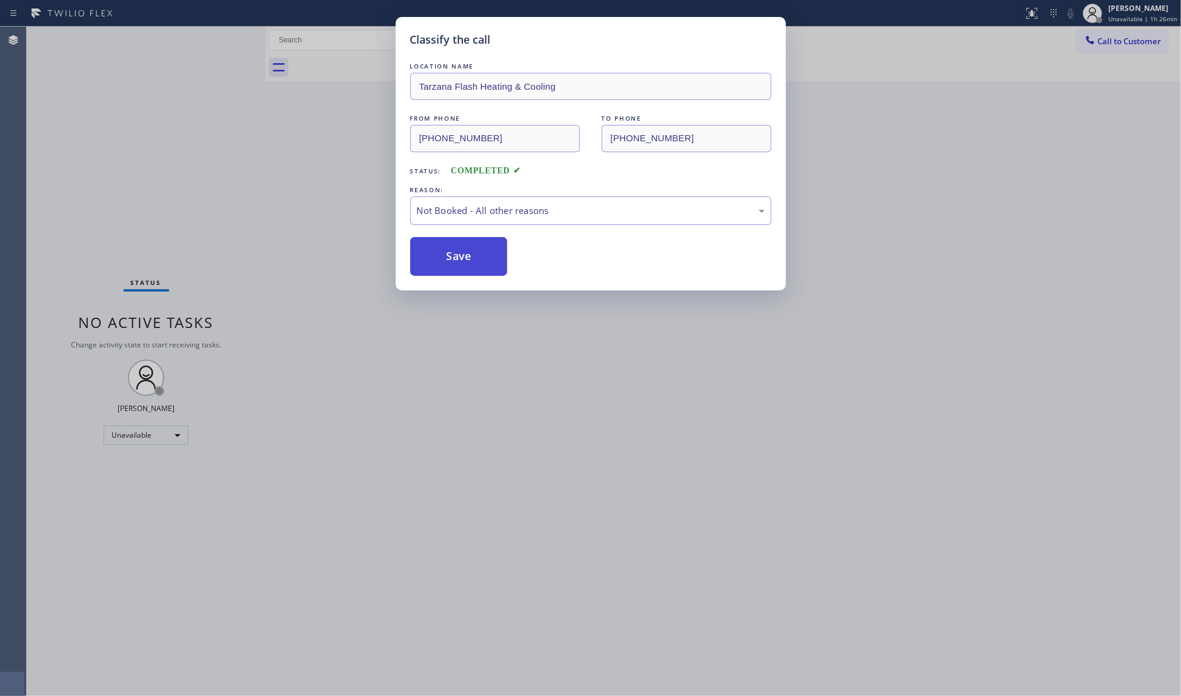
drag, startPoint x: 440, startPoint y: 251, endPoint x: 464, endPoint y: 245, distance: 24.3
click at [442, 251] on button "Save" at bounding box center [459, 256] width 98 height 39
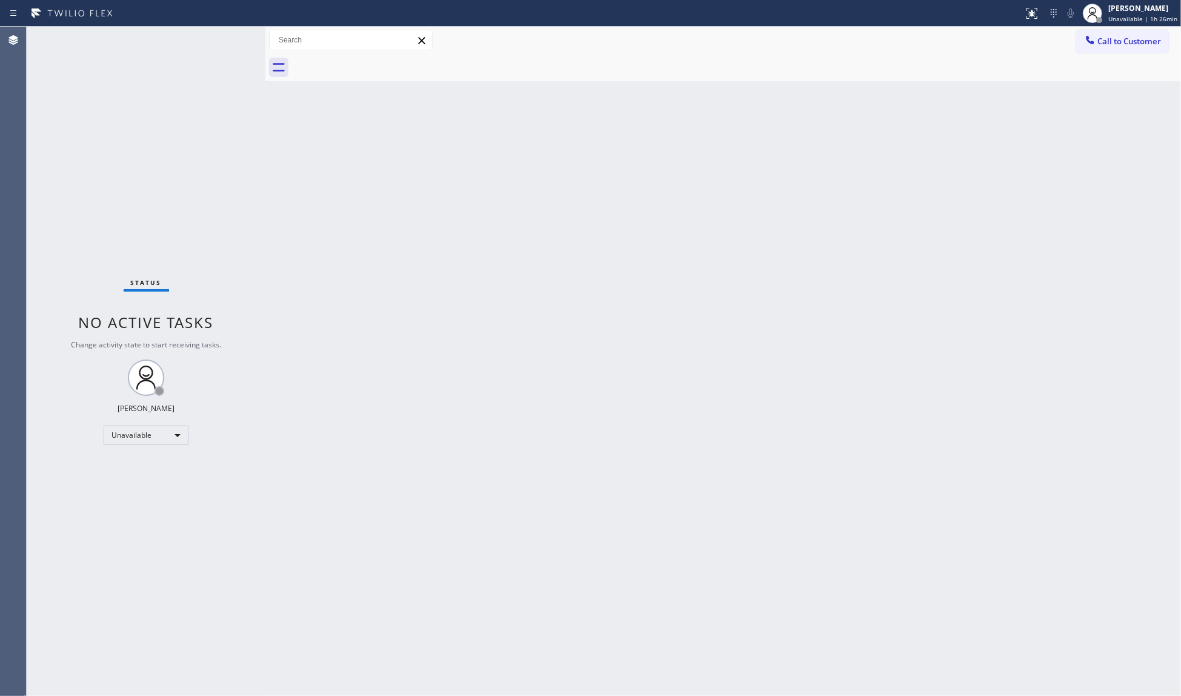
drag, startPoint x: 839, startPoint y: 142, endPoint x: 934, endPoint y: 117, distance: 97.7
click at [859, 142] on div "Back to Dashboard Change Sender ID Customers Technicians Select a contact Outbo…" at bounding box center [723, 361] width 916 height 669
click at [1097, 32] on button "Call to Customer" at bounding box center [1122, 41] width 93 height 23
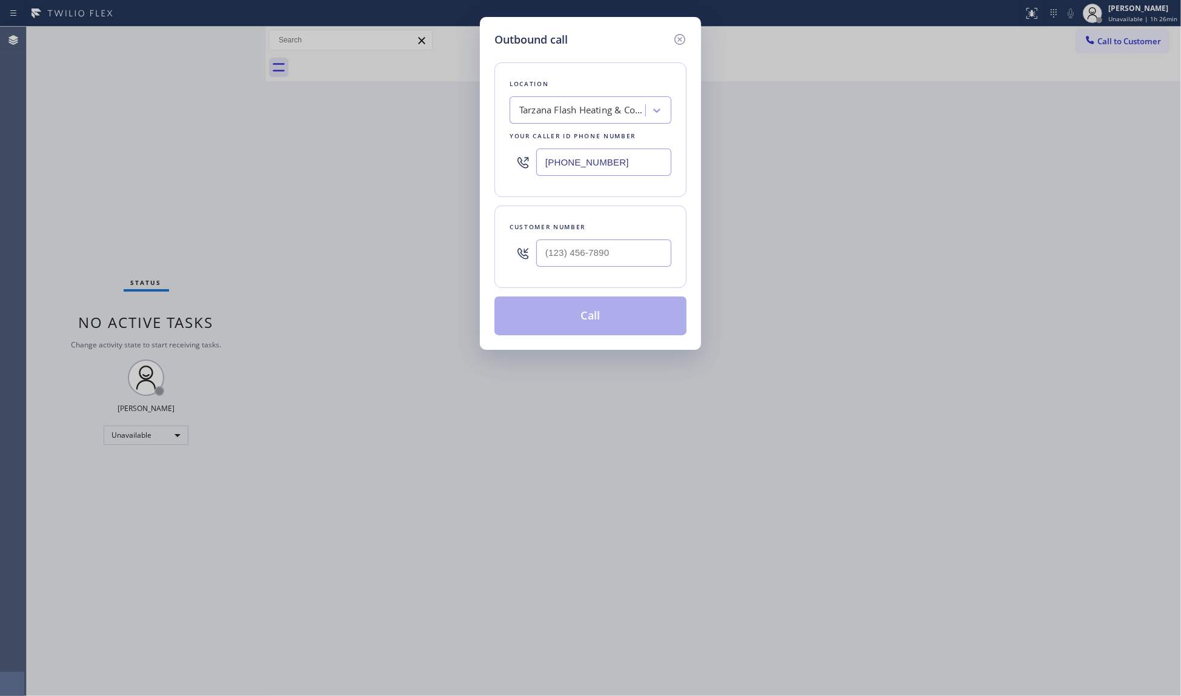
drag, startPoint x: 624, startPoint y: 160, endPoint x: 539, endPoint y: 159, distance: 84.8
click at [497, 160] on div "Location Tarzana Flash Heating & Cooling Your caller id phone number [PHONE_NUM…" at bounding box center [590, 129] width 192 height 135
paste input "650) 684-516"
type input "[PHONE_NUMBER]"
paste input "text"
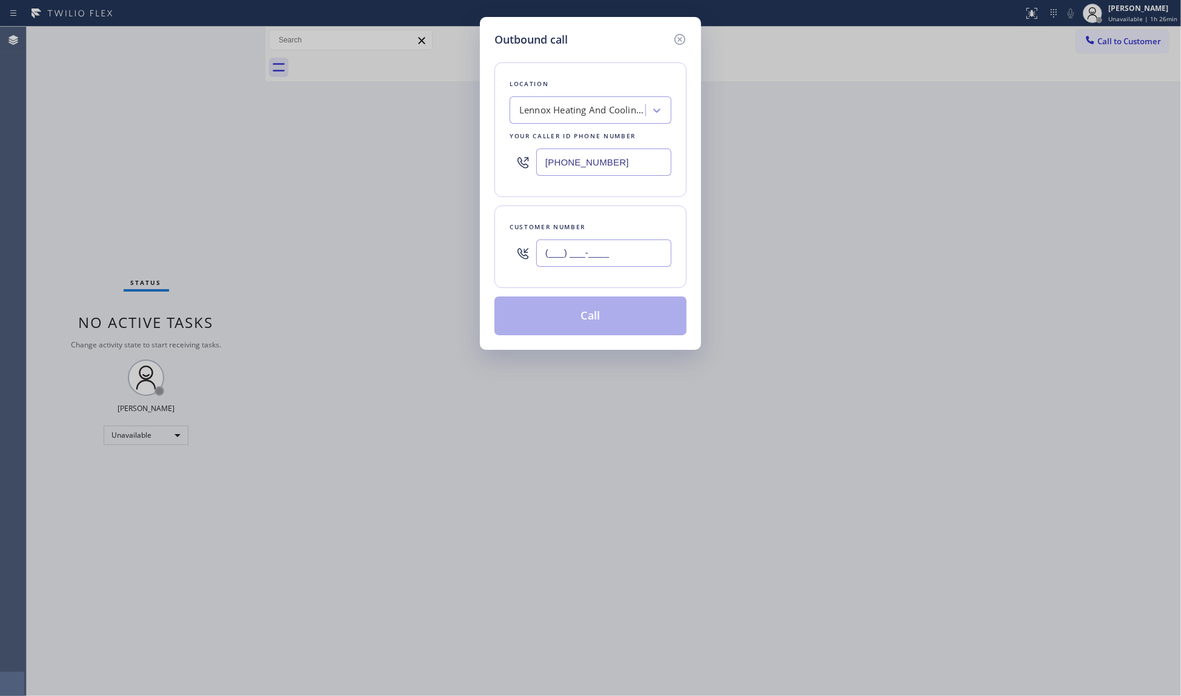
click at [634, 253] on input "(___) ___-____" at bounding box center [603, 252] width 135 height 27
paste input "650) 392-8467"
type input "[PHONE_NUMBER]"
click at [588, 319] on button "Call" at bounding box center [590, 315] width 192 height 39
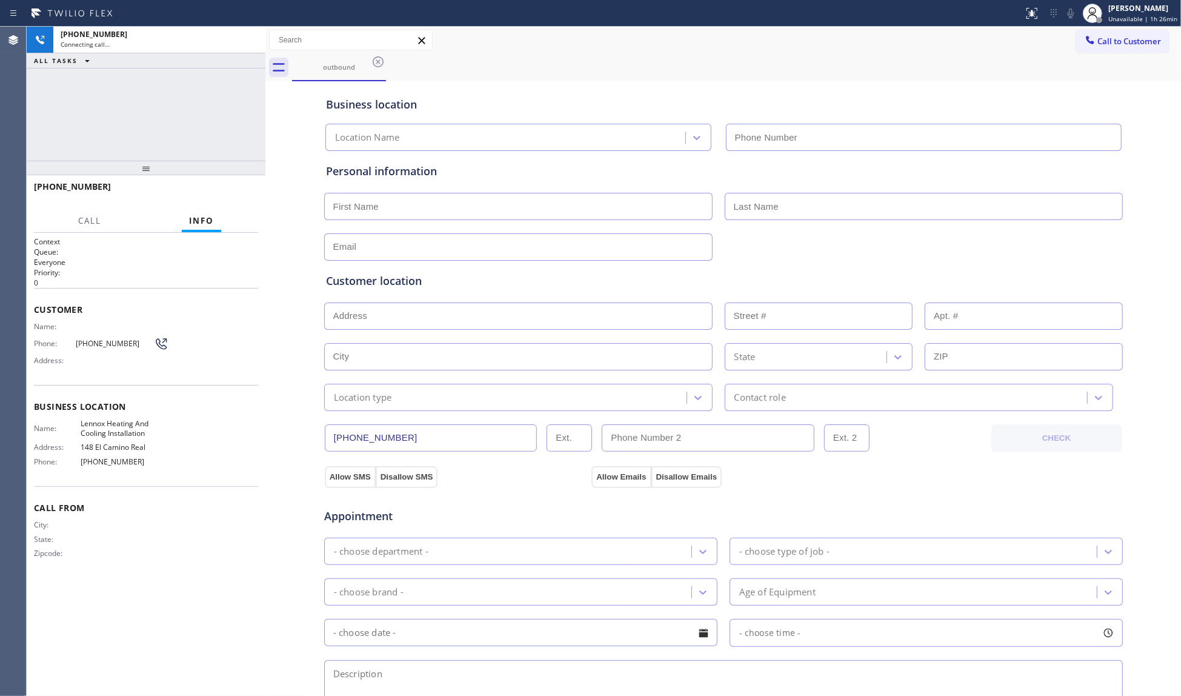
type input "[PHONE_NUMBER]"
click at [641, 83] on div "Business location Lennox Heating And Cooling Installation [PHONE_NUMBER]" at bounding box center [724, 114] width 800 height 71
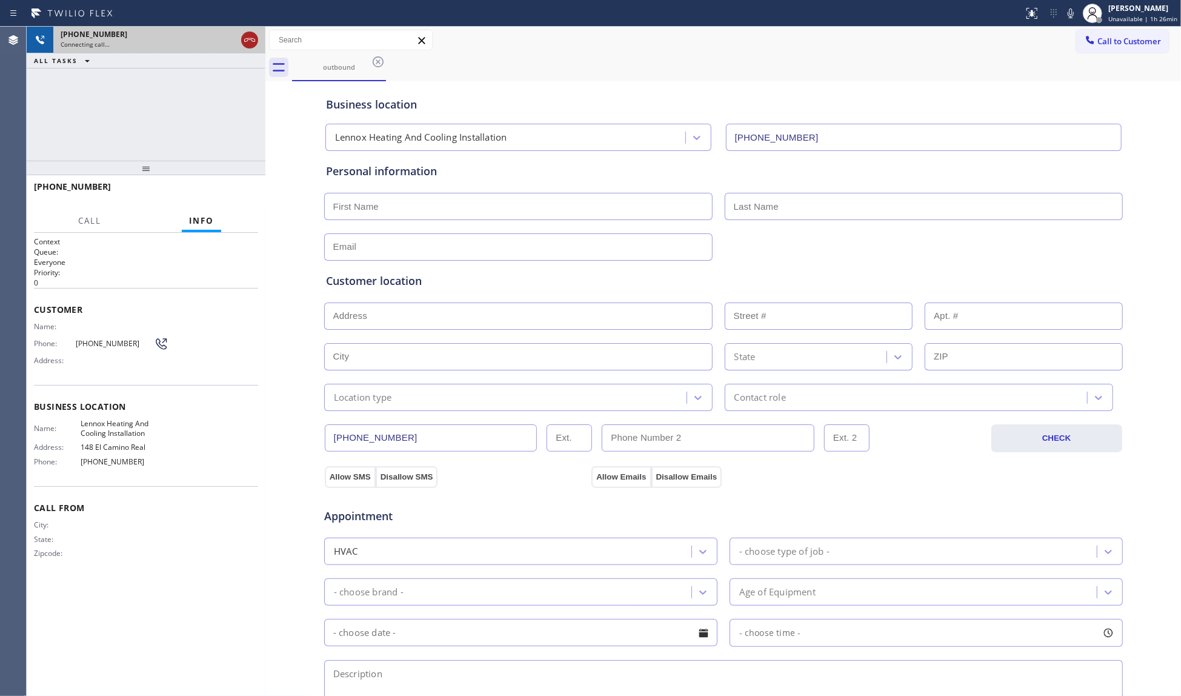
click at [256, 44] on icon at bounding box center [249, 40] width 15 height 15
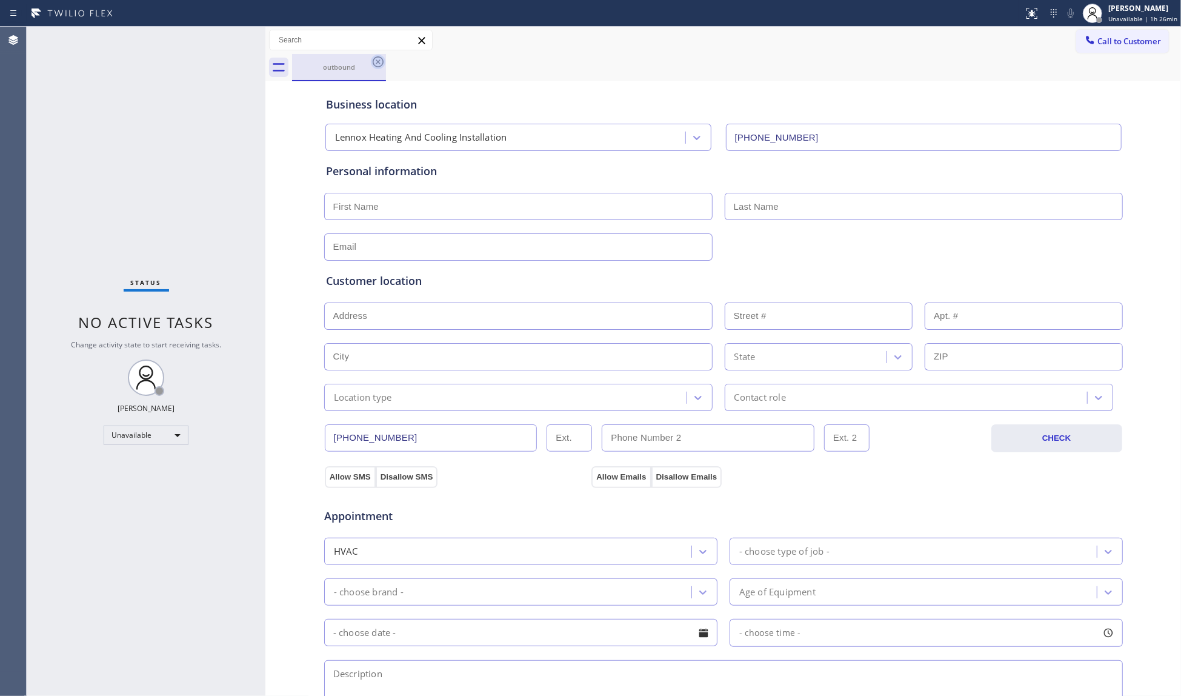
click at [376, 62] on icon at bounding box center [378, 62] width 15 height 15
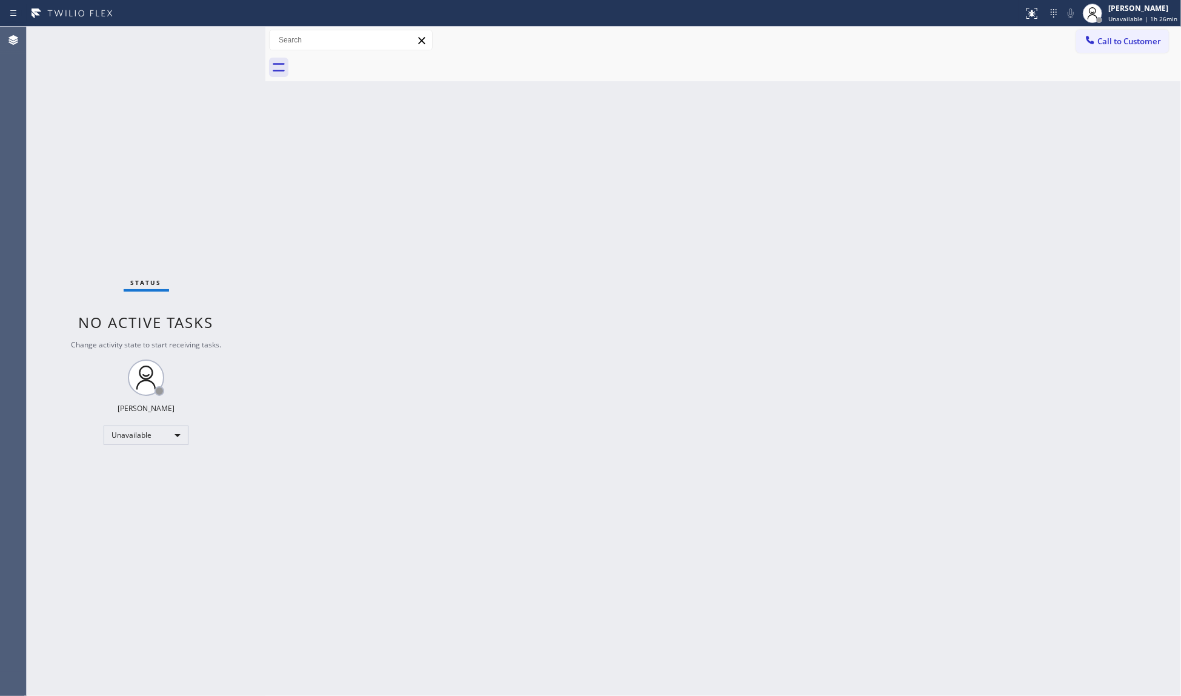
drag, startPoint x: 1105, startPoint y: 45, endPoint x: 1098, endPoint y: 47, distance: 7.7
click at [1101, 46] on span "Call to Customer" at bounding box center [1129, 41] width 64 height 11
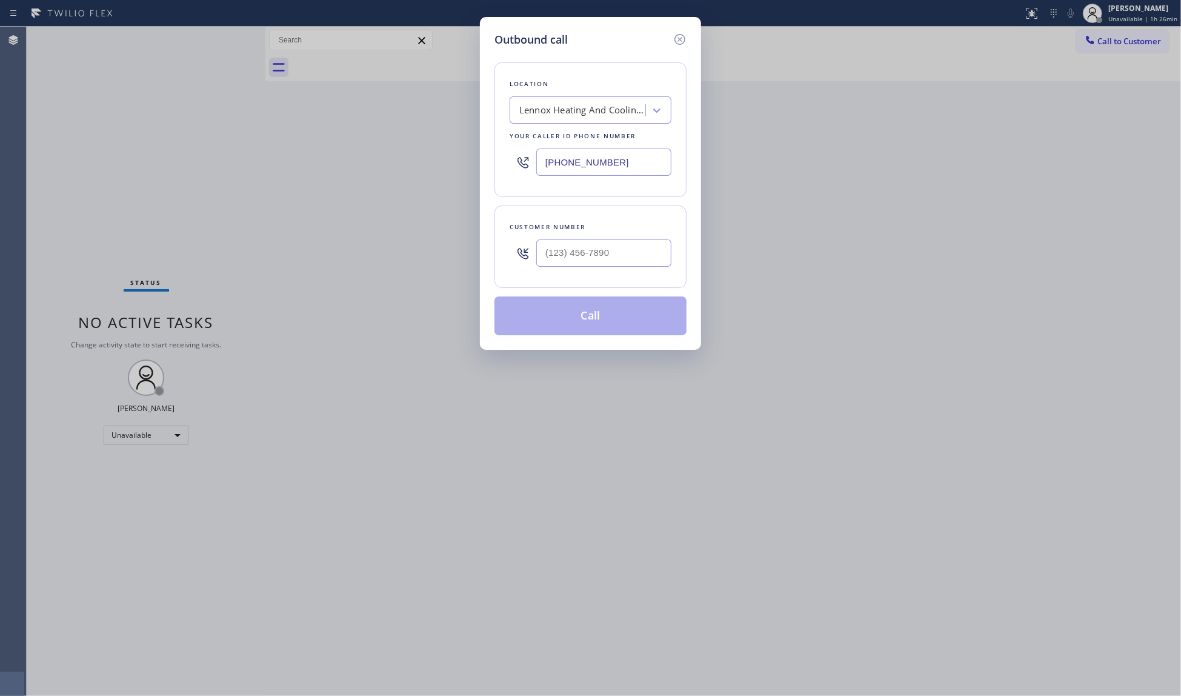
drag, startPoint x: 612, startPoint y: 161, endPoint x: 451, endPoint y: 145, distance: 161.3
click at [451, 145] on div "Outbound call Location Lennox Heating And Cooling Installation Your caller id p…" at bounding box center [590, 348] width 1181 height 696
paste input "480) 680-8110"
type input "[PHONE_NUMBER]"
click at [594, 250] on input "(___) ___-____" at bounding box center [603, 252] width 135 height 27
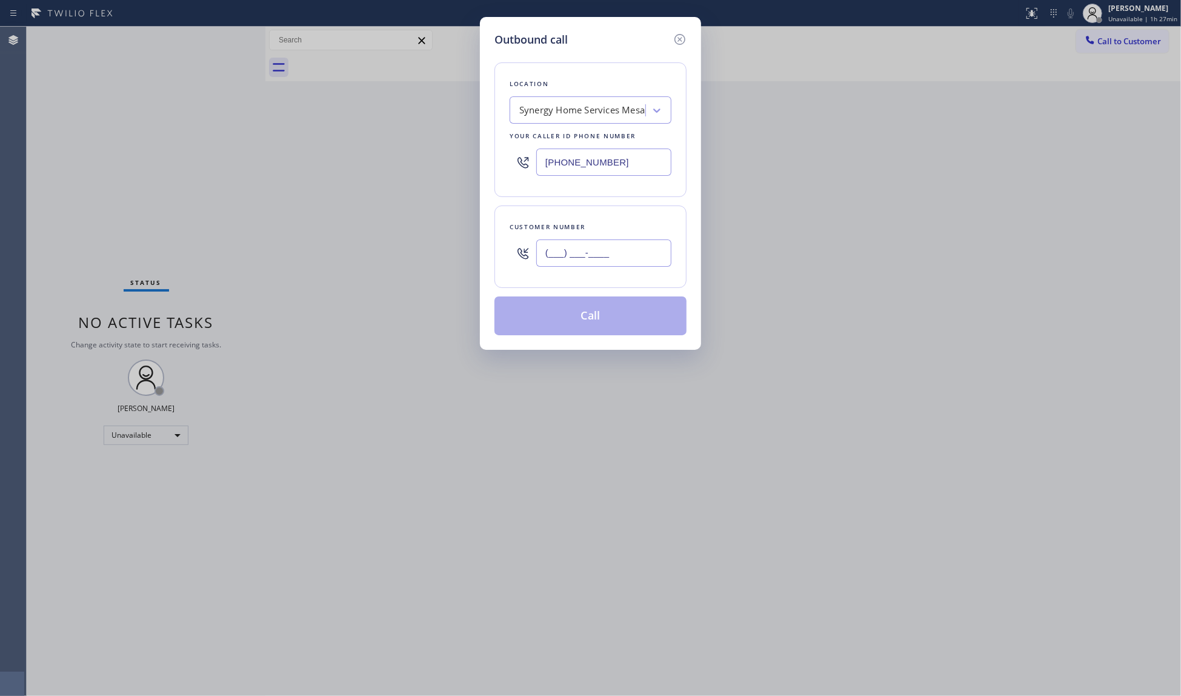
paste input "305) 771-6197"
type input "[PHONE_NUMBER]"
click at [599, 316] on button "Call" at bounding box center [590, 315] width 192 height 39
drag, startPoint x: 1164, startPoint y: 308, endPoint x: 1178, endPoint y: 308, distance: 14.5
click at [1166, 308] on div "Outbound call Location Synergy Home Services [GEOGRAPHIC_DATA] Your caller id p…" at bounding box center [590, 348] width 1181 height 696
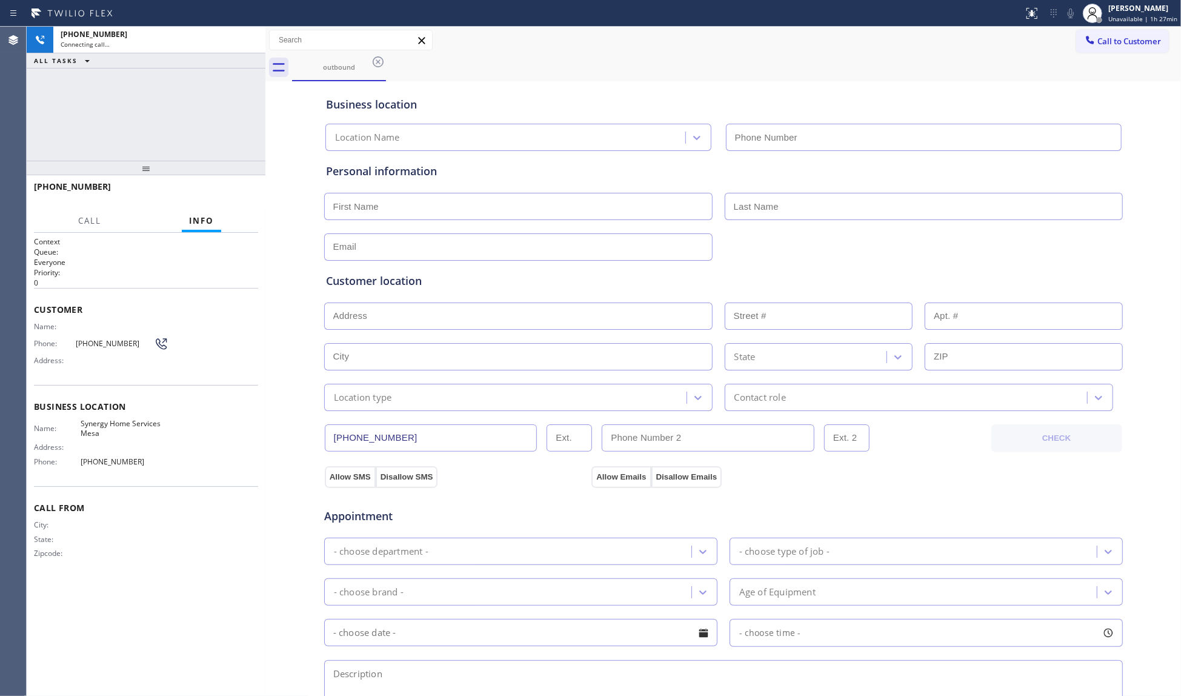
type input "[PHONE_NUMBER]"
click at [476, 70] on div "outbound" at bounding box center [736, 67] width 889 height 27
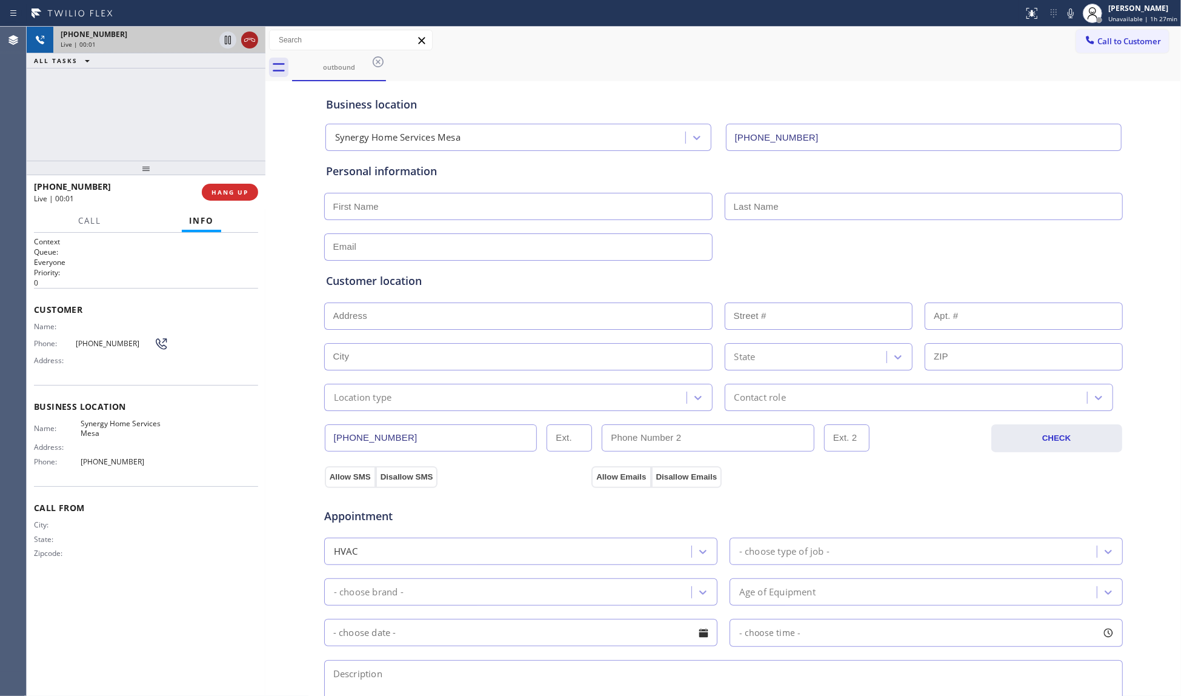
click at [251, 42] on icon at bounding box center [249, 40] width 15 height 15
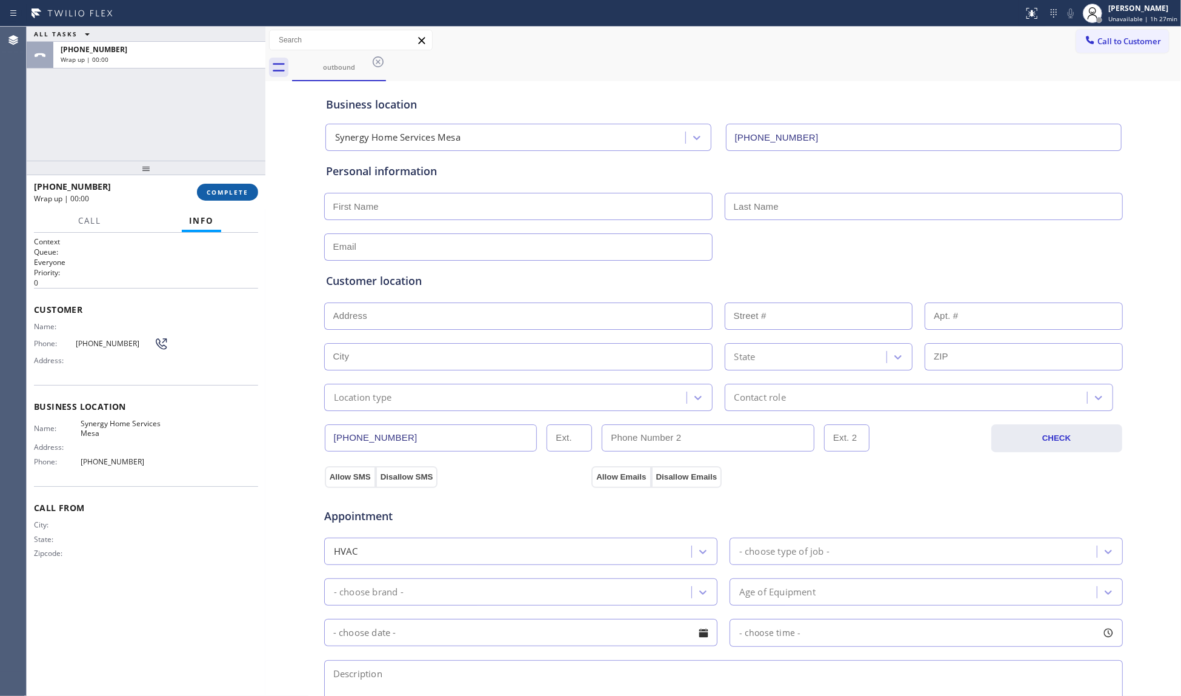
click at [230, 196] on button "COMPLETE" at bounding box center [227, 192] width 61 height 17
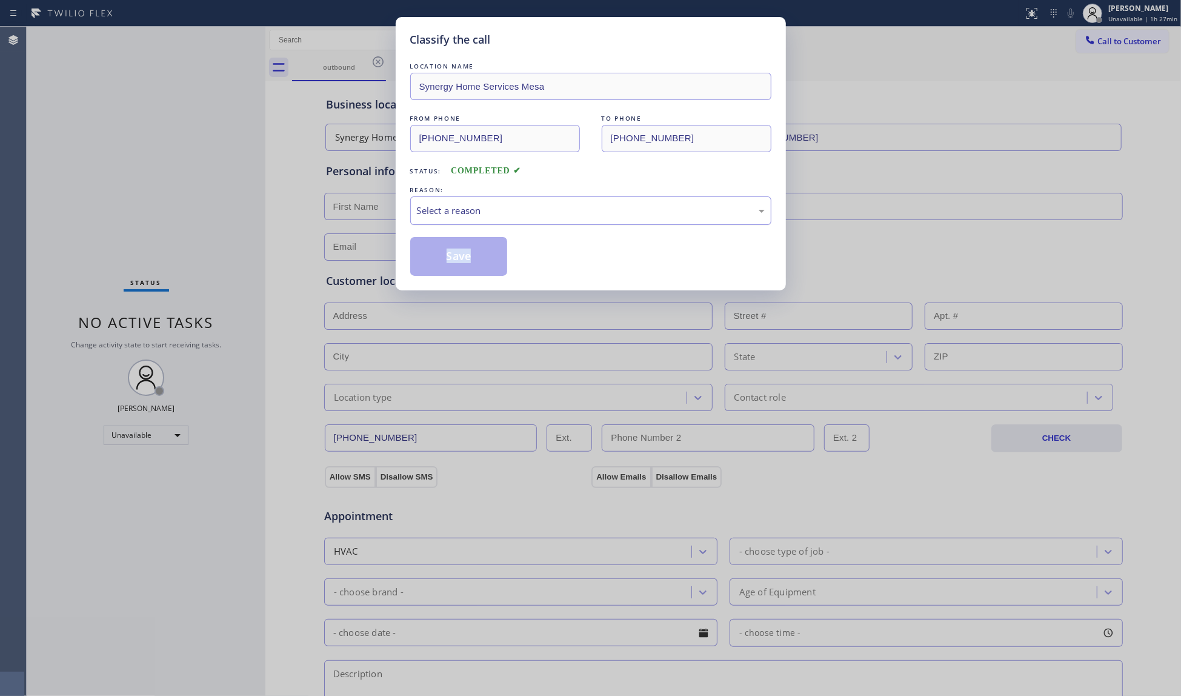
click at [580, 224] on div "LOCATION NAME Synergy Home Services Mesa FROM PHONE [PHONE_NUMBER] TO PHONE [PH…" at bounding box center [590, 168] width 361 height 216
click at [529, 214] on div "Select a reason" at bounding box center [591, 211] width 348 height 14
click at [526, 173] on div "Status: COMPLETED" at bounding box center [590, 167] width 361 height 19
click at [470, 246] on button "Save" at bounding box center [459, 256] width 98 height 39
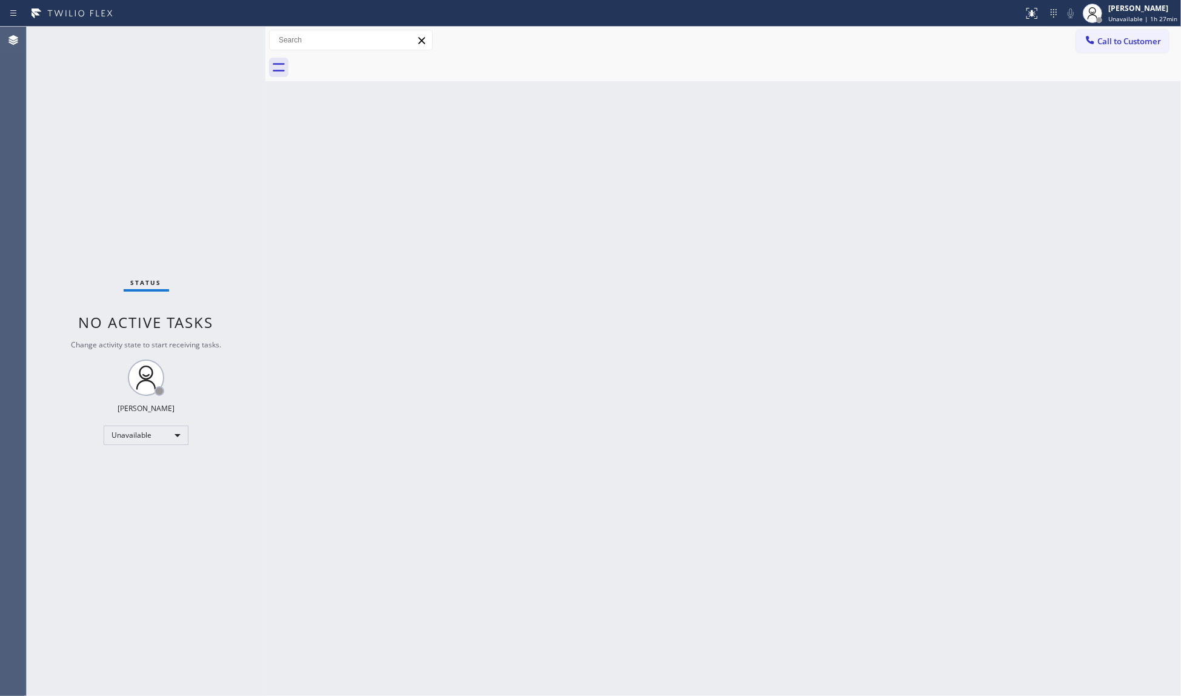
drag, startPoint x: 1104, startPoint y: 39, endPoint x: 760, endPoint y: 126, distance: 354.9
click at [1101, 44] on span "Call to Customer" at bounding box center [1129, 41] width 64 height 11
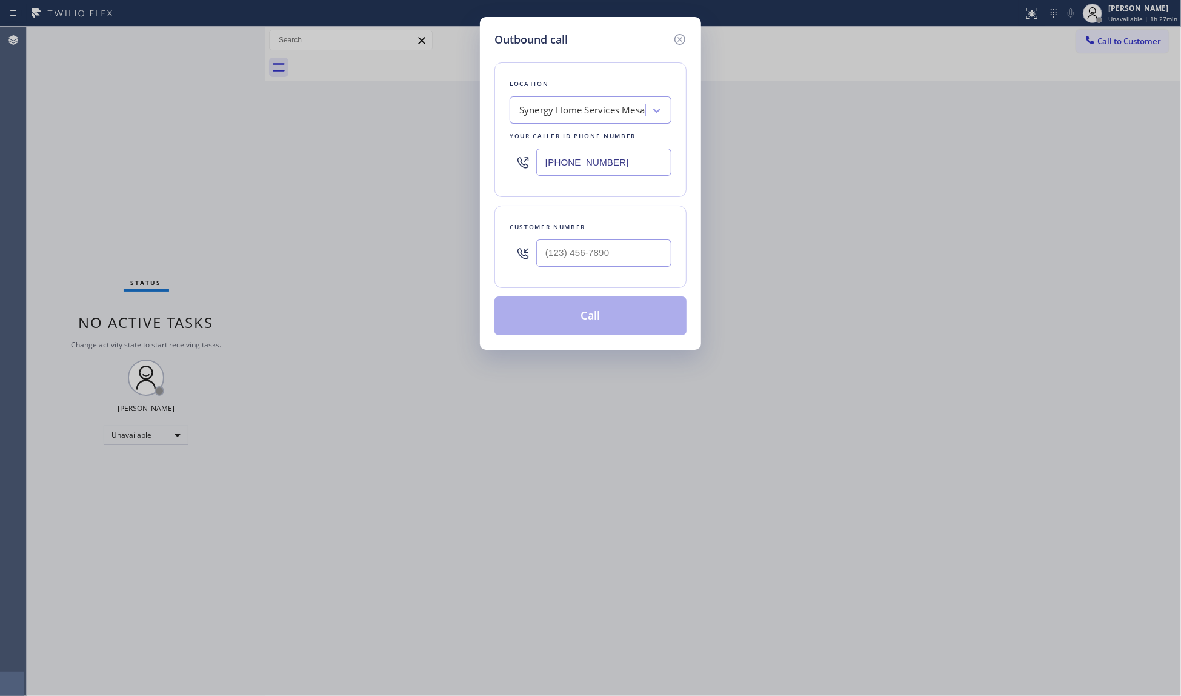
drag, startPoint x: 629, startPoint y: 176, endPoint x: 528, endPoint y: 170, distance: 100.7
click at [528, 170] on div "[PHONE_NUMBER]" at bounding box center [591, 161] width 162 height 39
paste input "206) 338-3649"
type input "[PHONE_NUMBER]"
click at [651, 253] on input "(___) ___-____" at bounding box center [603, 252] width 135 height 27
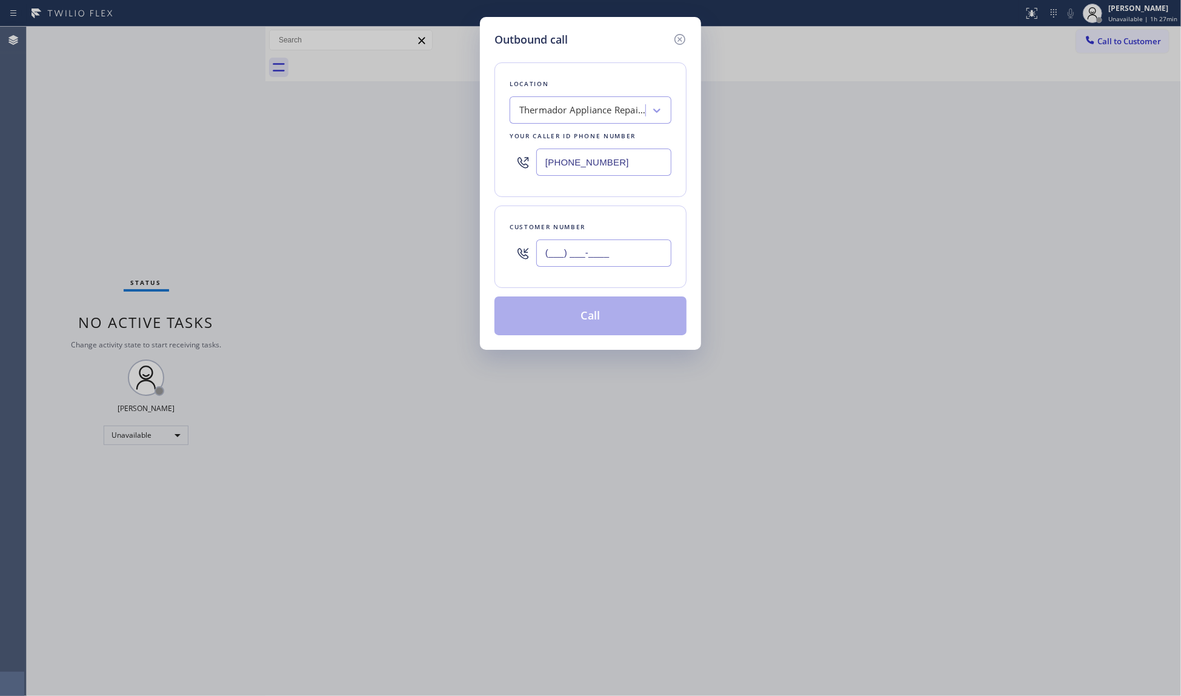
paste input "text"
click at [548, 257] on input "(___) ___-____" at bounding box center [603, 252] width 135 height 27
paste input "206) 815-6105"
type input "[PHONE_NUMBER]"
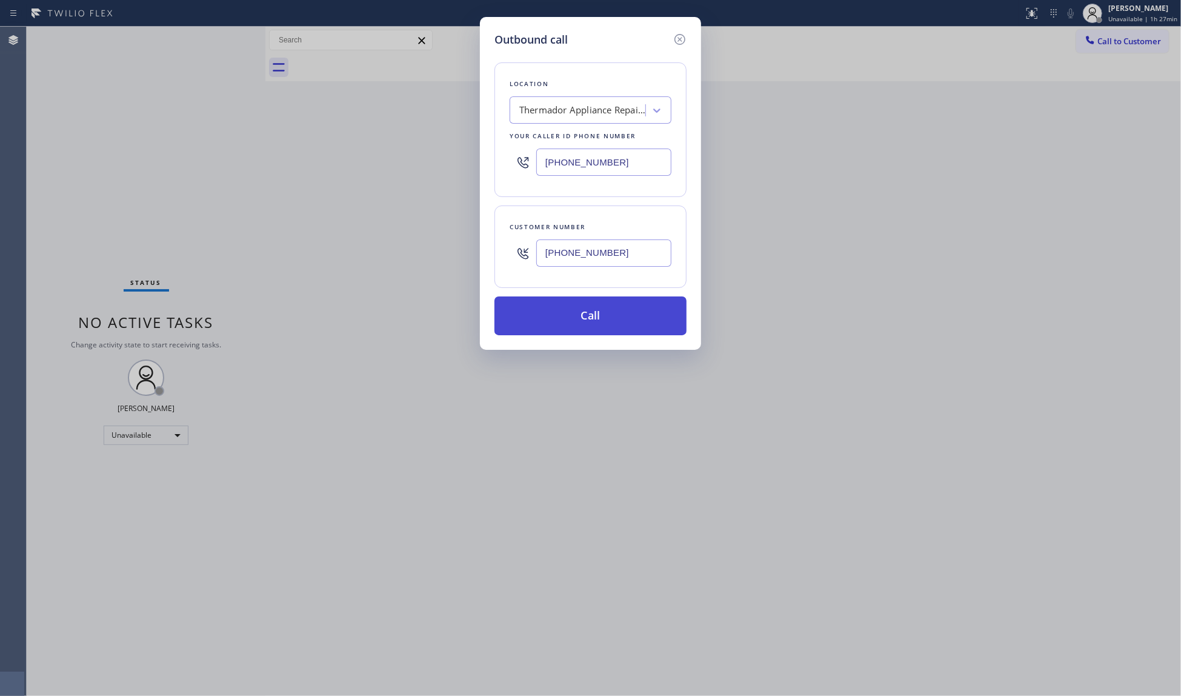
click at [574, 317] on button "Call" at bounding box center [590, 315] width 192 height 39
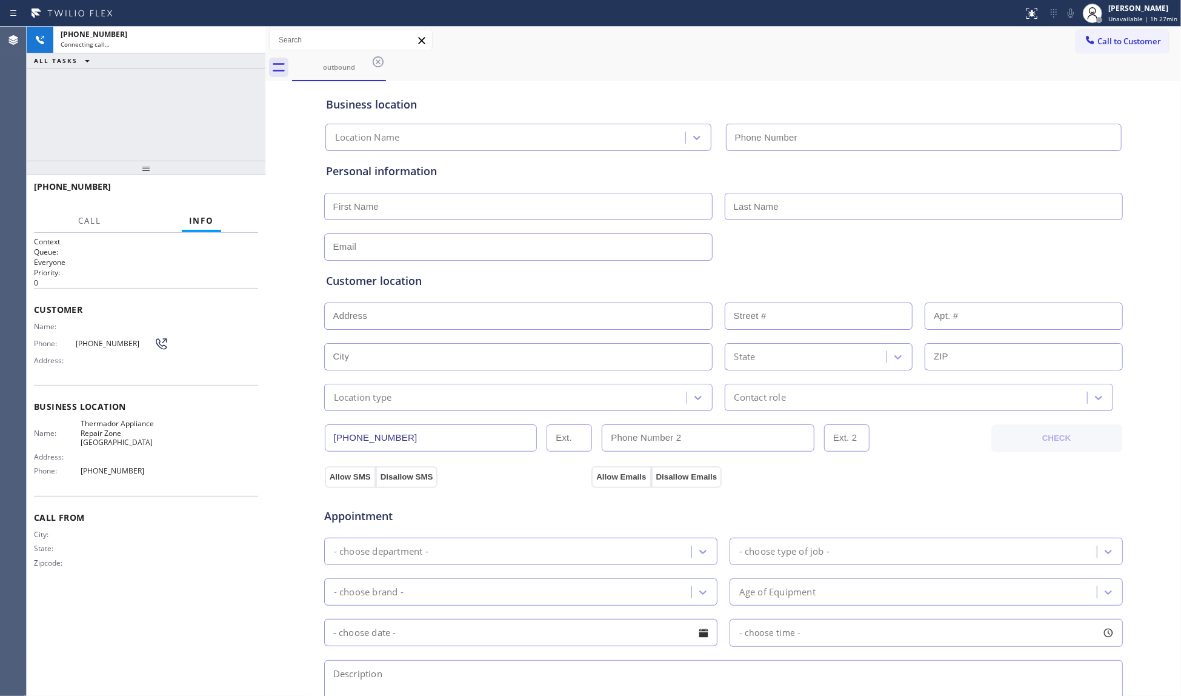
type input "[PHONE_NUMBER]"
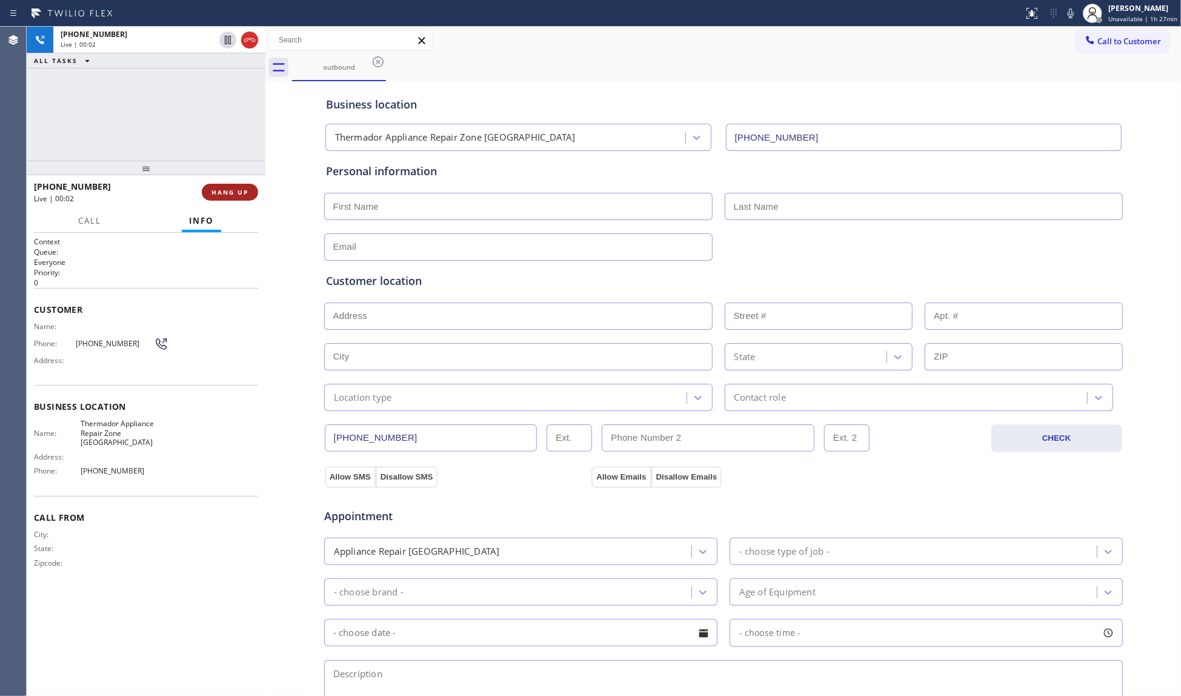
drag, startPoint x: 224, startPoint y: 190, endPoint x: 229, endPoint y: 194, distance: 6.4
click at [225, 190] on span "HANG UP" at bounding box center [229, 192] width 37 height 8
click at [229, 194] on span "HANG UP" at bounding box center [229, 192] width 37 height 8
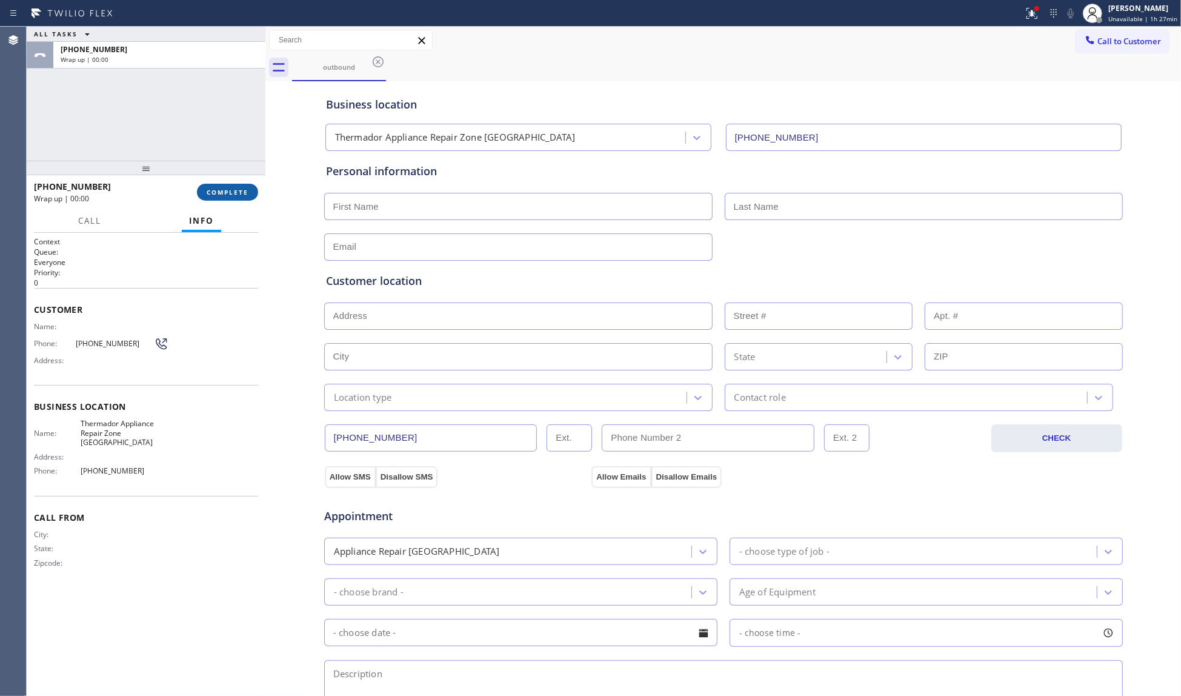
click at [231, 194] on span "COMPLETE" at bounding box center [228, 192] width 42 height 8
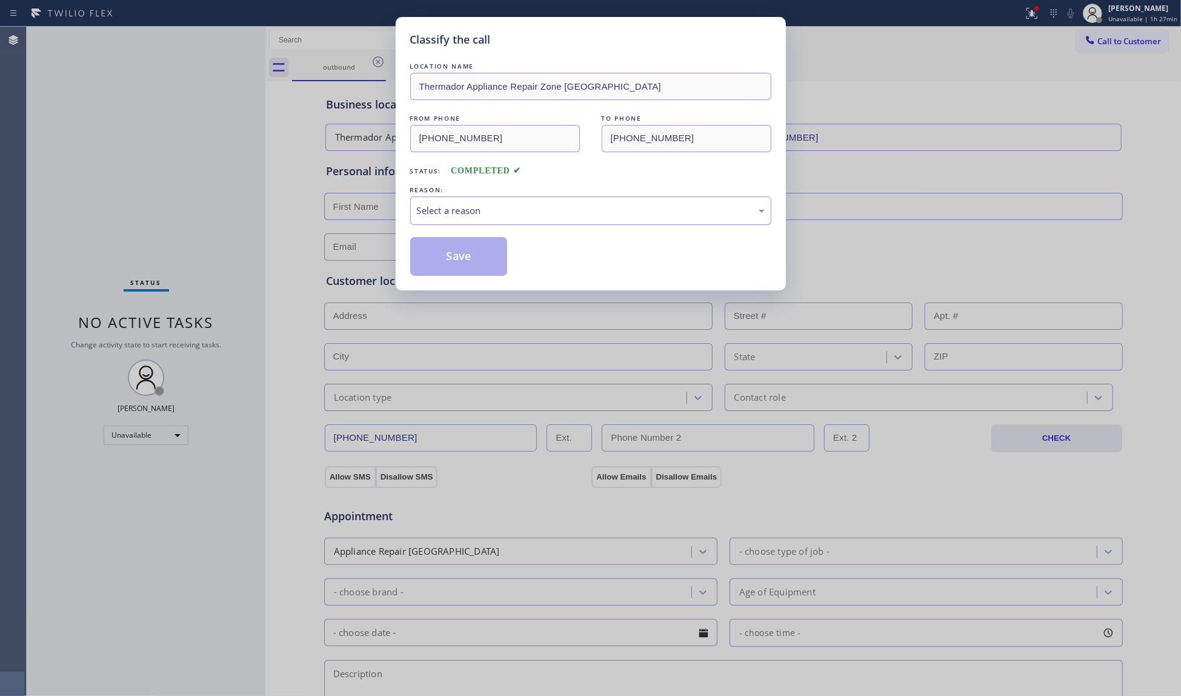
click at [444, 219] on div "Select a reason" at bounding box center [590, 210] width 361 height 28
click at [436, 258] on button "Save" at bounding box center [459, 256] width 98 height 39
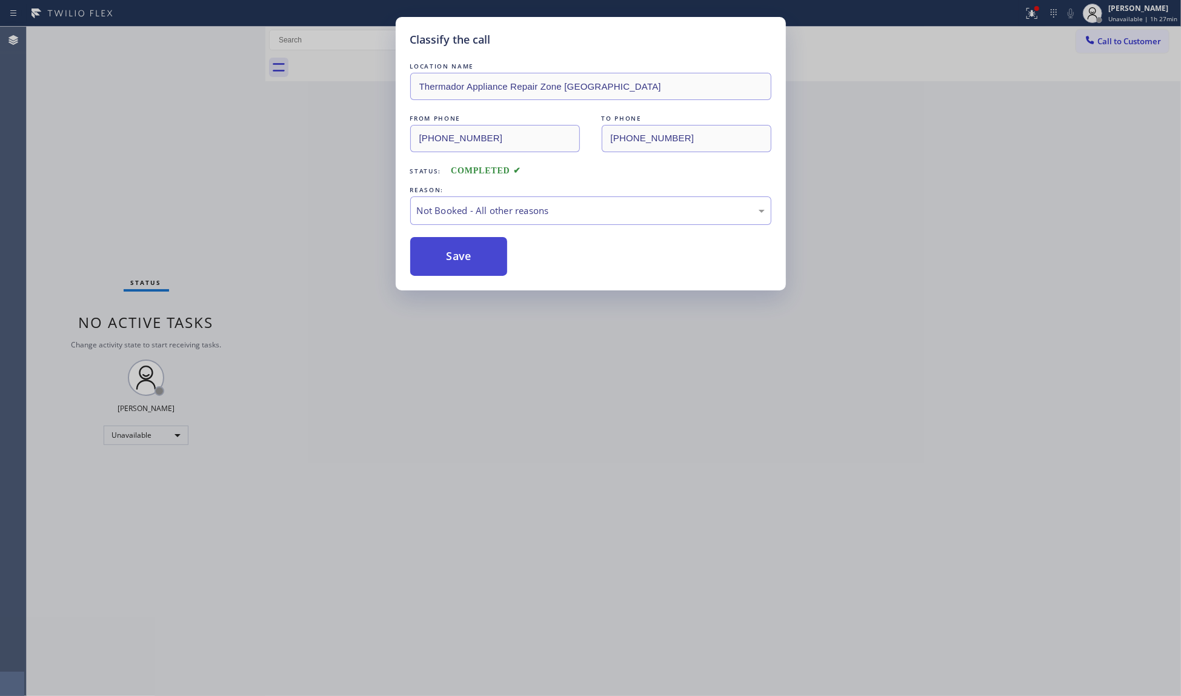
drag, startPoint x: 439, startPoint y: 255, endPoint x: 458, endPoint y: 242, distance: 22.7
click at [444, 252] on button "Save" at bounding box center [459, 256] width 98 height 39
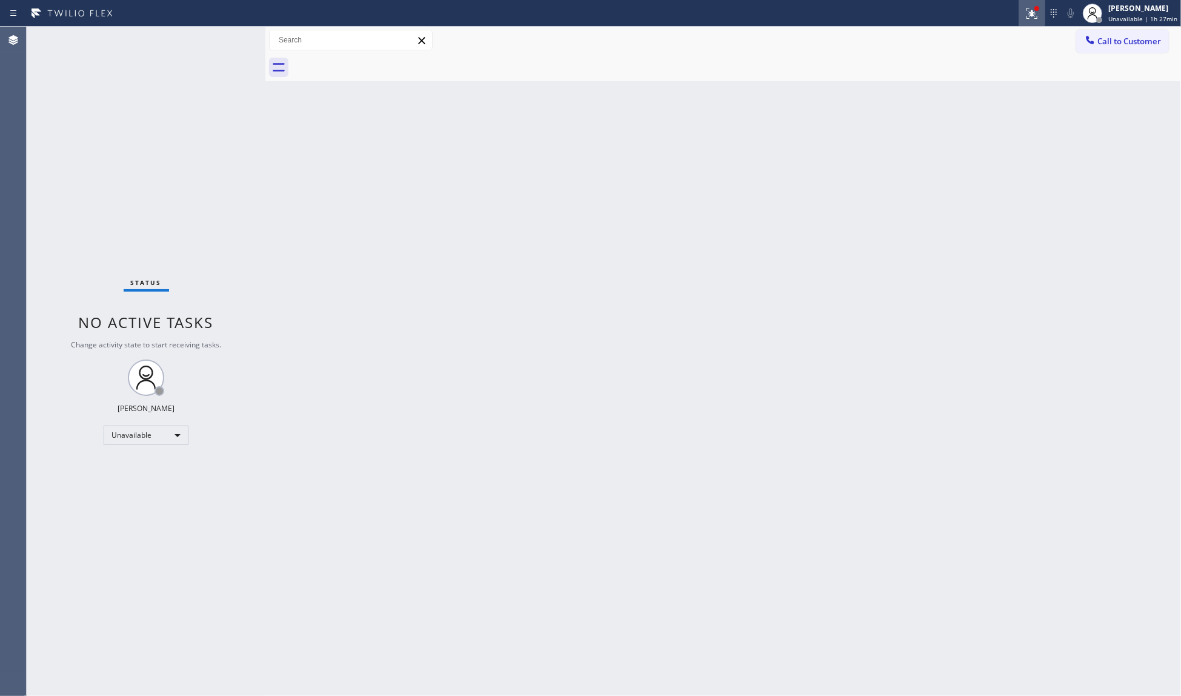
click at [1039, 16] on icon at bounding box center [1032, 13] width 15 height 15
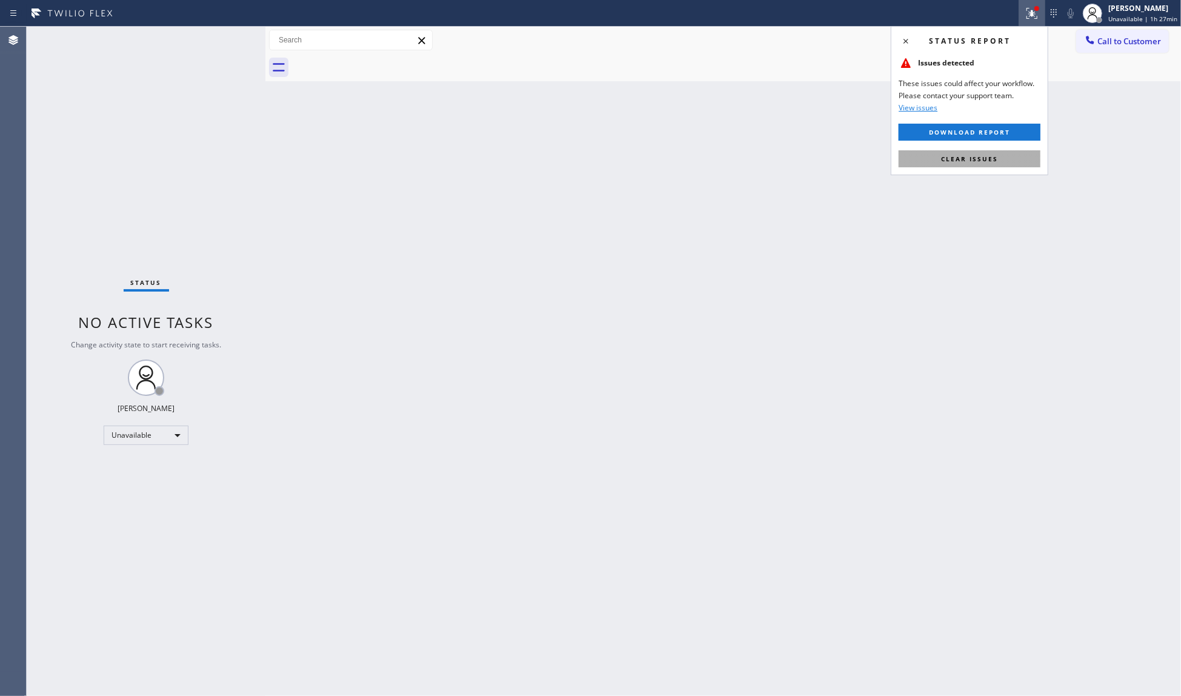
click at [1000, 161] on button "Clear issues" at bounding box center [970, 158] width 142 height 17
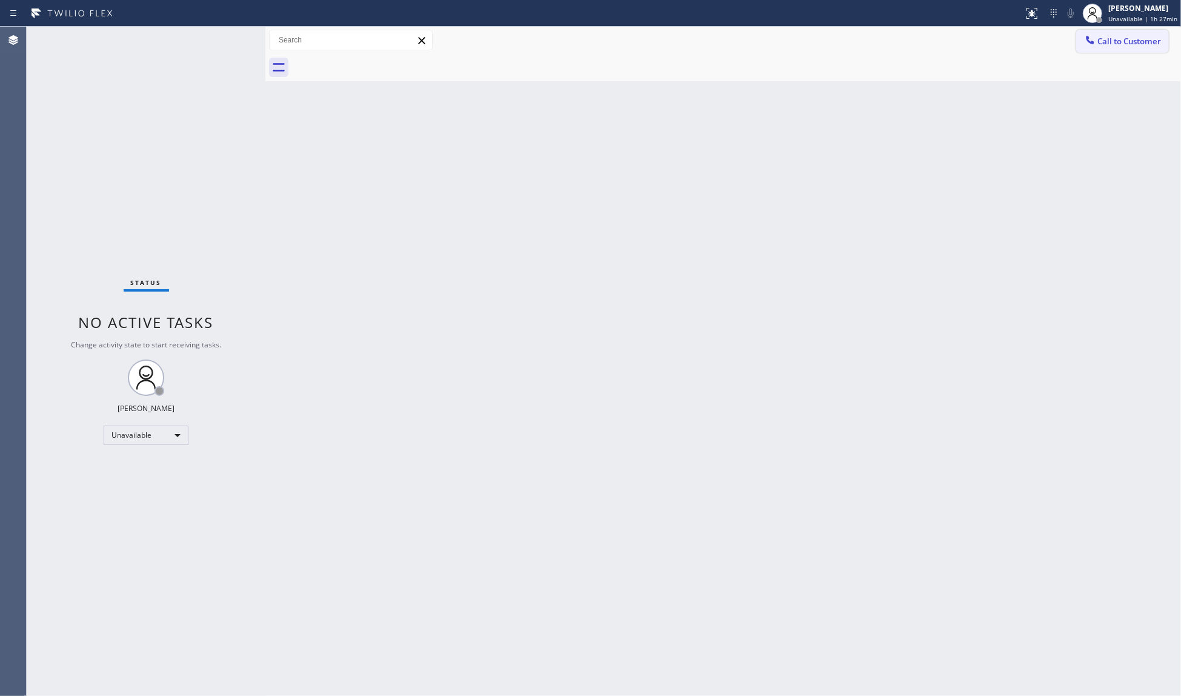
click at [1103, 48] on button "Call to Customer" at bounding box center [1122, 41] width 93 height 23
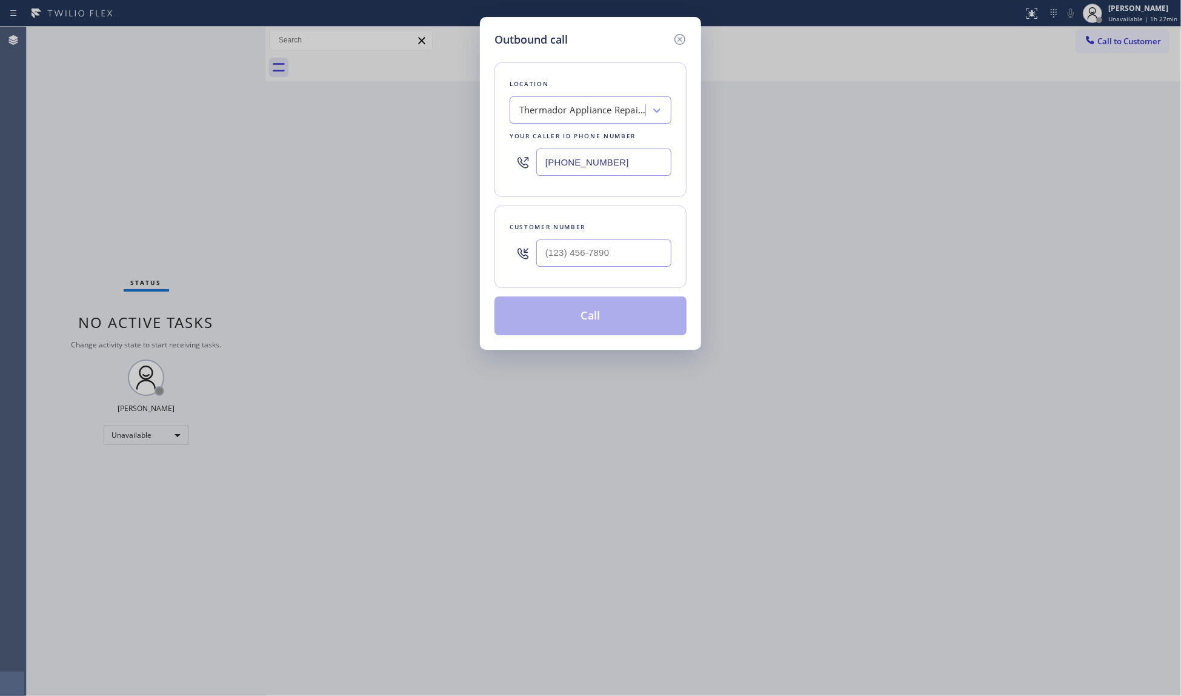
drag, startPoint x: 650, startPoint y: 275, endPoint x: 645, endPoint y: 267, distance: 8.9
click at [650, 274] on div "Customer number" at bounding box center [590, 246] width 192 height 82
click at [643, 264] on input "(___) ___-____" at bounding box center [603, 252] width 135 height 27
paste input "206) 815-6105"
type input "[PHONE_NUMBER]"
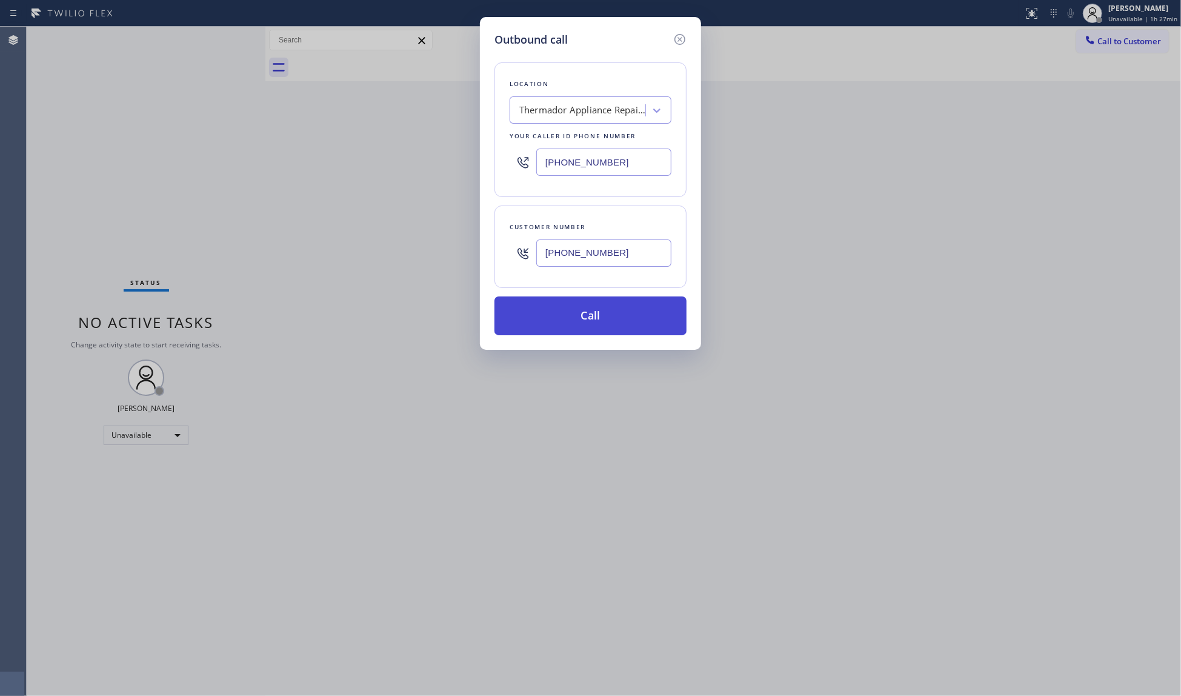
click at [596, 320] on button "Call" at bounding box center [590, 315] width 192 height 39
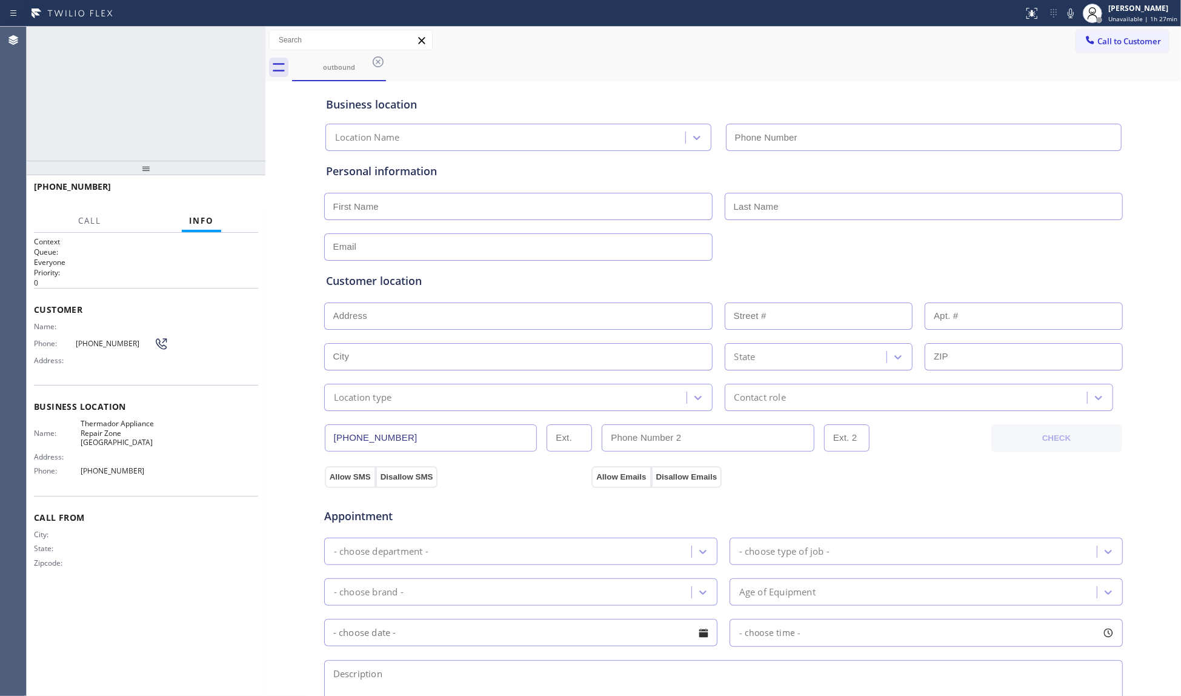
type input "[PHONE_NUMBER]"
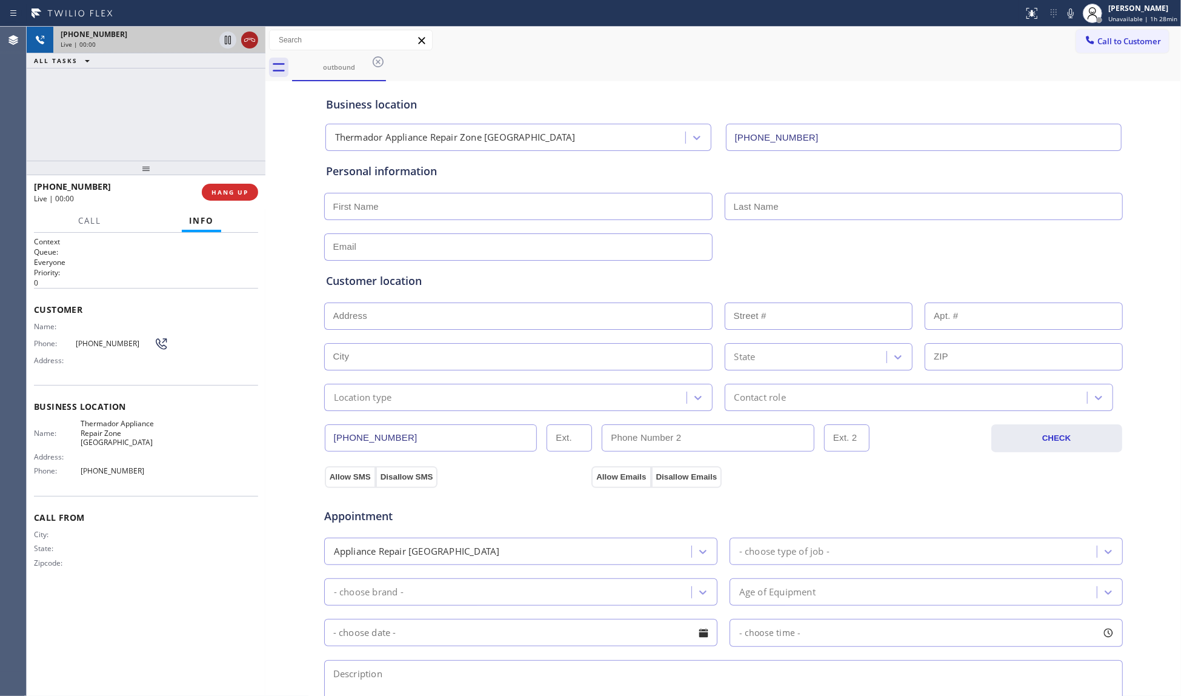
click at [251, 42] on icon at bounding box center [249, 40] width 15 height 15
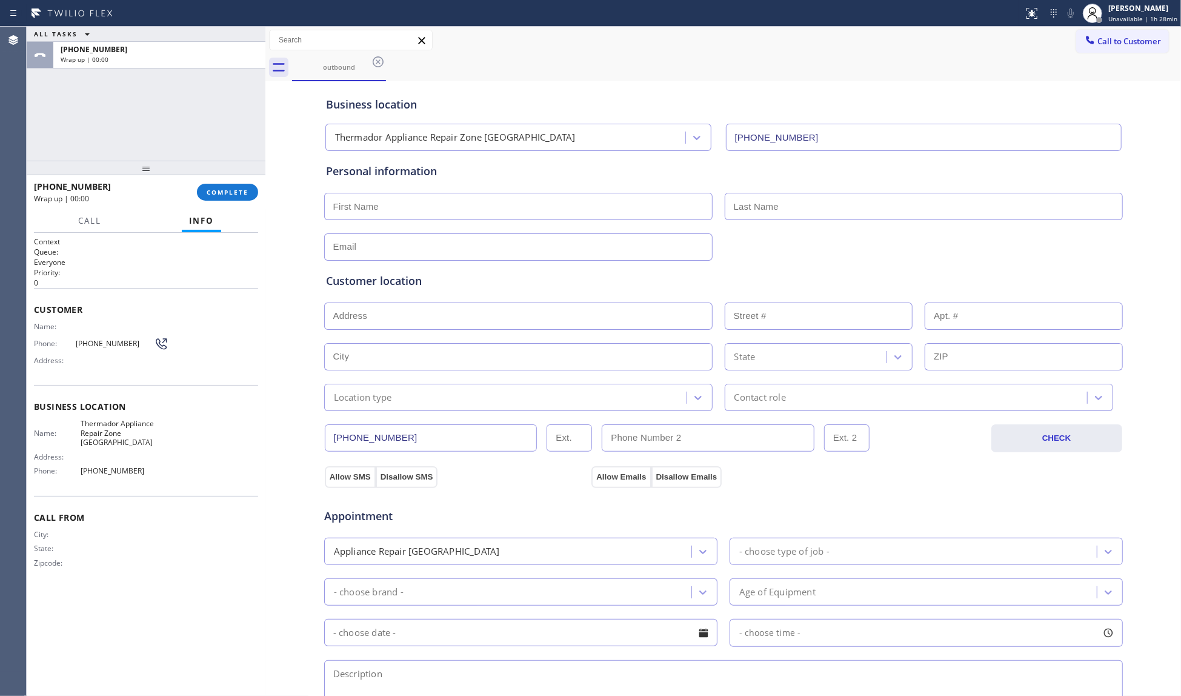
click at [238, 175] on div at bounding box center [146, 168] width 239 height 15
click at [234, 190] on span "COMPLETE" at bounding box center [228, 192] width 42 height 8
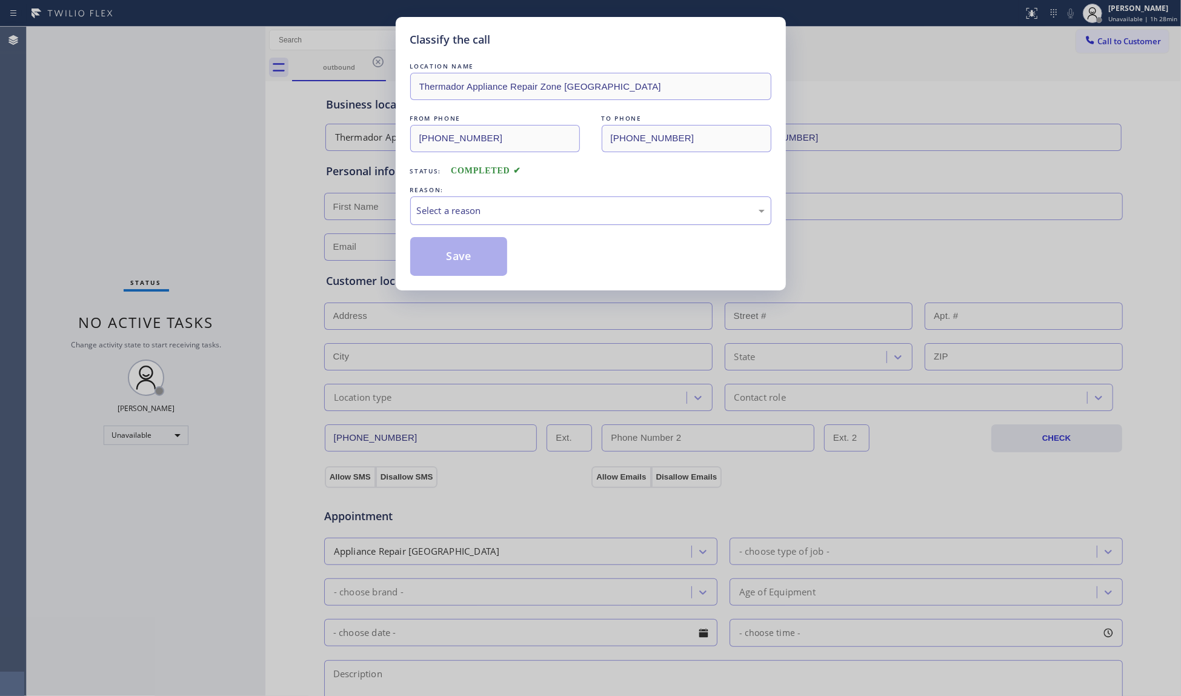
click at [459, 214] on div "Select a reason" at bounding box center [591, 211] width 348 height 14
click at [444, 280] on div "Classify the call LOCATION NAME Thermador Appliance Repair Zone [GEOGRAPHIC_DAT…" at bounding box center [591, 153] width 390 height 273
click at [444, 279] on div "Classify the call LOCATION NAME Thermador Appliance Repair Zone [GEOGRAPHIC_DAT…" at bounding box center [591, 153] width 390 height 273
click at [462, 272] on button "Save" at bounding box center [459, 256] width 98 height 39
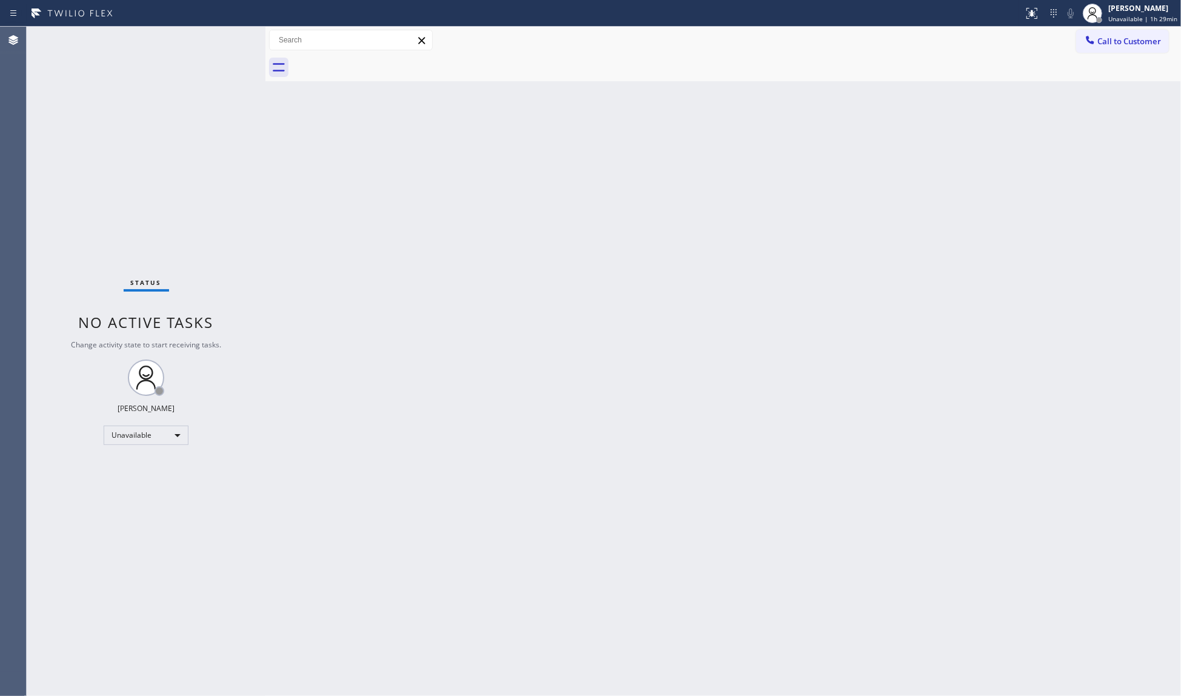
click at [1145, 39] on span "Call to Customer" at bounding box center [1129, 41] width 64 height 11
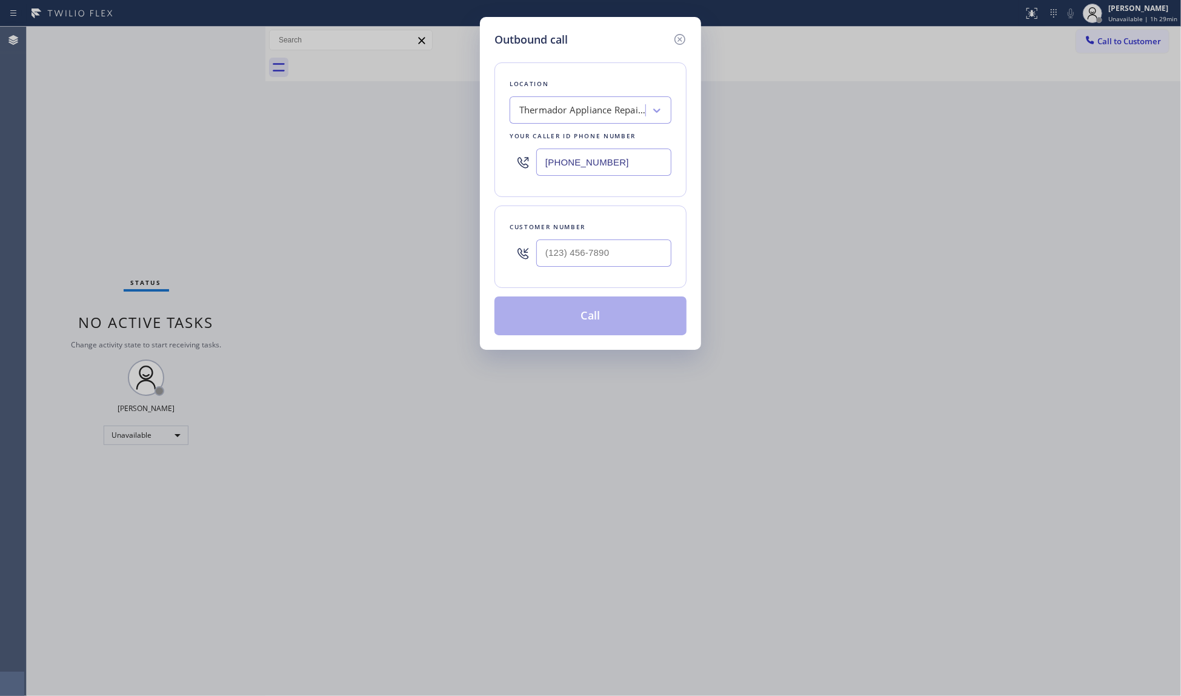
drag, startPoint x: 637, startPoint y: 167, endPoint x: 482, endPoint y: 167, distance: 155.1
click at [482, 167] on div "Outbound call Location Thermador Appliance Repair Zone [GEOGRAPHIC_DATA] Your c…" at bounding box center [590, 183] width 221 height 333
paste input "13) 423-4958"
type input "[PHONE_NUMBER]"
click at [553, 254] on input "(___) ___-____" at bounding box center [603, 252] width 135 height 27
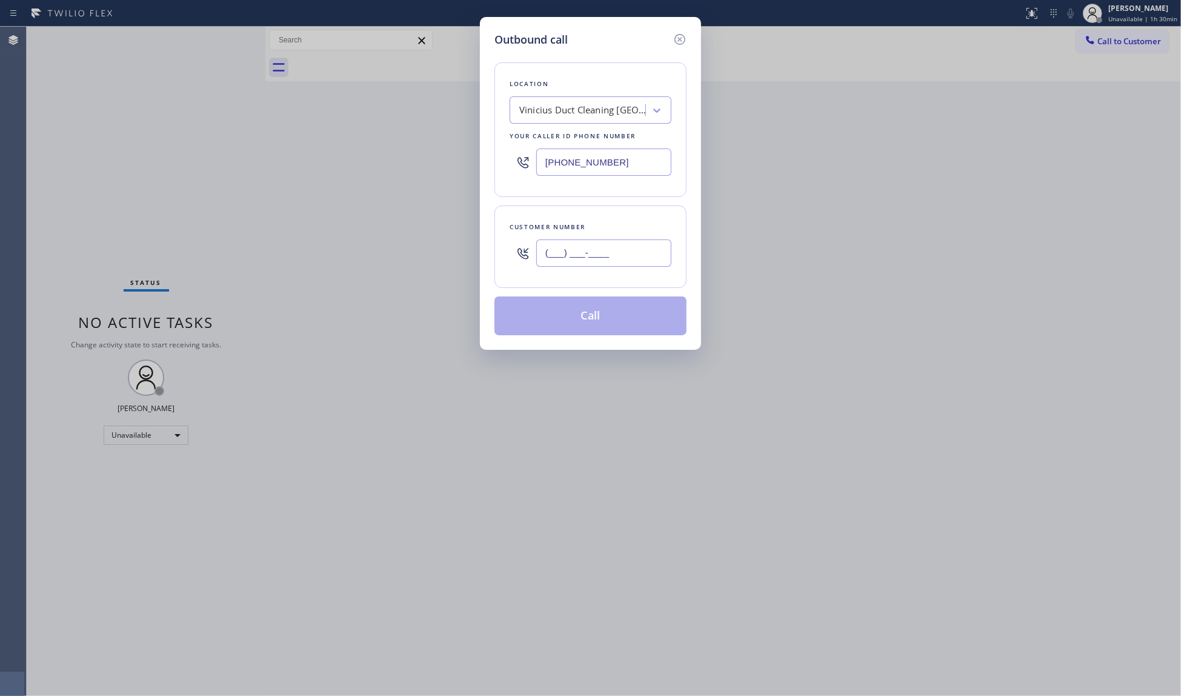
paste input "818) 690-9343"
type input "[PHONE_NUMBER]"
click at [587, 308] on button "Call" at bounding box center [590, 315] width 192 height 39
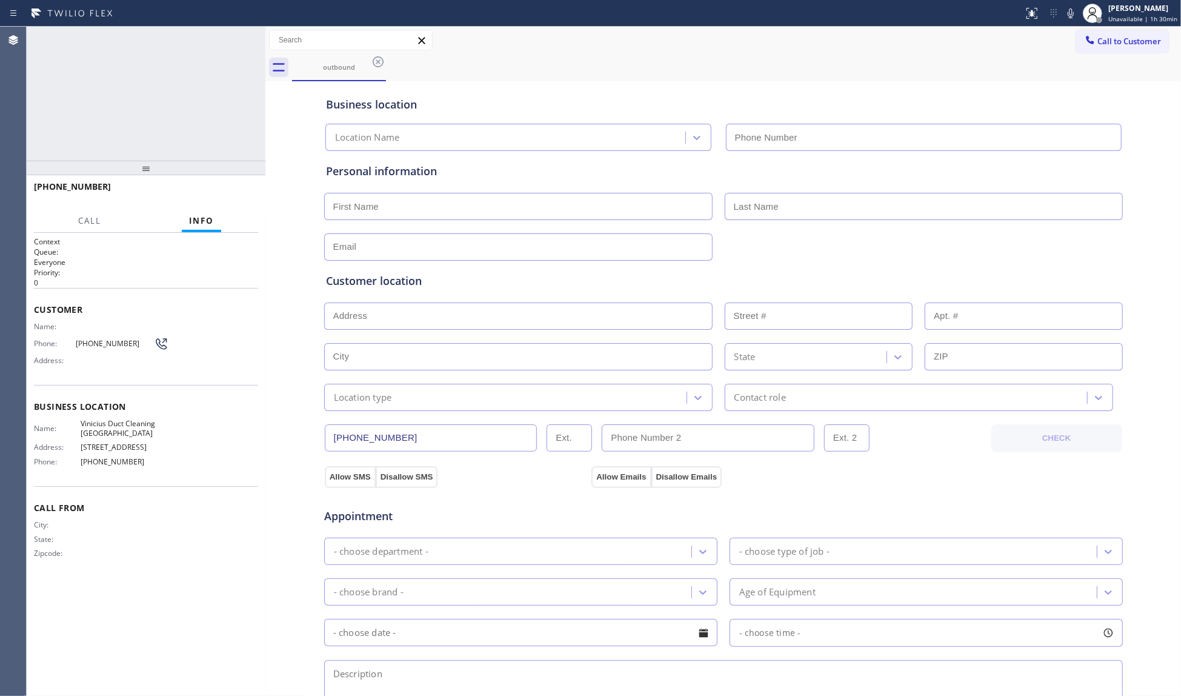
type input "[PHONE_NUMBER]"
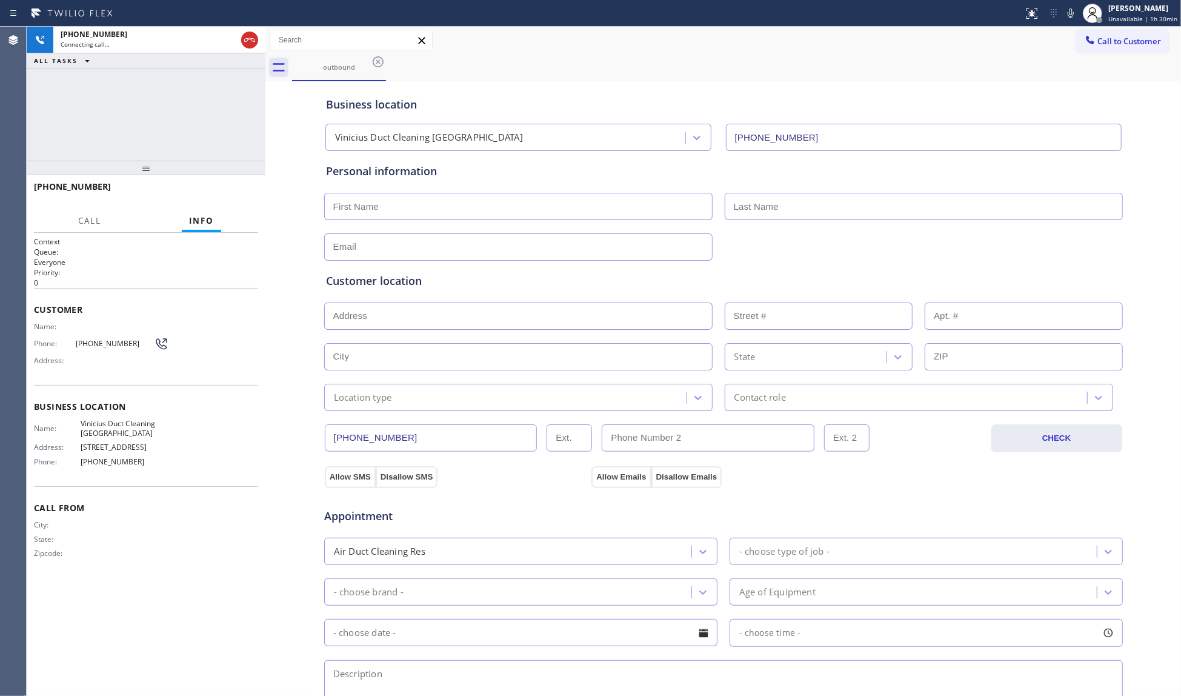
click at [607, 59] on div "outbound" at bounding box center [736, 67] width 889 height 27
click at [1072, 13] on icon at bounding box center [1071, 13] width 6 height 10
click at [1074, 13] on icon at bounding box center [1071, 13] width 6 height 10
click at [905, 46] on div "Call to Customer Outbound call Location Vinicius Duct Cleaning [GEOGRAPHIC_DATA…" at bounding box center [723, 40] width 916 height 21
click at [185, 110] on div "[PHONE_NUMBER] Live | 00:01 ALL TASKS ALL TASKS ACTIVE TASKS TASKS IN WRAP UP" at bounding box center [146, 94] width 239 height 134
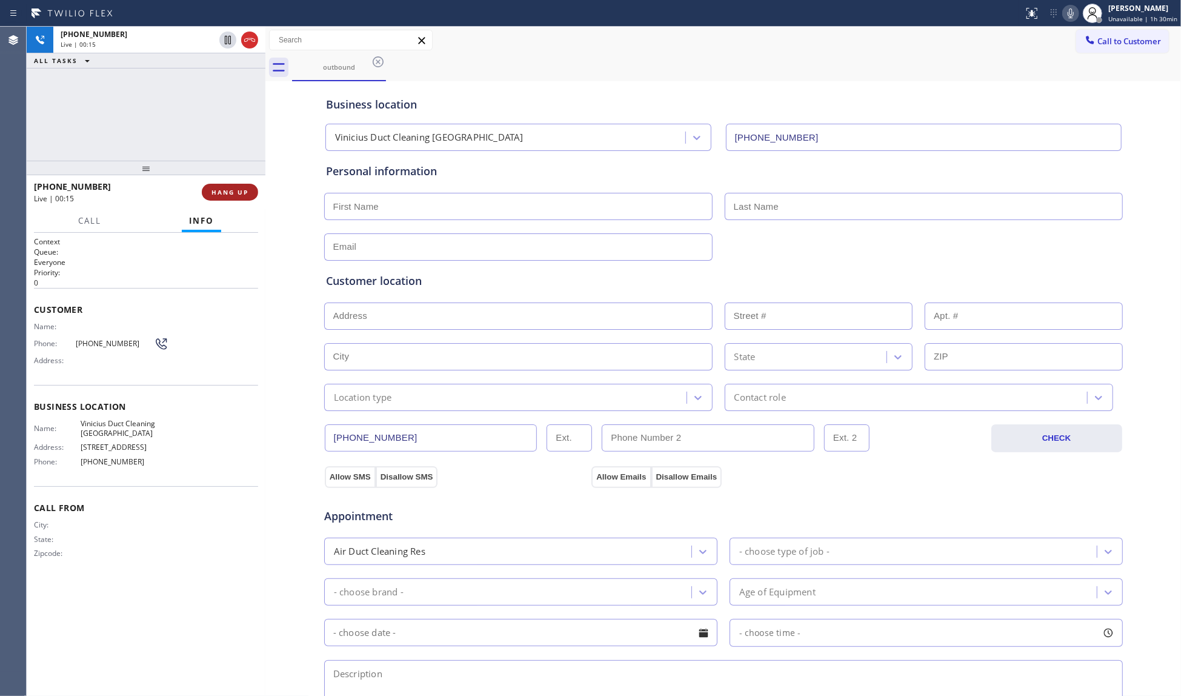
click at [228, 190] on span "HANG UP" at bounding box center [229, 192] width 37 height 8
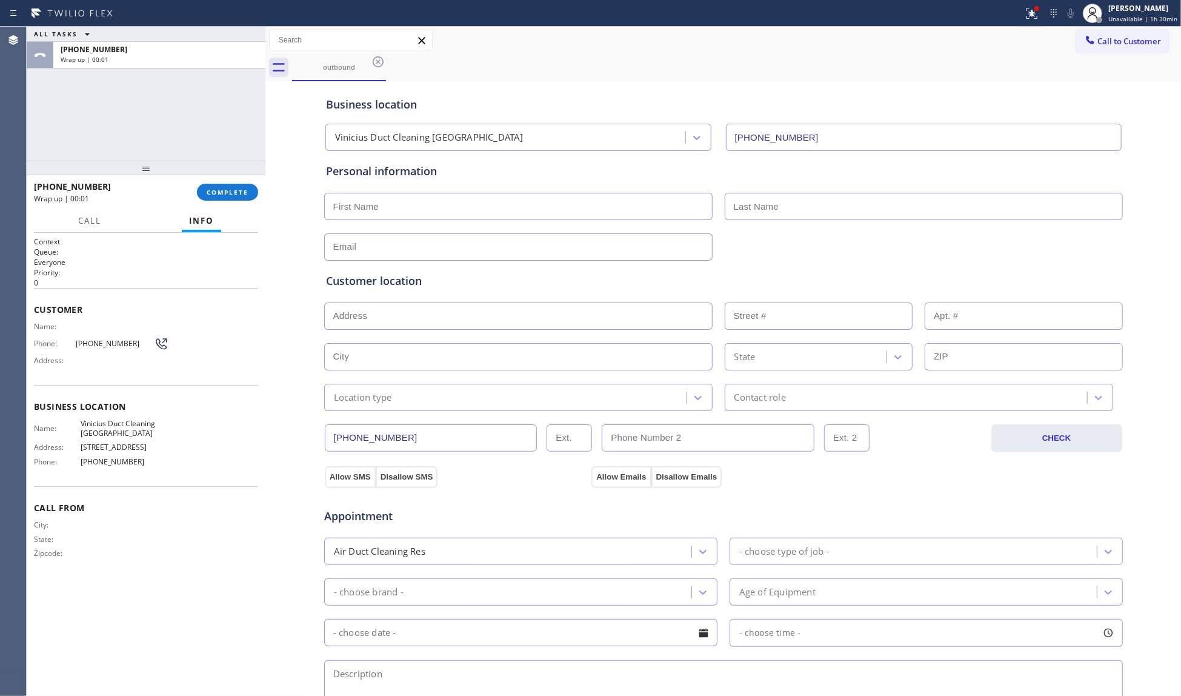
click at [231, 179] on div "[PHONE_NUMBER] Wrap up | 00:01 COMPLETE" at bounding box center [146, 192] width 224 height 32
click at [235, 182] on div "[PHONE_NUMBER] Wrap up | 00:02 COMPLETE" at bounding box center [146, 192] width 224 height 32
click at [238, 190] on span "COMPLETE" at bounding box center [228, 192] width 42 height 8
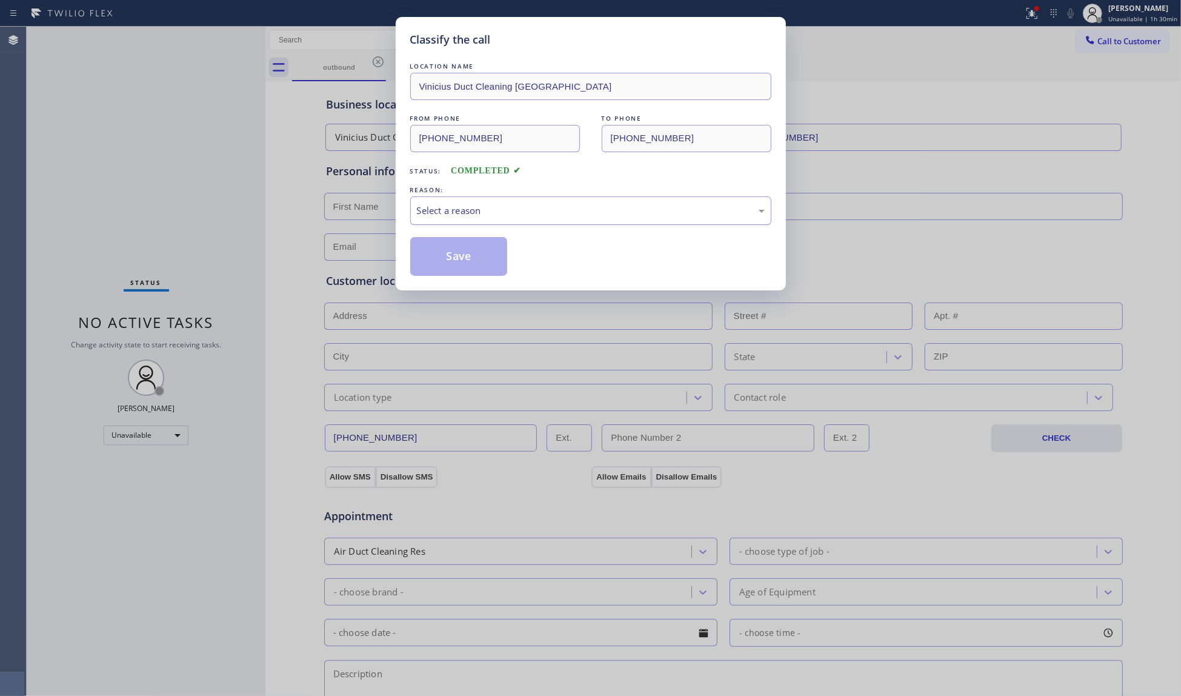
click at [440, 208] on div "Select a reason" at bounding box center [591, 211] width 348 height 14
click at [446, 259] on button "Save" at bounding box center [459, 256] width 98 height 39
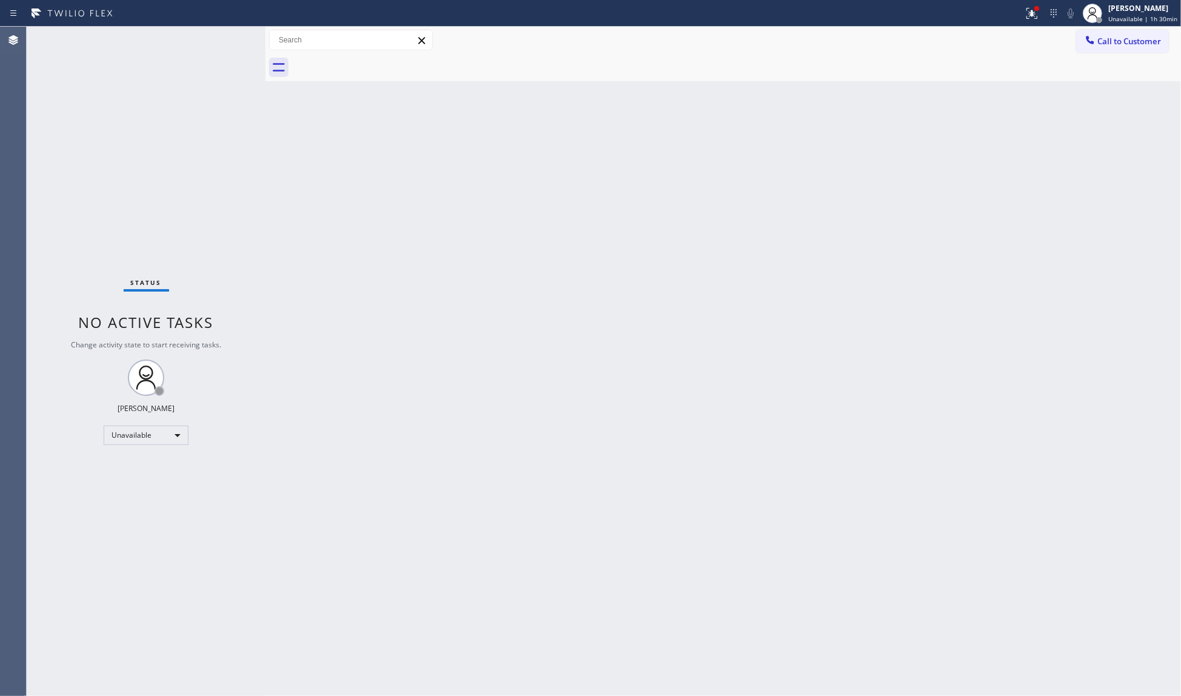
click at [1016, 15] on div at bounding box center [512, 13] width 1014 height 19
click at [1019, 8] on div "Status report Issues detected These issues could affect your workflow. Please c…" at bounding box center [590, 13] width 1181 height 27
click at [1033, 24] on button at bounding box center [1032, 13] width 27 height 27
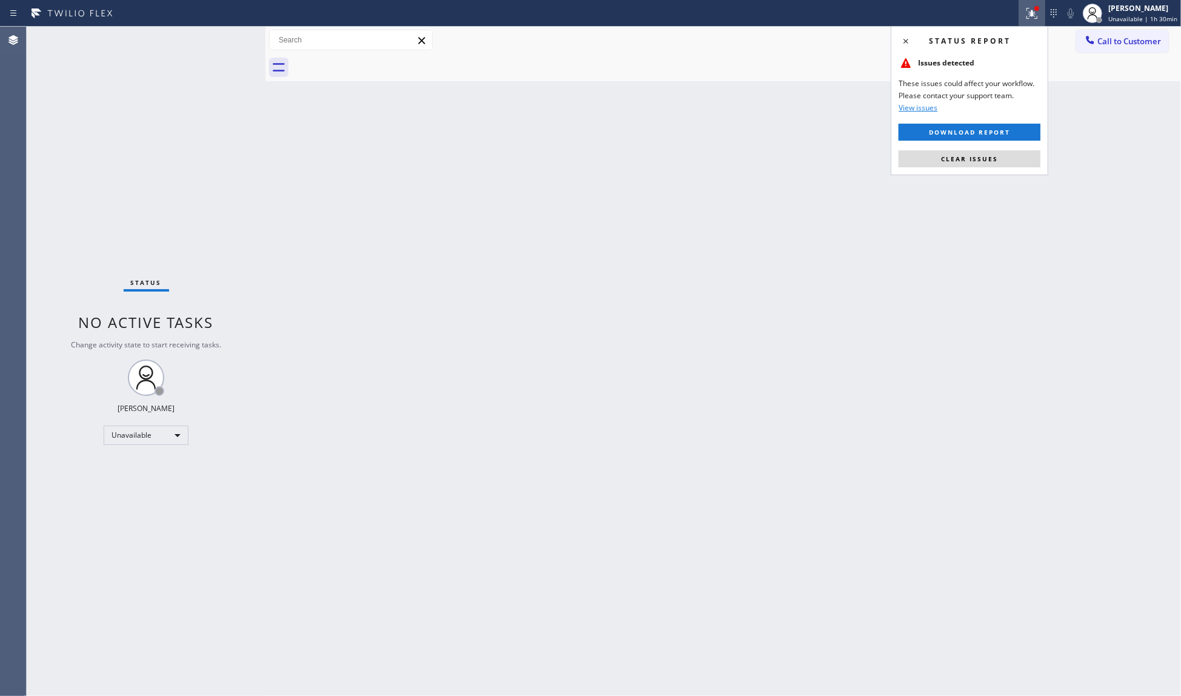
drag, startPoint x: 980, startPoint y: 156, endPoint x: 992, endPoint y: 165, distance: 15.1
click at [980, 158] on span "Clear issues" at bounding box center [969, 159] width 57 height 8
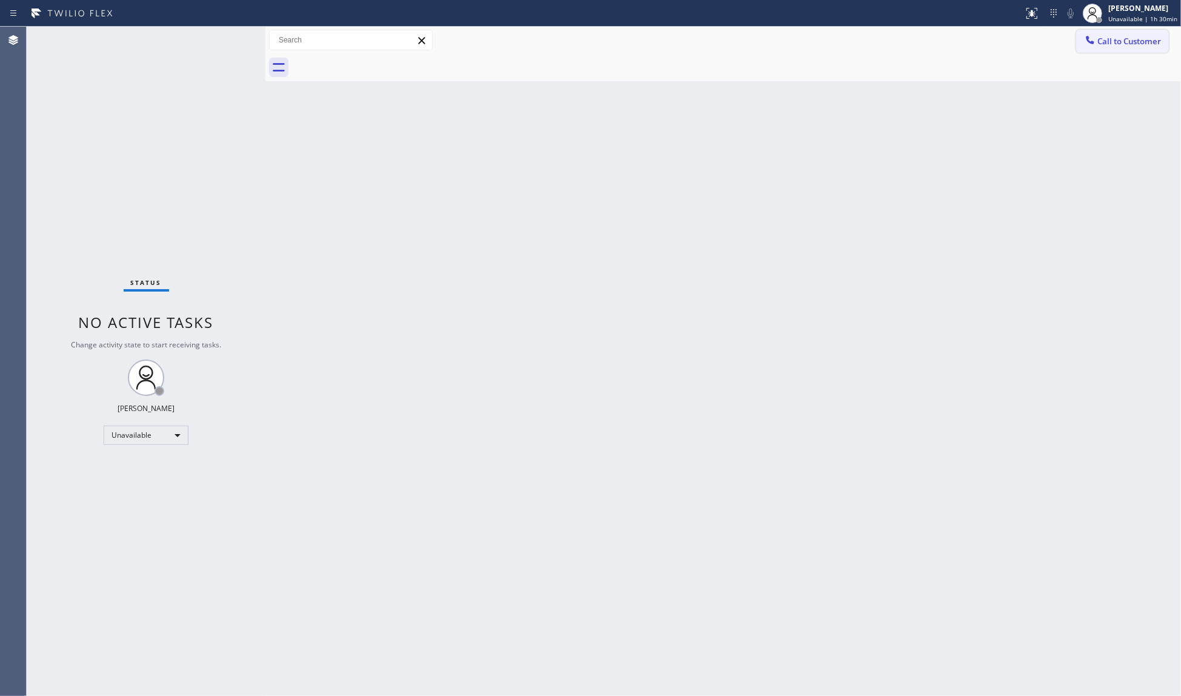
click at [1120, 42] on span "Call to Customer" at bounding box center [1129, 41] width 64 height 11
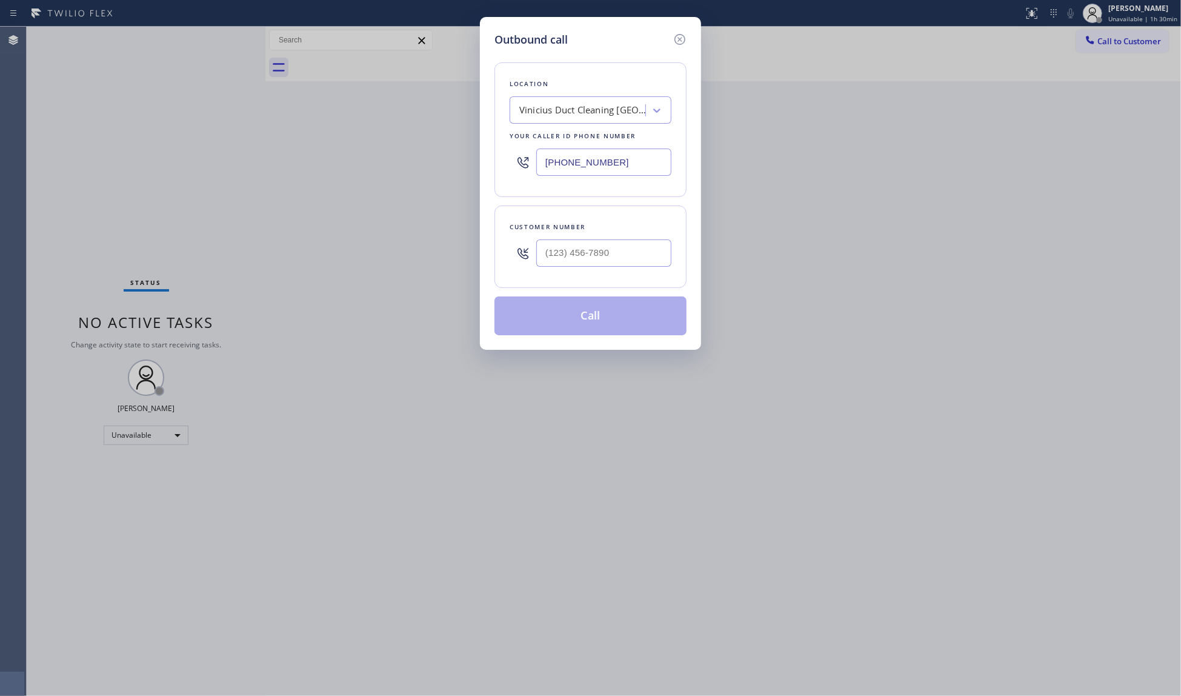
drag, startPoint x: 628, startPoint y: 170, endPoint x: 390, endPoint y: 170, distance: 238.1
click at [401, 170] on div "Outbound call Location Vinicius Duct Cleaning [GEOGRAPHIC_DATA] Your caller id …" at bounding box center [590, 348] width 1181 height 696
paste input "657) 238-131"
type input "[PHONE_NUMBER]"
click at [563, 248] on input "(___) ___-____" at bounding box center [603, 252] width 135 height 27
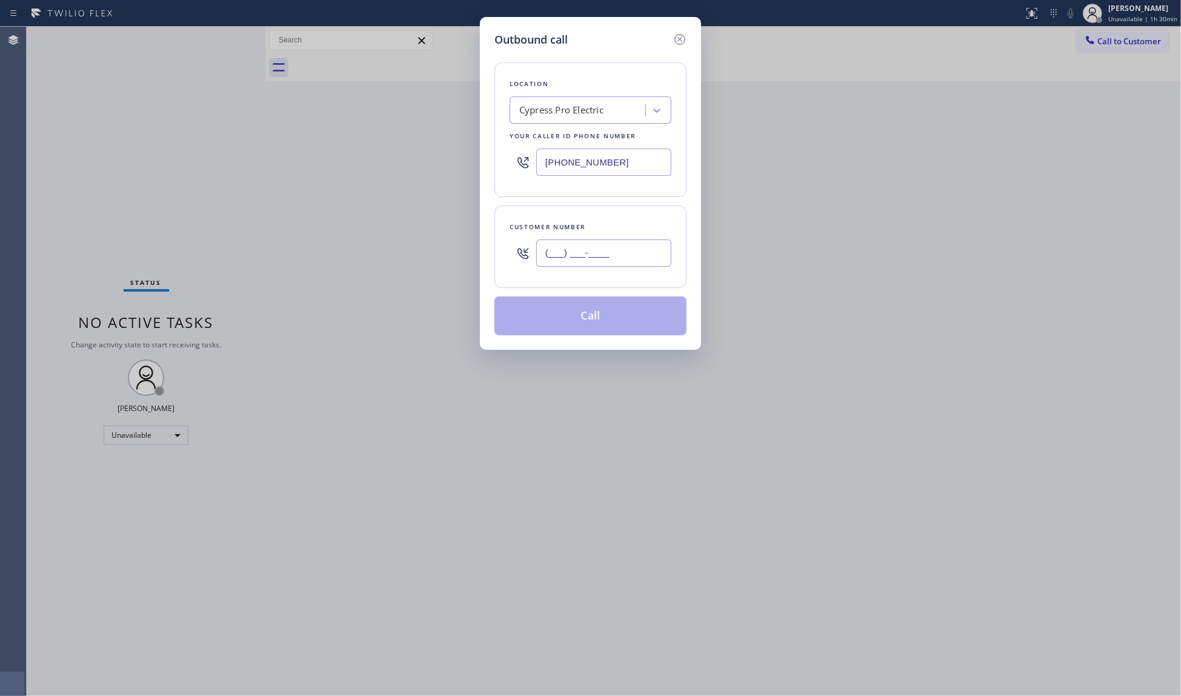
paste input "818) 574-1635"
type input "[PHONE_NUMBER]"
click at [580, 304] on button "Call" at bounding box center [590, 315] width 192 height 39
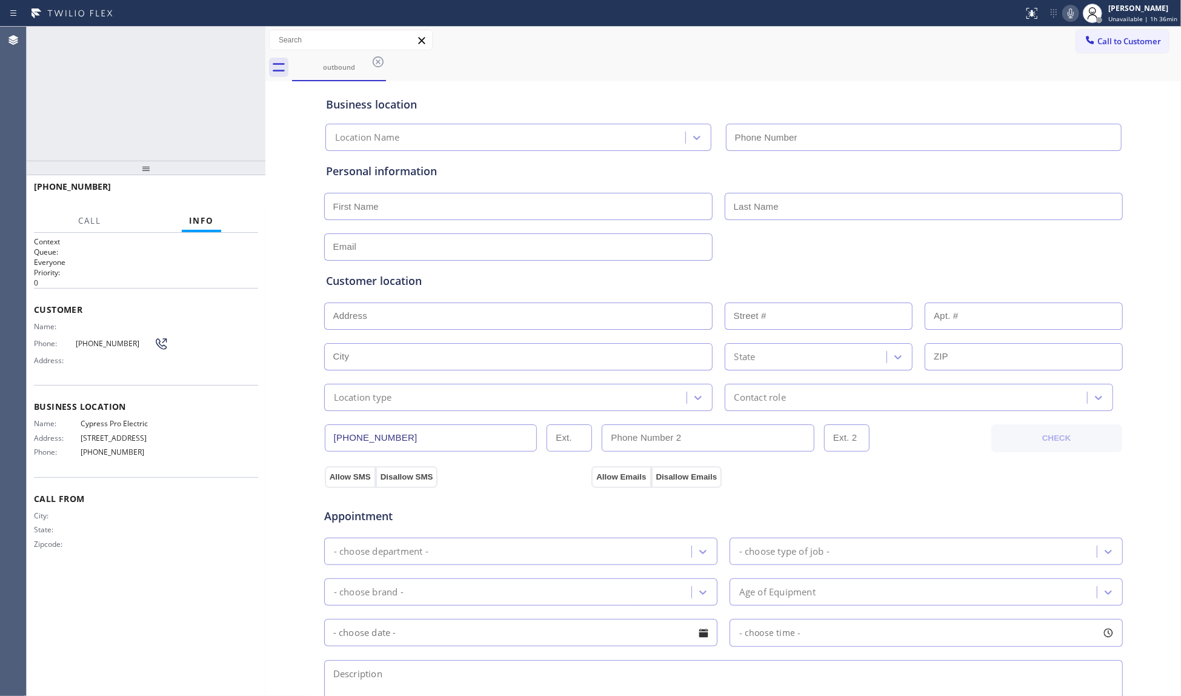
type input "[PHONE_NUMBER]"
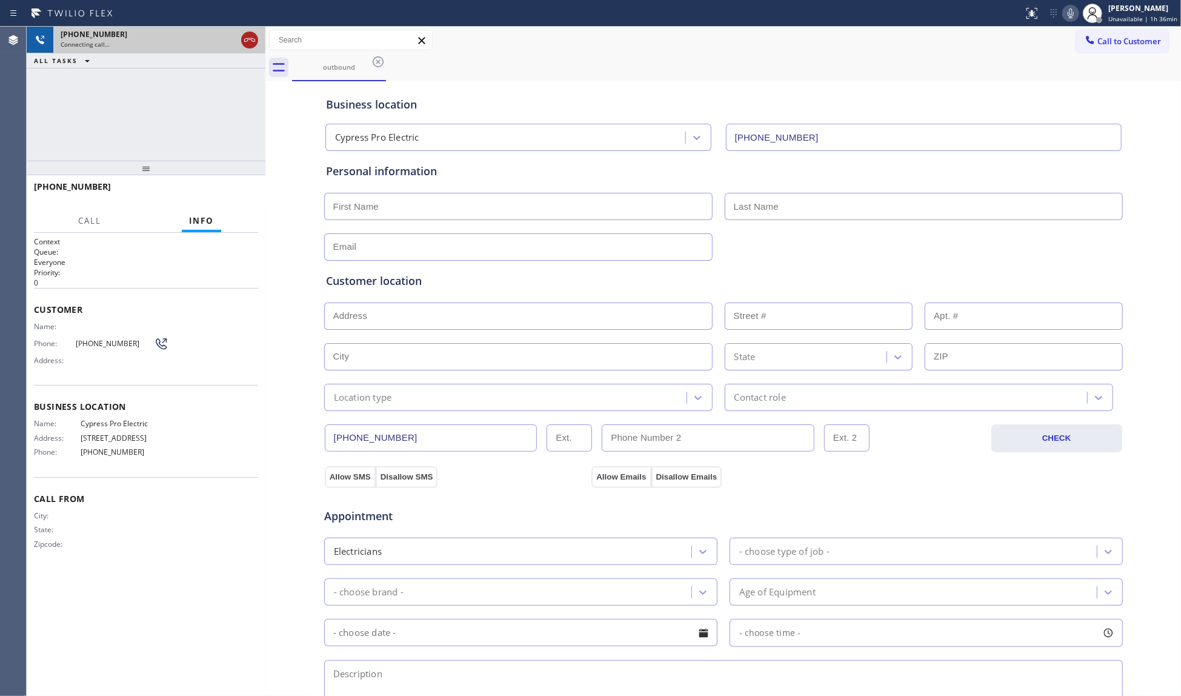
click at [253, 40] on icon at bounding box center [249, 40] width 15 height 15
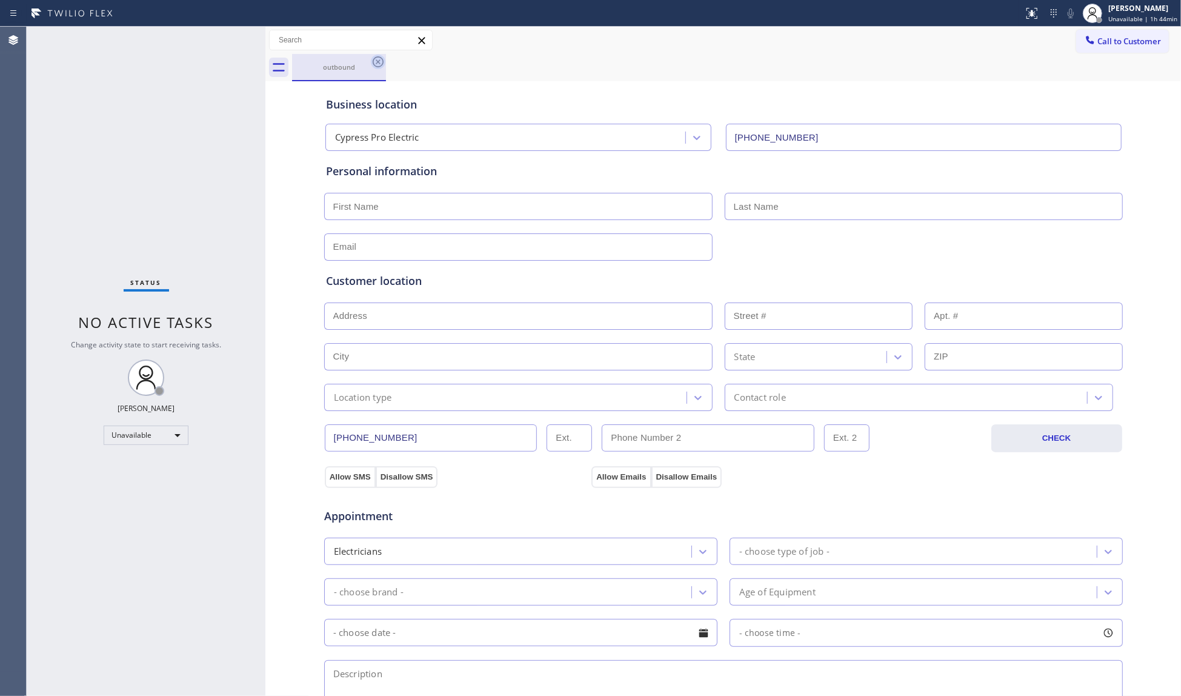
click at [381, 61] on icon at bounding box center [378, 62] width 15 height 15
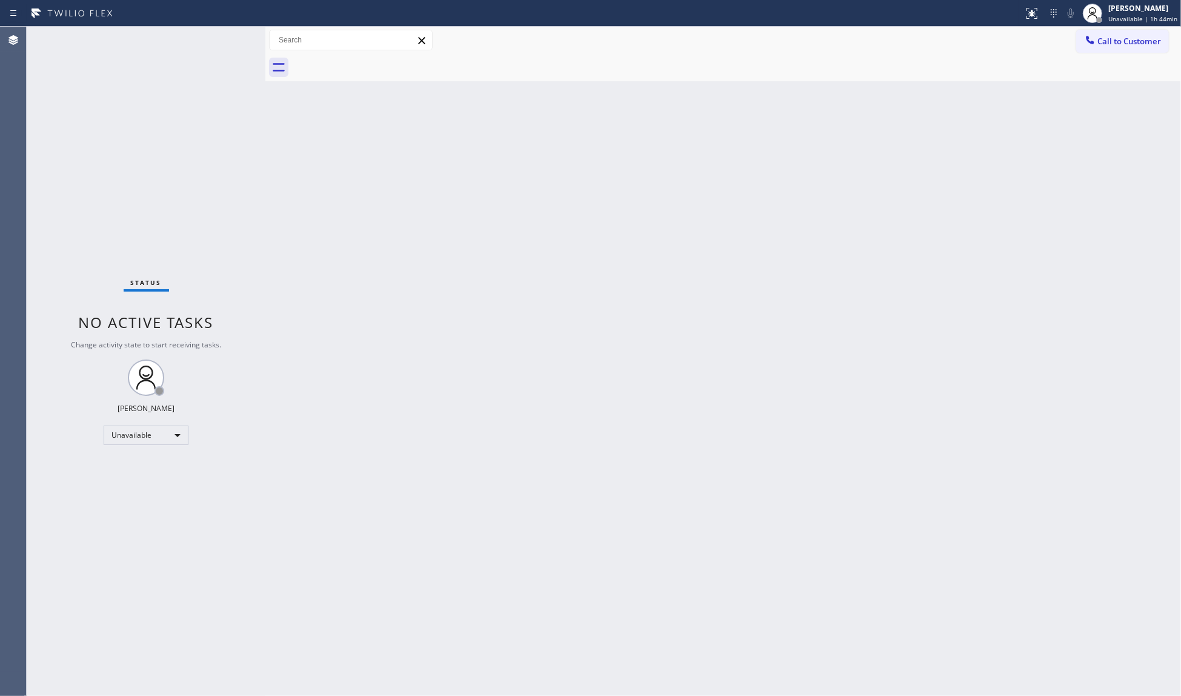
click at [549, 61] on div at bounding box center [736, 67] width 889 height 27
click at [1140, 19] on span "Unavailable | 1h 44min" at bounding box center [1142, 19] width 69 height 8
drag, startPoint x: 977, startPoint y: 173, endPoint x: 1012, endPoint y: 139, distance: 48.8
click at [980, 170] on div "Back to Dashboard Change Sender ID Customers Technicians Select a contact Outbo…" at bounding box center [723, 361] width 916 height 669
click at [1119, 15] on span "Unavailable | 1h 46min" at bounding box center [1142, 19] width 69 height 8
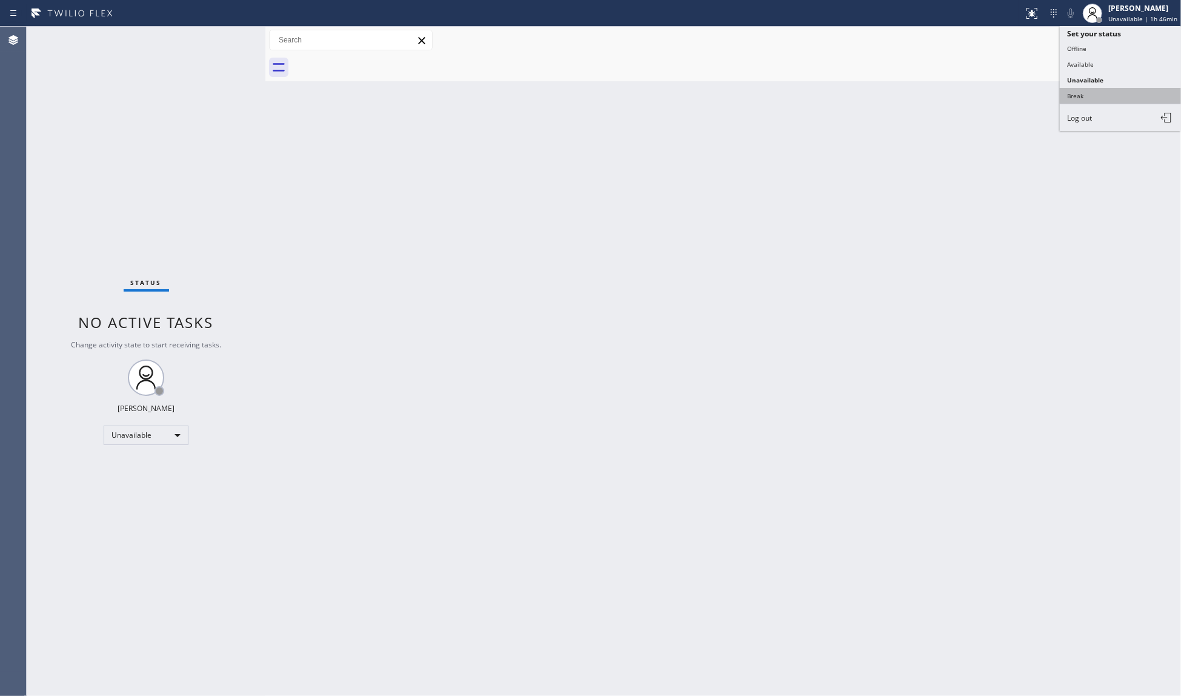
click at [1088, 88] on button "Break" at bounding box center [1120, 96] width 121 height 16
